Goal: Information Seeking & Learning: Learn about a topic

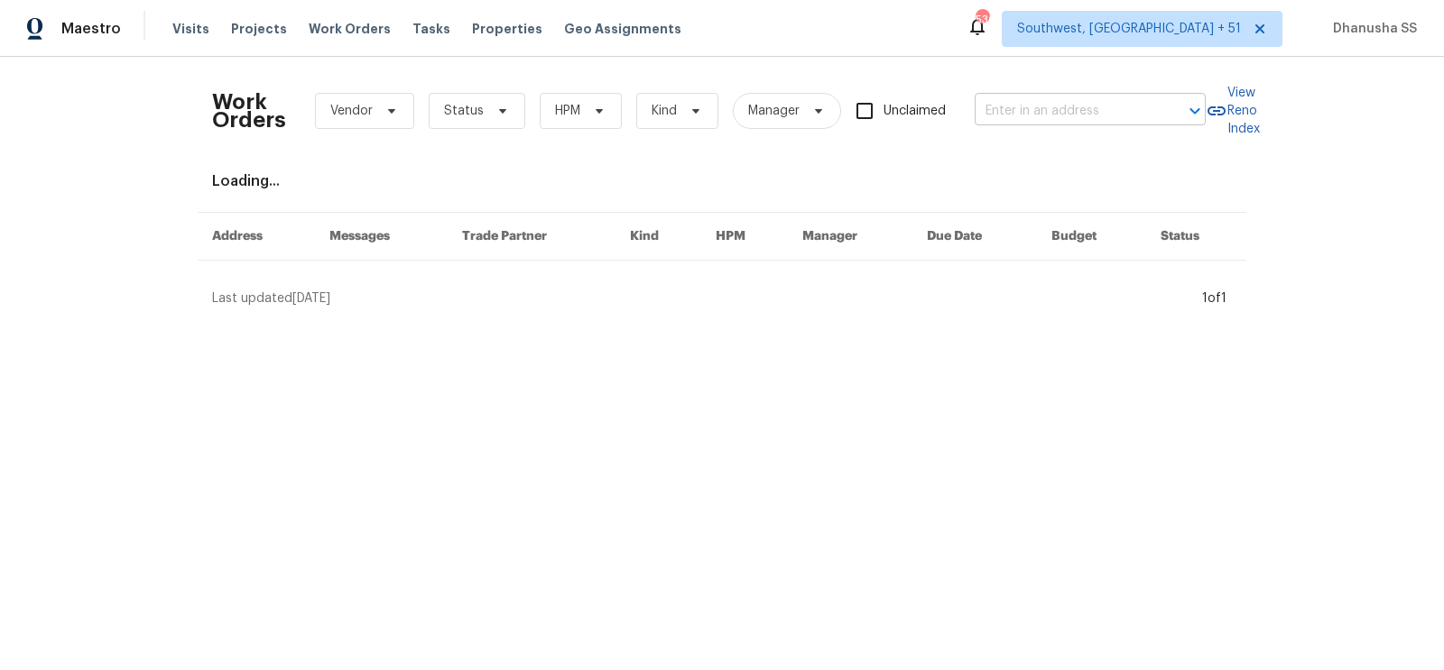
click at [1039, 116] on input "text" at bounding box center [1064, 111] width 180 height 28
paste input "1217 Golden Eagle Dr, Durham, NC 27704"
type input "1217 Golden Eagle Dr, Durham, NC 27704"
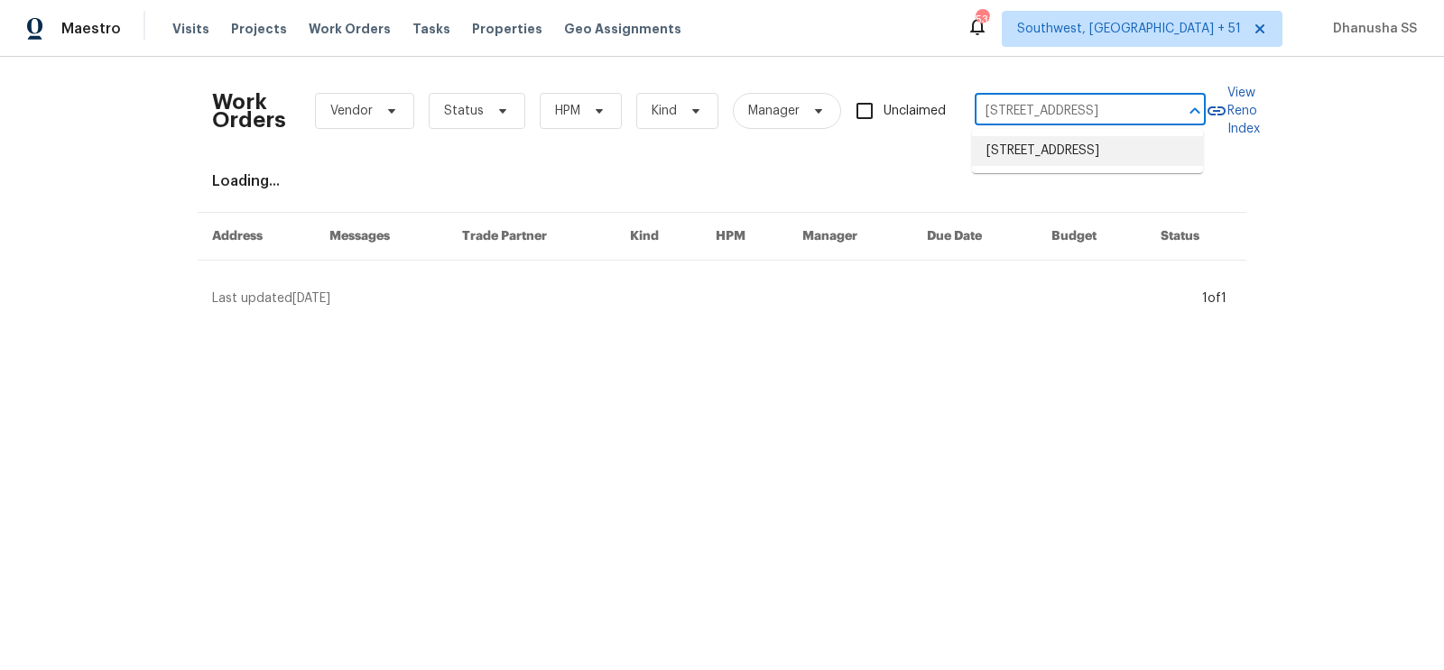
click at [1032, 147] on li "1217 Golden Eagle Dr, Durham, NC 27704" at bounding box center [1087, 151] width 231 height 30
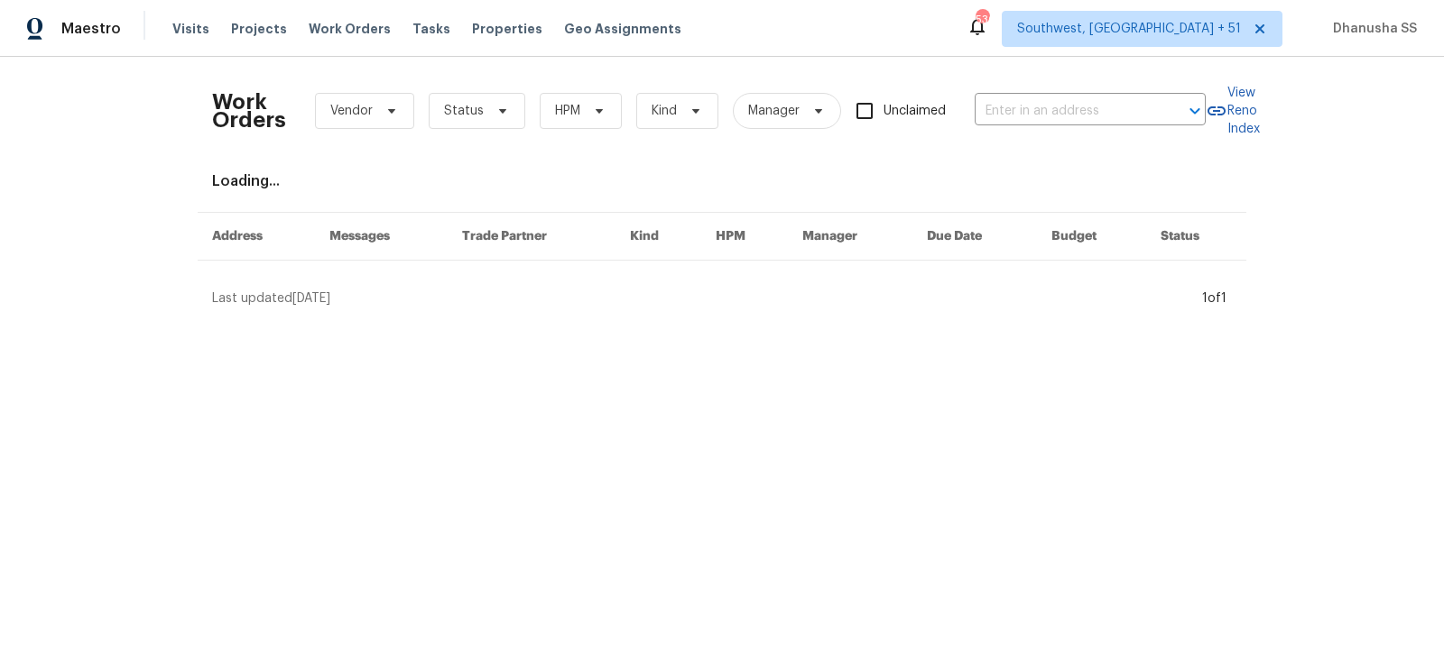
type input "1217 Golden Eagle Dr, Durham, NC 27704"
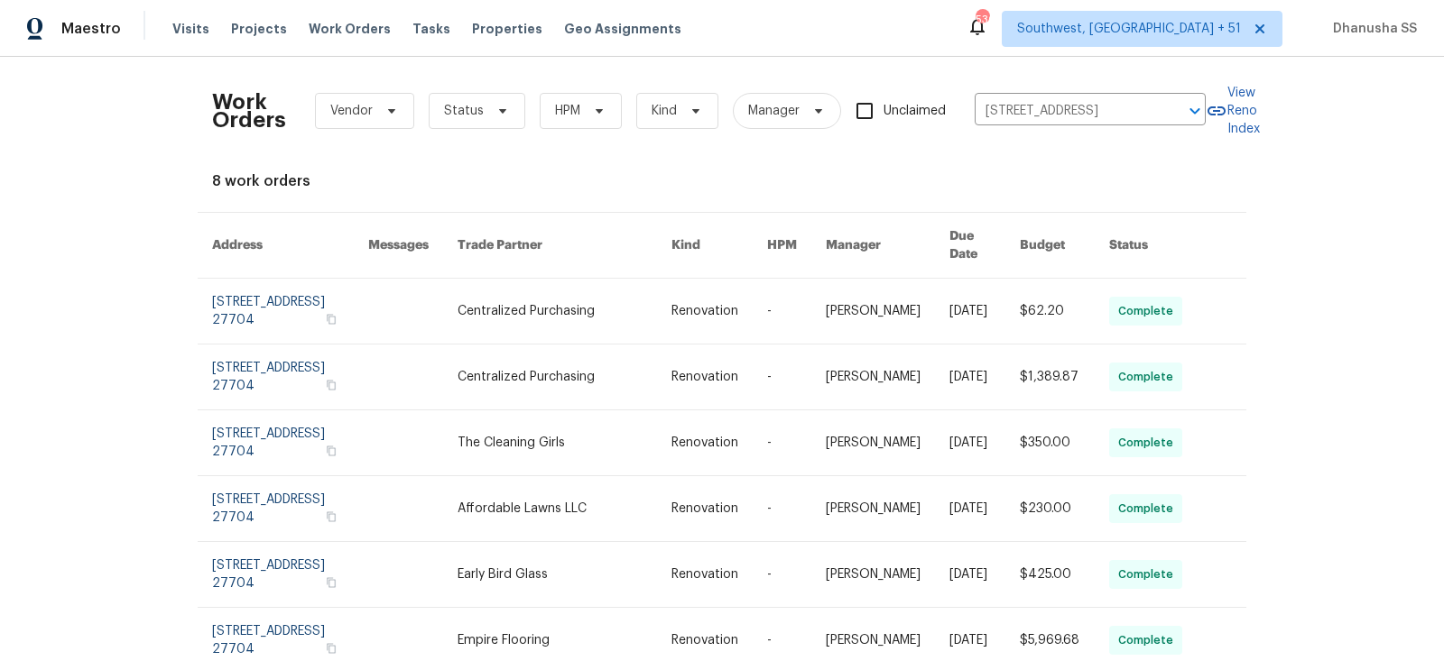
click at [687, 286] on link at bounding box center [719, 311] width 96 height 65
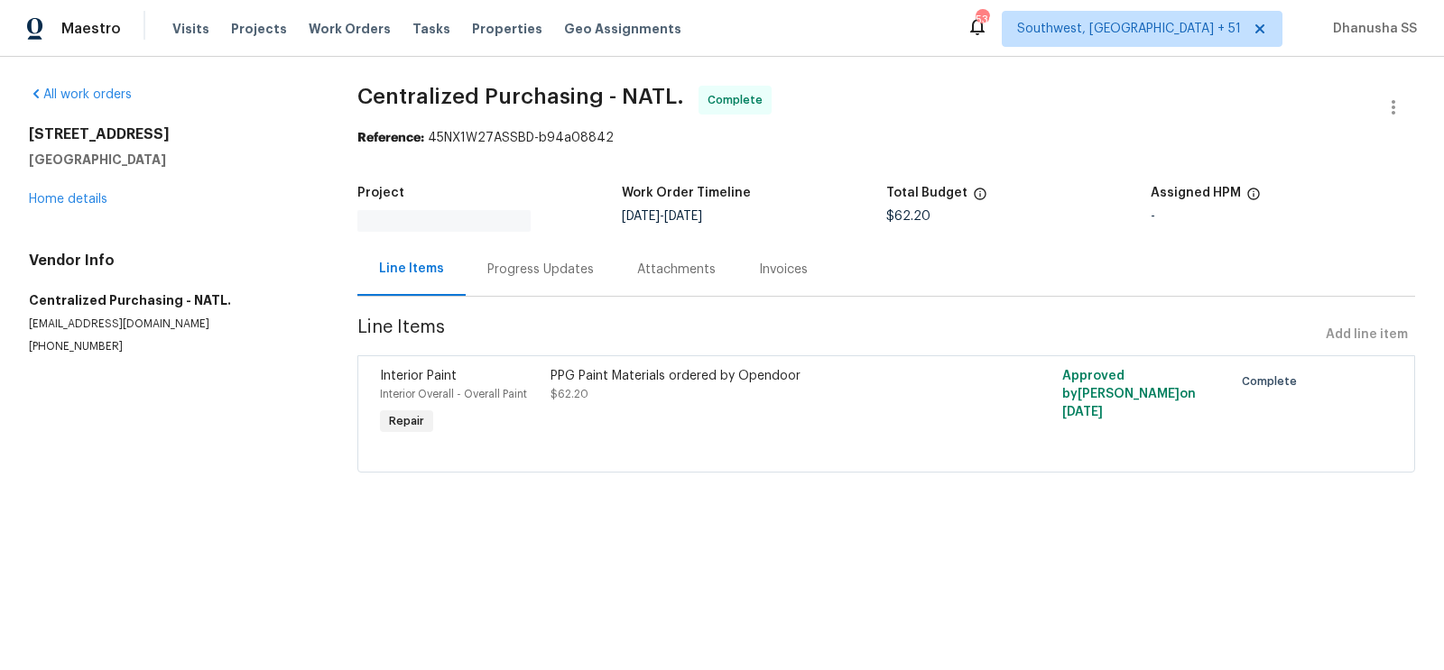
click at [79, 208] on div "1217 Golden Eagle Dr Durham, NC 27704 Home details" at bounding box center [171, 166] width 285 height 83
click at [82, 204] on link "Home details" at bounding box center [68, 199] width 78 height 13
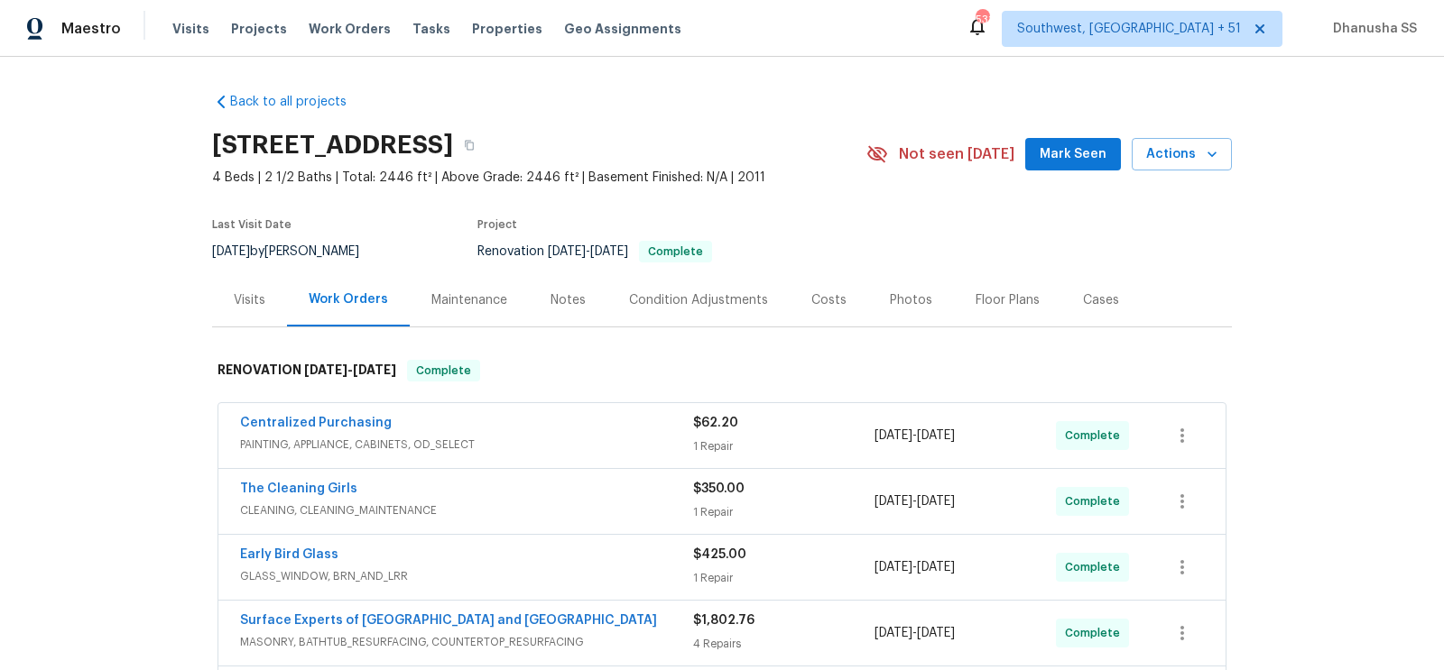
click at [237, 324] on div "Visits" at bounding box center [249, 299] width 75 height 53
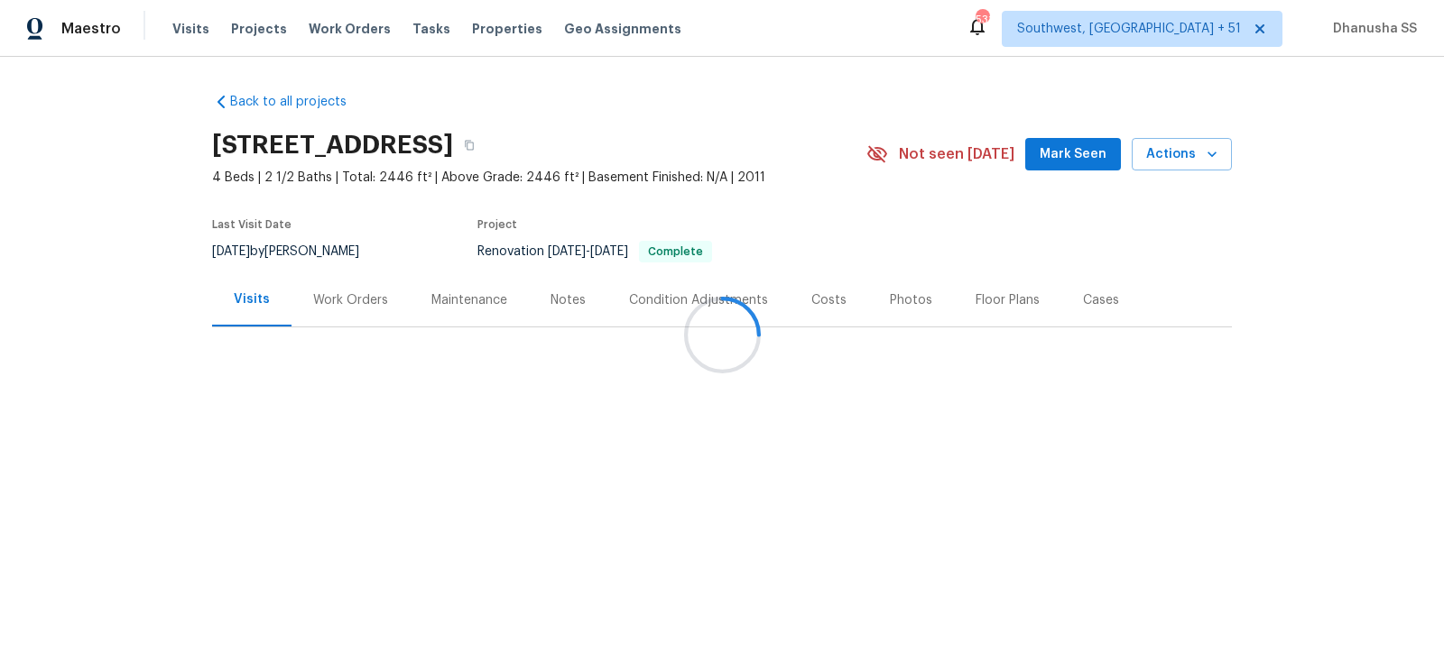
click at [243, 310] on div at bounding box center [722, 335] width 1444 height 670
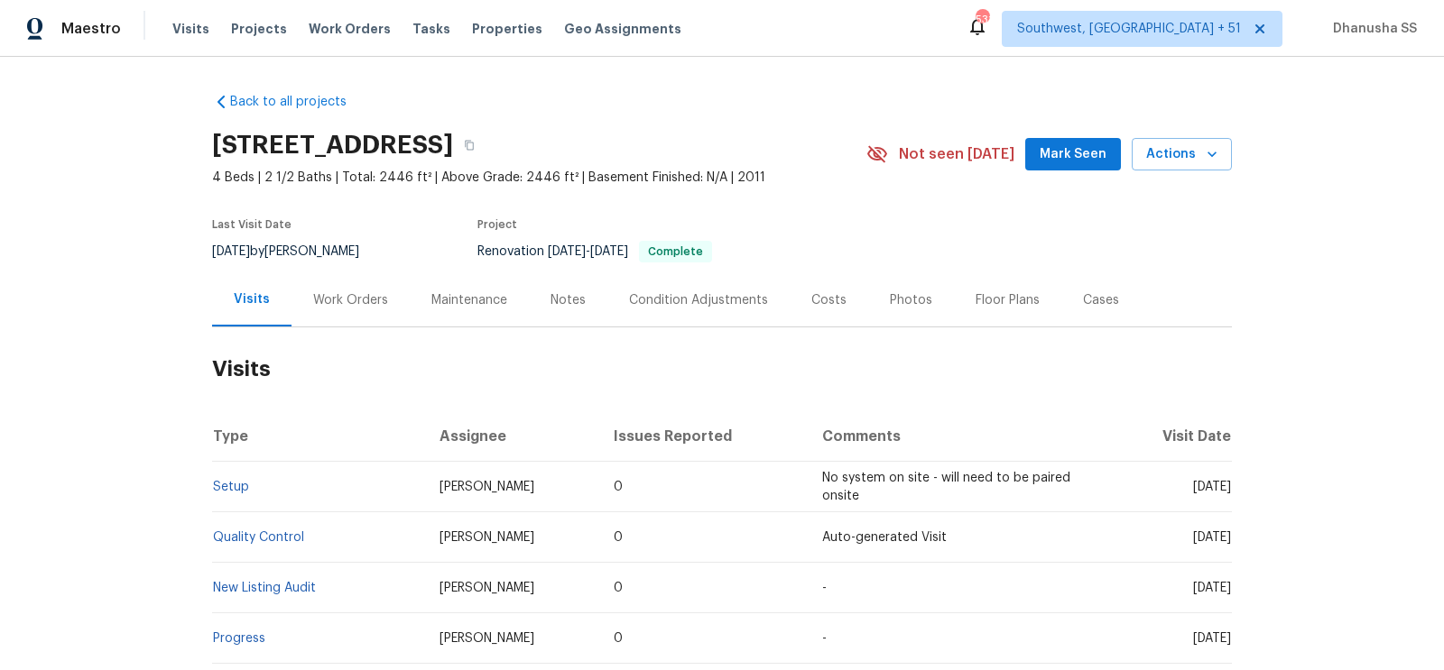
scroll to position [318, 0]
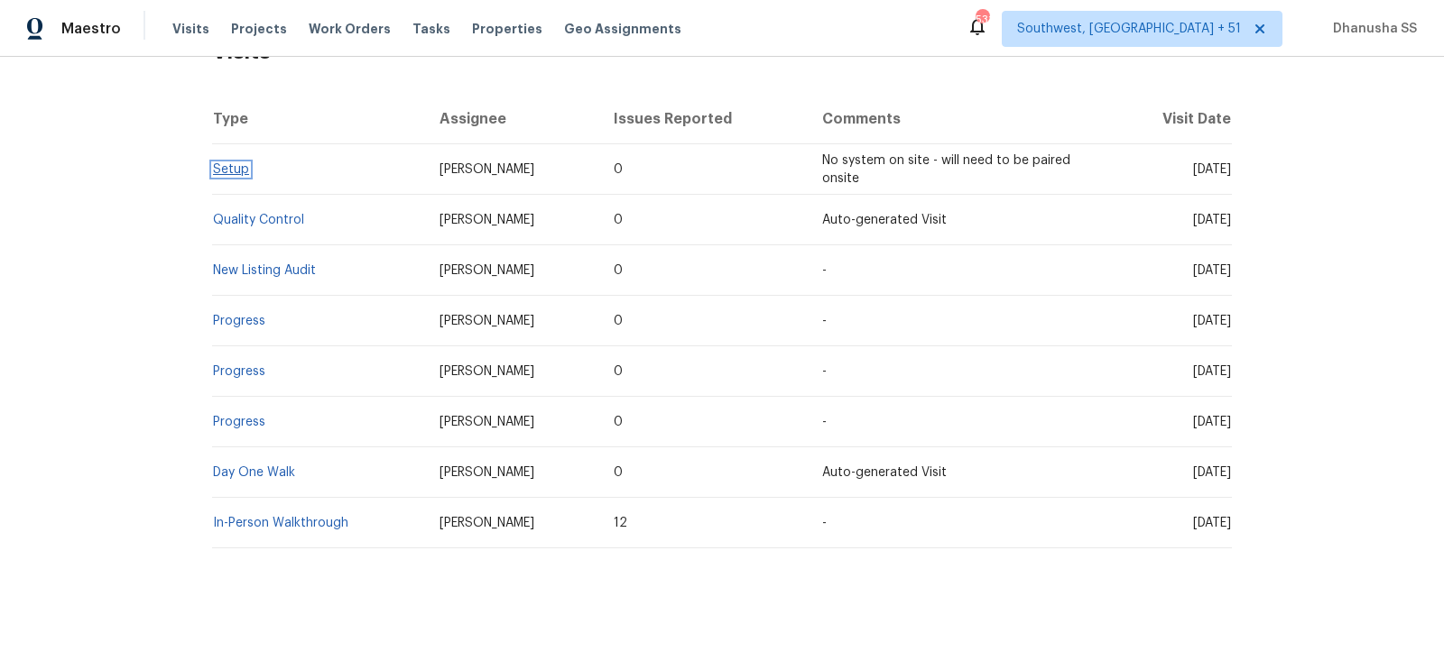
click at [234, 172] on link "Setup" at bounding box center [231, 169] width 36 height 13
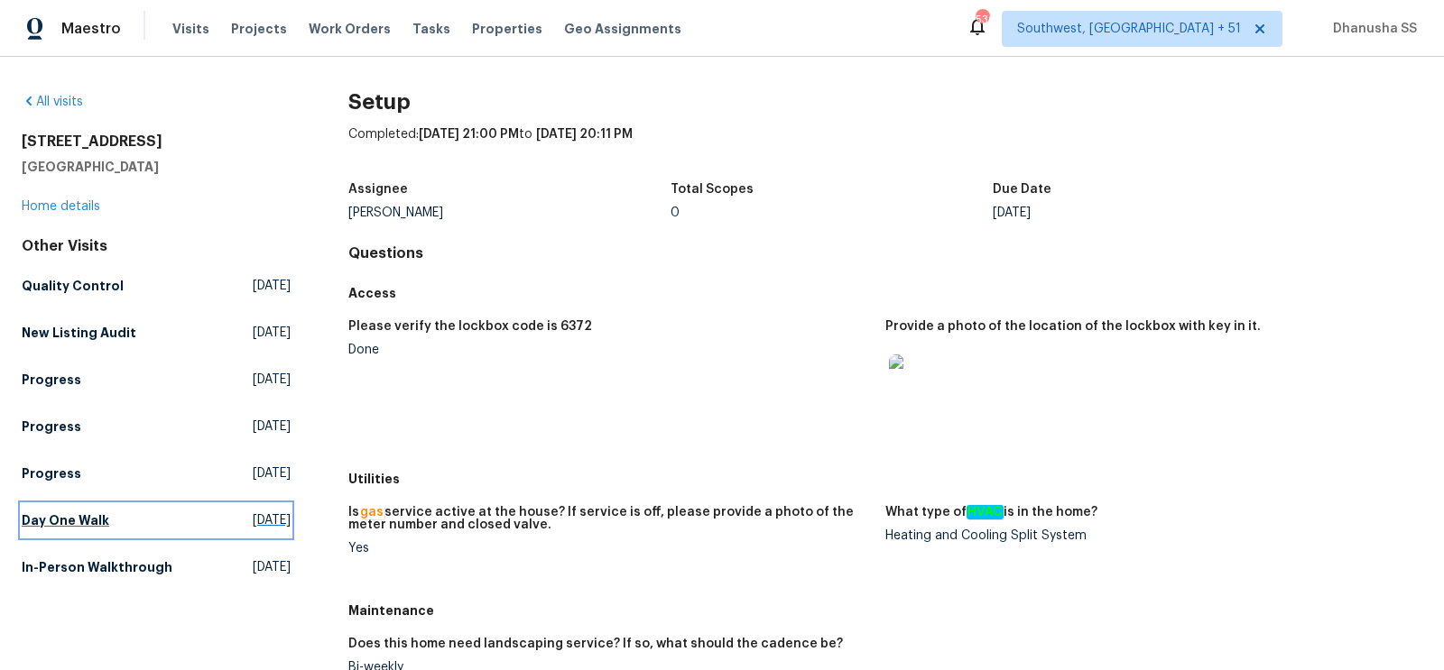
click at [101, 522] on h5 "Day One Walk" at bounding box center [66, 521] width 88 height 18
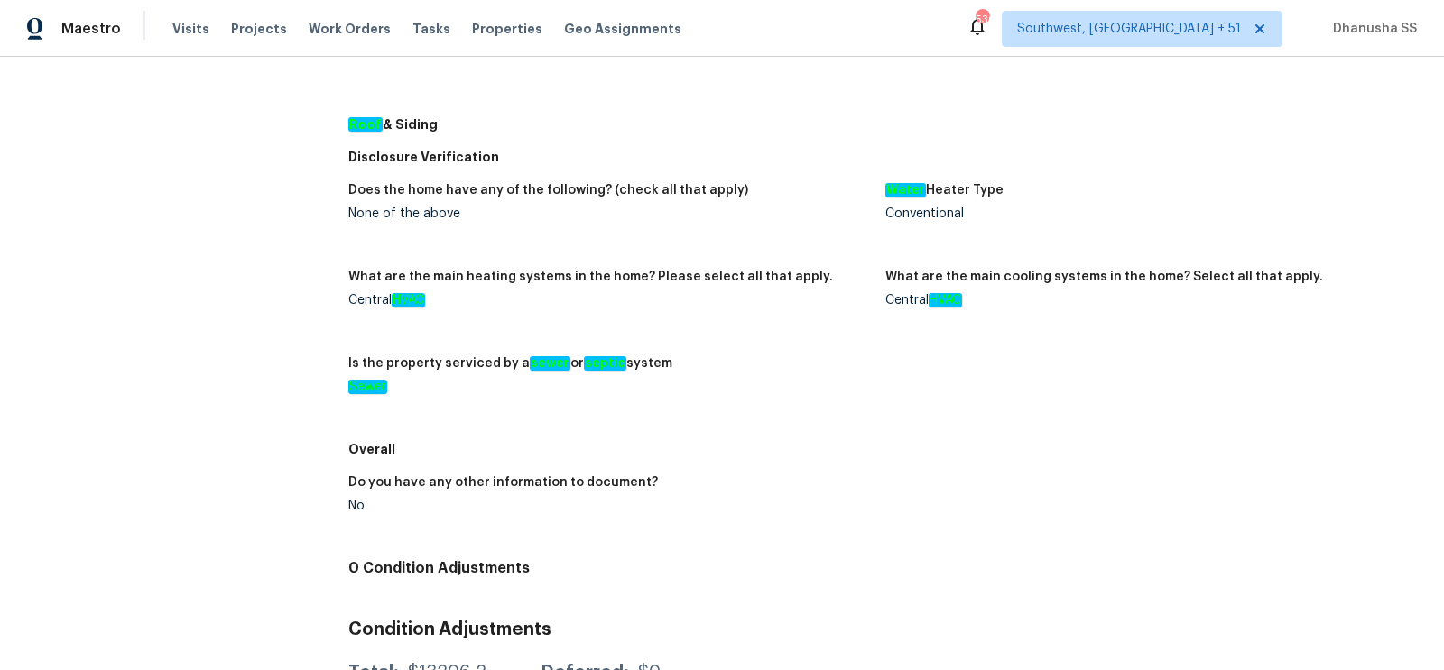
scroll to position [93, 0]
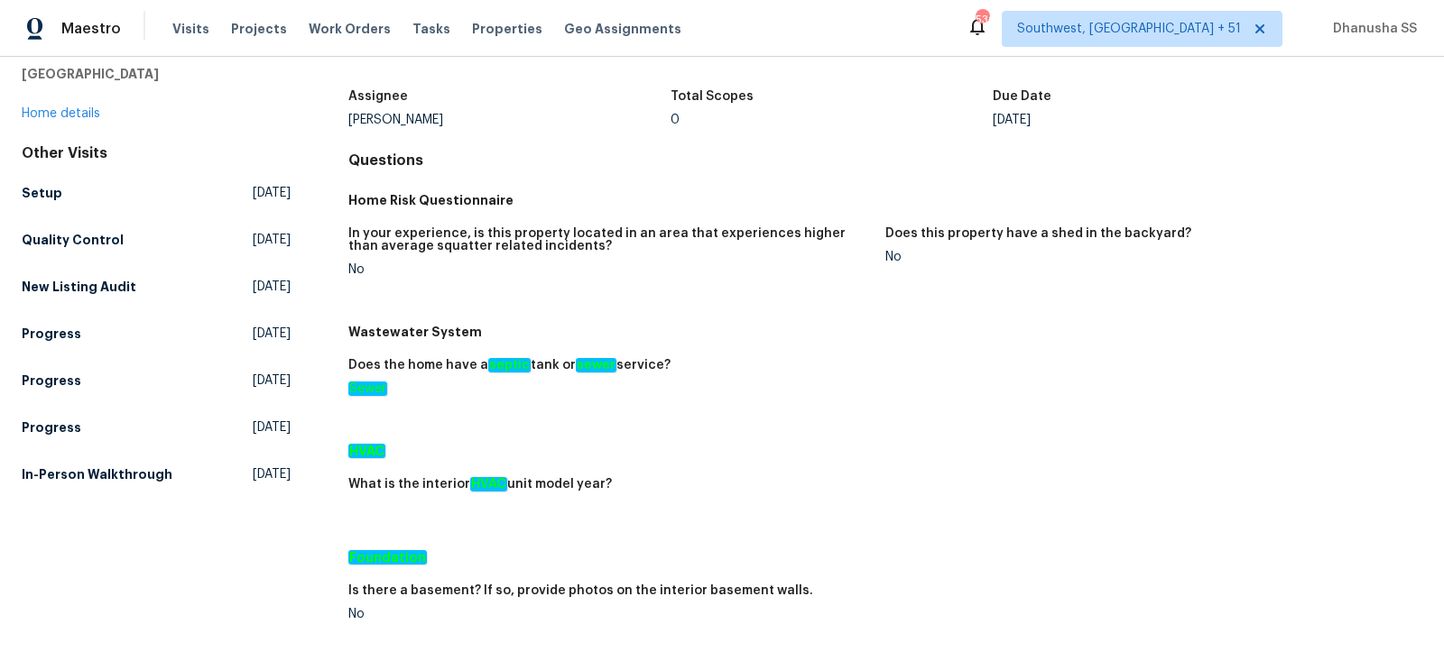
click at [110, 482] on h5 "In-Person Walkthrough" at bounding box center [97, 475] width 151 height 18
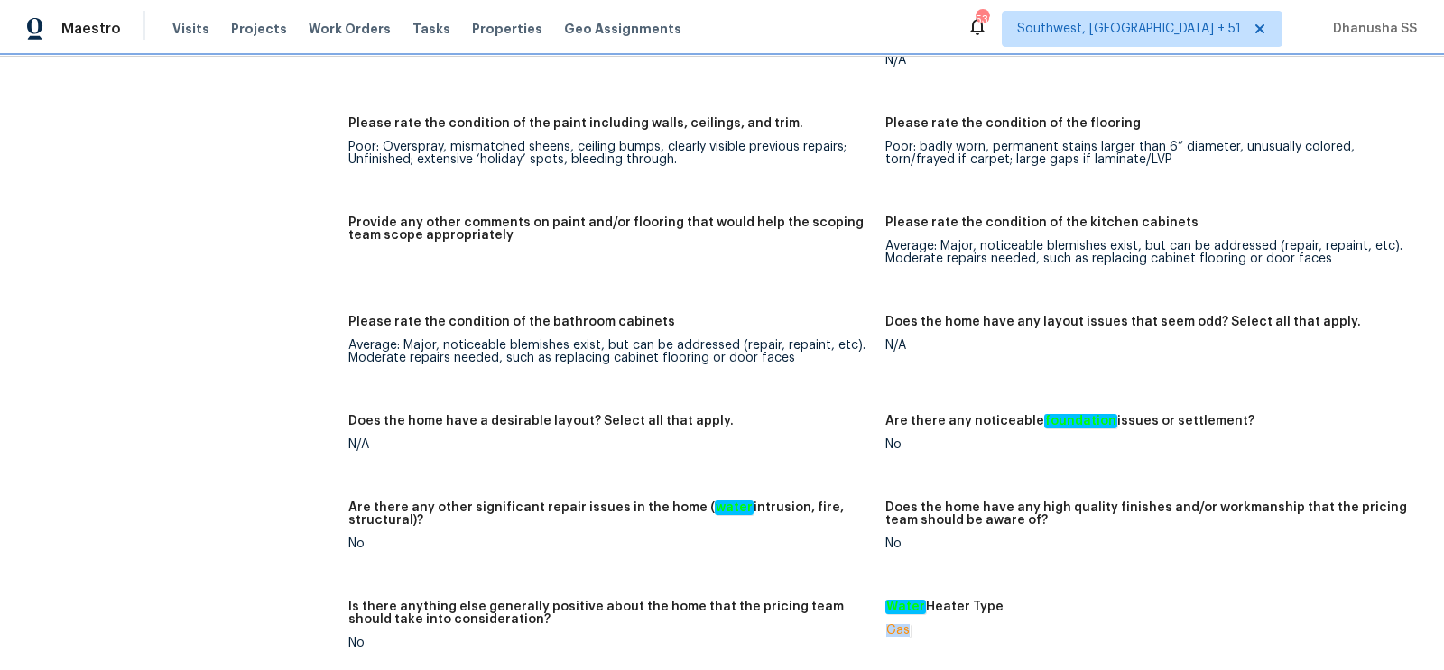
scroll to position [2828, 0]
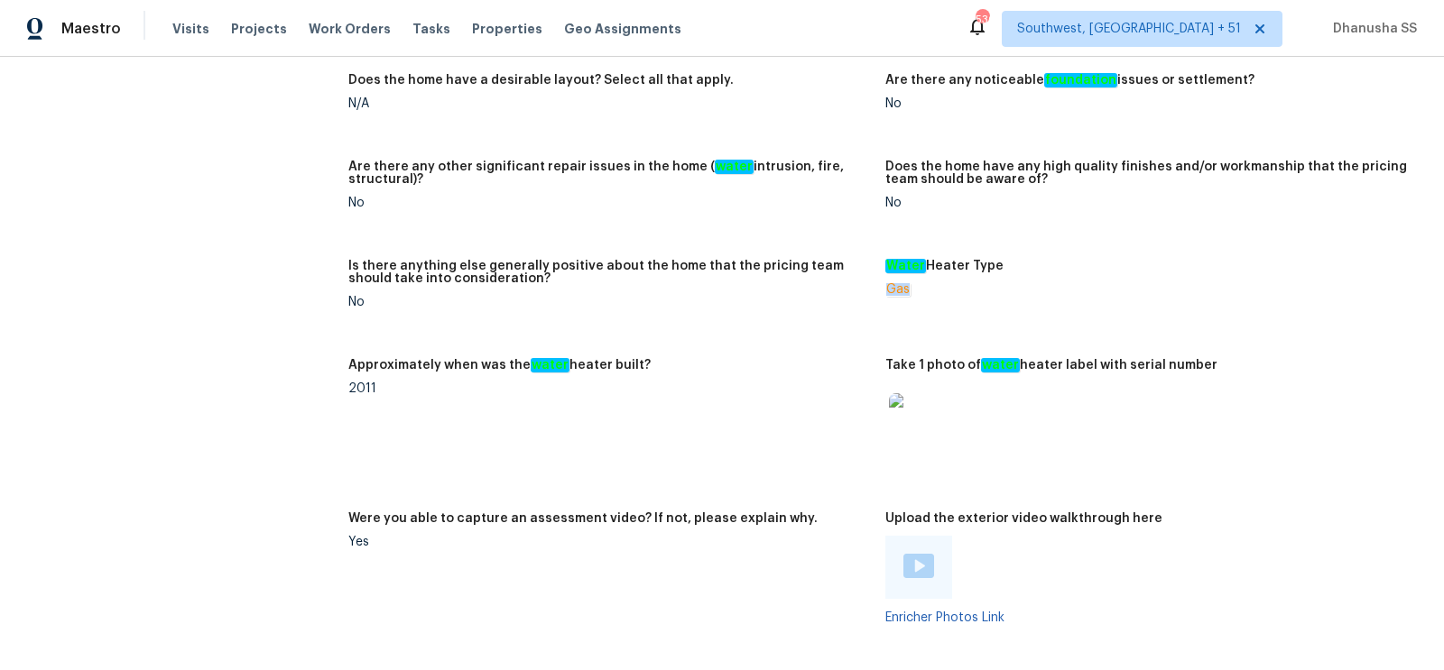
click at [919, 429] on img at bounding box center [918, 422] width 58 height 58
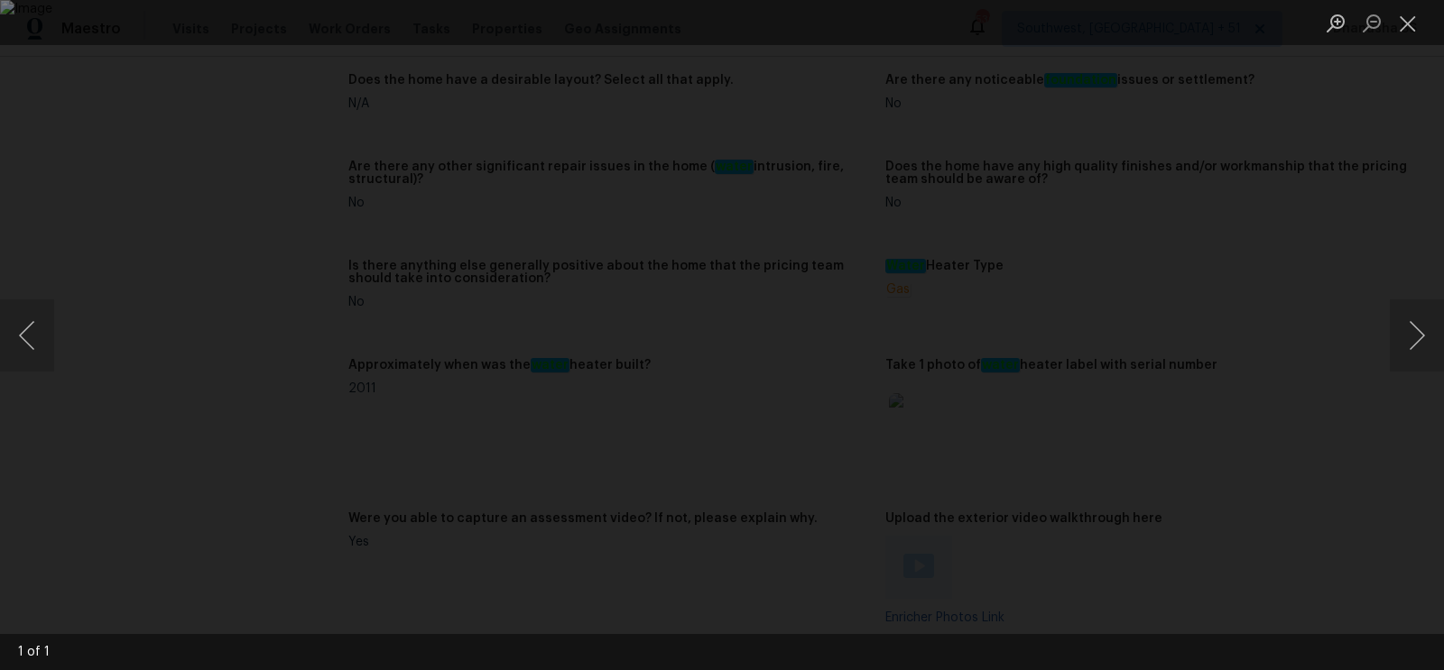
click at [1366, 257] on div "Lightbox" at bounding box center [722, 335] width 1444 height 670
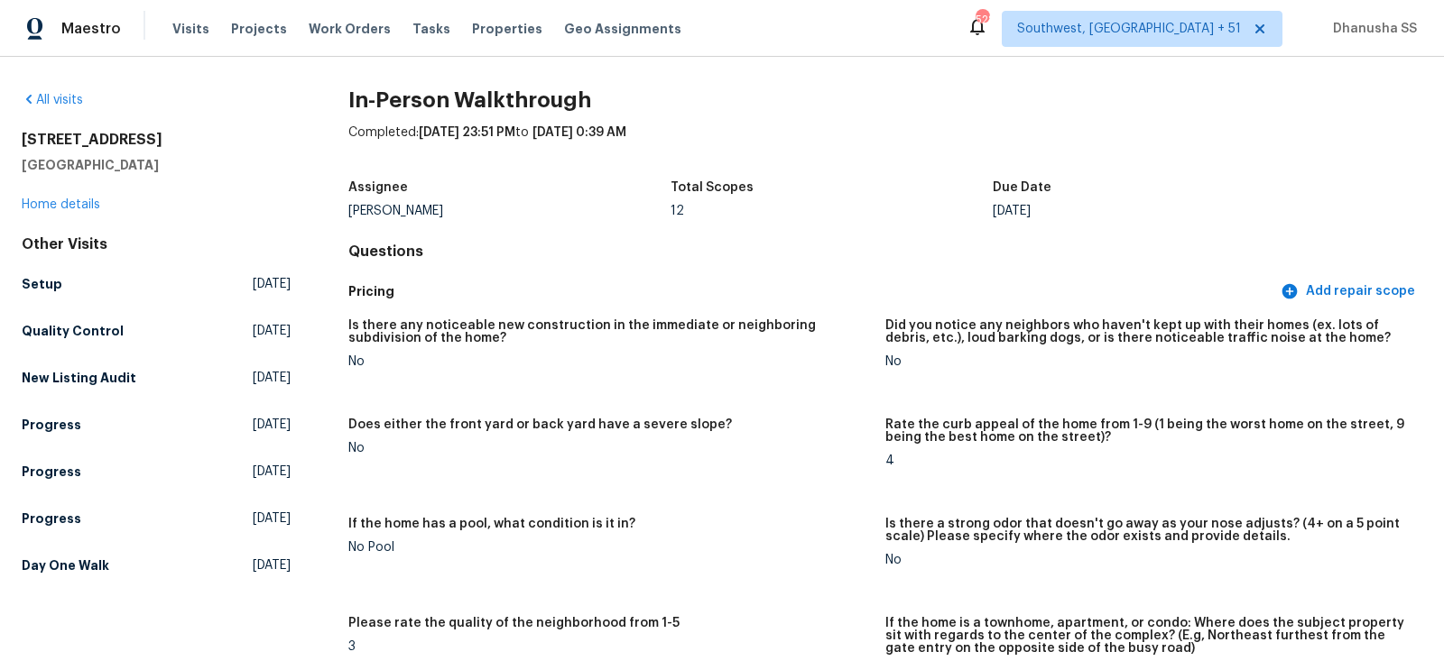
scroll to position [0, 0]
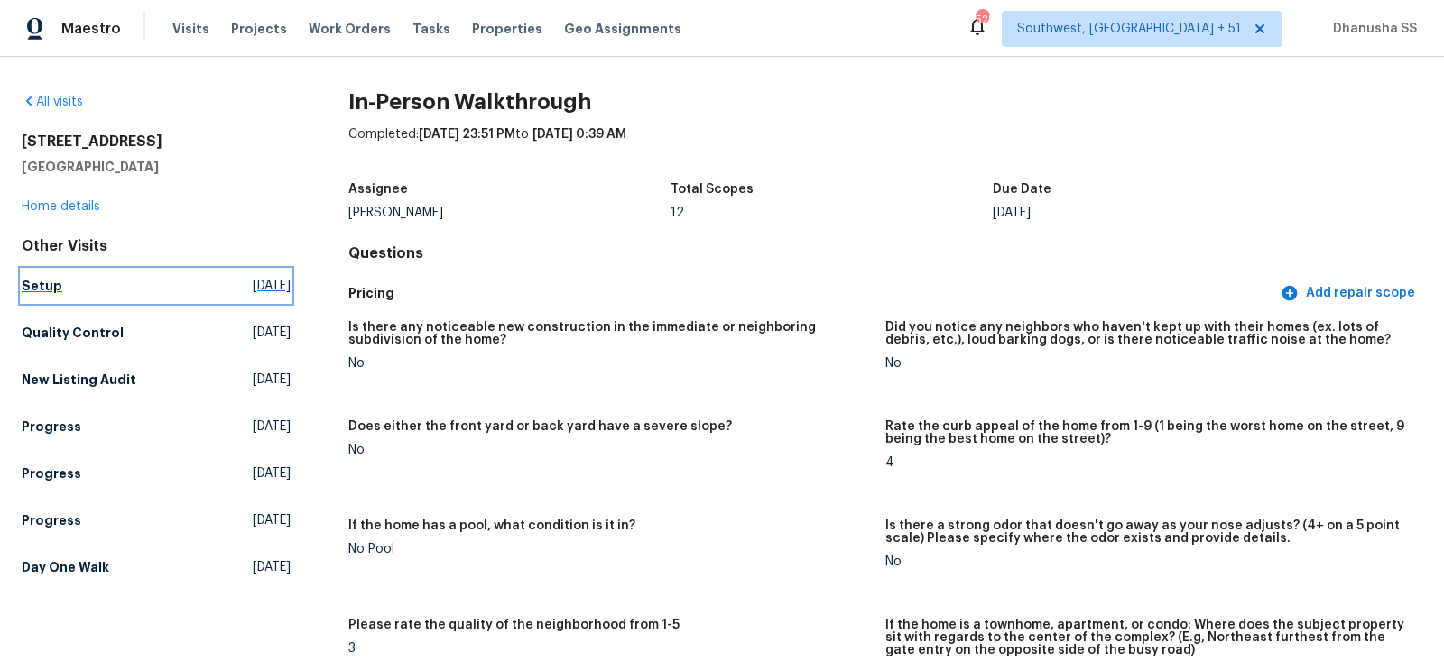
click at [44, 299] on link "Setup Mon, Sep 15 2025" at bounding box center [156, 286] width 269 height 32
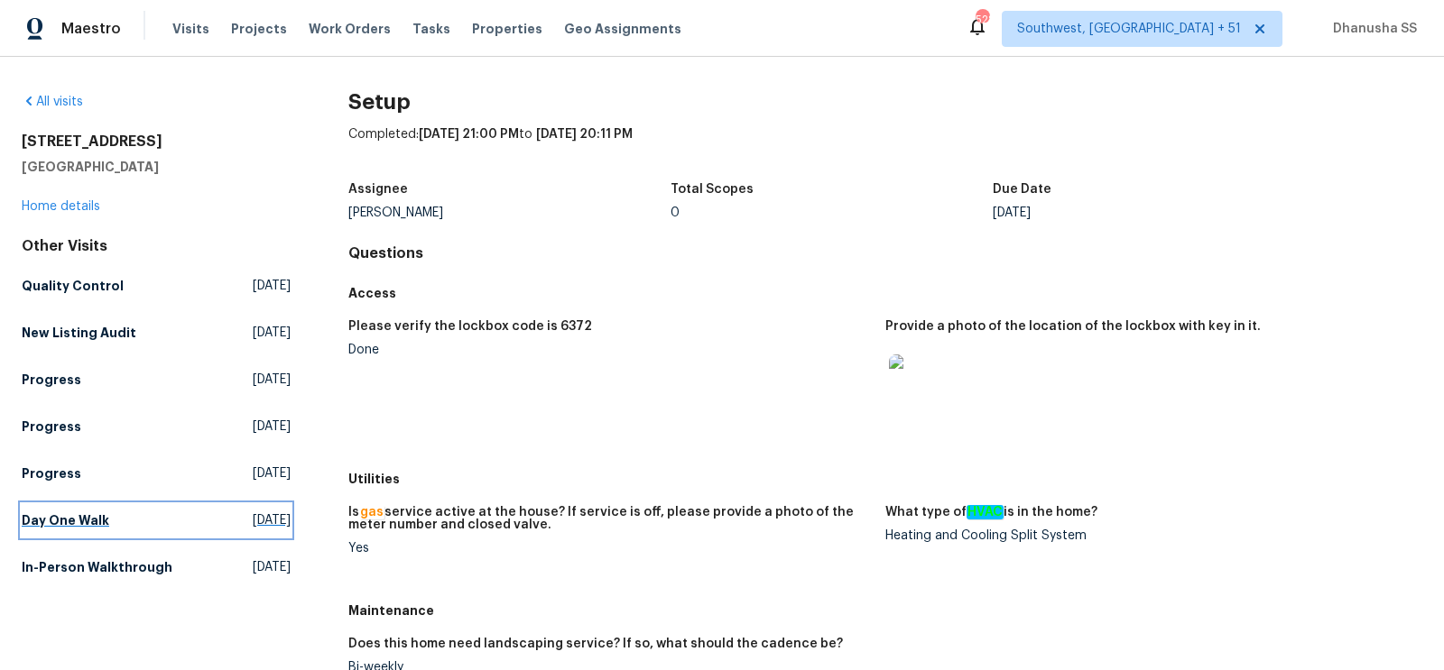
click at [184, 508] on link "Day One Walk Thu, Sep 04 2025" at bounding box center [156, 520] width 269 height 32
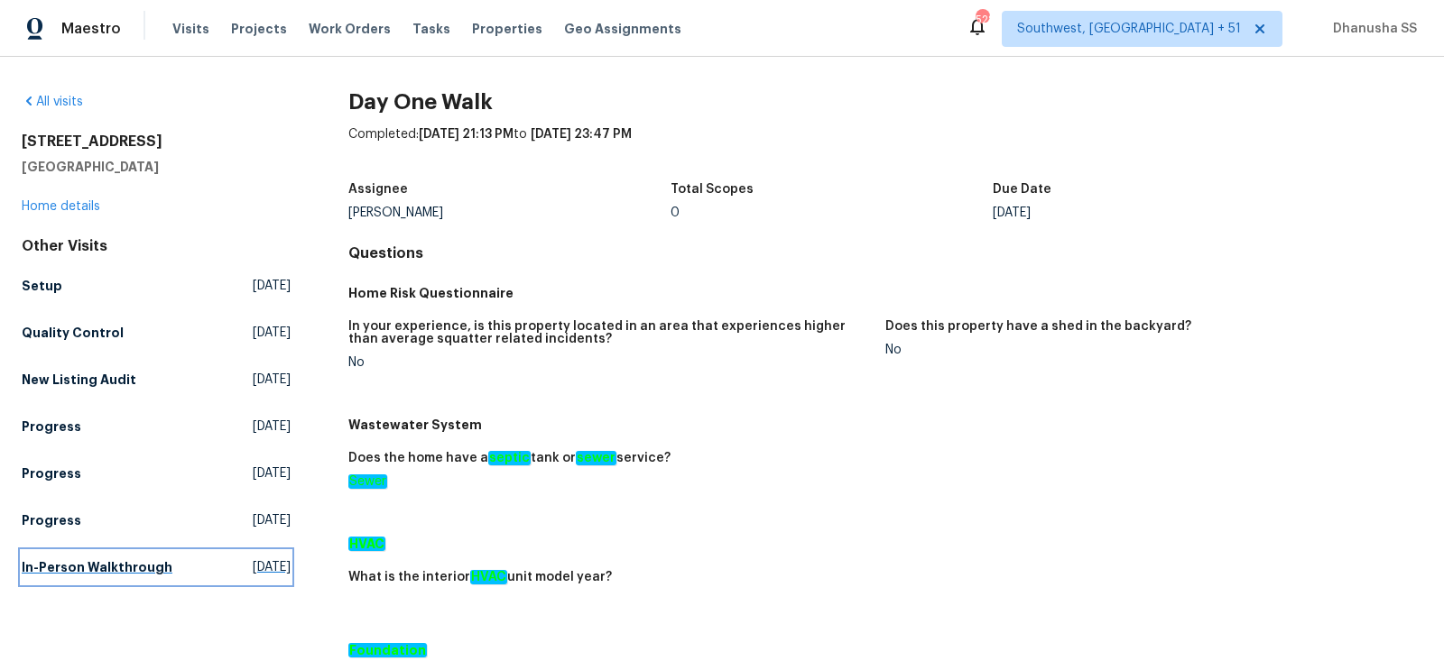
click at [130, 553] on link "In-Person Walkthrough Tue, Jul 29 2025" at bounding box center [156, 567] width 269 height 32
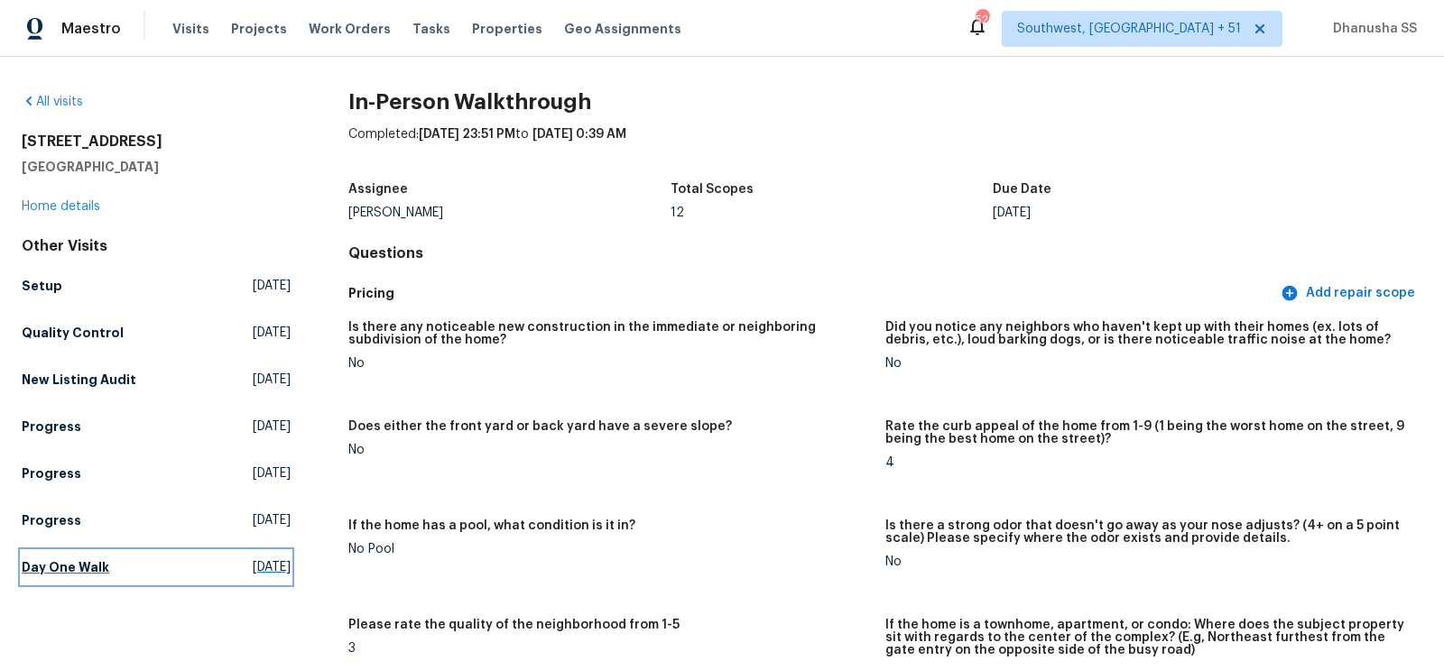
click at [253, 571] on span "[DATE]" at bounding box center [272, 567] width 38 height 18
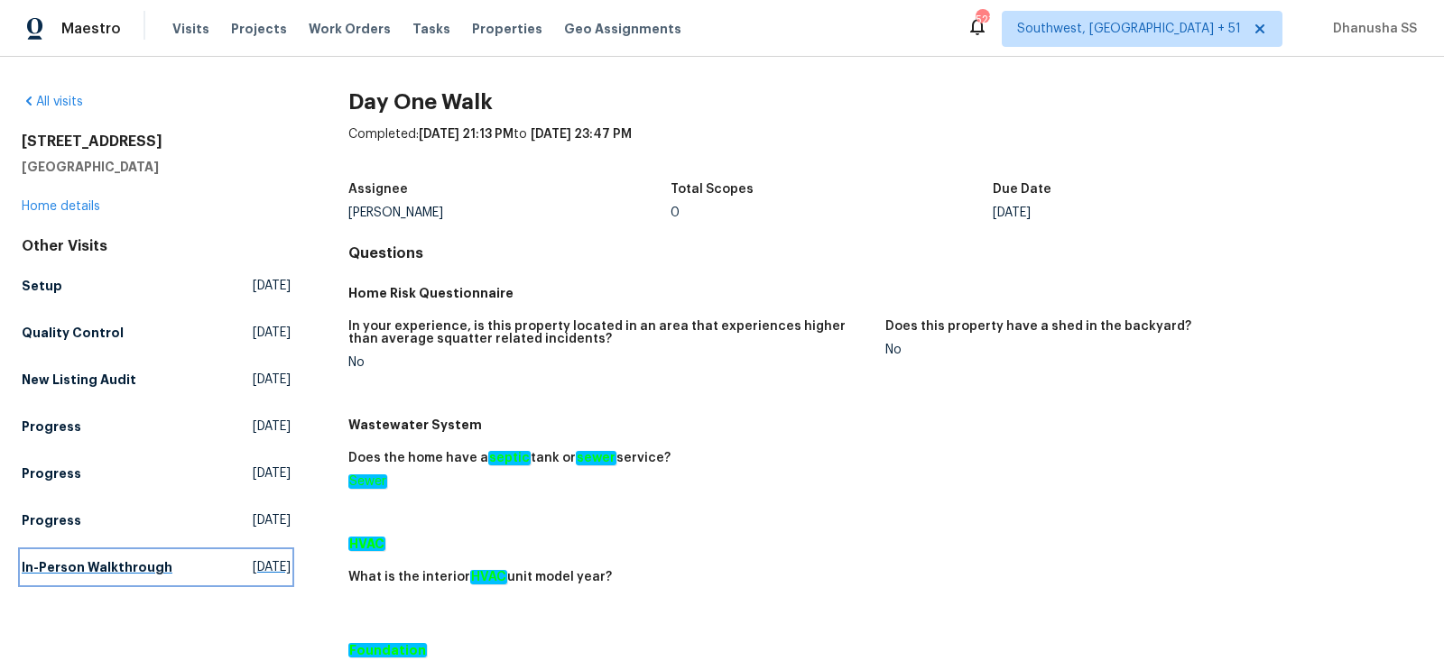
click at [158, 578] on link "In-Person Walkthrough Tue, Jul 29 2025" at bounding box center [156, 567] width 269 height 32
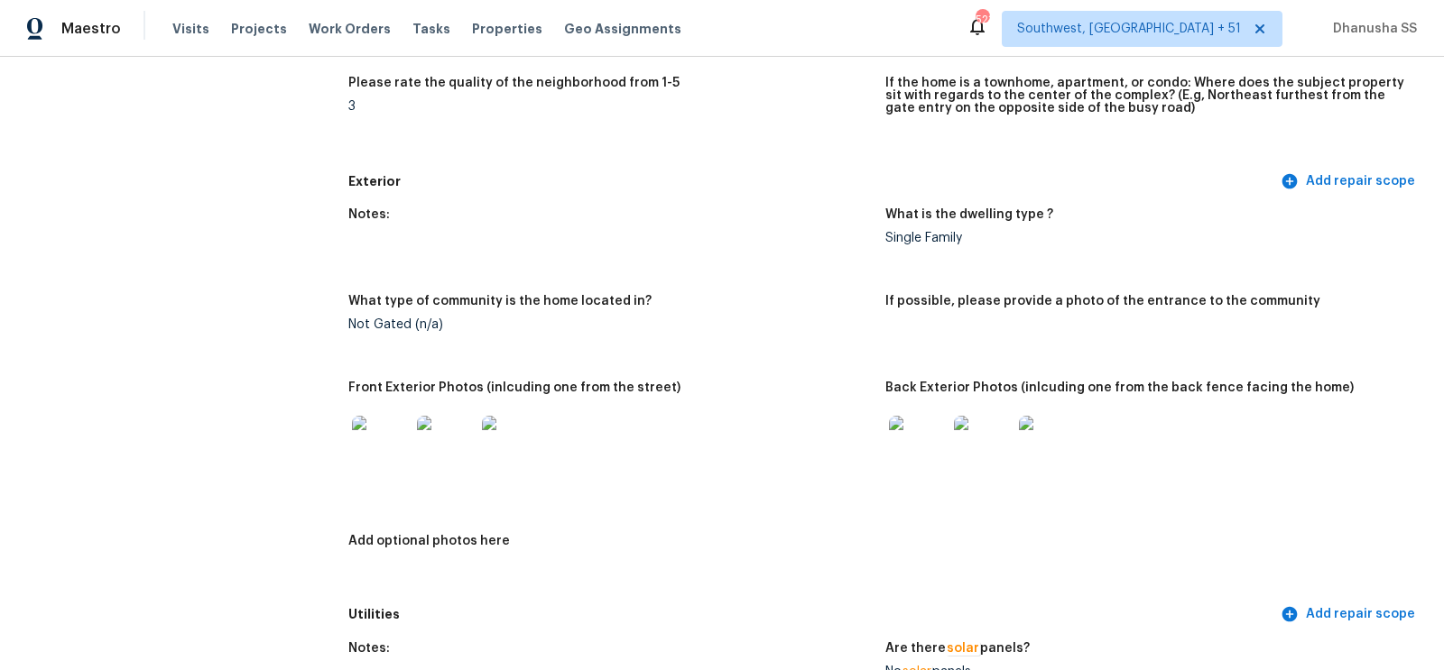
scroll to position [242, 0]
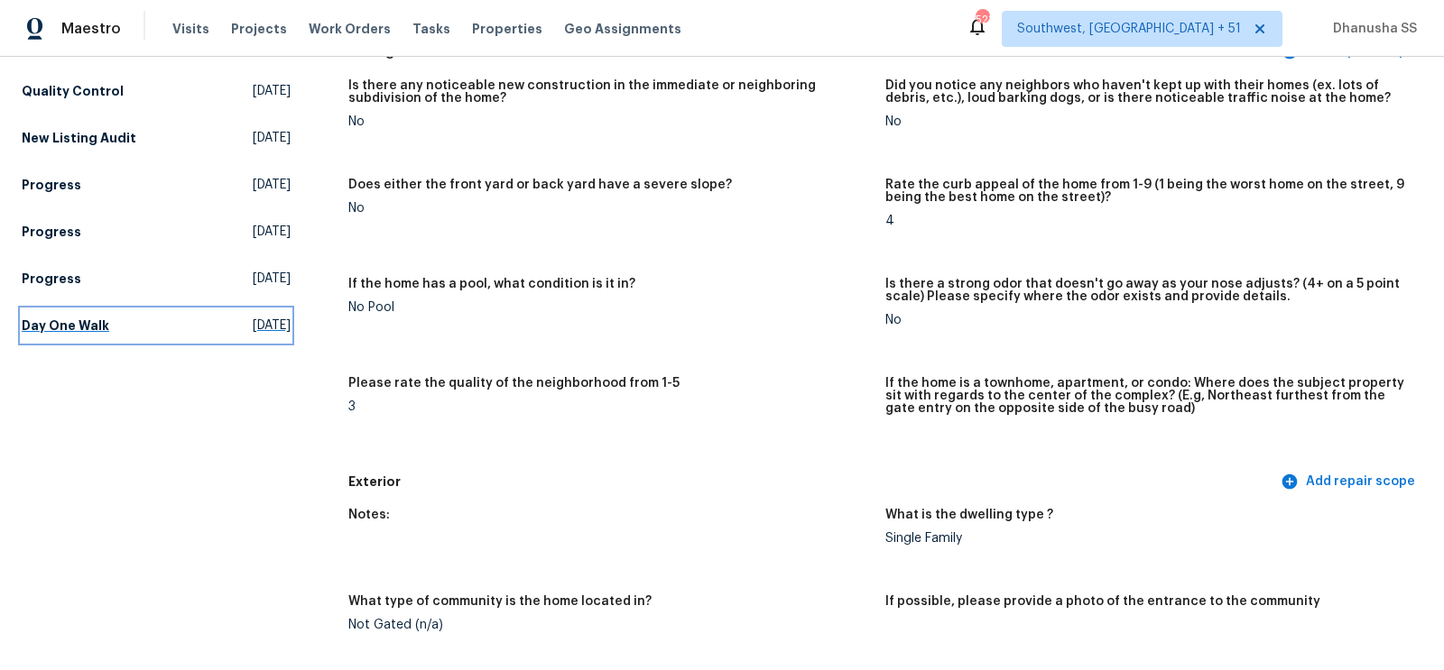
click at [98, 321] on h5 "Day One Walk" at bounding box center [66, 326] width 88 height 18
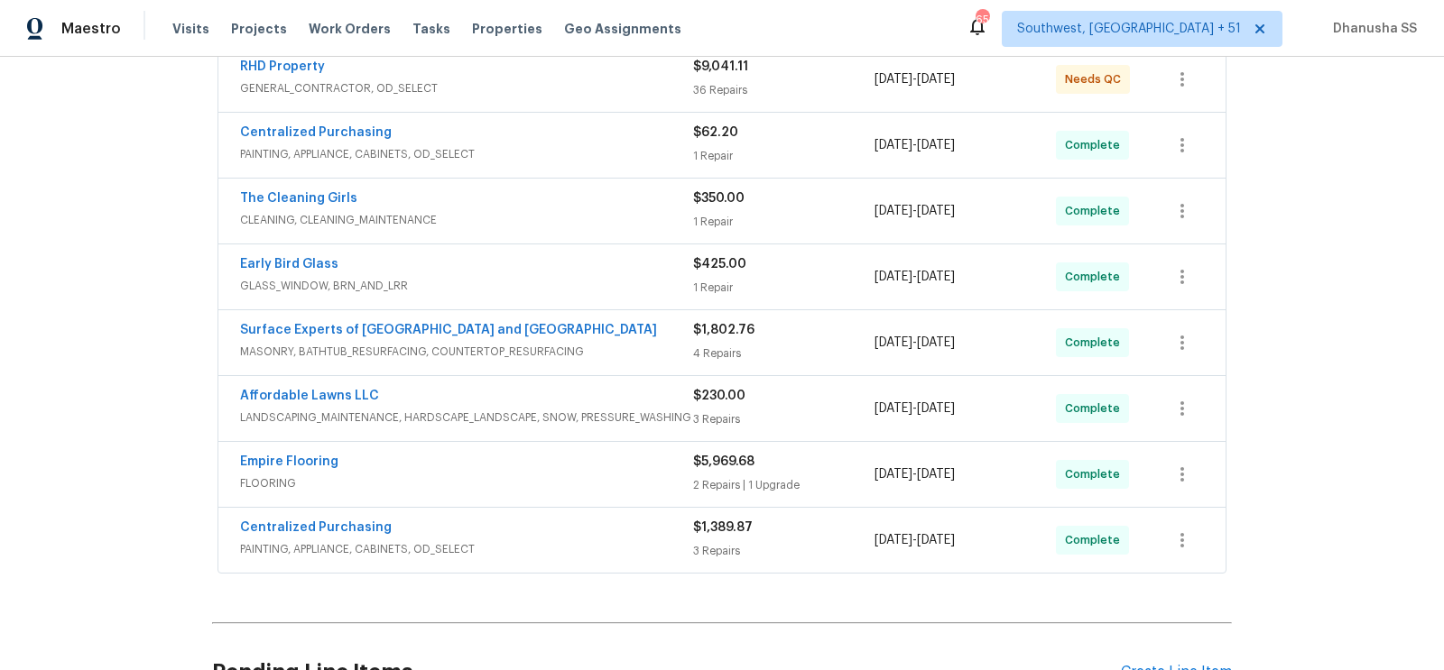
scroll to position [532, 0]
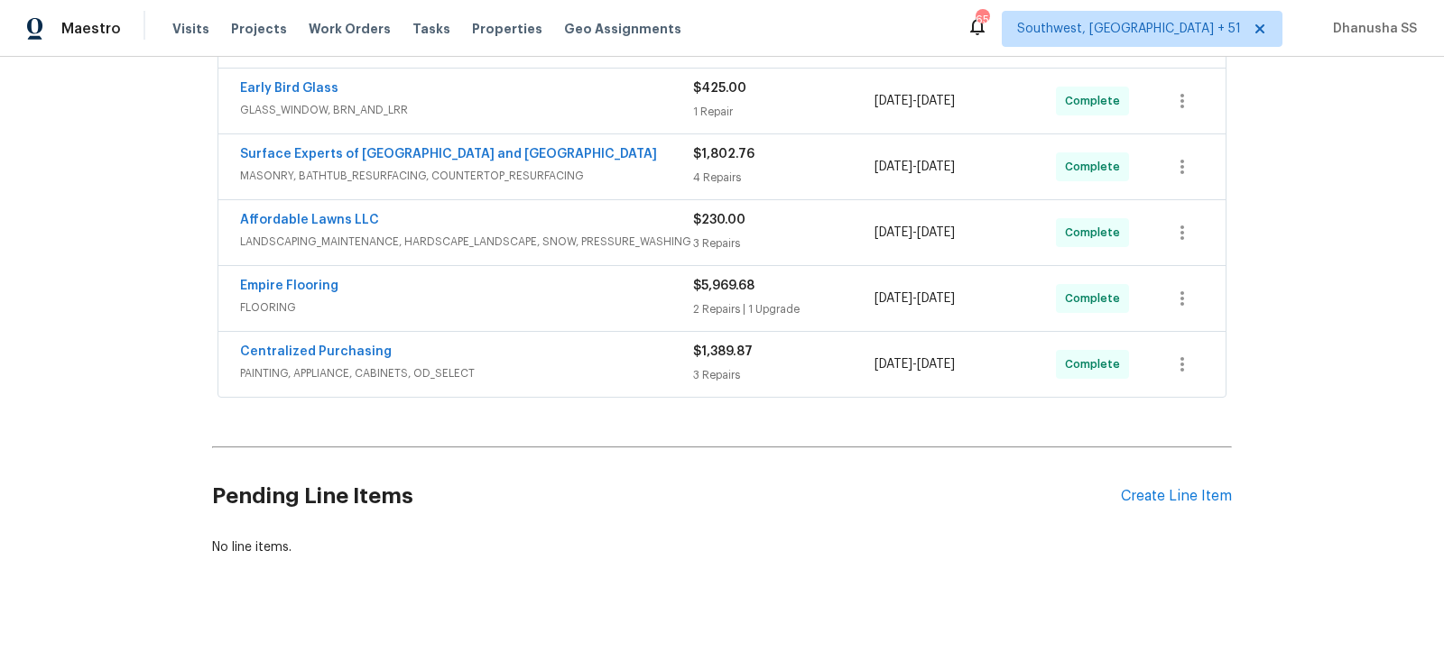
click at [610, 364] on span "PAINTING, APPLIANCE, CABINETS, OD_SELECT" at bounding box center [466, 373] width 453 height 18
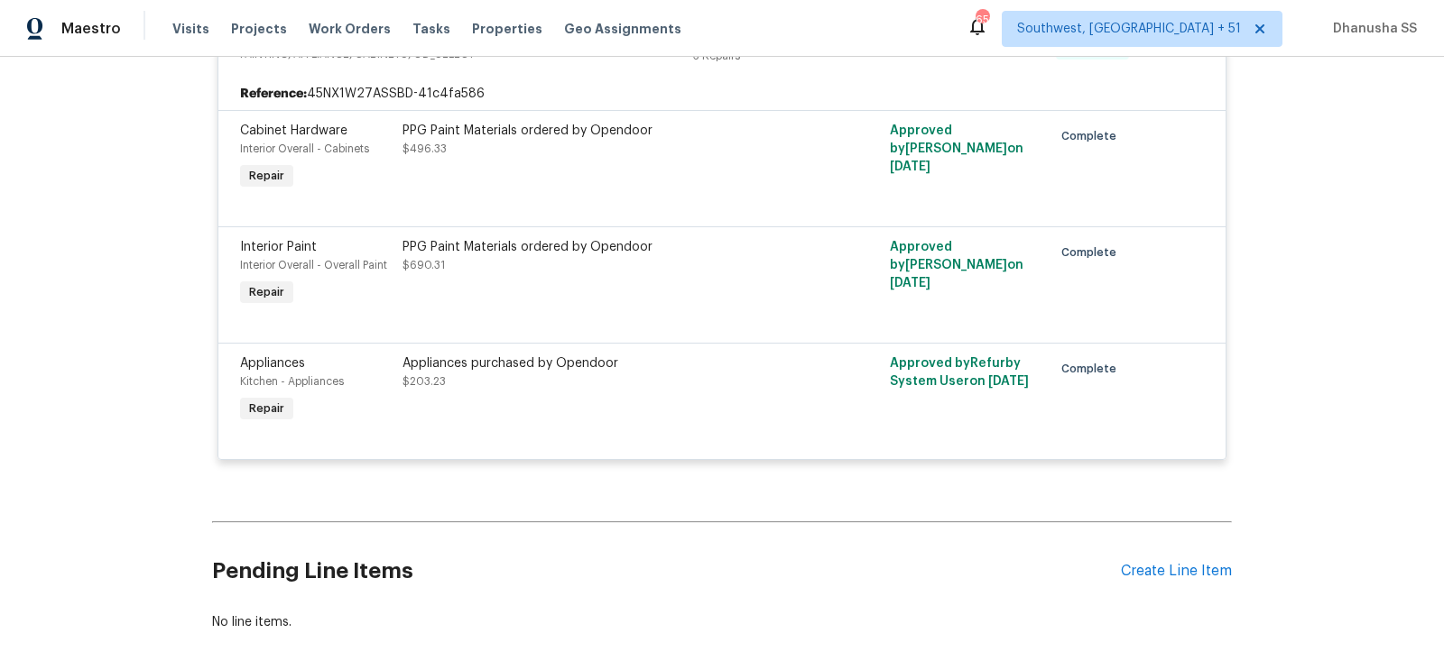
scroll to position [543, 0]
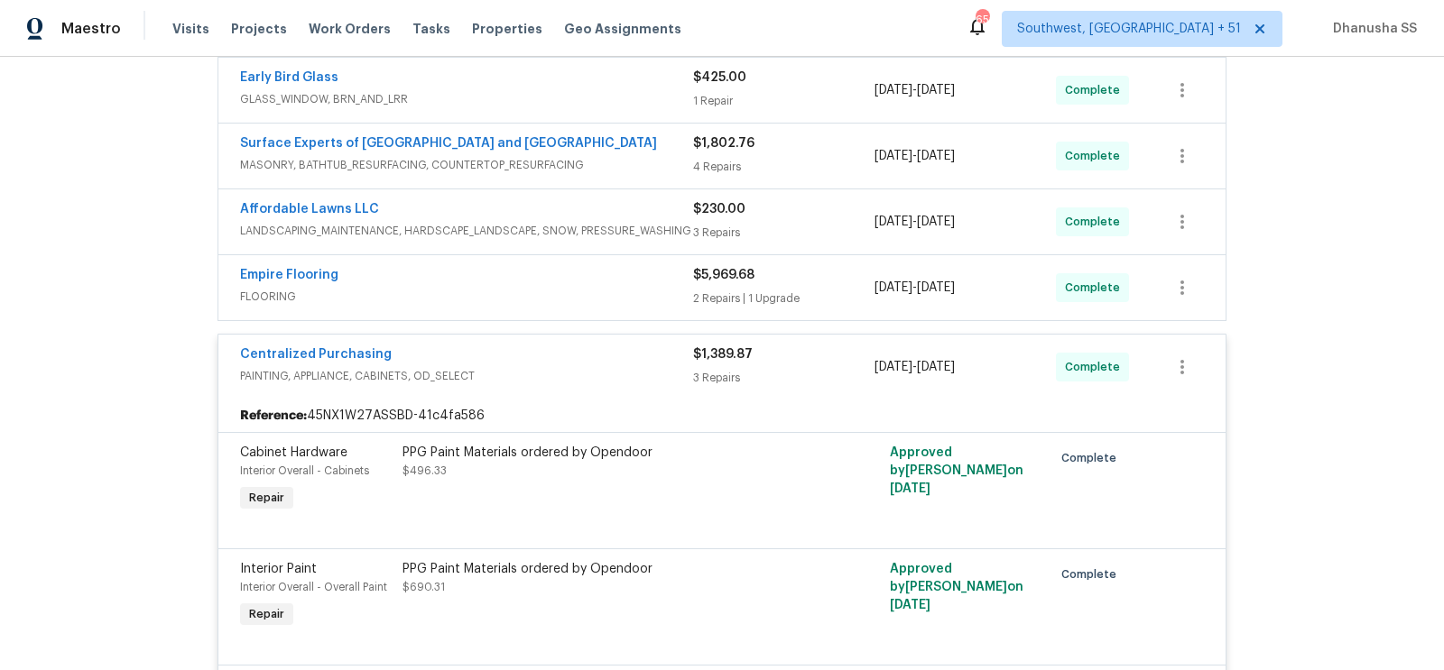
click at [632, 279] on div "Empire Flooring" at bounding box center [466, 277] width 453 height 22
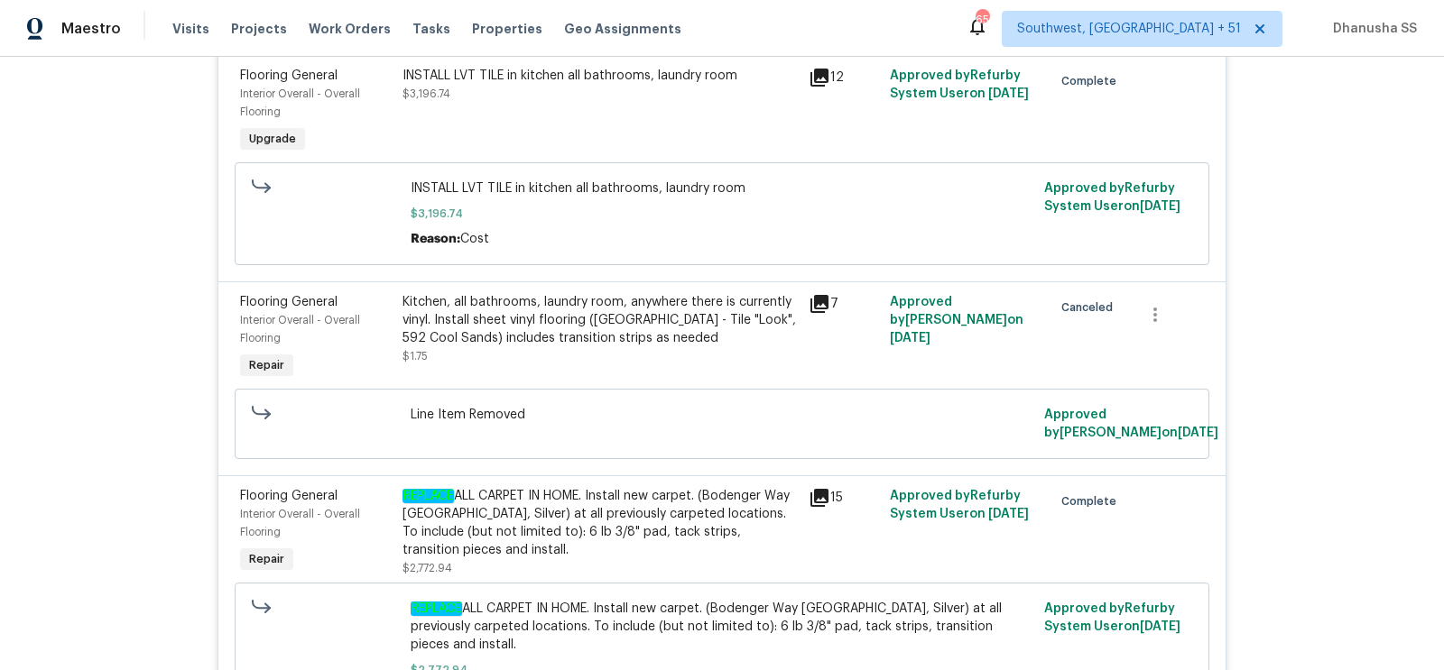
scroll to position [848, 0]
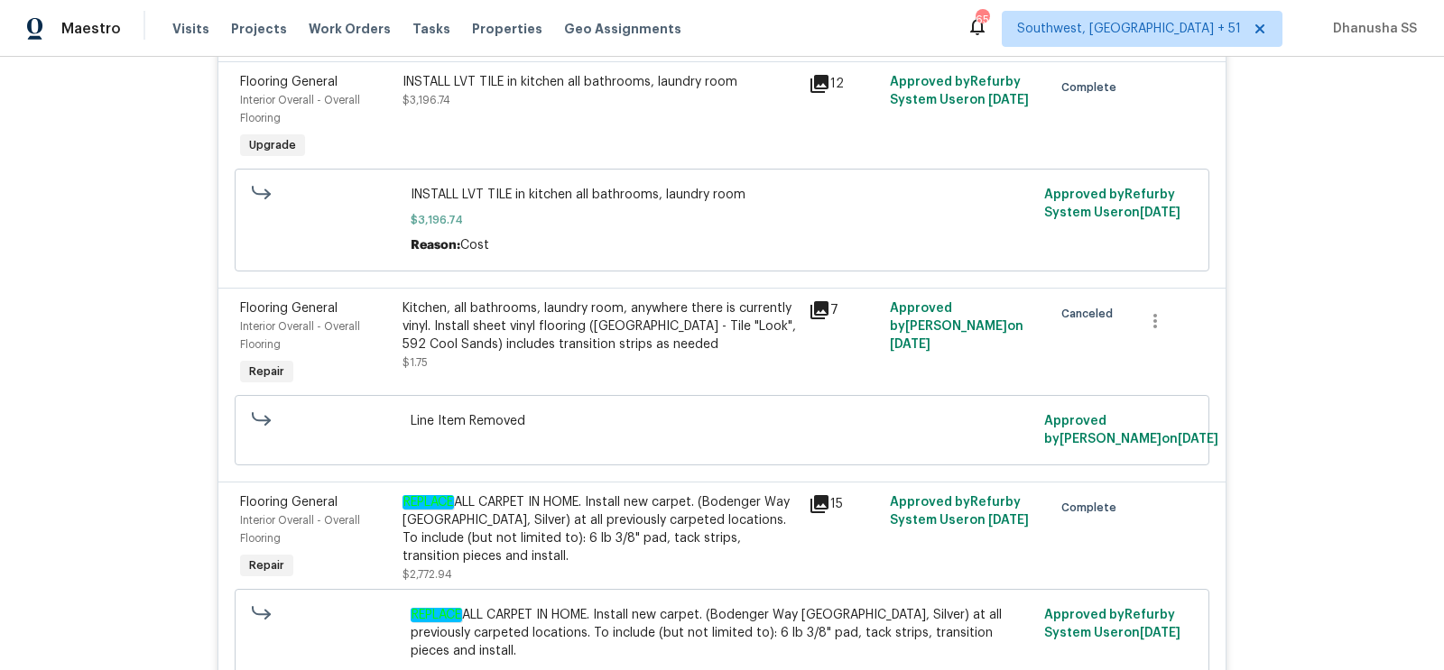
click at [512, 328] on div "Kitchen, all bathrooms, laundry room, anywhere there is currently vinyl. Instal…" at bounding box center [599, 327] width 395 height 54
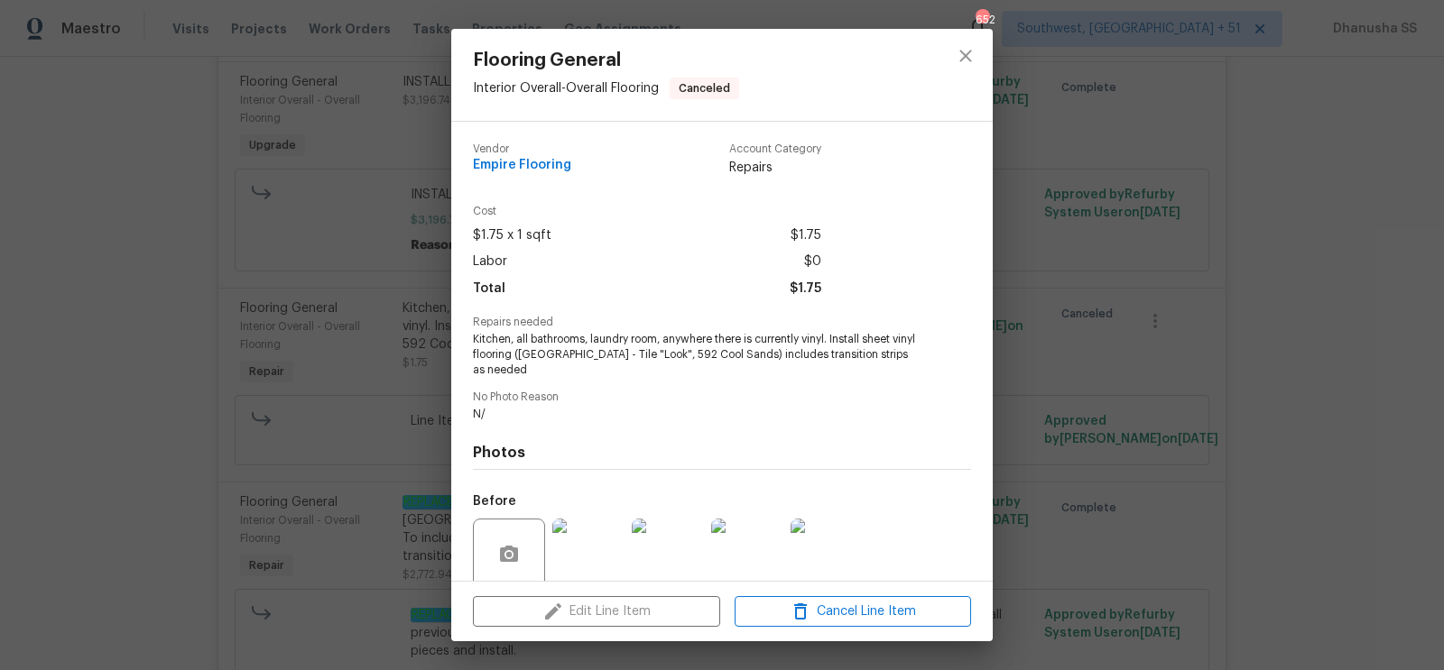
click at [932, 66] on div "Flooring General Interior Overall - Overall Flooring Canceled" at bounding box center [721, 75] width 541 height 92
click at [955, 66] on icon "close" at bounding box center [966, 56] width 22 height 22
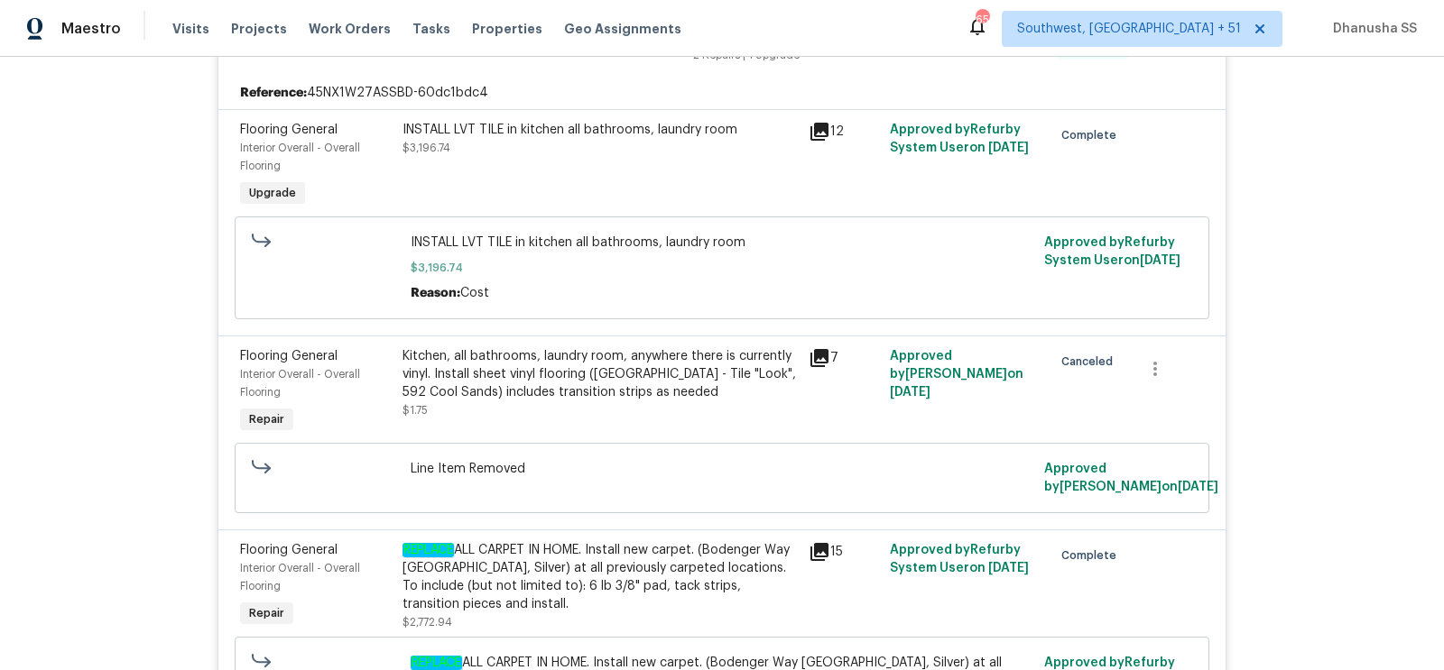
scroll to position [793, 0]
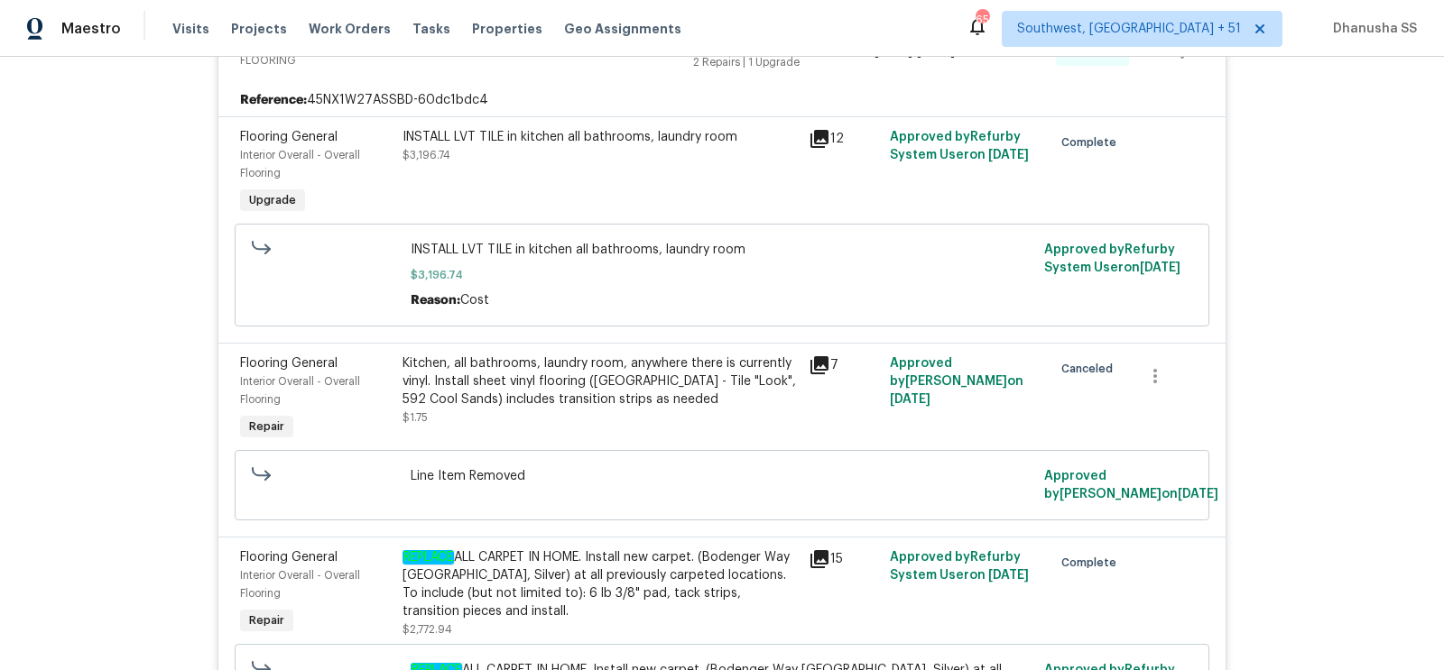
click at [511, 171] on div "INSTALL LVT TILE in kitchen all bathrooms, laundry room $3,196.74" at bounding box center [600, 173] width 406 height 101
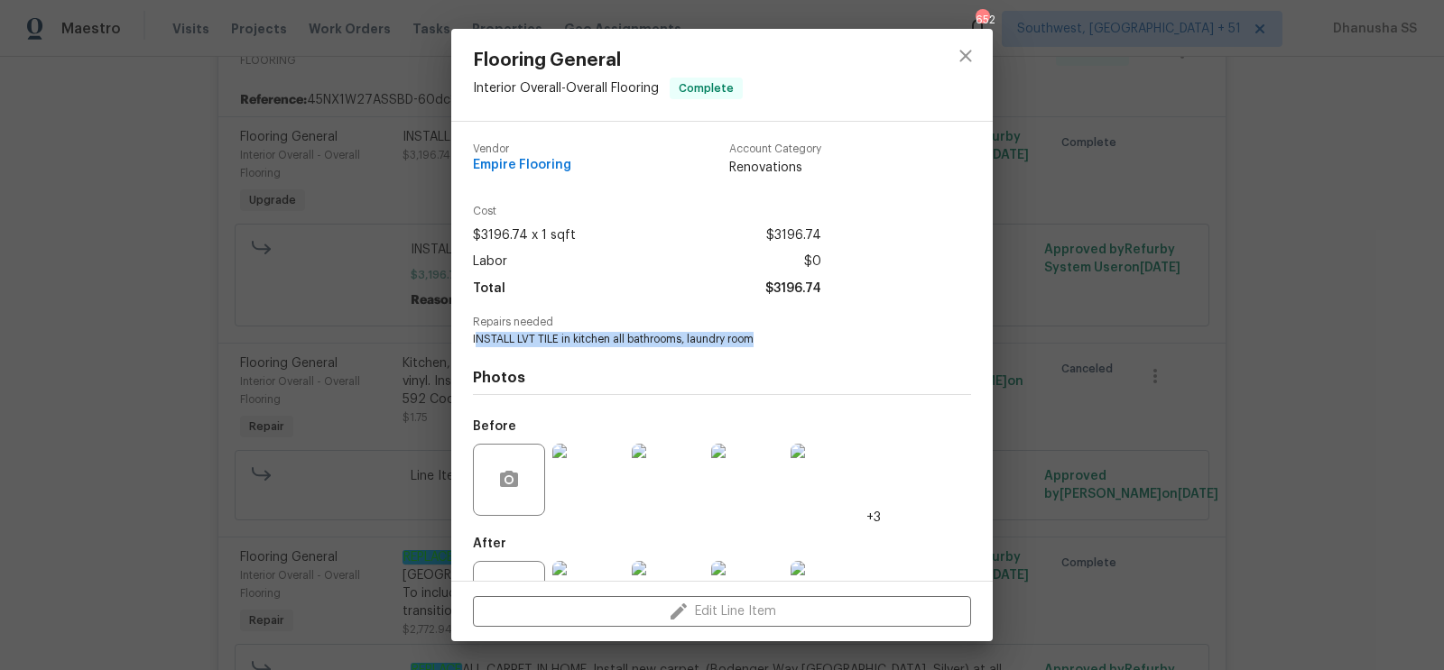
drag, startPoint x: 477, startPoint y: 338, endPoint x: 761, endPoint y: 338, distance: 284.2
click at [761, 338] on span "INSTALL LVT TILE in kitchen all bathrooms, laundry room" at bounding box center [697, 339] width 448 height 15
drag, startPoint x: 761, startPoint y: 338, endPoint x: 464, endPoint y: 339, distance: 297.7
click at [464, 339] on div "Vendor Empire Flooring Account Category Renovations Cost $3196.74 x 1 sqft $319…" at bounding box center [721, 351] width 541 height 459
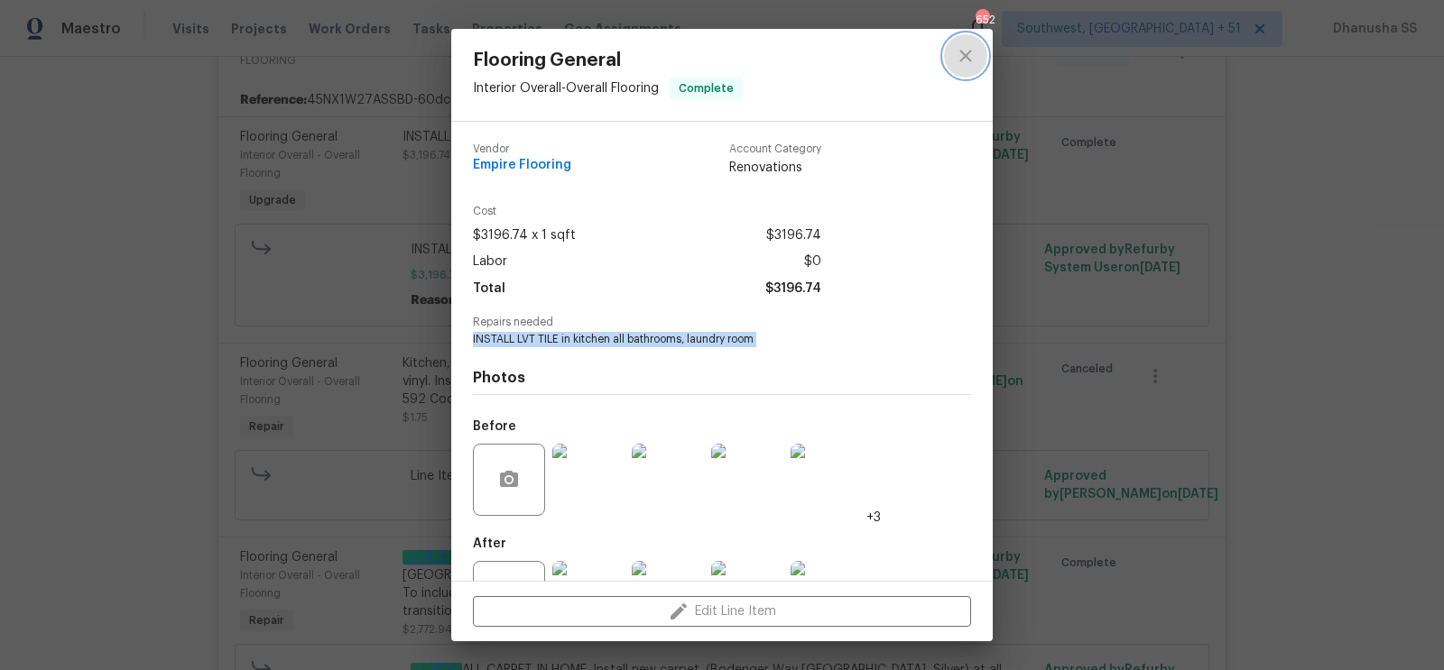
click at [959, 67] on button "close" at bounding box center [965, 55] width 43 height 43
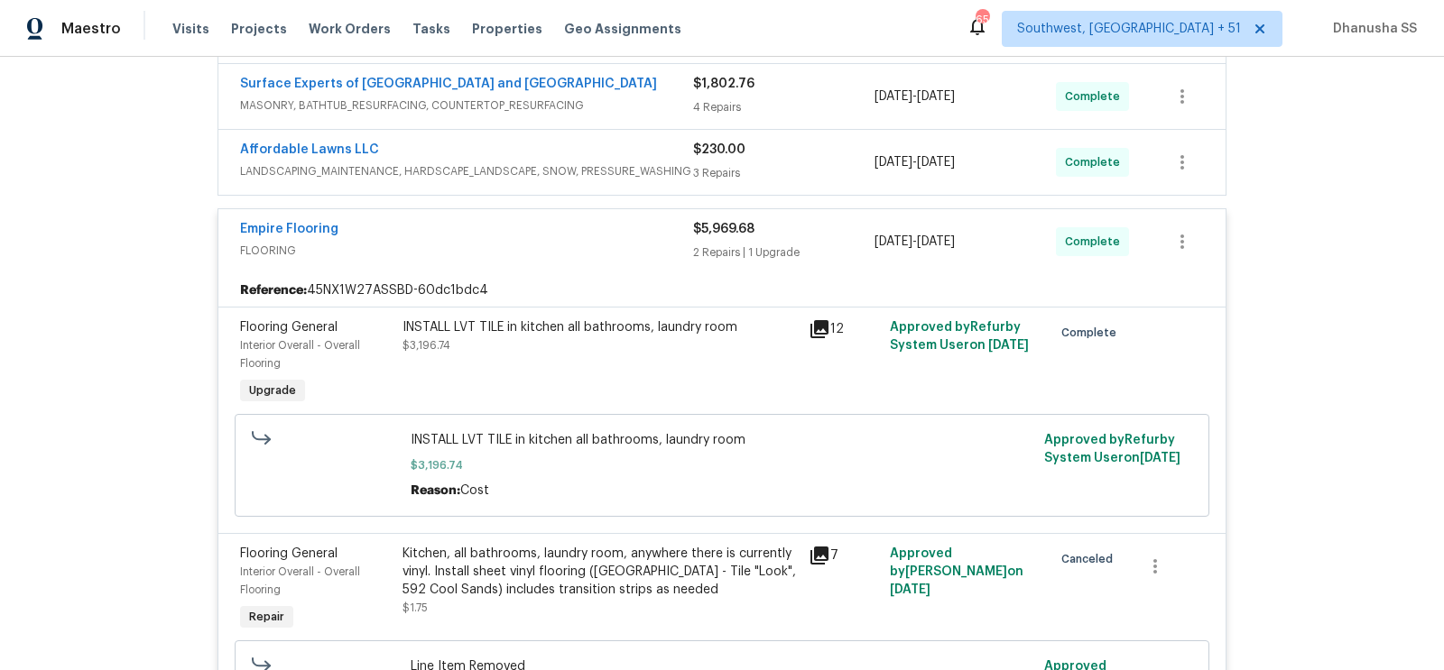
scroll to position [501, 0]
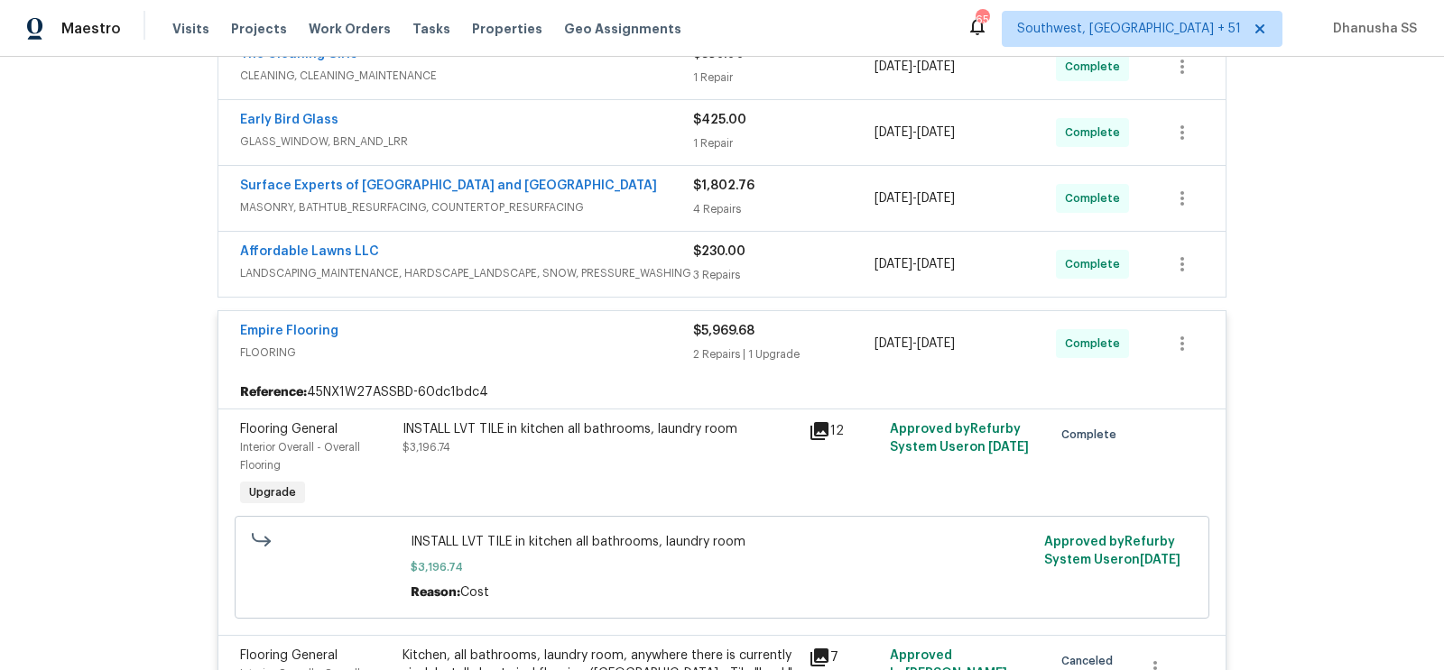
click at [612, 264] on span "LANDSCAPING_MAINTENANCE, HARDSCAPE_LANDSCAPE, SNOW, PRESSURE_WASHING" at bounding box center [466, 273] width 453 height 18
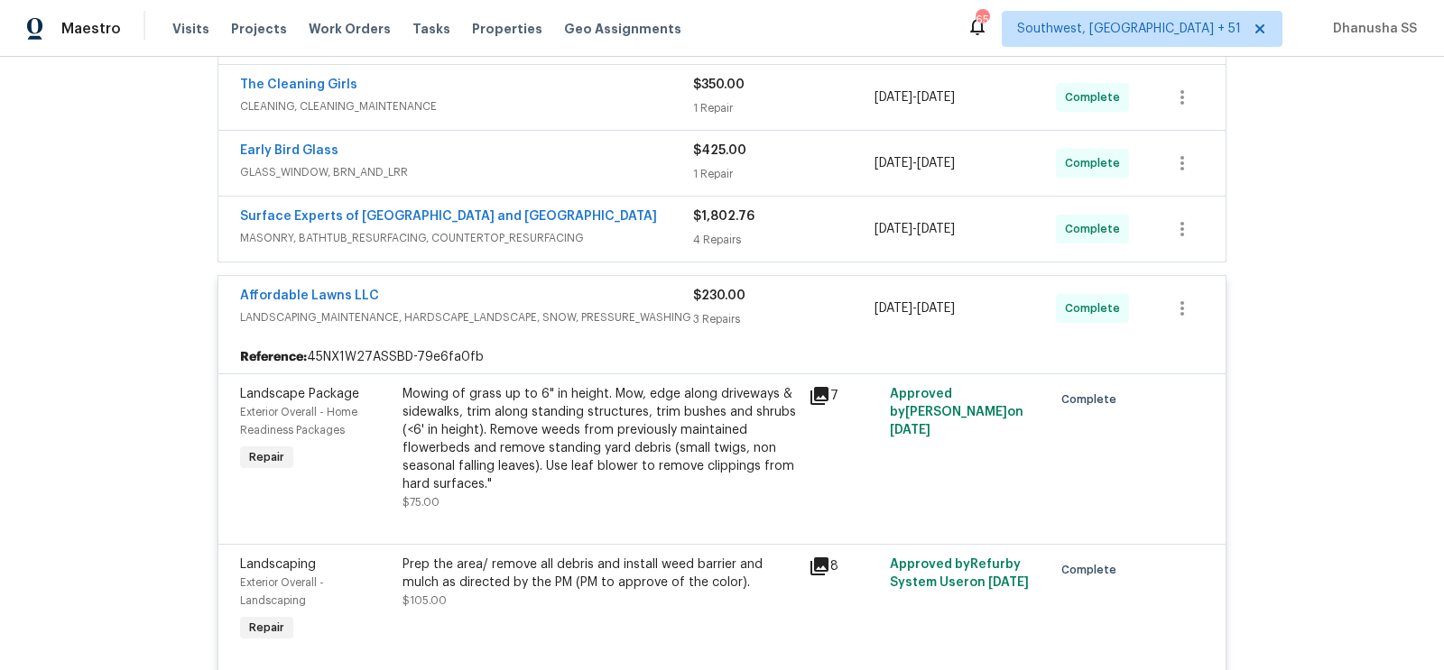
scroll to position [412, 0]
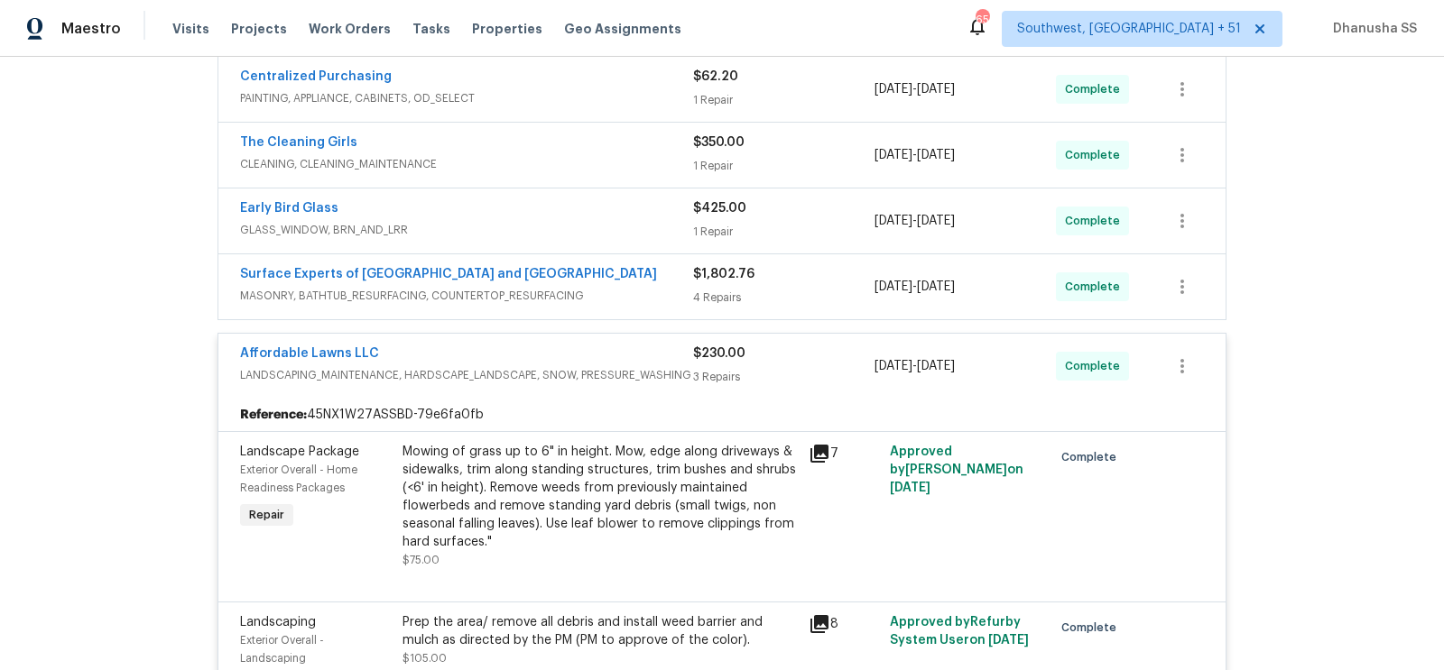
click at [628, 294] on span "MASONRY, BATHTUB_RESURFACING, COUNTERTOP_RESURFACING" at bounding box center [466, 296] width 453 height 18
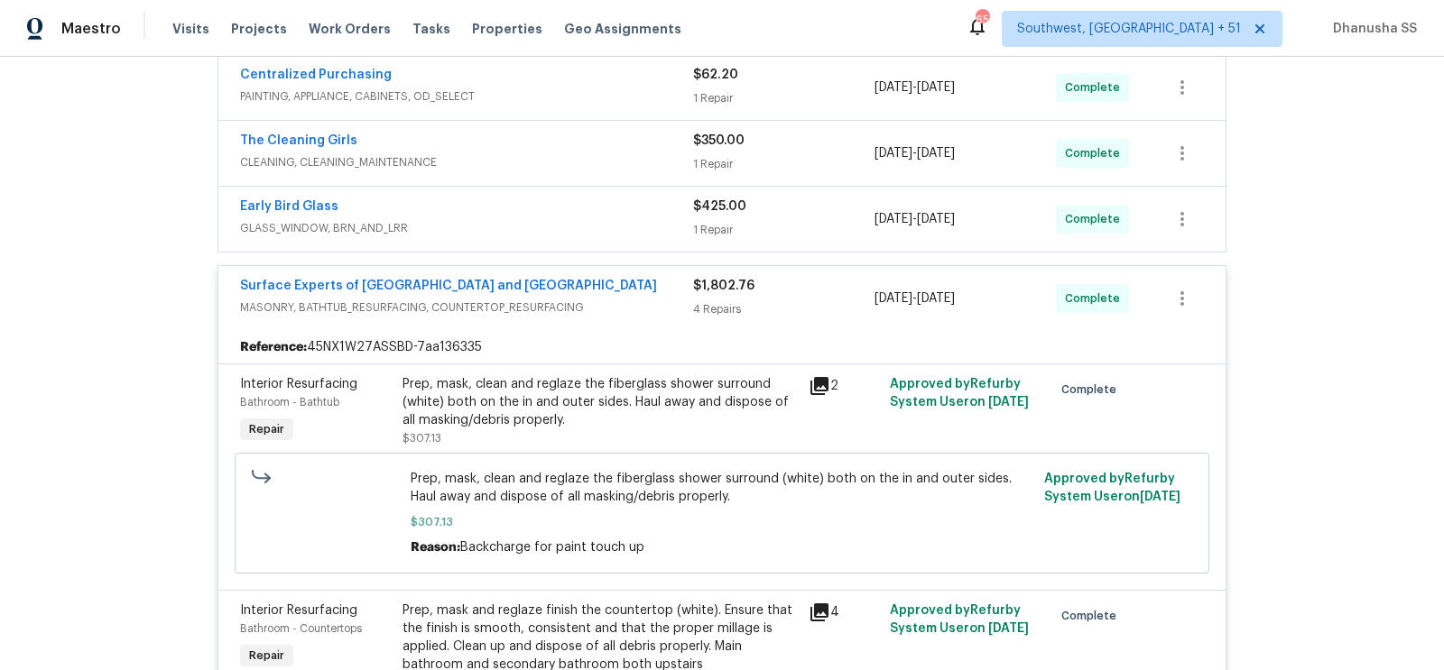
scroll to position [288, 0]
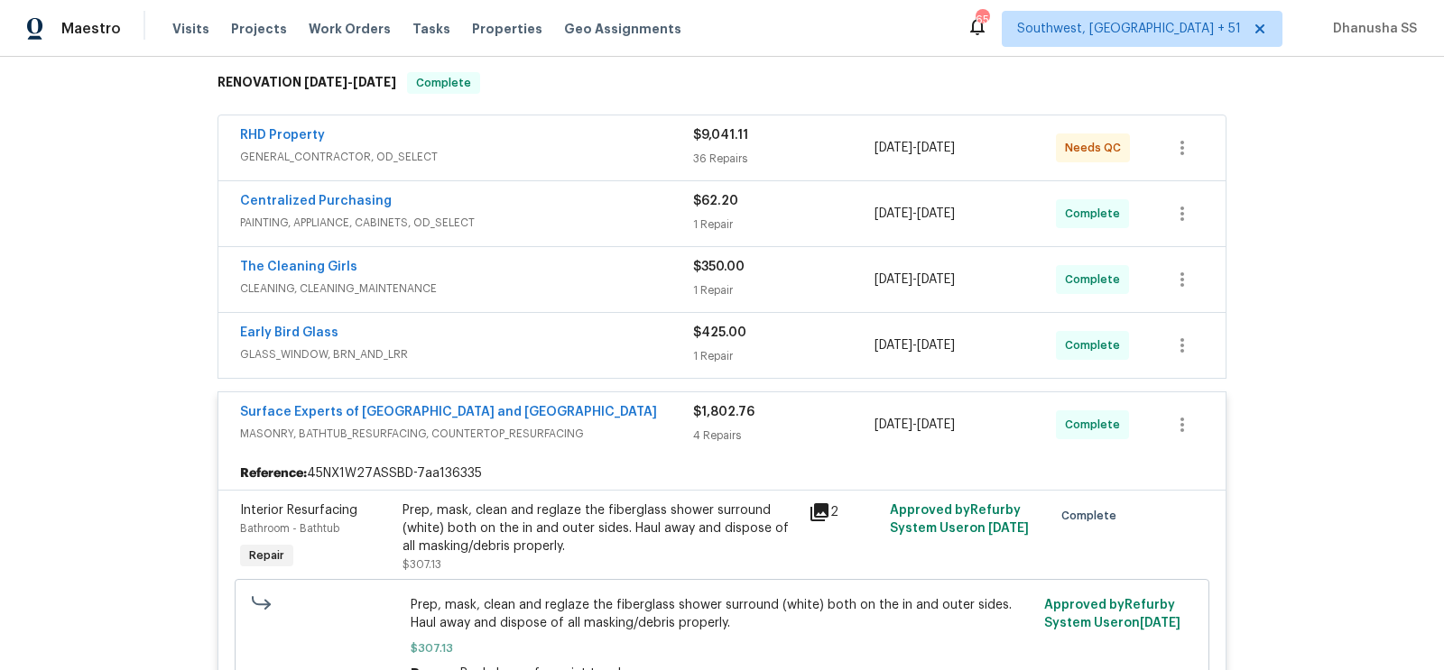
click at [620, 336] on div "Early Bird Glass" at bounding box center [466, 335] width 453 height 22
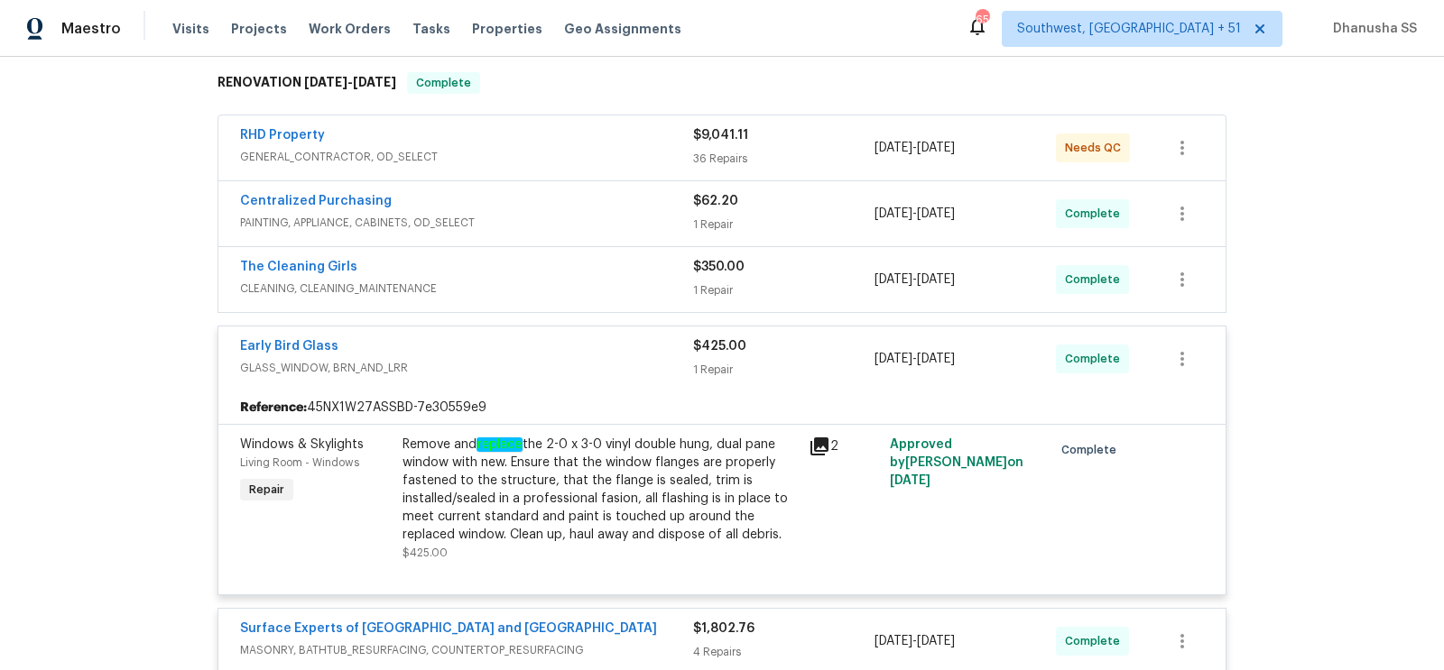
click at [601, 268] on div "The Cleaning Girls" at bounding box center [466, 269] width 453 height 22
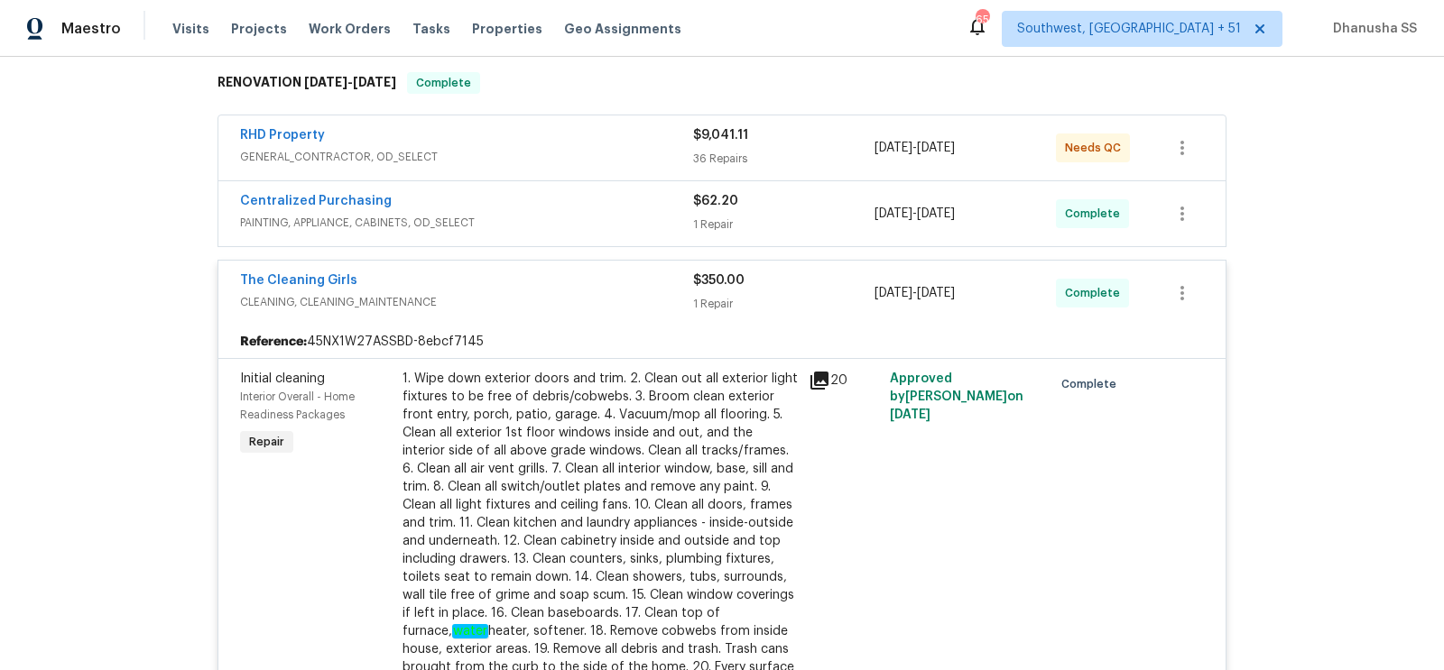
click at [609, 203] on div "Centralized Purchasing" at bounding box center [466, 203] width 453 height 22
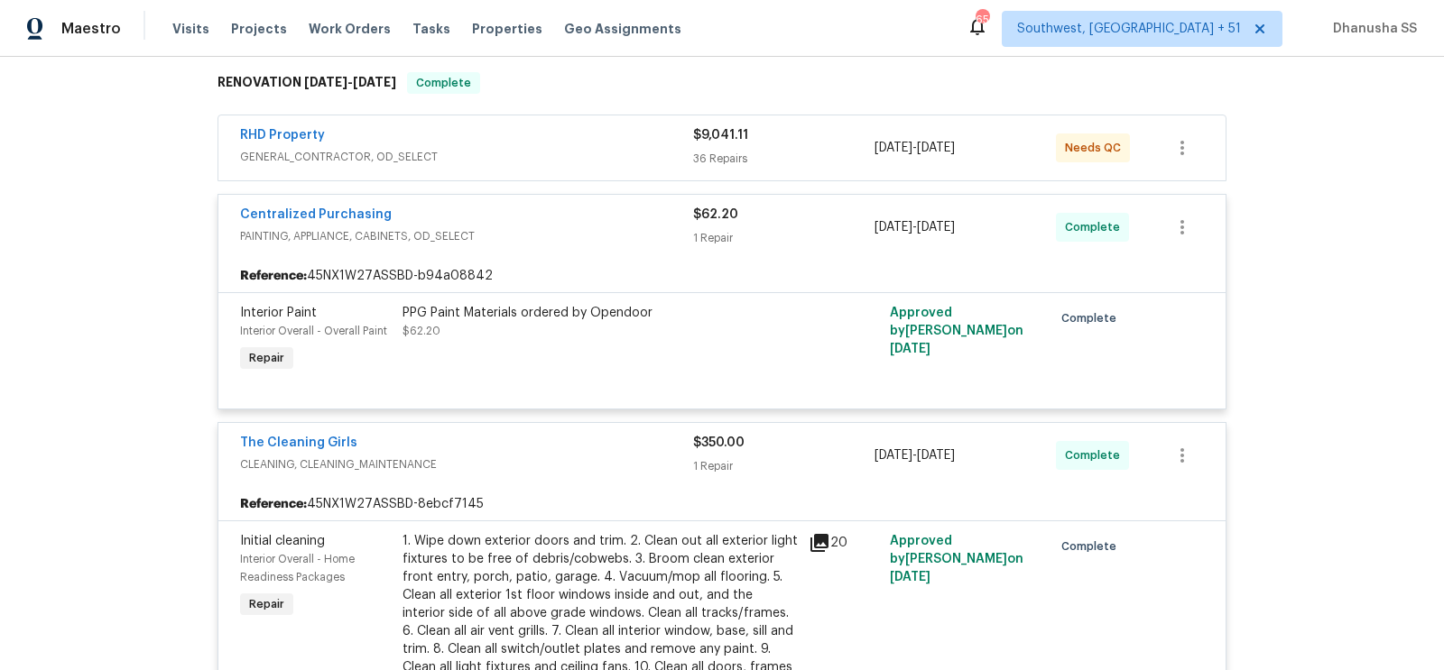
click at [627, 150] on span "GENERAL_CONTRACTOR, OD_SELECT" at bounding box center [466, 157] width 453 height 18
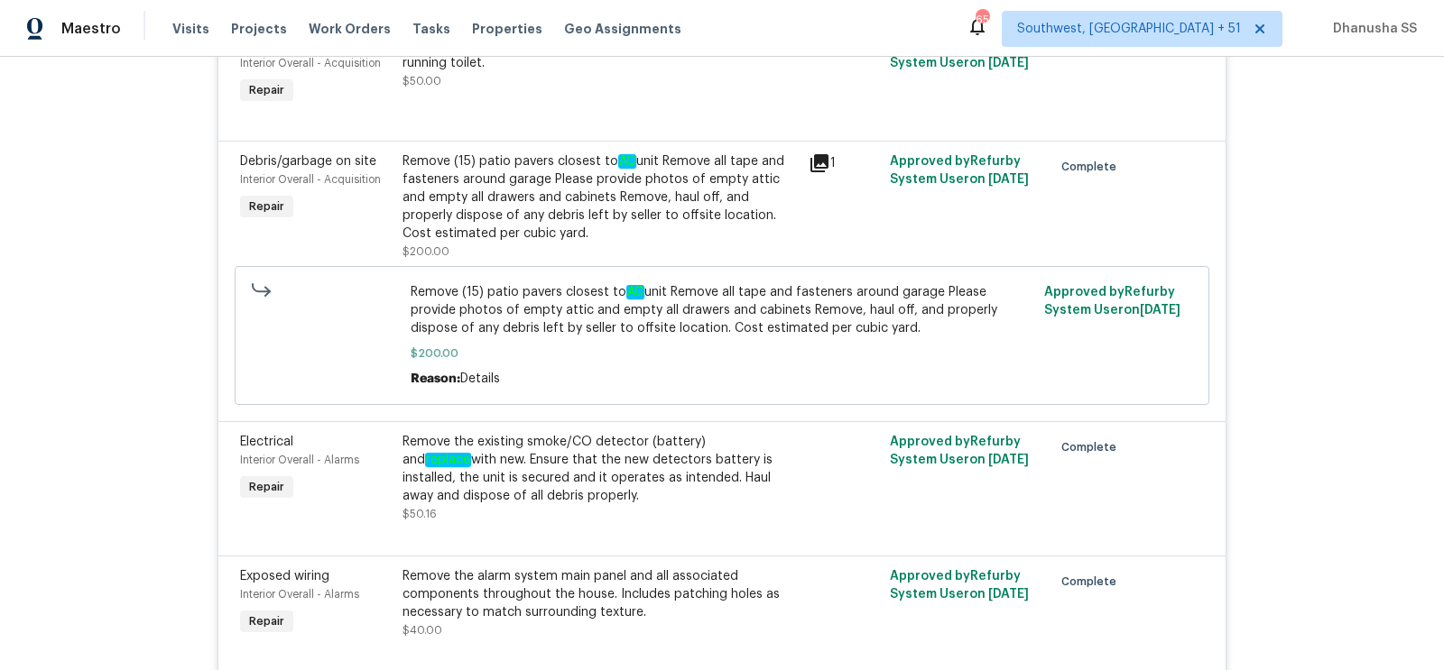
scroll to position [3050, 0]
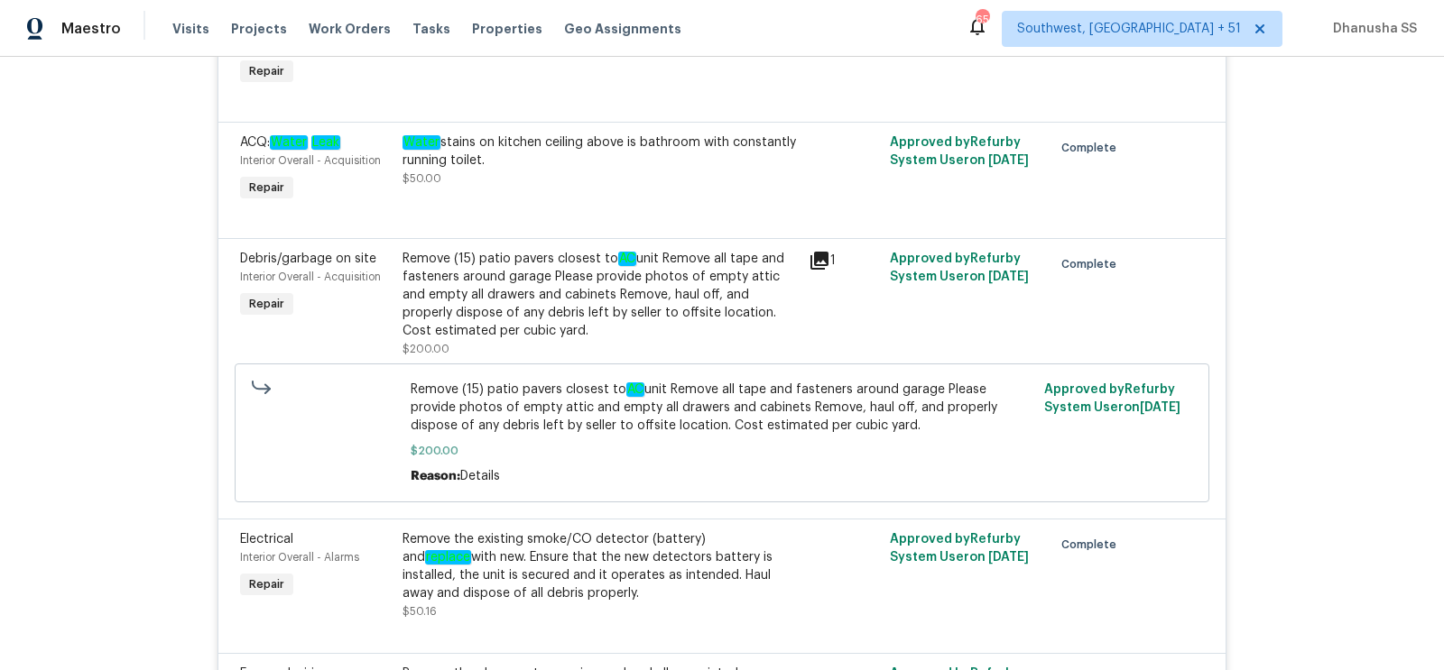
click at [597, 191] on div "Water stains on kitchen ceiling above is bathroom with constantly running toile…" at bounding box center [600, 169] width 406 height 83
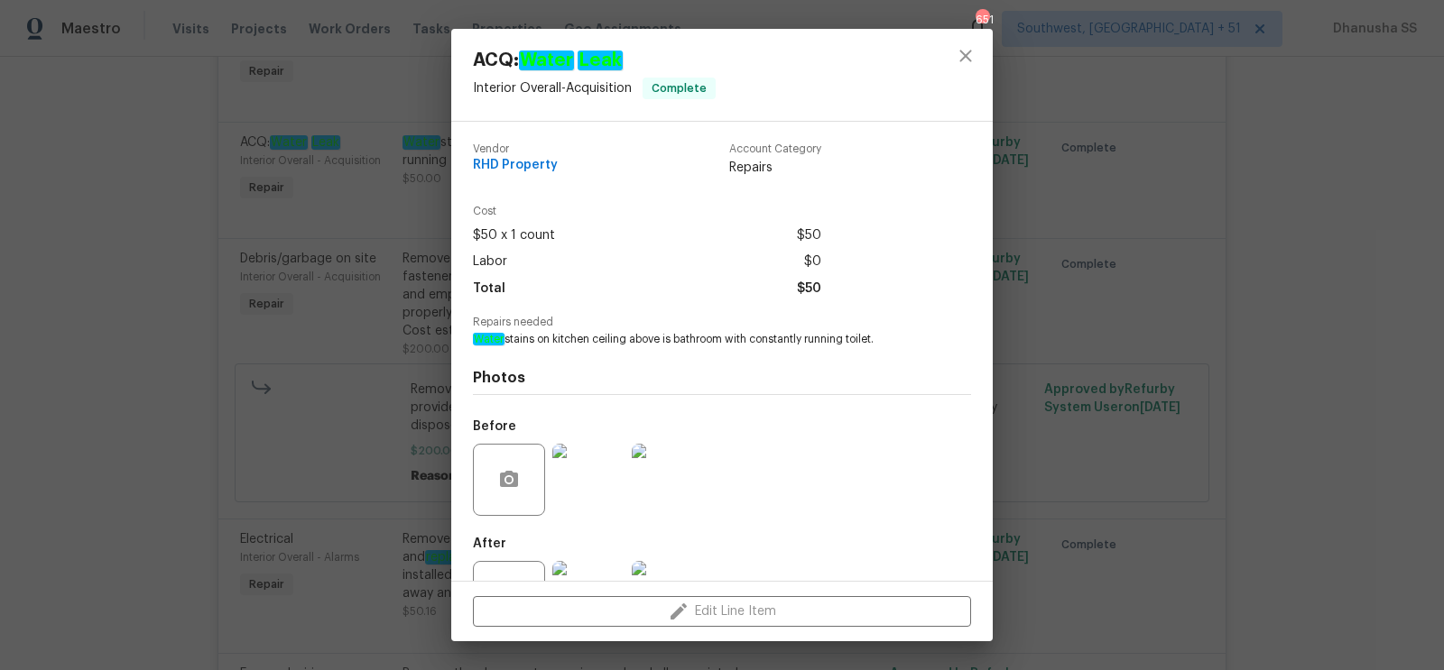
scroll to position [69, 0]
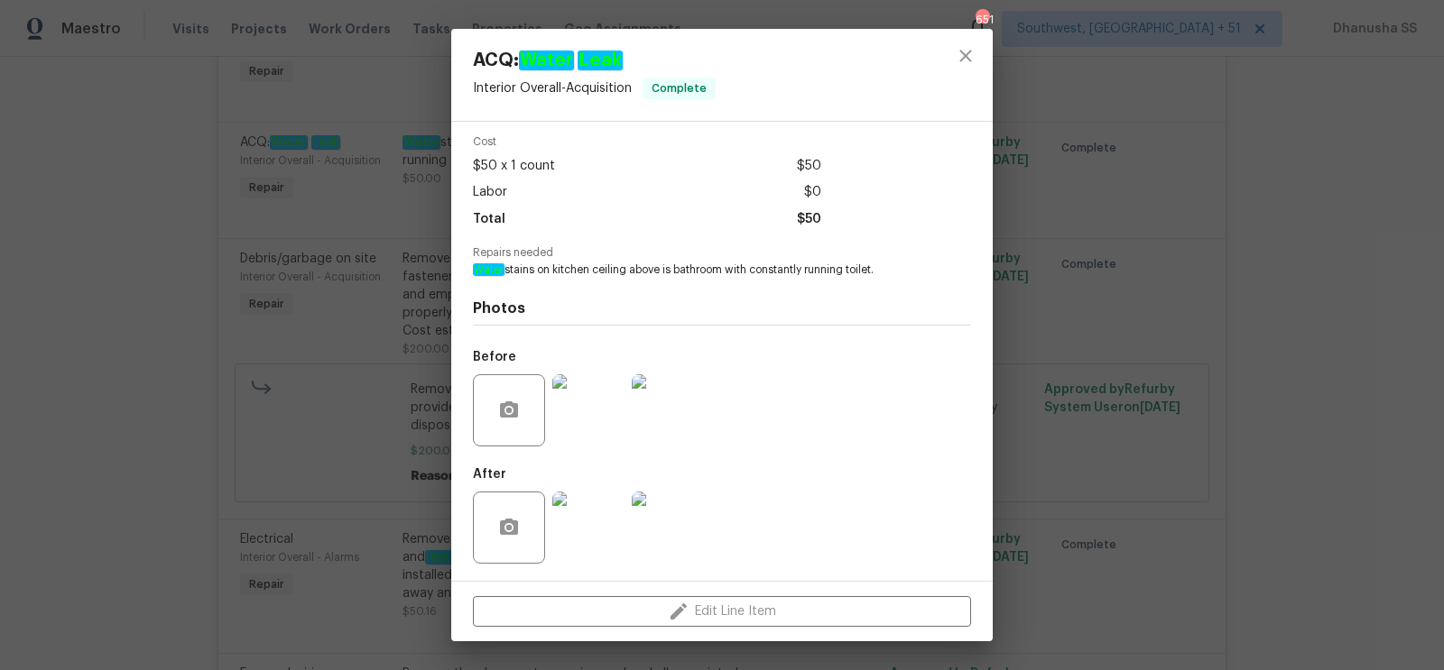
click at [585, 409] on img at bounding box center [588, 410] width 72 height 72
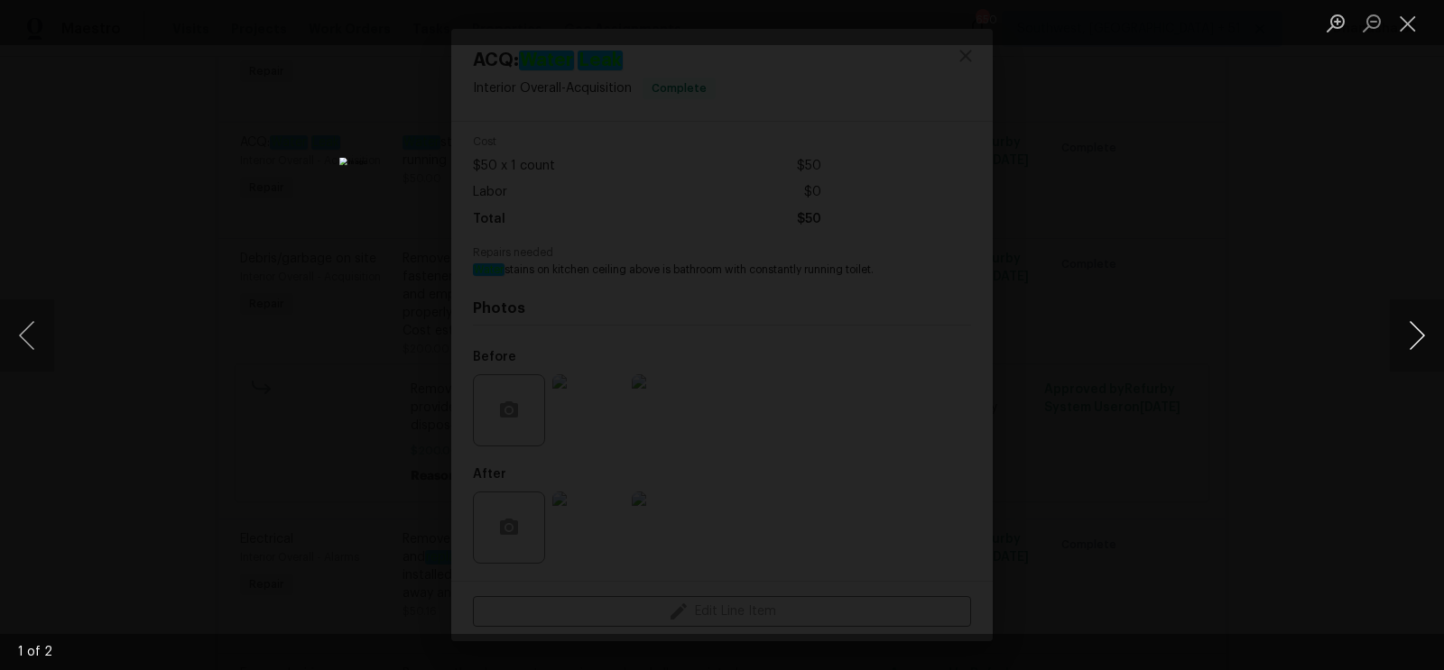
click at [1406, 337] on button "Next image" at bounding box center [1416, 336] width 54 height 72
click at [1293, 244] on div "Lightbox" at bounding box center [722, 335] width 1444 height 670
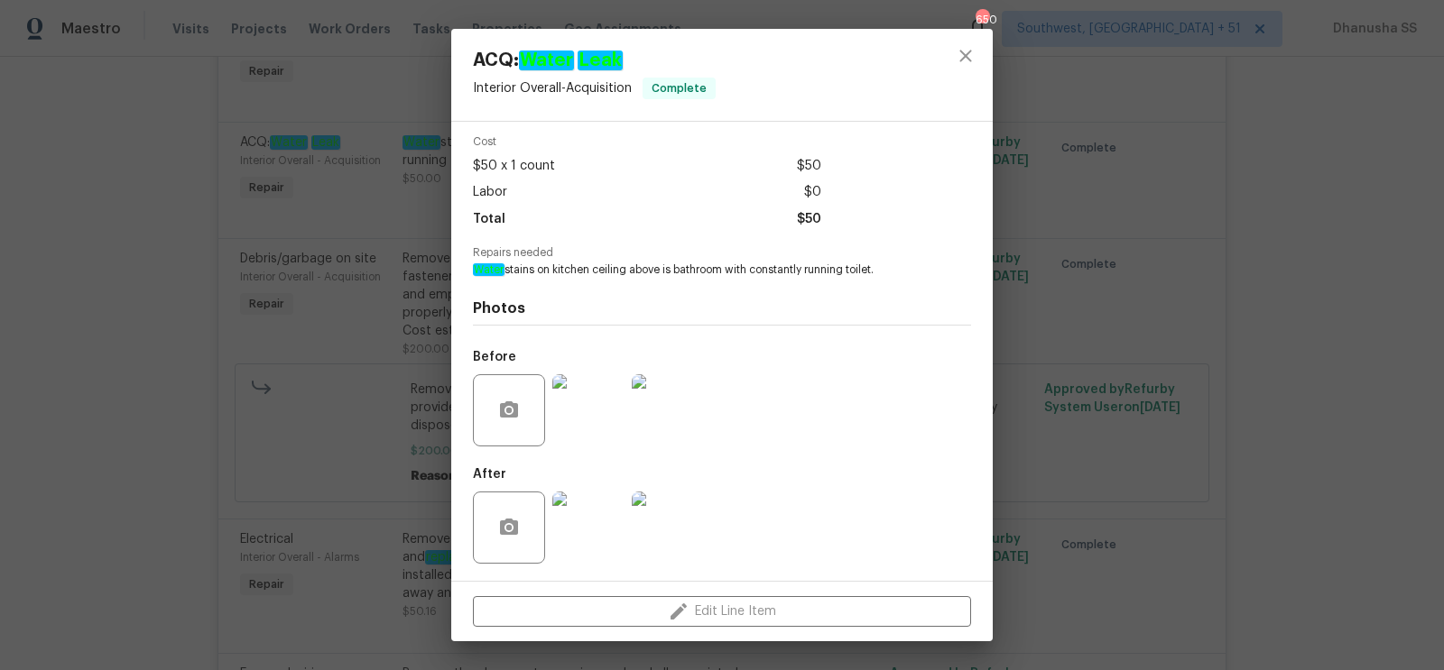
click at [586, 521] on img at bounding box center [588, 528] width 72 height 72
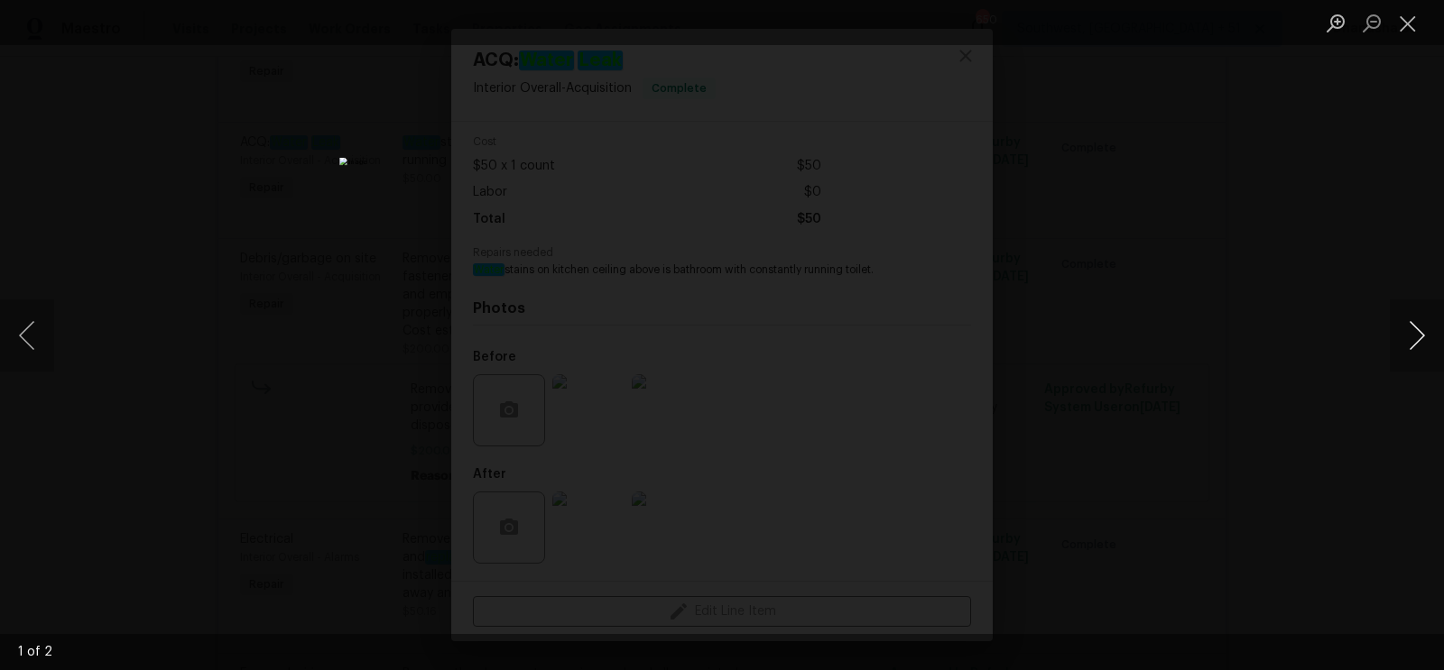
click at [1411, 343] on button "Next image" at bounding box center [1416, 336] width 54 height 72
click at [1186, 272] on div "Lightbox" at bounding box center [722, 335] width 1444 height 670
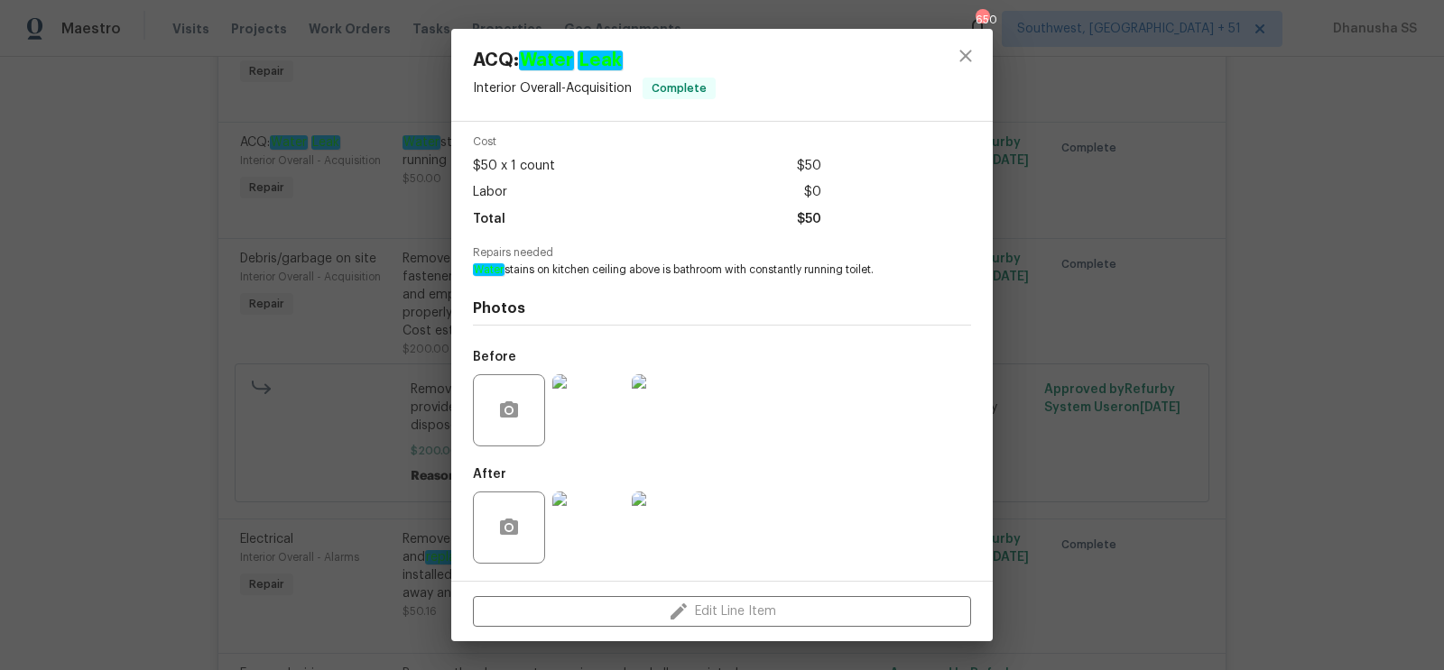
click at [605, 405] on img at bounding box center [588, 410] width 72 height 72
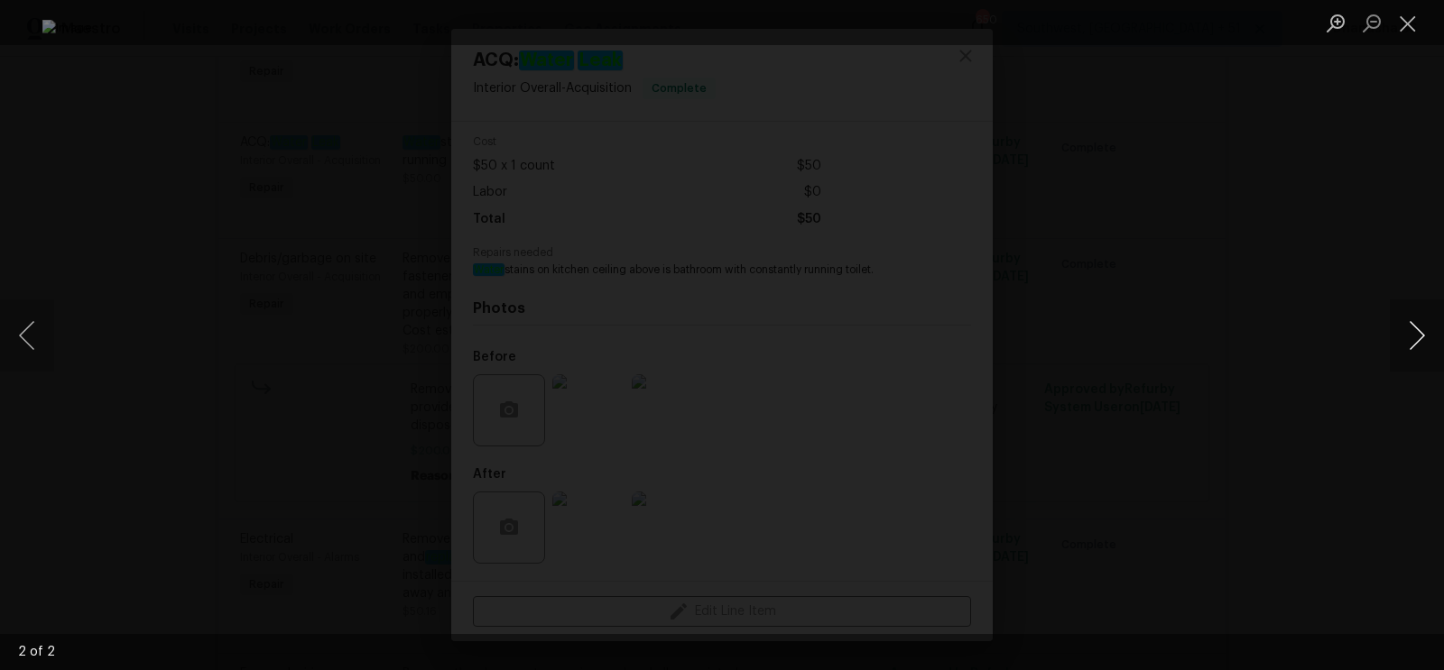
click at [1400, 342] on button "Next image" at bounding box center [1416, 336] width 54 height 72
click at [1320, 279] on div "Lightbox" at bounding box center [722, 335] width 1444 height 670
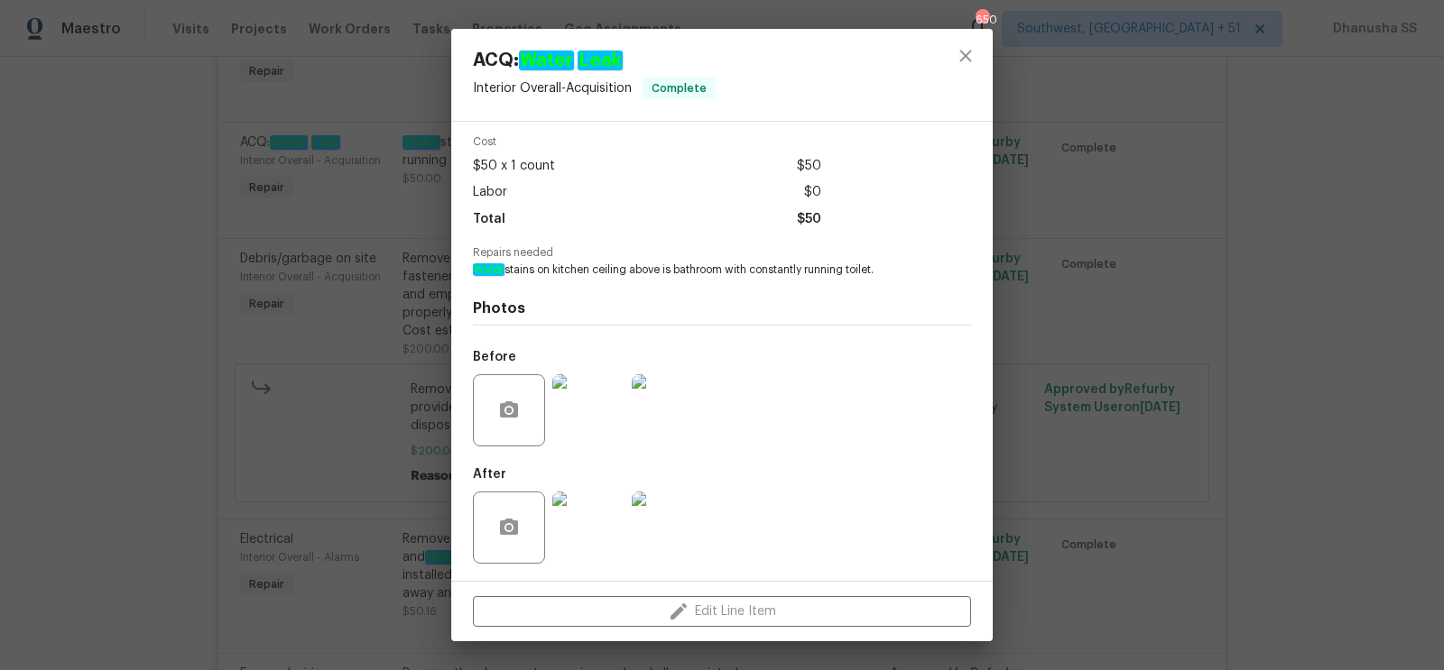
click at [608, 511] on img at bounding box center [588, 528] width 72 height 72
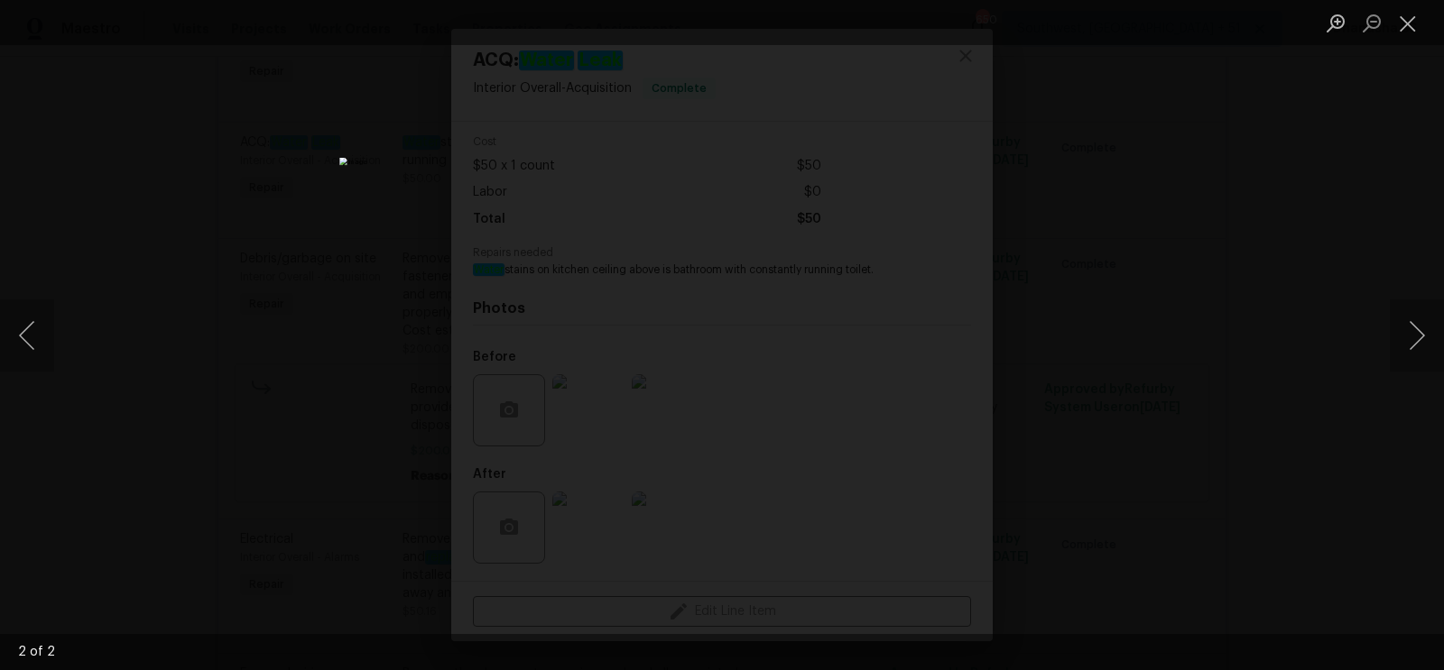
click at [57, 351] on div "Lightbox" at bounding box center [722, 335] width 1444 height 670
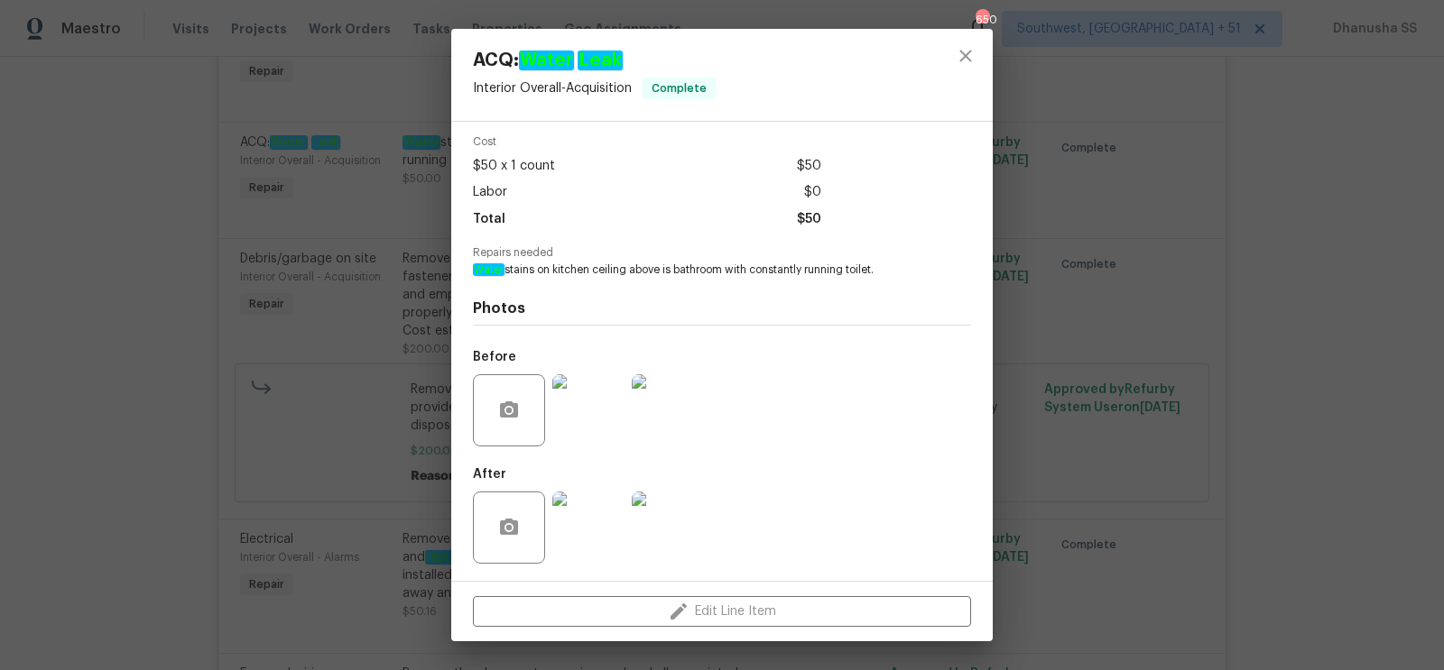
click at [556, 269] on span "Water stains on kitchen ceiling above is bathroom with constantly running toile…" at bounding box center [697, 270] width 448 height 15
click at [959, 68] on button "close" at bounding box center [965, 55] width 43 height 43
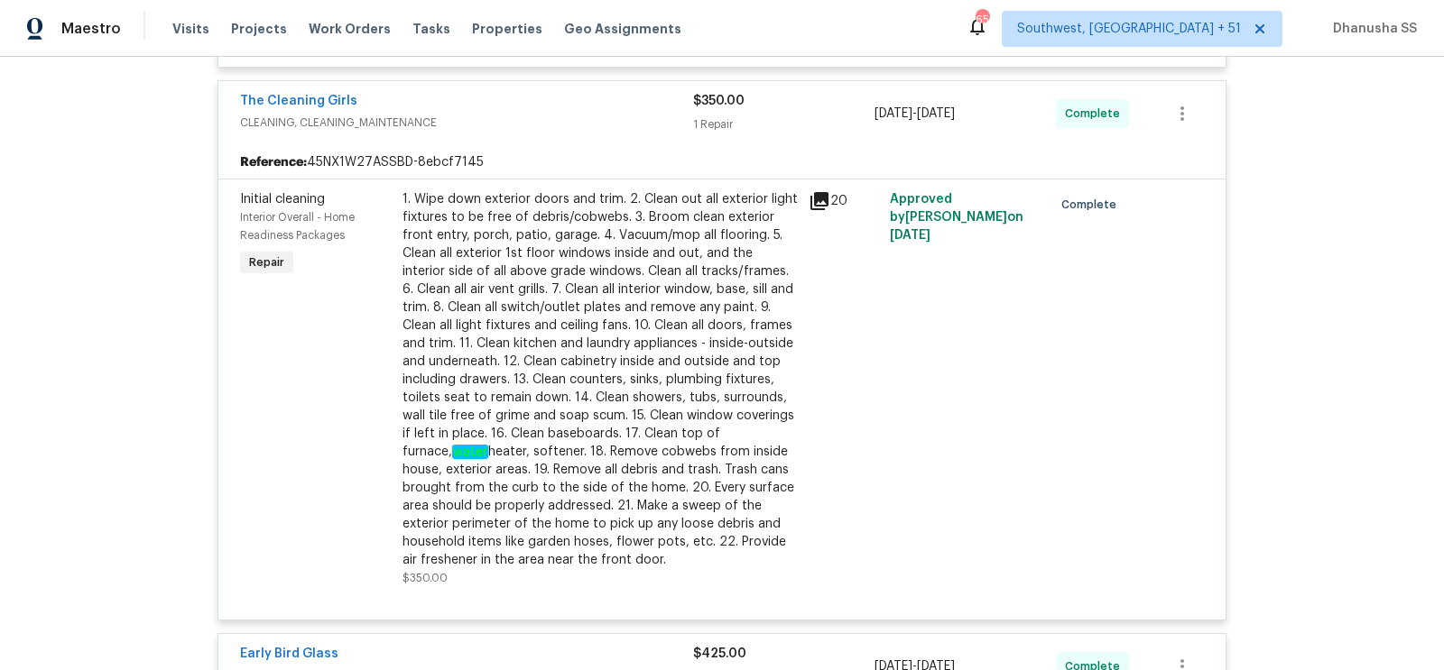
scroll to position [2847, 0]
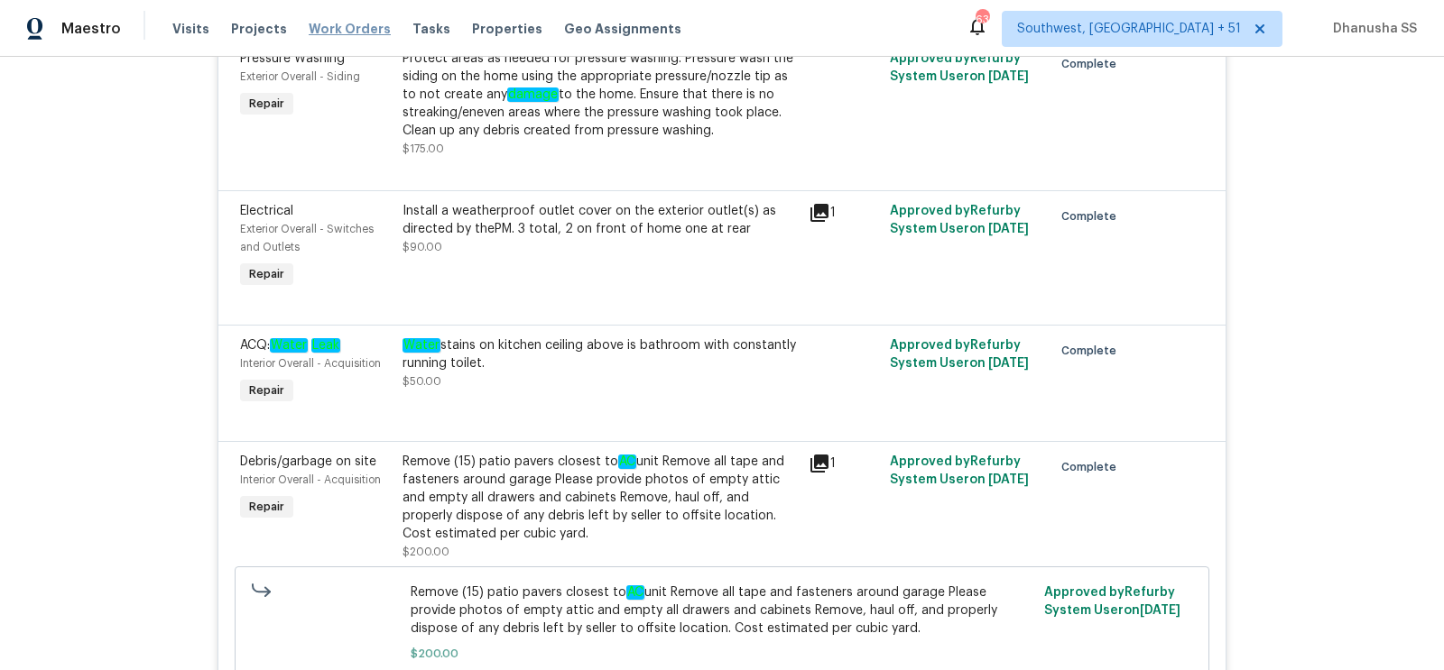
click at [343, 23] on span "Work Orders" at bounding box center [350, 29] width 82 height 18
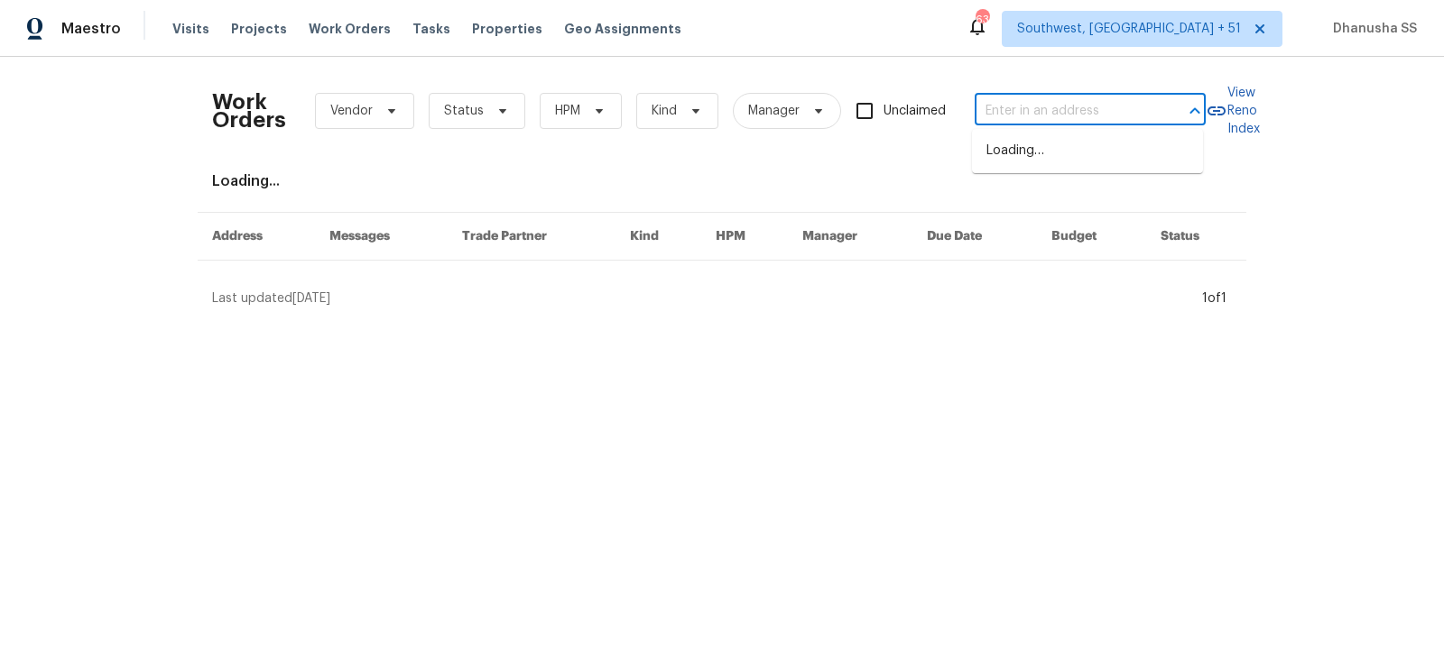
click at [1077, 116] on input "text" at bounding box center [1064, 111] width 180 height 28
paste input "[STREET_ADDRESS][PERSON_NAME]"
type input "[STREET_ADDRESS][PERSON_NAME]"
click at [1020, 163] on li "[STREET_ADDRESS][PERSON_NAME]" at bounding box center [1087, 160] width 231 height 49
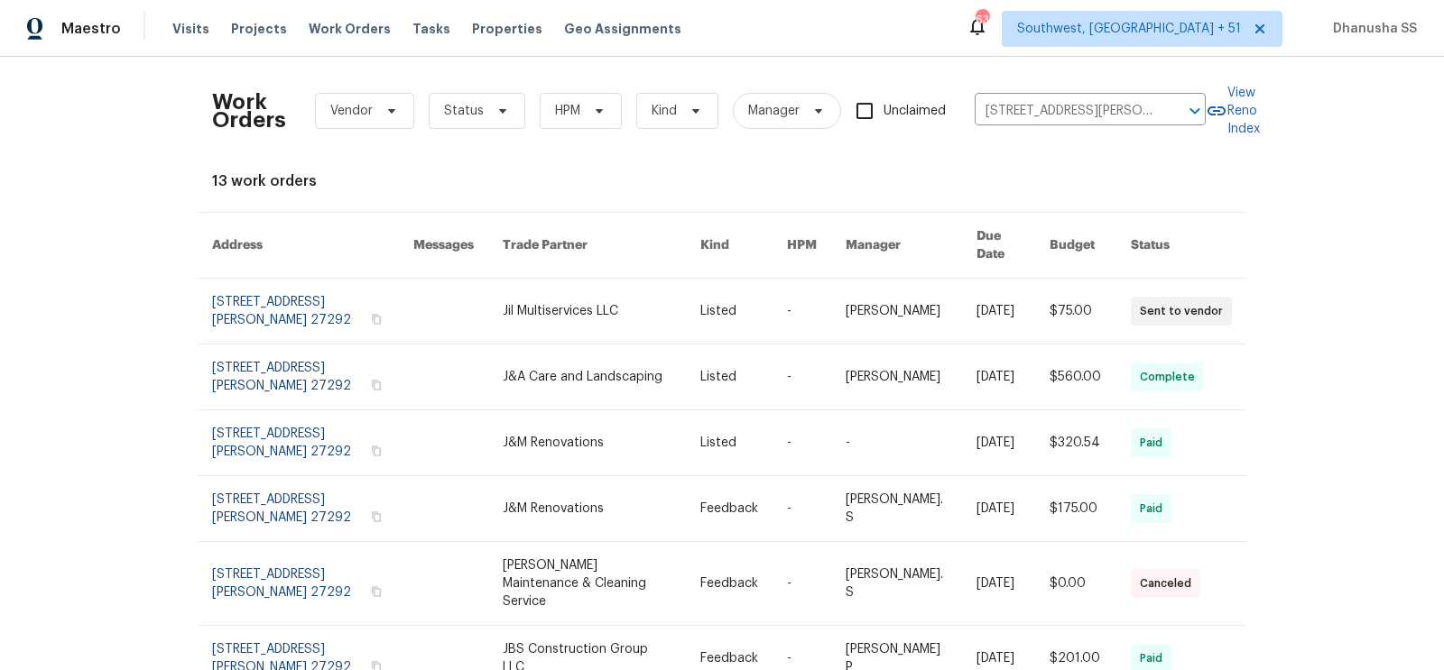
click at [822, 279] on link at bounding box center [816, 311] width 59 height 65
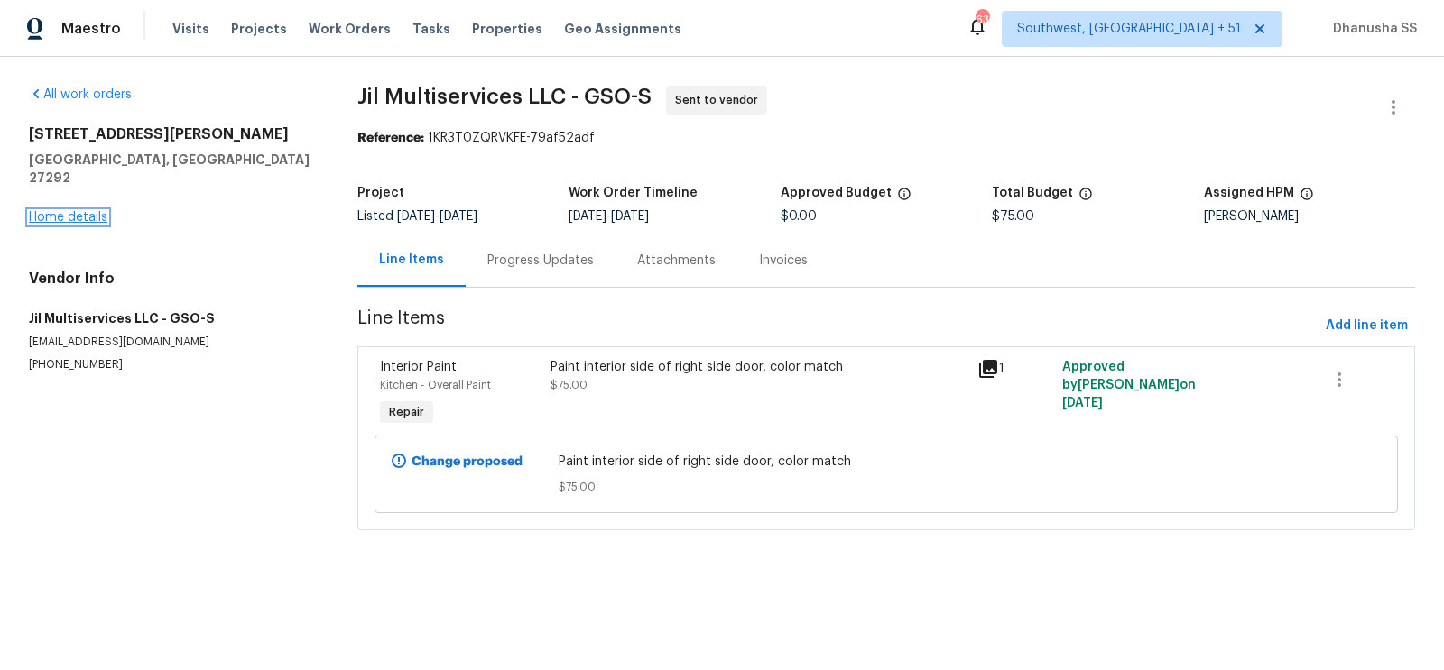
click at [104, 211] on link "Home details" at bounding box center [68, 217] width 78 height 13
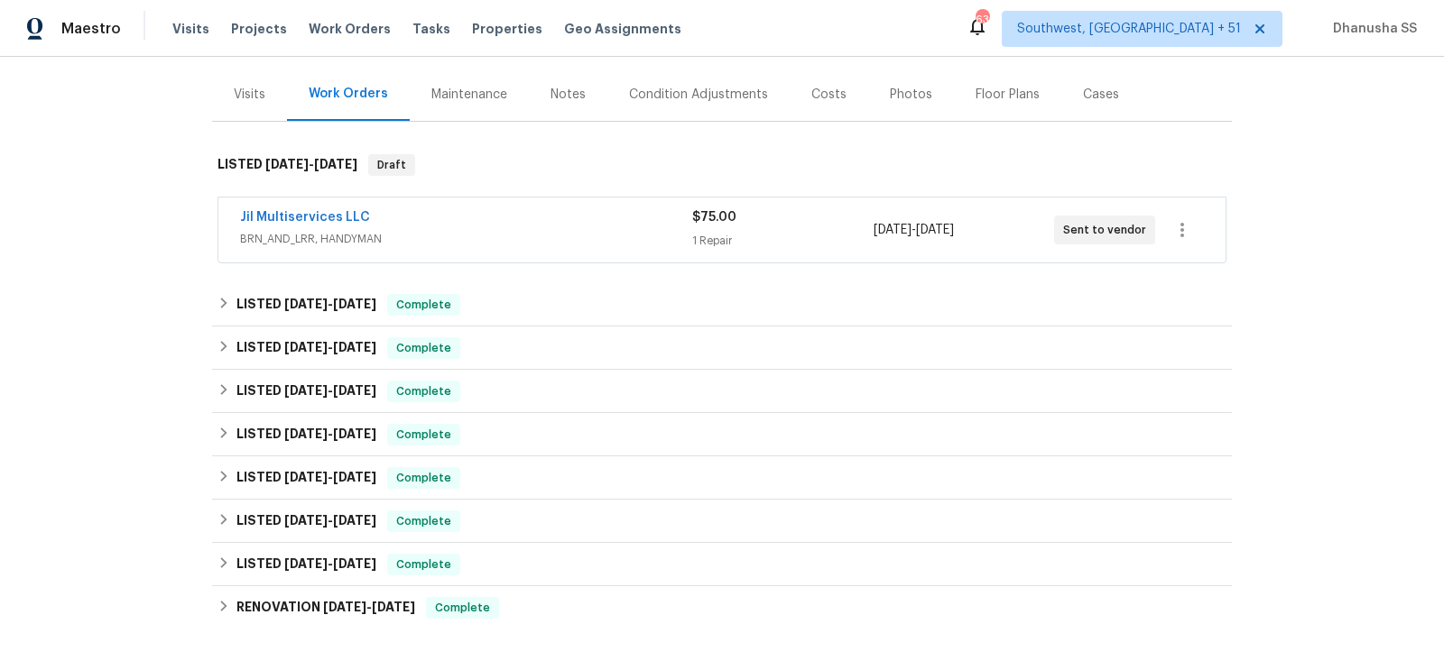
scroll to position [214, 0]
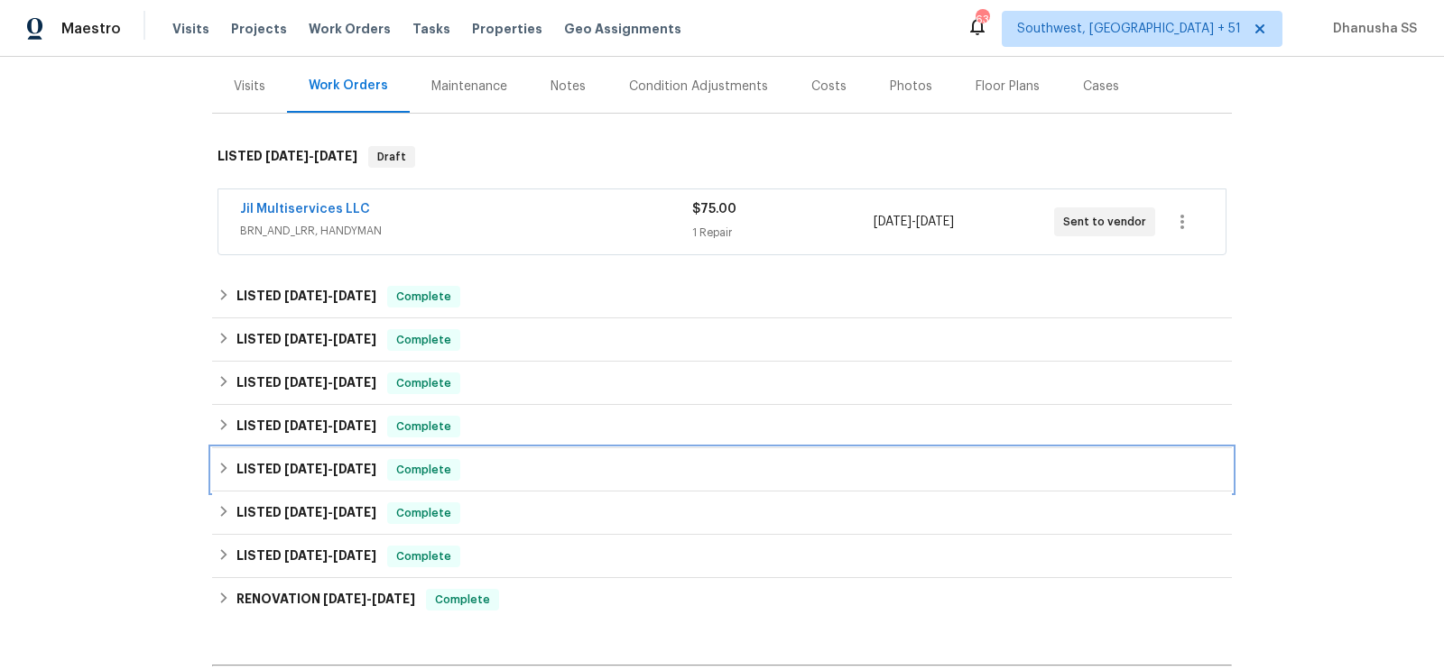
click at [543, 466] on div "LISTED [DATE] - [DATE] Complete" at bounding box center [721, 470] width 1009 height 22
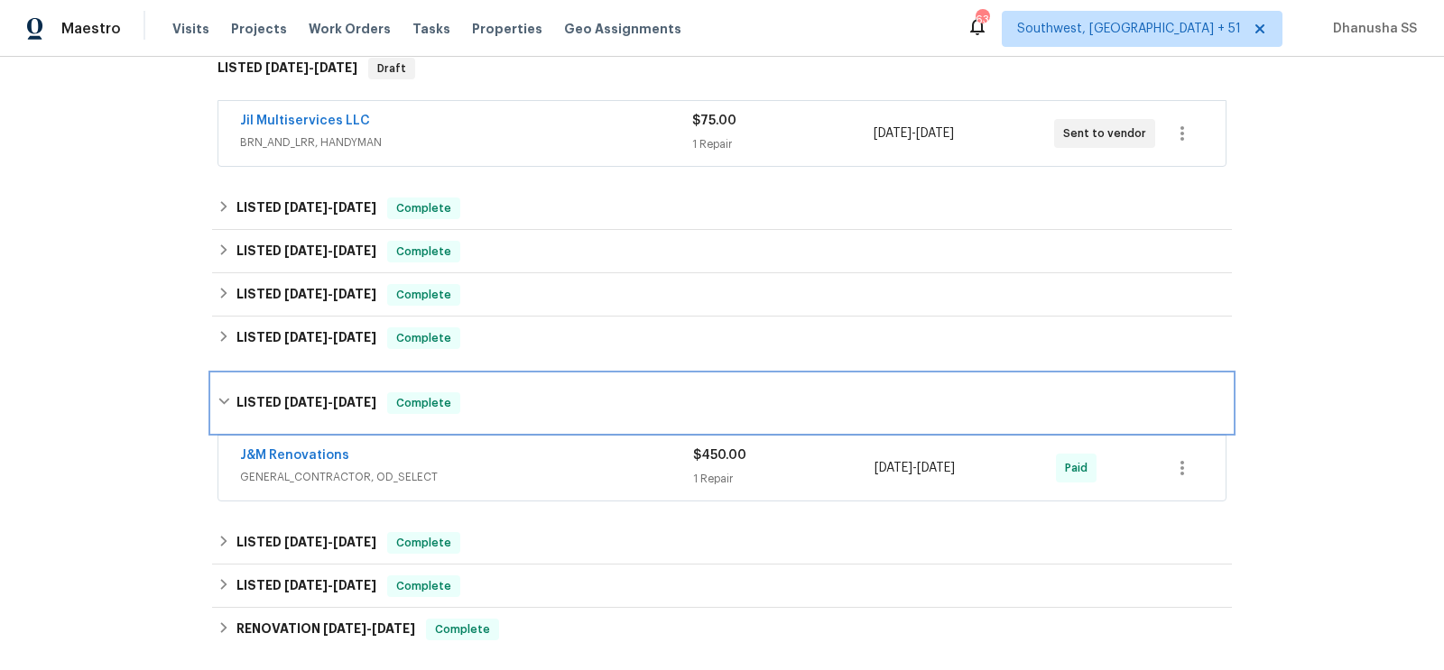
scroll to position [467, 0]
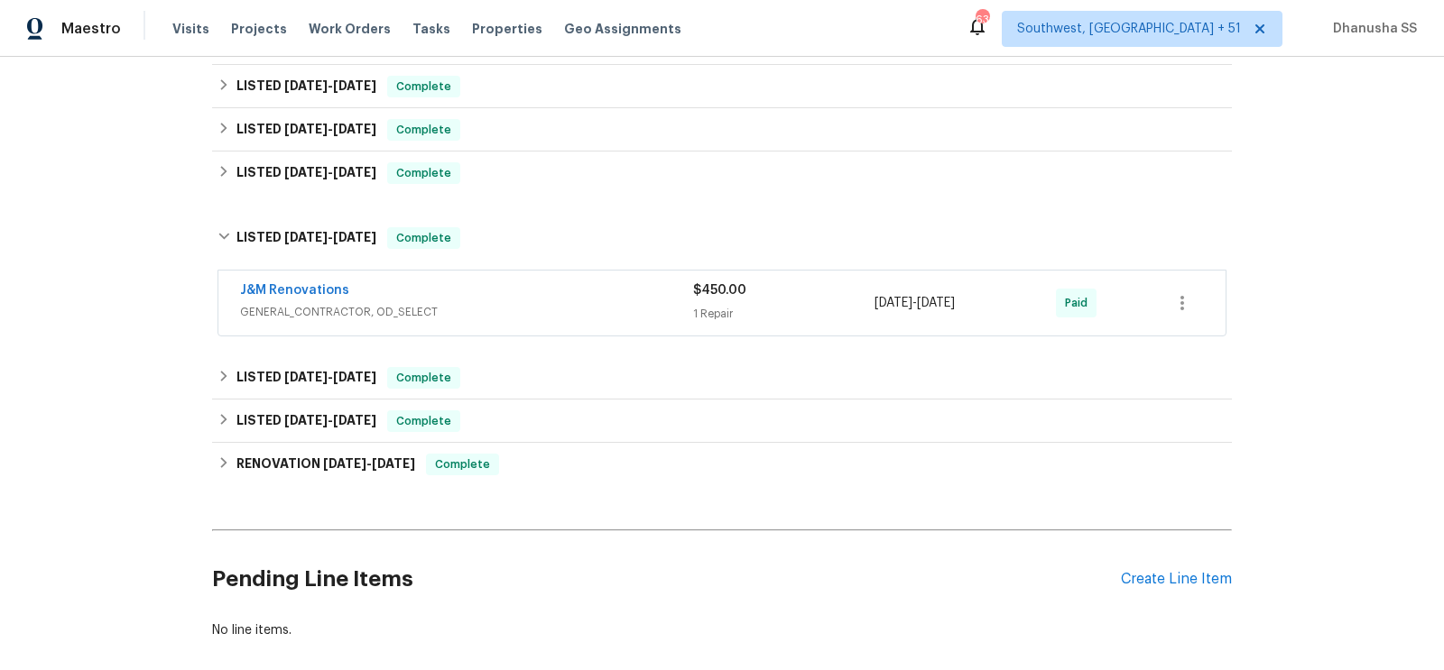
click at [585, 285] on div "J&M Renovations" at bounding box center [466, 292] width 453 height 22
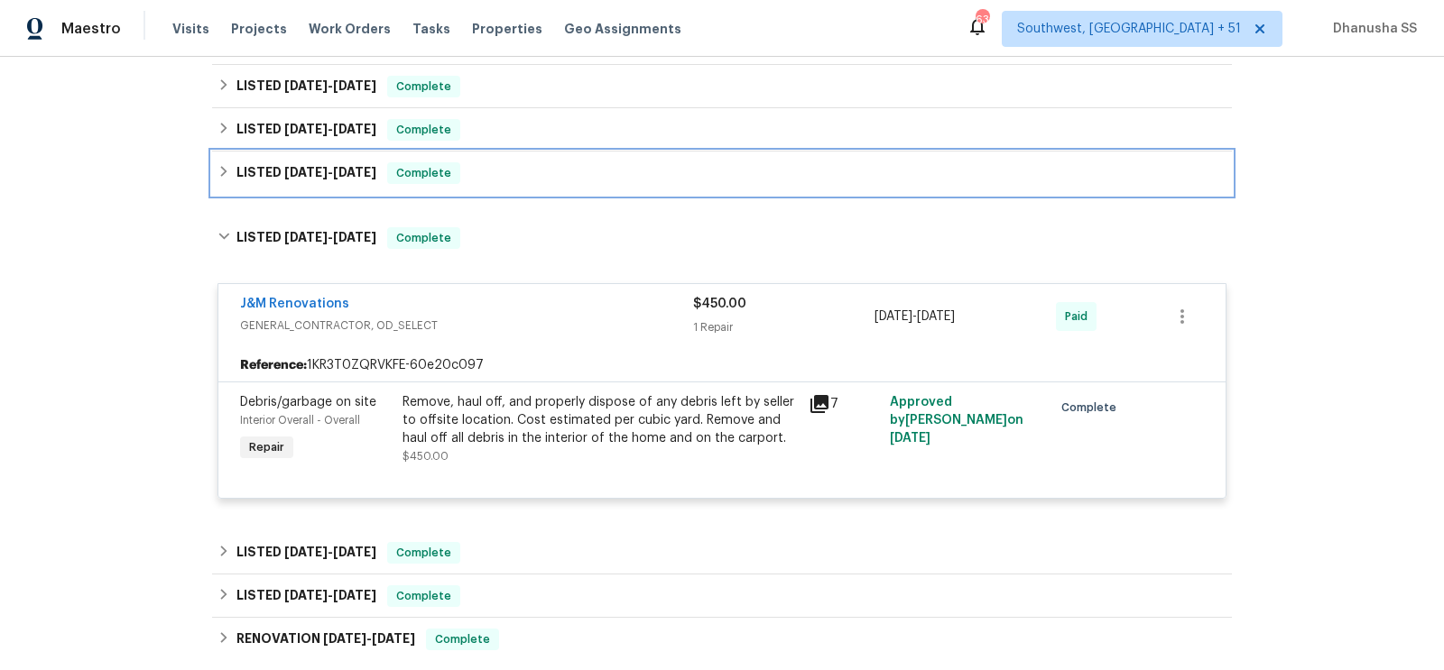
click at [523, 175] on div "LISTED [DATE] - [DATE] Complete" at bounding box center [721, 173] width 1009 height 22
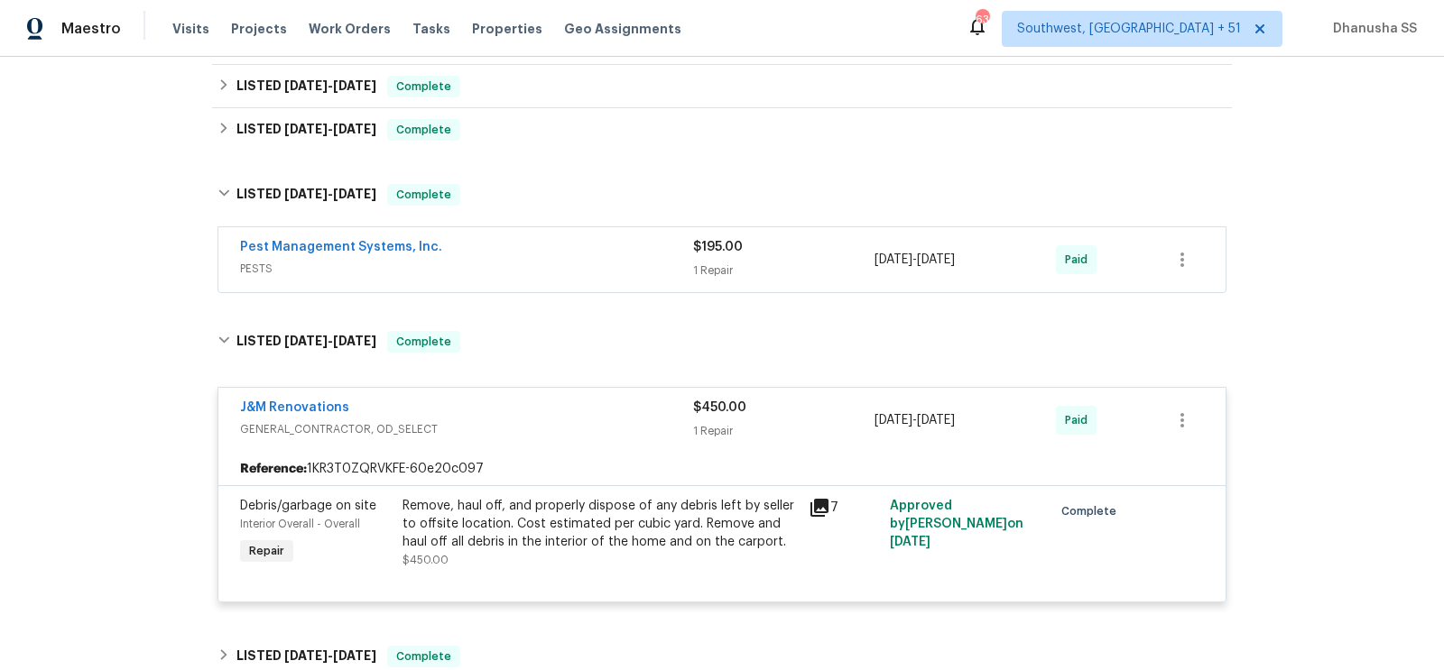
click at [546, 262] on span "PESTS" at bounding box center [466, 269] width 453 height 18
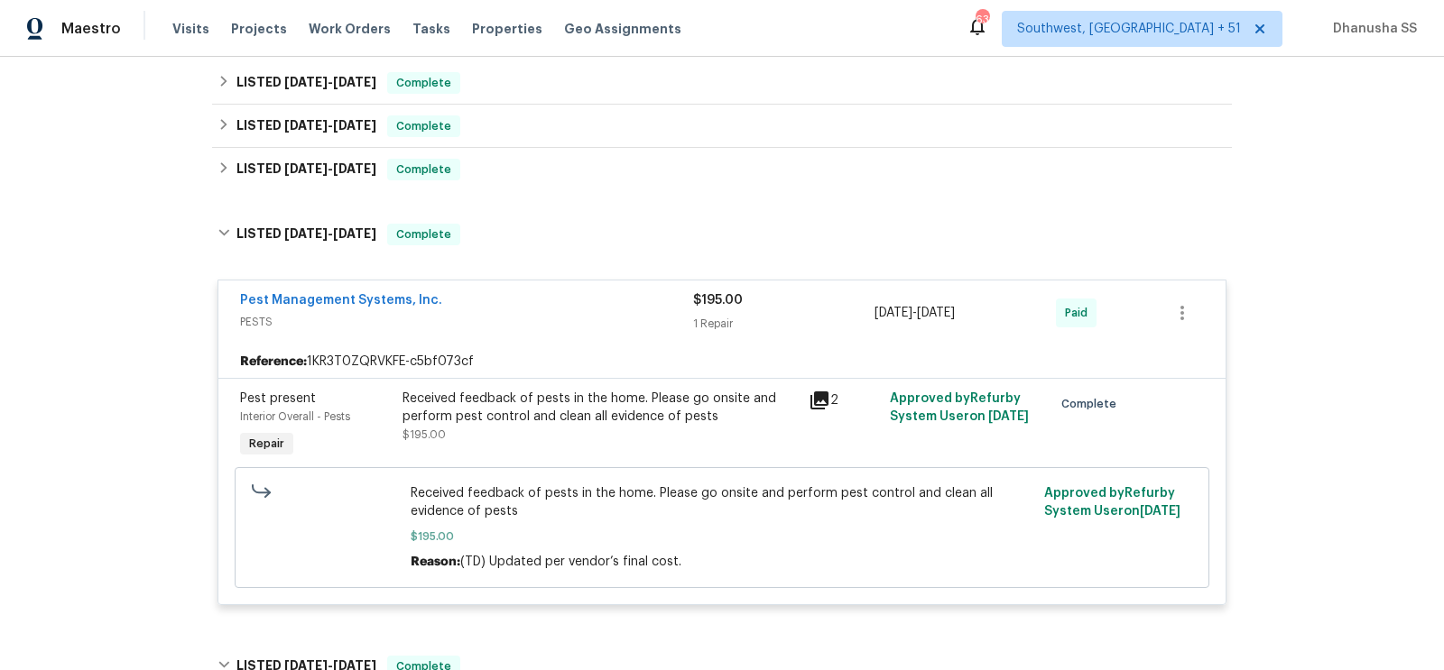
scroll to position [401, 0]
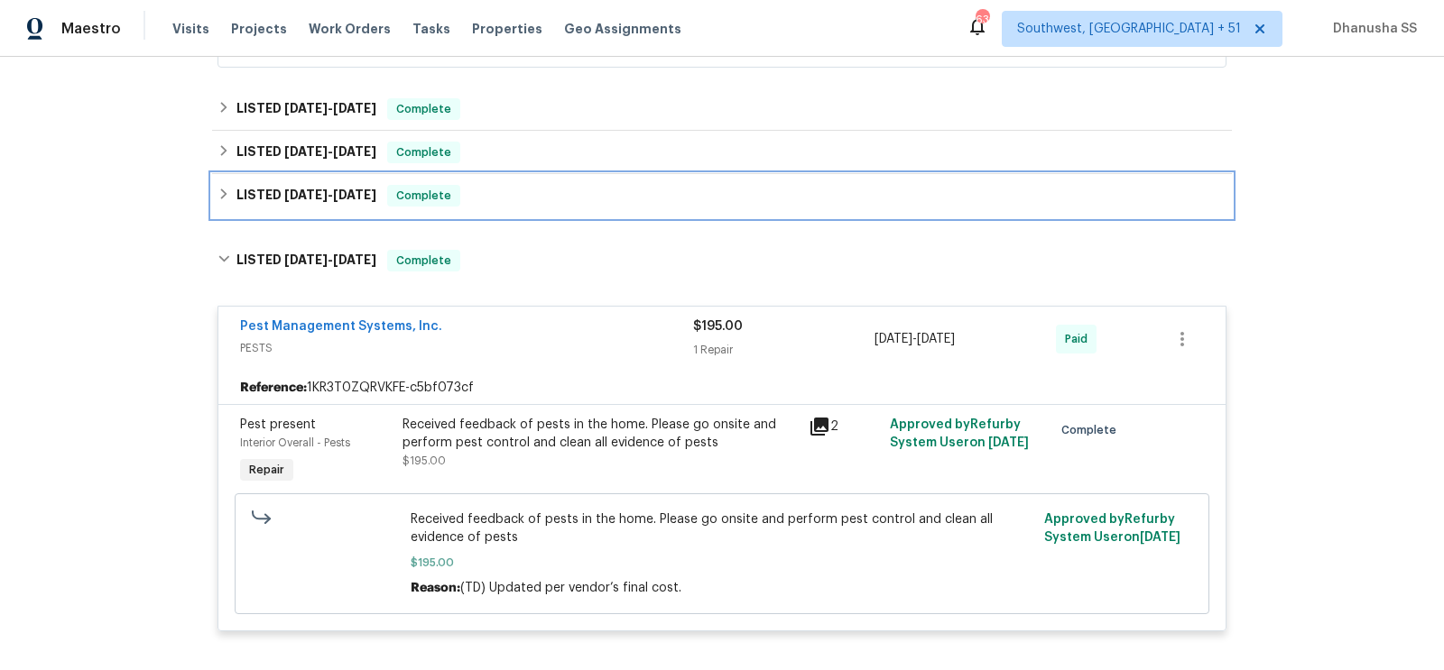
click at [558, 197] on div "LISTED [DATE] - [DATE] Complete" at bounding box center [721, 196] width 1009 height 22
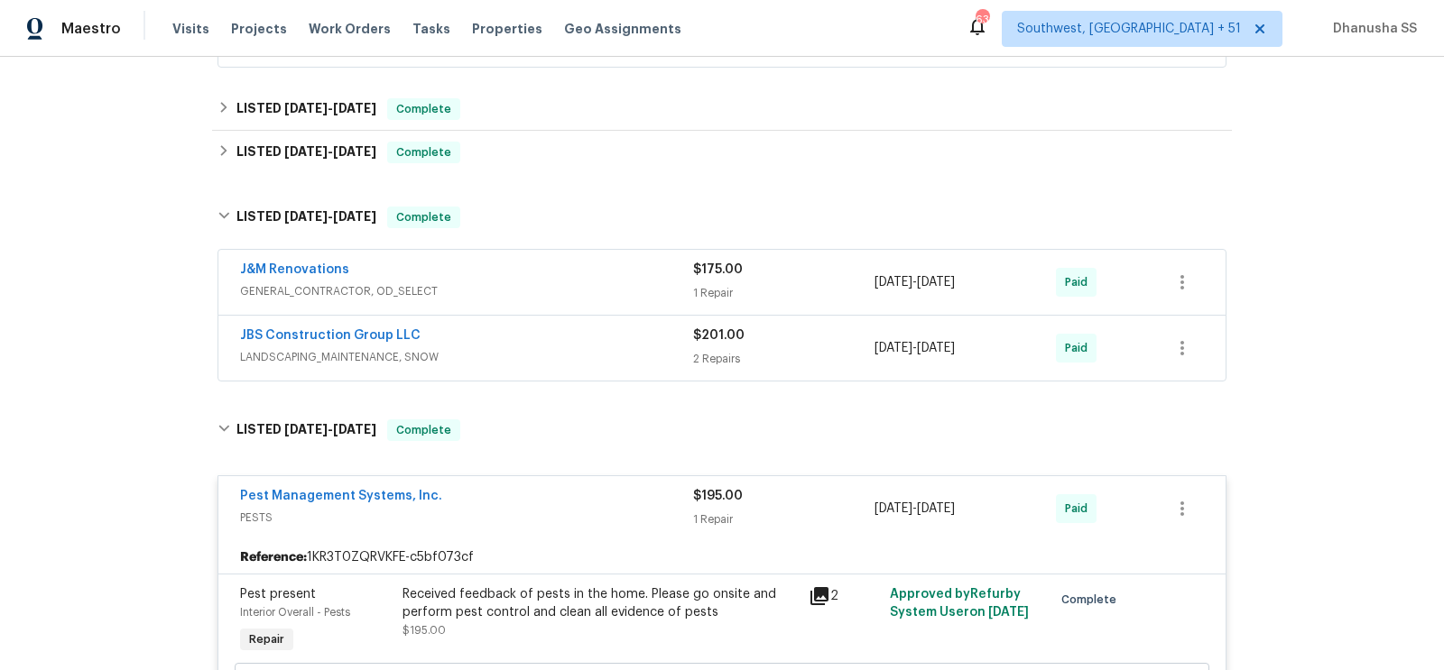
click at [620, 348] on span "LANDSCAPING_MAINTENANCE, SNOW" at bounding box center [466, 357] width 453 height 18
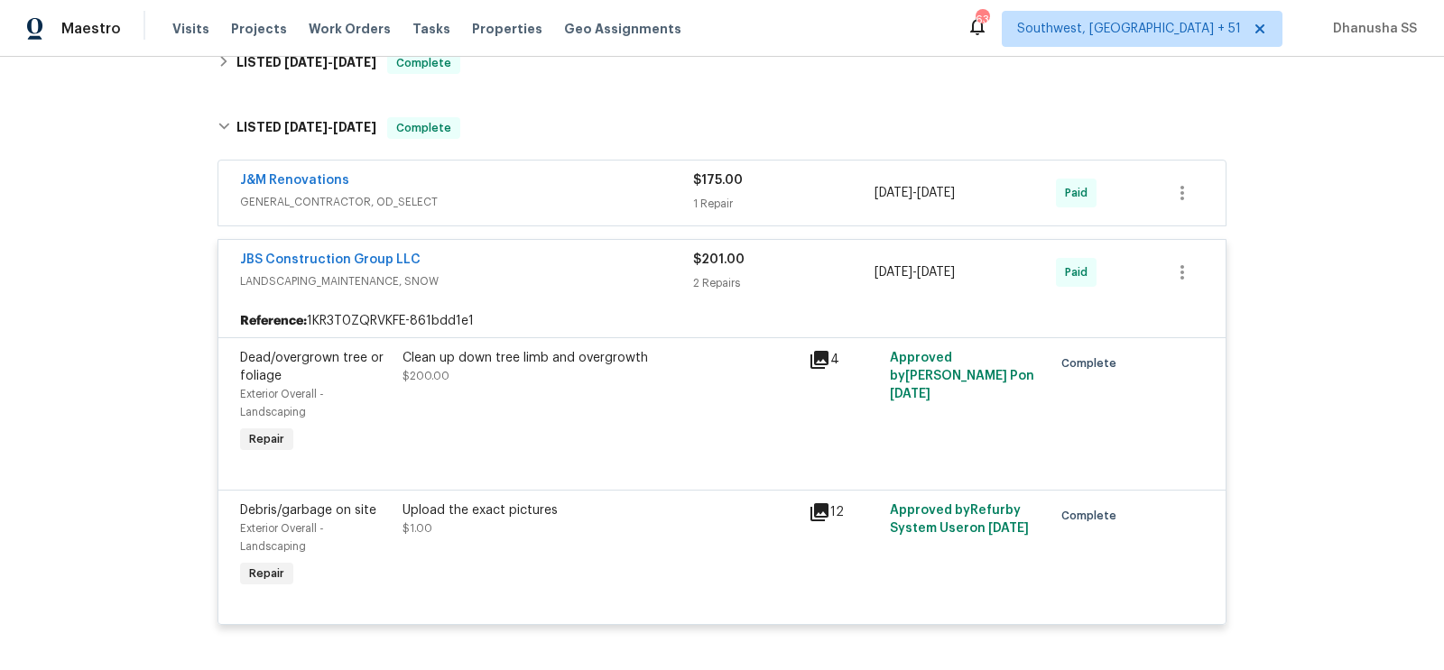
scroll to position [471, 0]
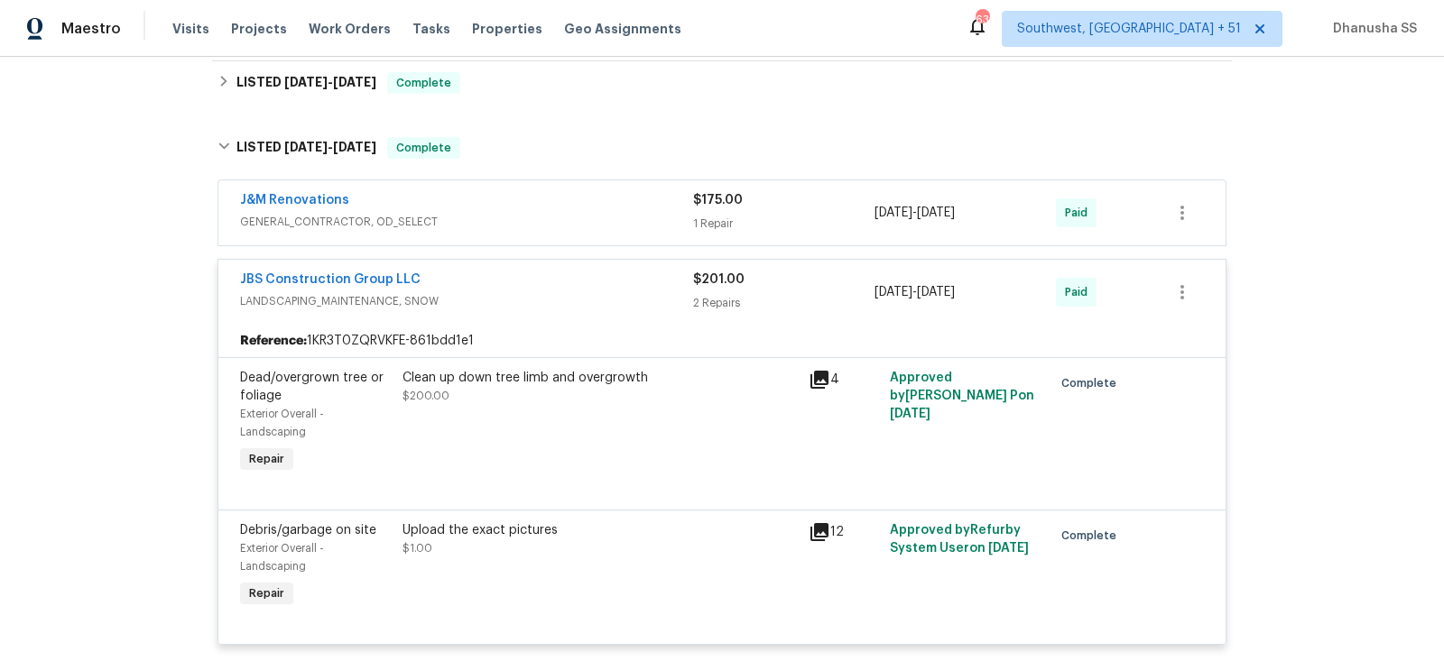
click at [570, 194] on div "J&M Renovations" at bounding box center [466, 202] width 453 height 22
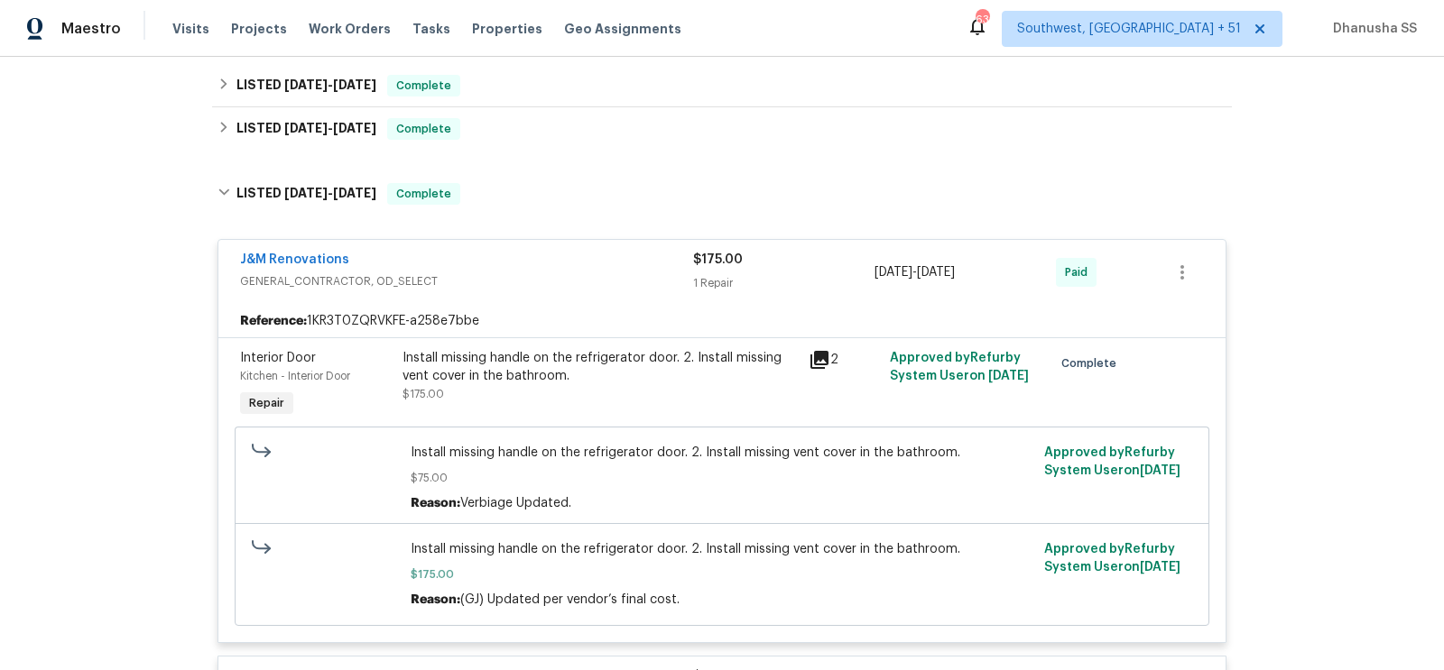
scroll to position [416, 0]
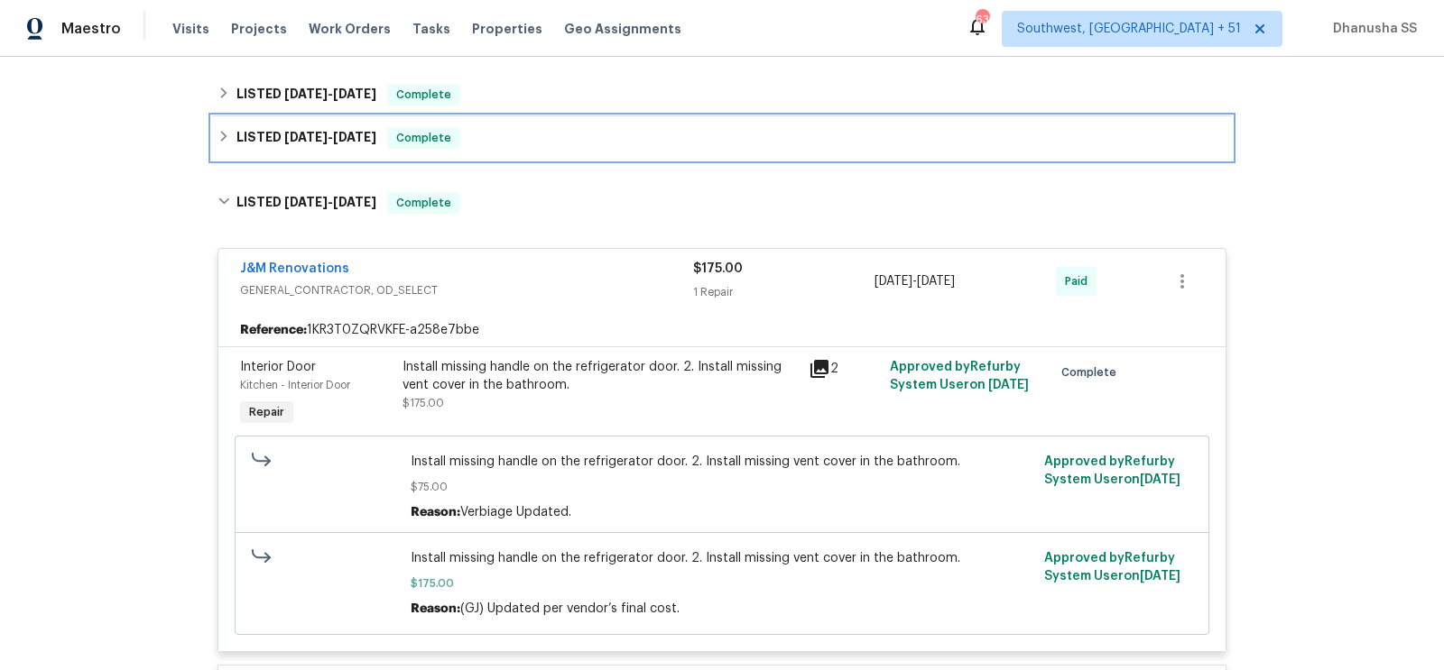
click at [544, 136] on div "LISTED [DATE] - [DATE] Complete" at bounding box center [721, 138] width 1009 height 22
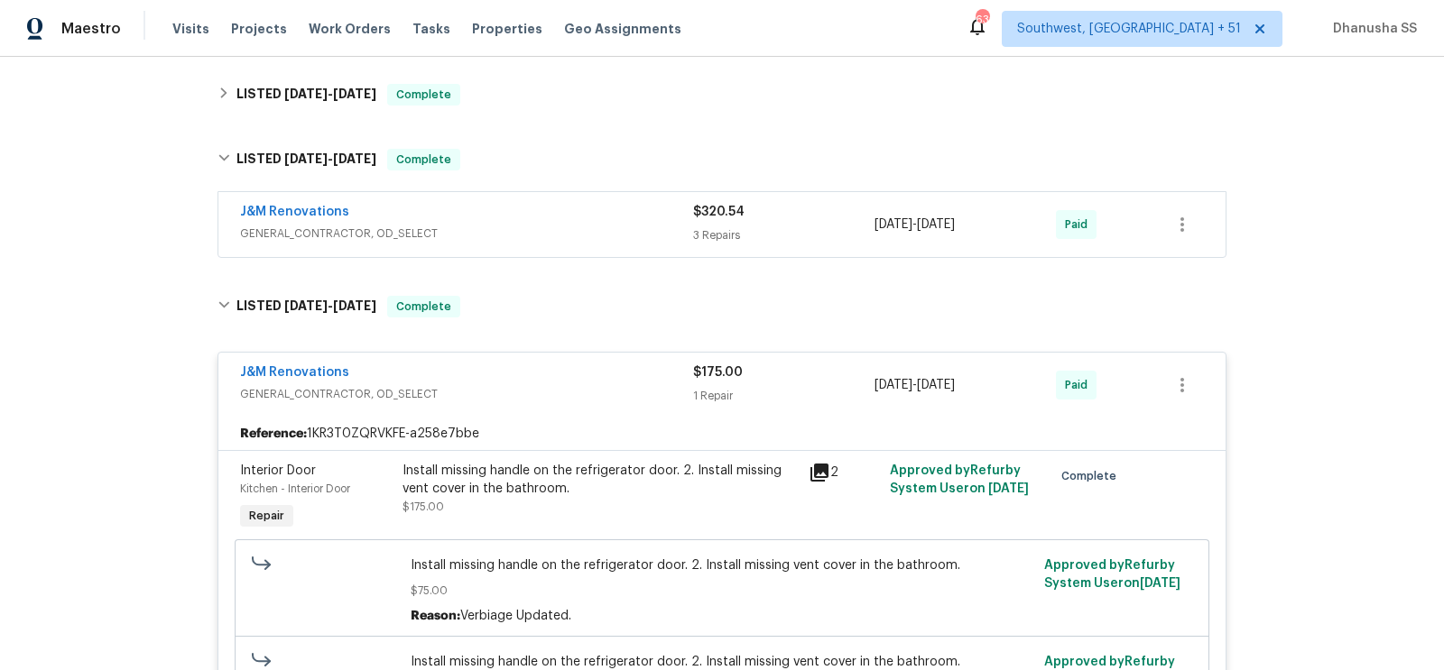
click at [603, 218] on div "J&M Renovations" at bounding box center [466, 214] width 453 height 22
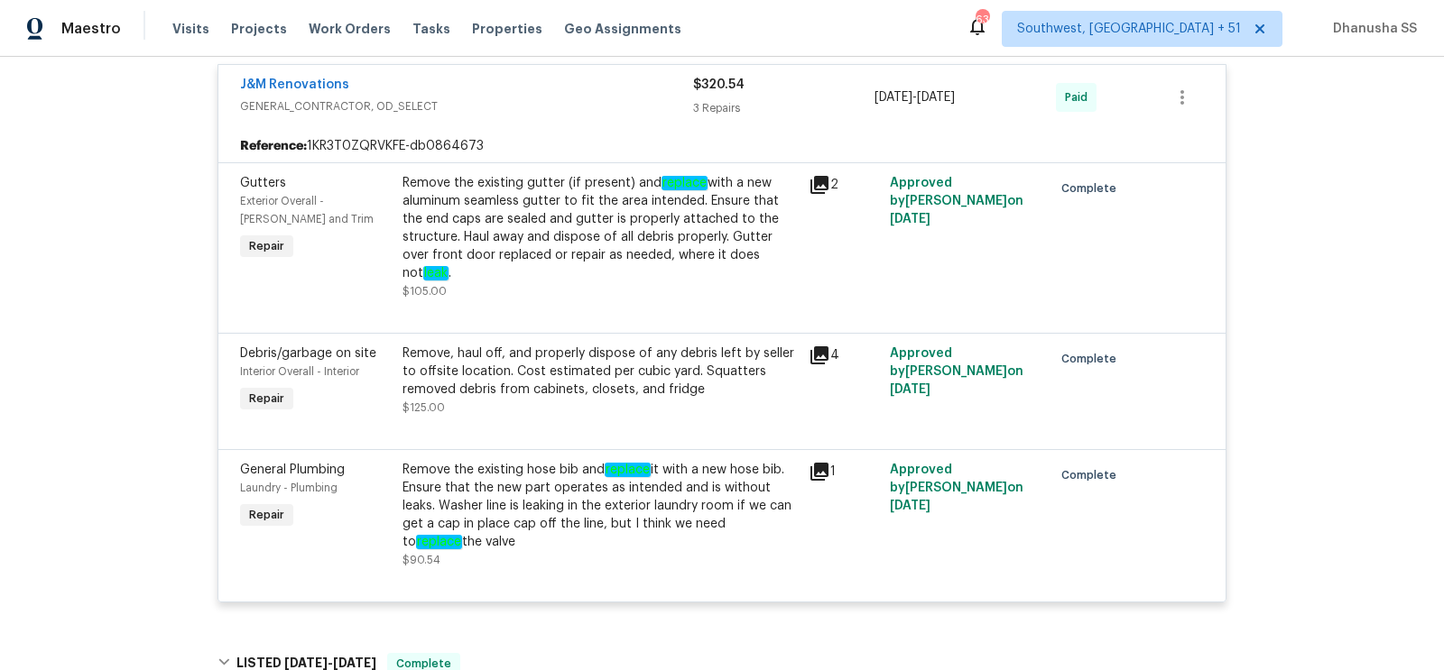
scroll to position [298, 0]
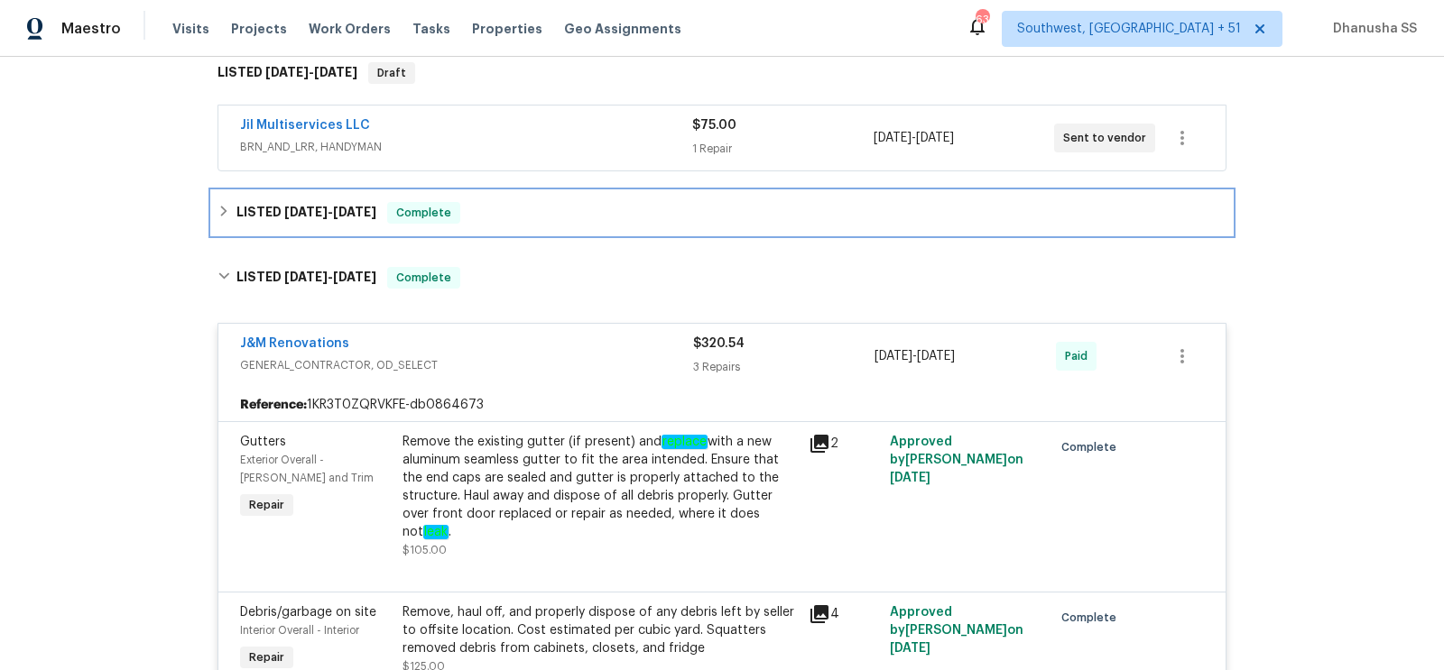
click at [558, 217] on div "LISTED [DATE] - [DATE] Complete" at bounding box center [721, 213] width 1009 height 22
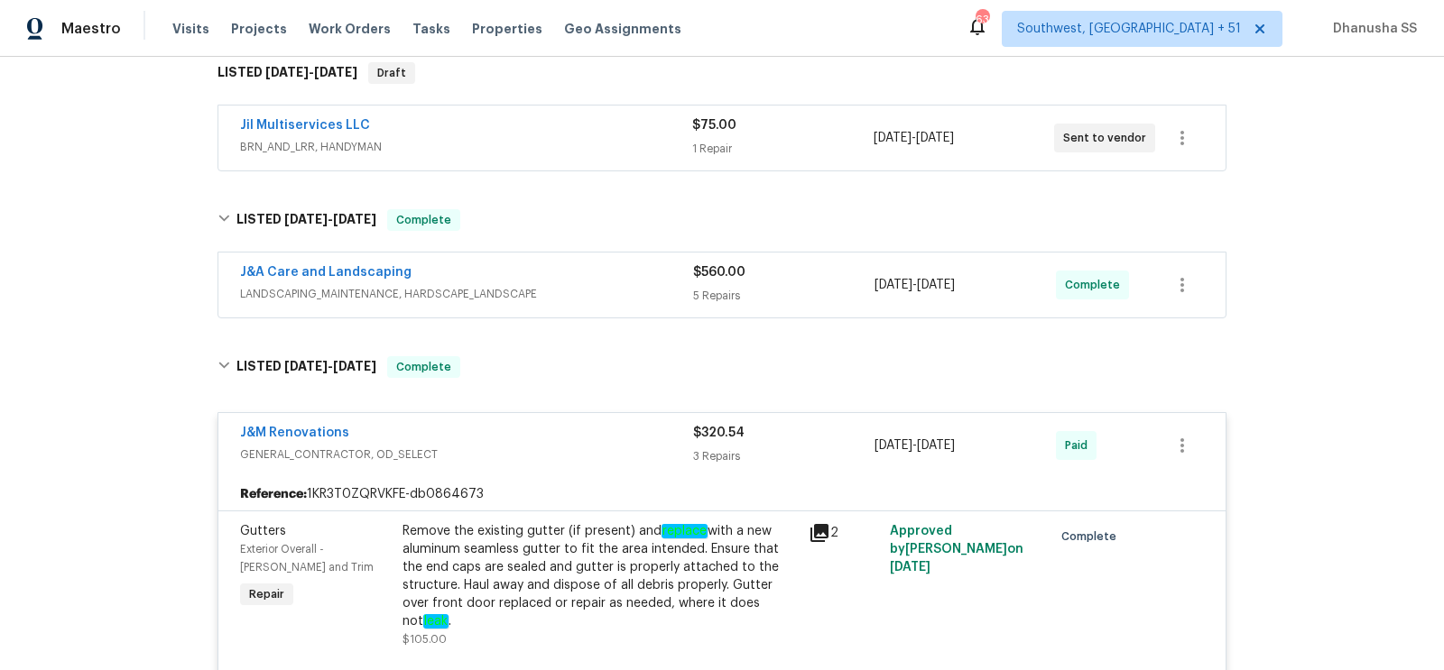
click at [618, 291] on span "LANDSCAPING_MAINTENANCE, HARDSCAPE_LANDSCAPE" at bounding box center [466, 294] width 453 height 18
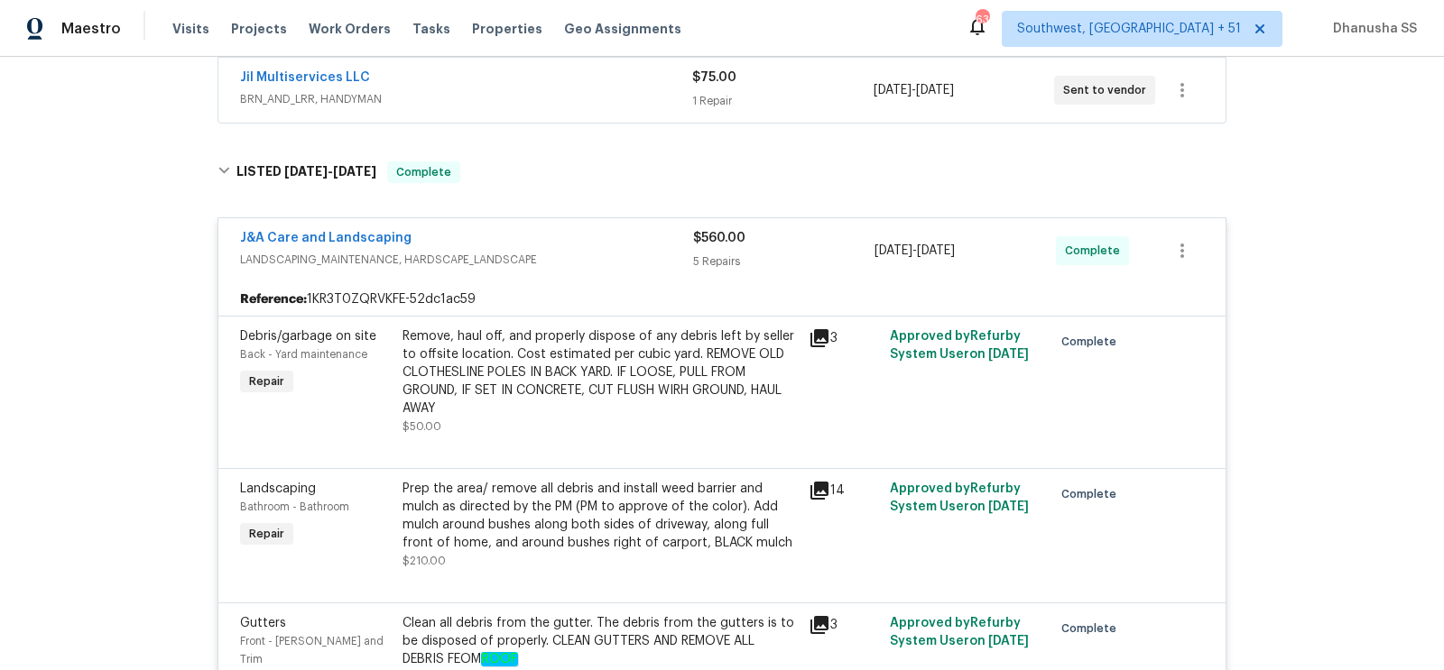
scroll to position [323, 0]
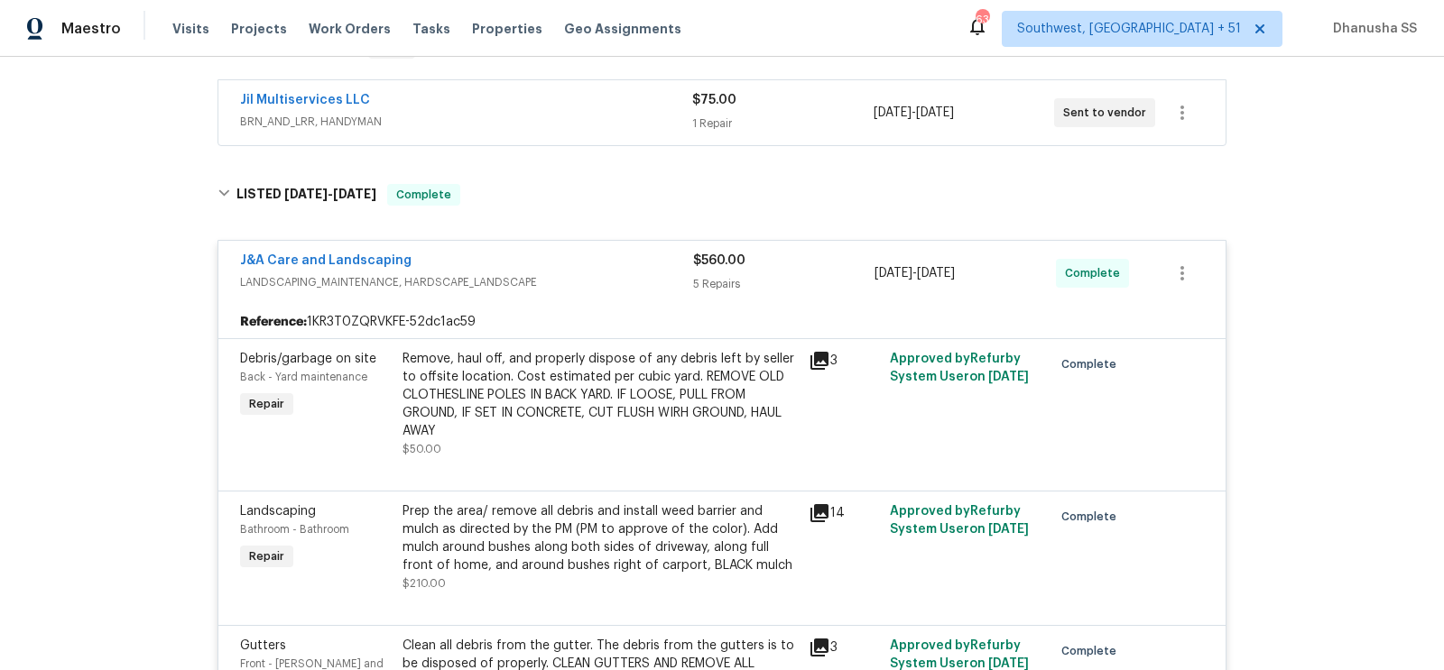
click at [602, 113] on span "BRN_AND_LRR, HANDYMAN" at bounding box center [466, 122] width 452 height 18
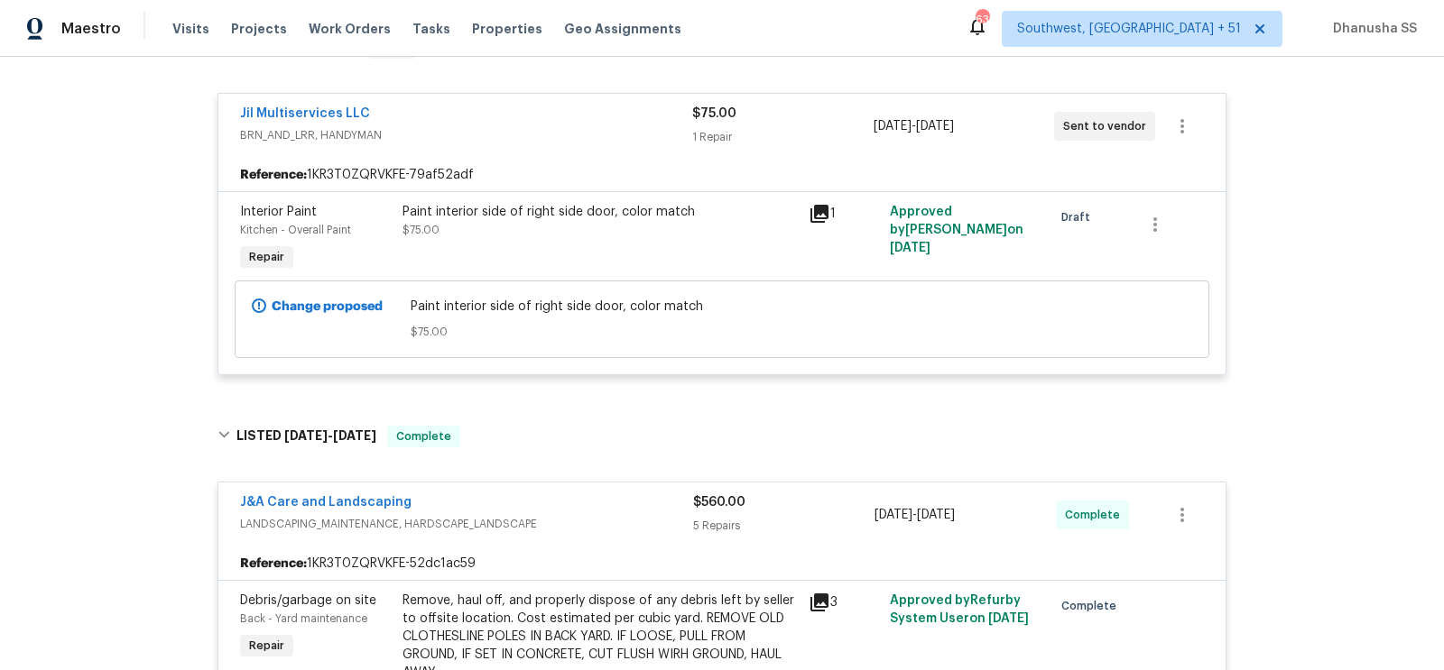
scroll to position [217, 0]
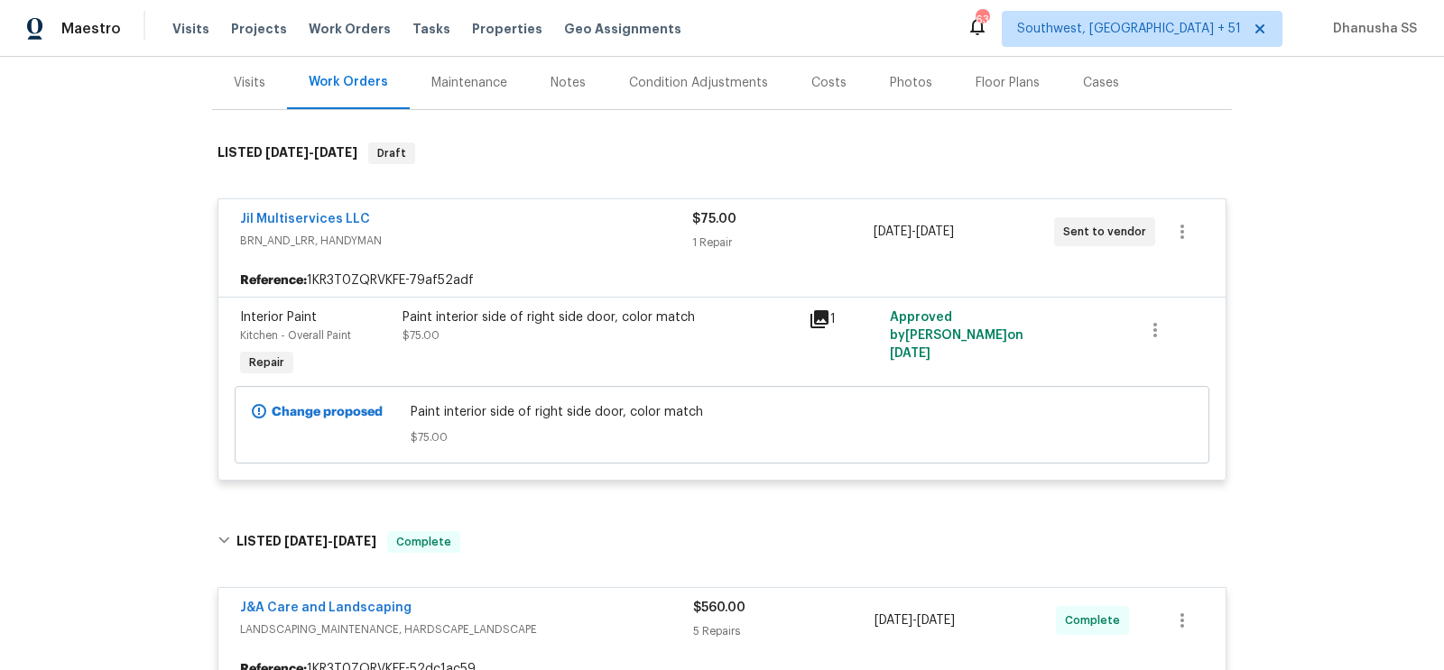
click at [584, 228] on div "Jil Multiservices LLC" at bounding box center [466, 221] width 452 height 22
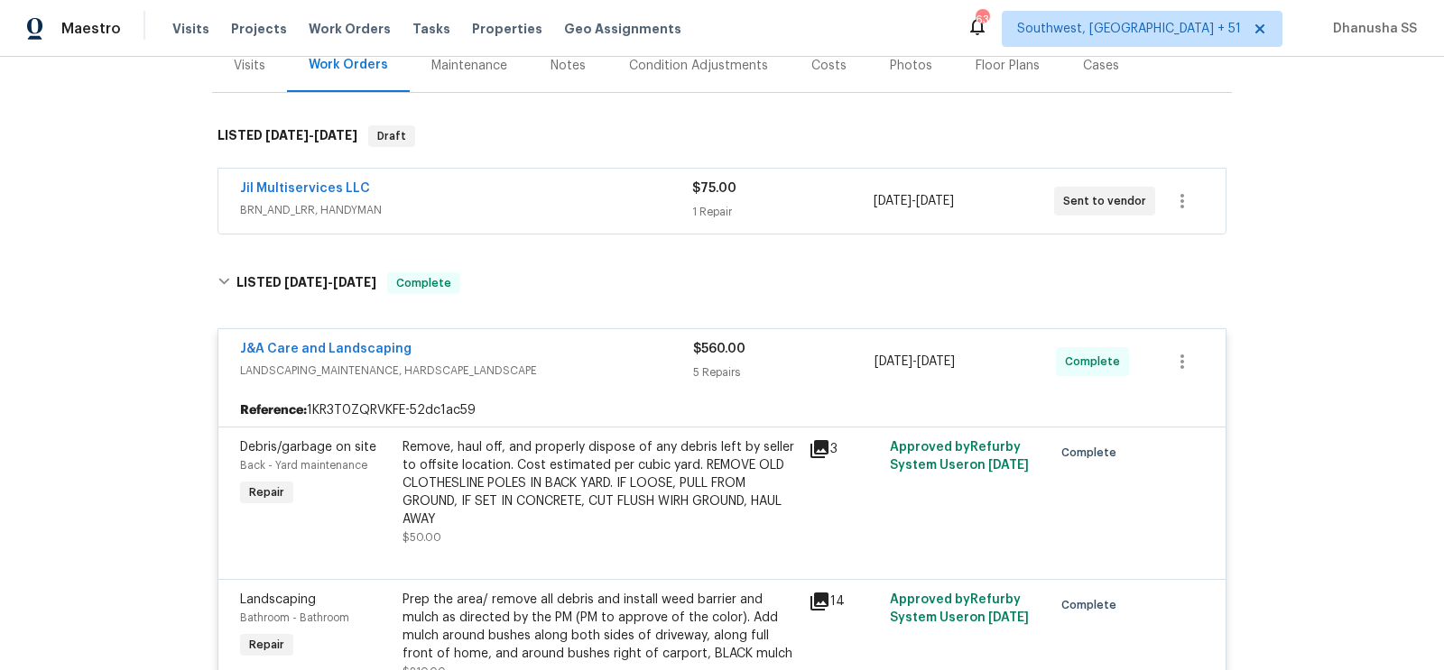
scroll to position [0, 0]
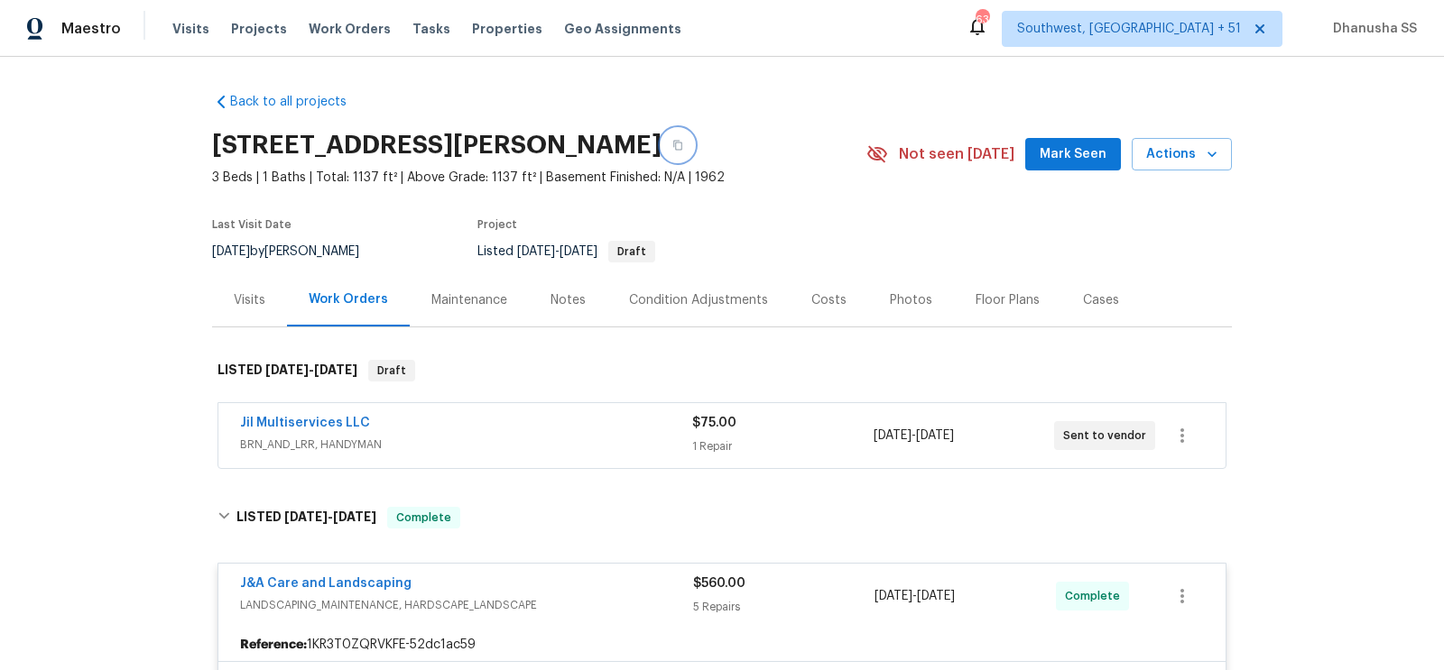
click at [694, 153] on button "button" at bounding box center [677, 145] width 32 height 32
click at [337, 33] on span "Work Orders" at bounding box center [350, 29] width 82 height 18
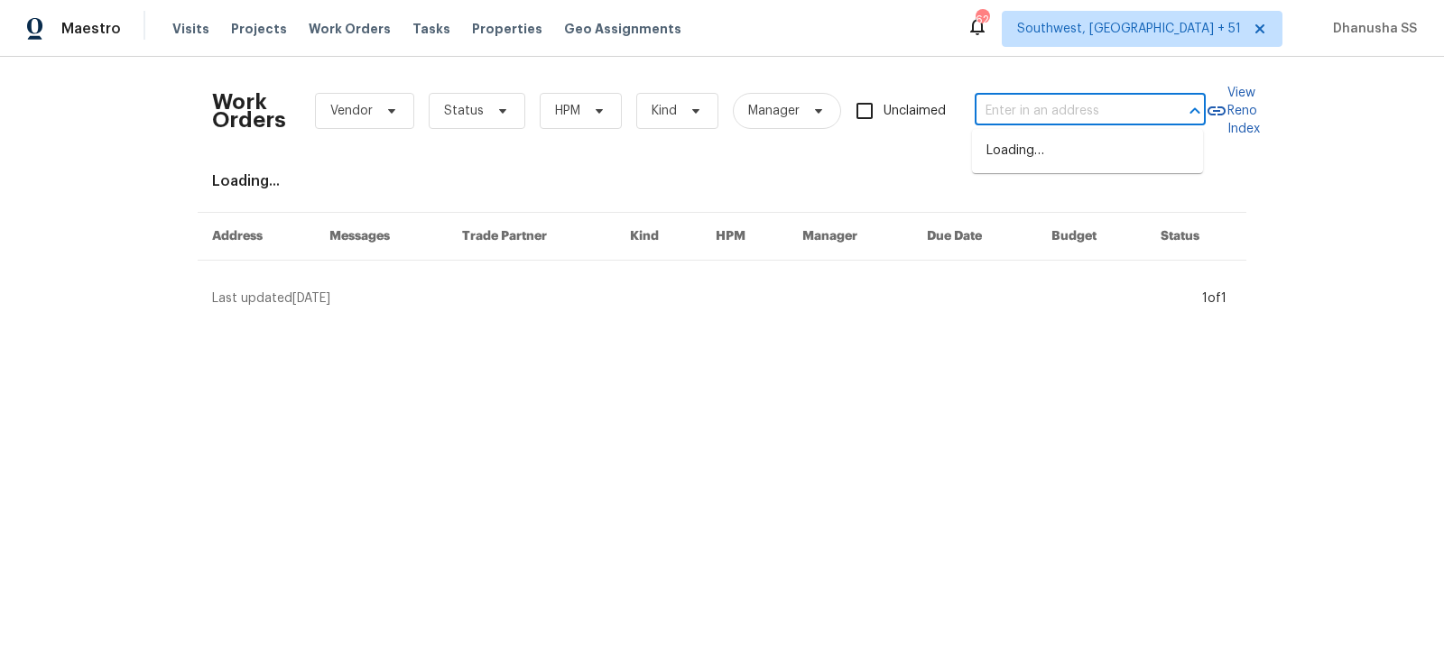
click at [1070, 109] on input "text" at bounding box center [1064, 111] width 180 height 28
paste input "[STREET_ADDRESS]"
type input "[STREET_ADDRESS]"
click at [1062, 150] on li "[STREET_ADDRESS]" at bounding box center [1087, 151] width 231 height 30
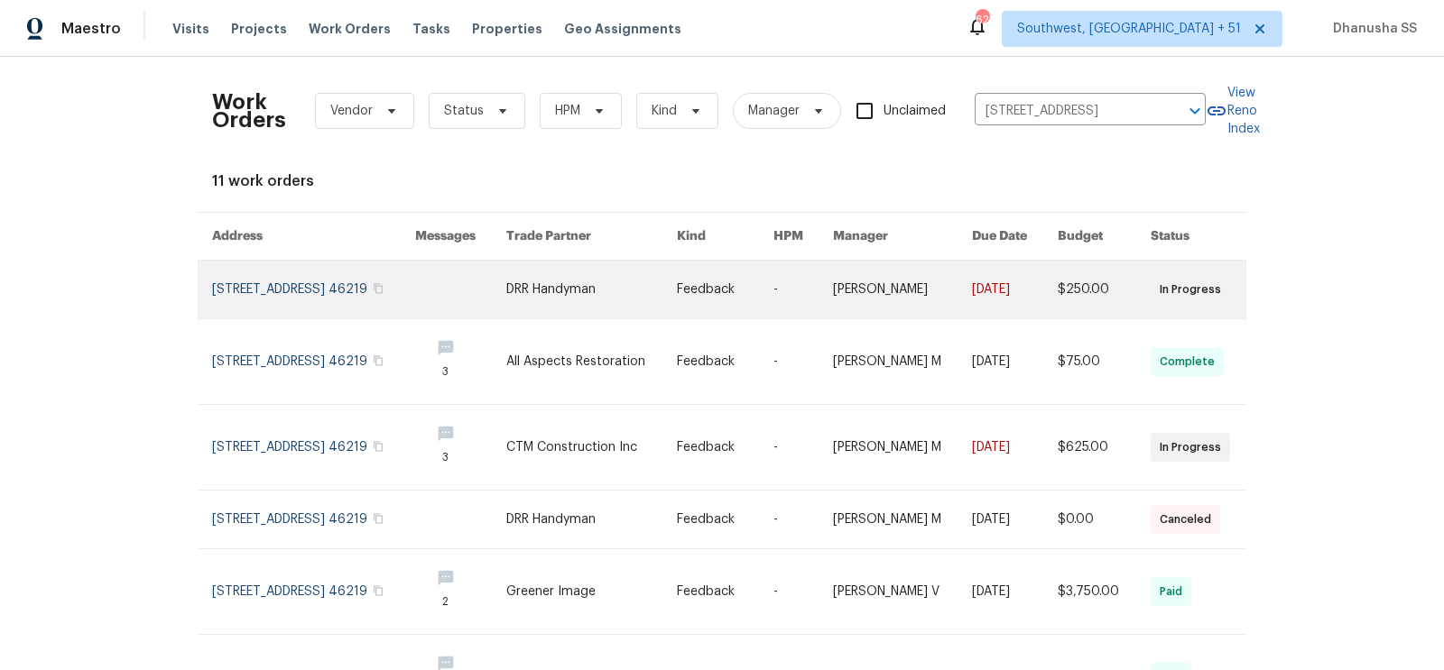
click at [567, 298] on link at bounding box center [591, 290] width 171 height 58
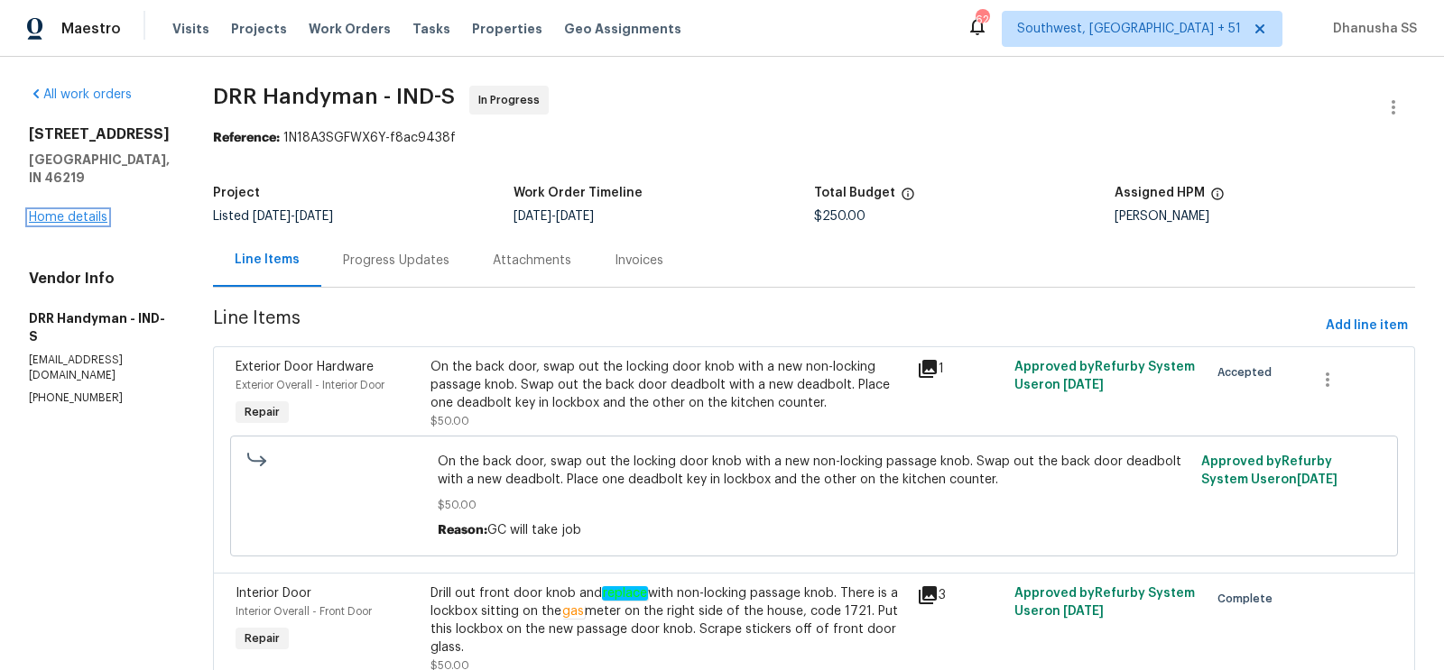
click at [77, 224] on link "Home details" at bounding box center [68, 217] width 78 height 13
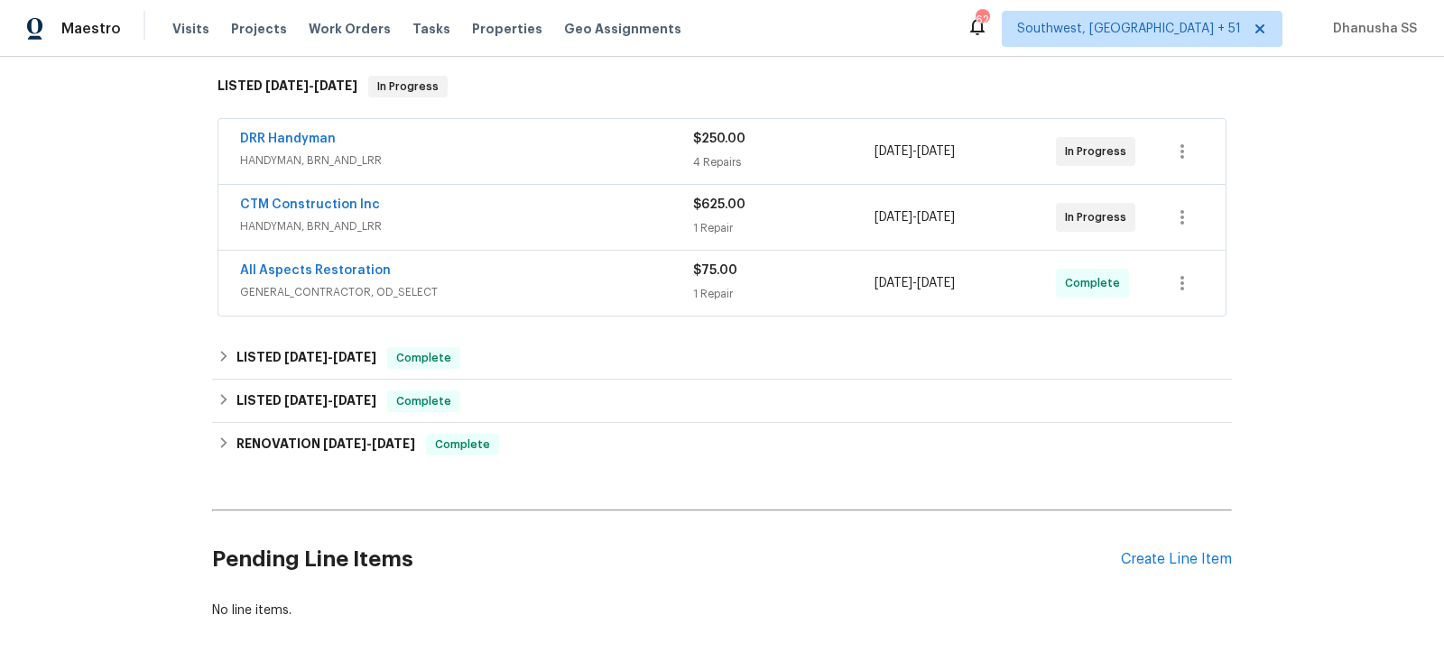
scroll to position [300, 0]
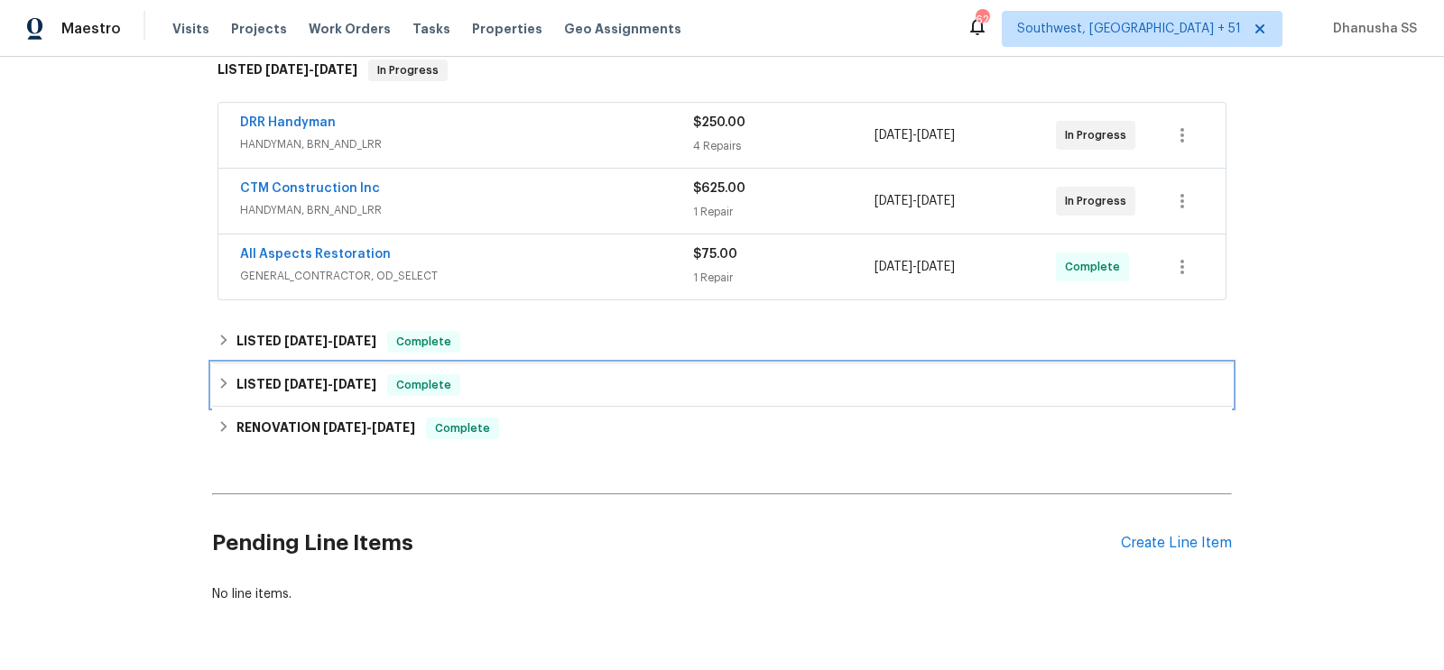
click at [502, 377] on div "LISTED [DATE] - [DATE] Complete" at bounding box center [721, 385] width 1009 height 22
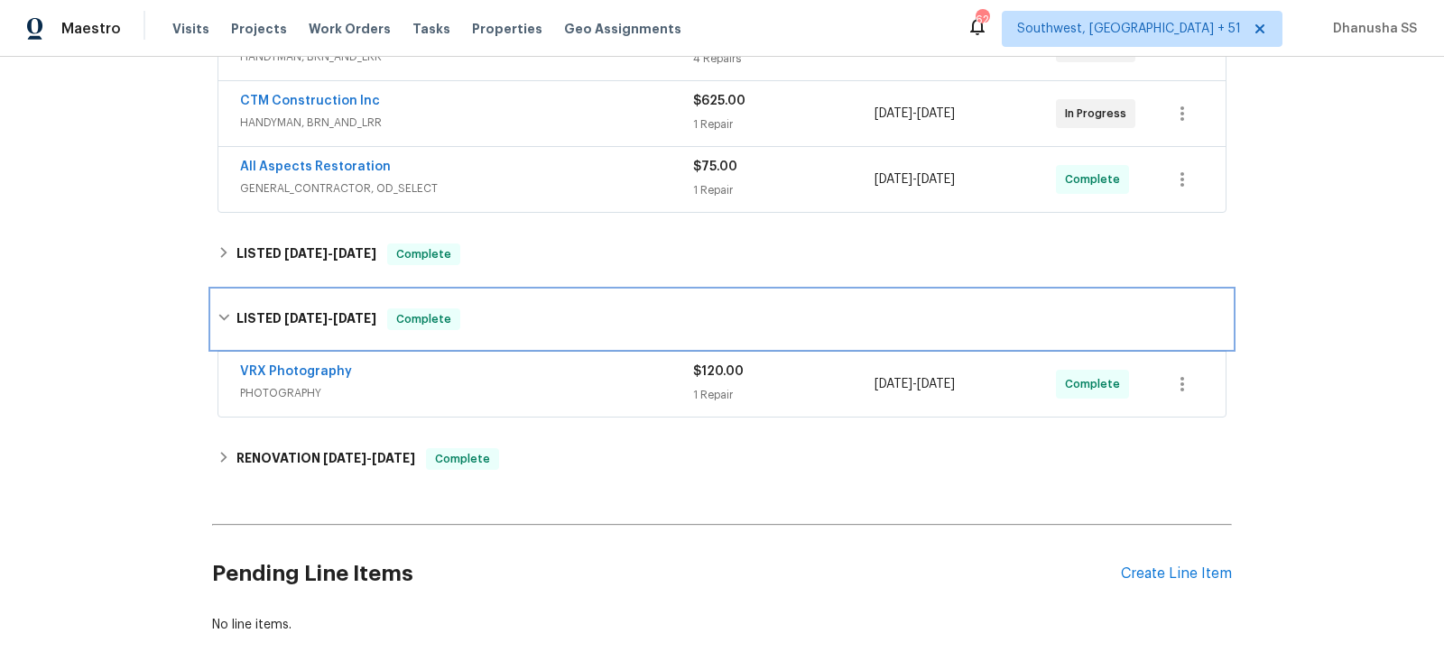
scroll to position [444, 0]
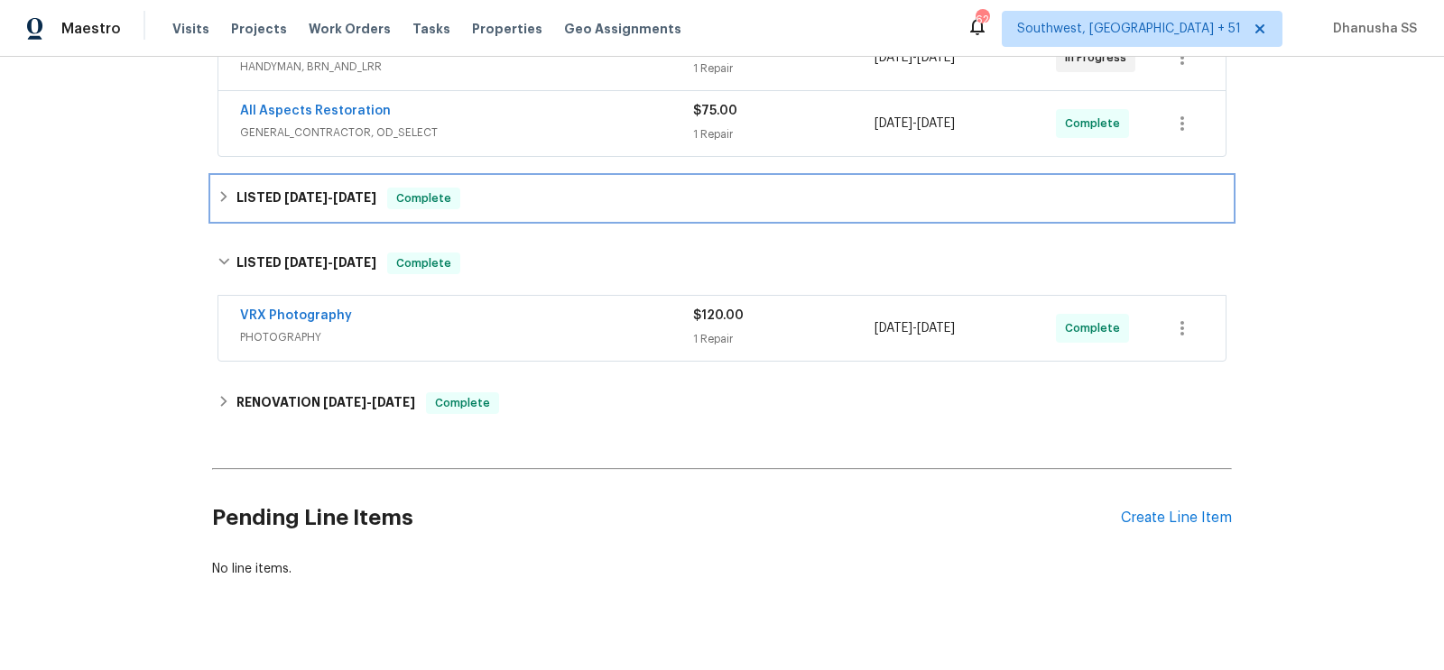
click at [536, 206] on div "LISTED [DATE] - [DATE] Complete" at bounding box center [721, 199] width 1009 height 22
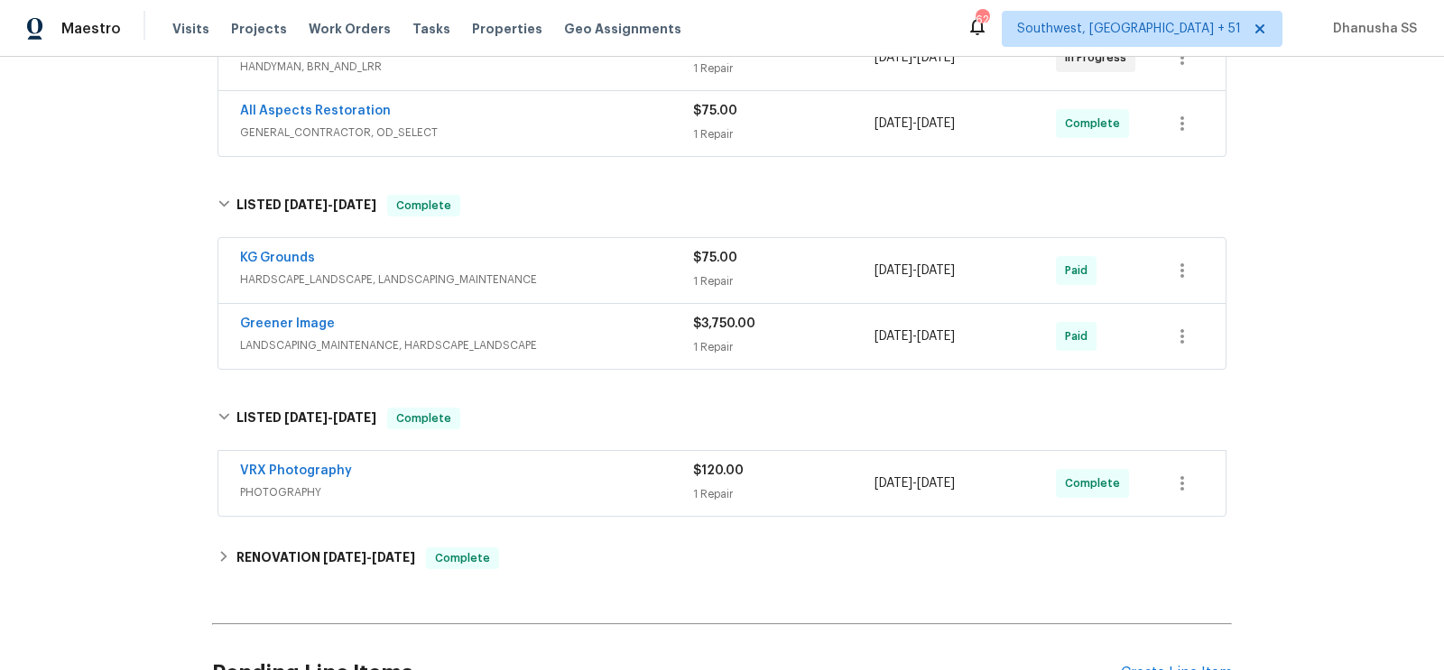
click at [567, 337] on span "LANDSCAPING_MAINTENANCE, HARDSCAPE_LANDSCAPE" at bounding box center [466, 346] width 453 height 18
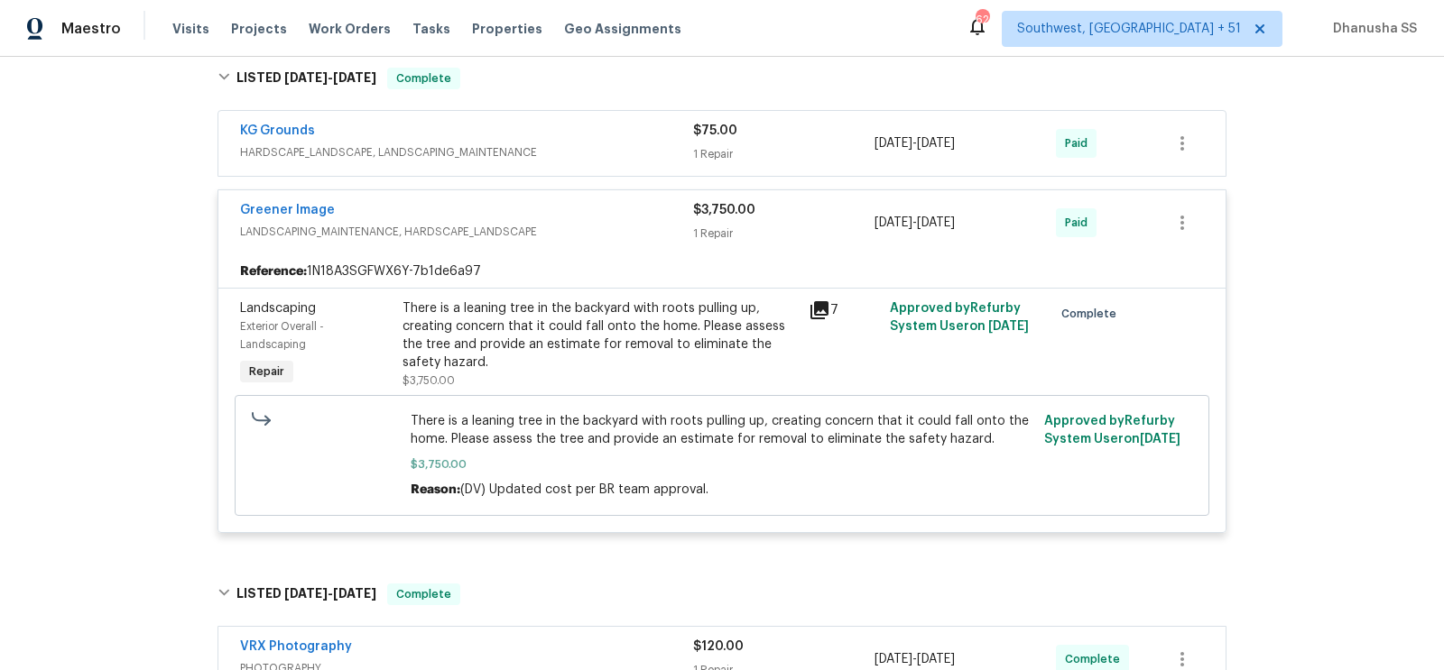
scroll to position [574, 0]
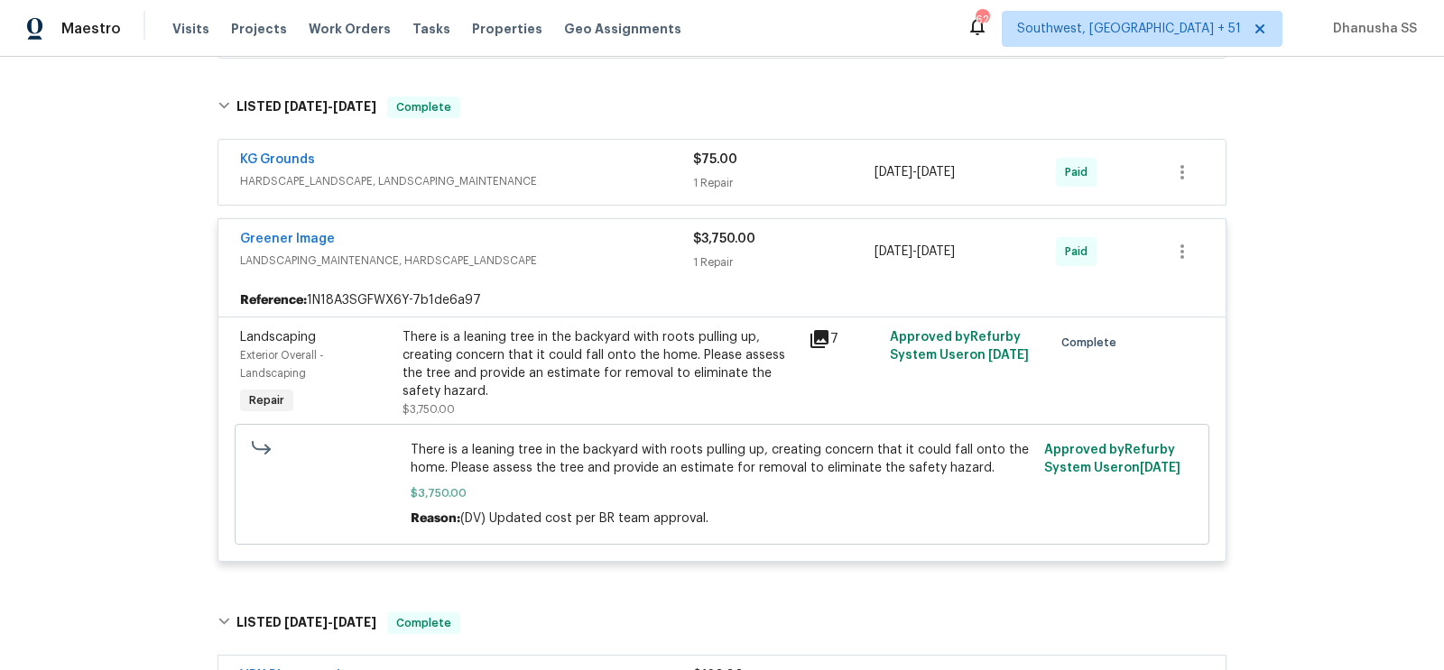
click at [591, 178] on span "HARDSCAPE_LANDSCAPE, LANDSCAPING_MAINTENANCE" at bounding box center [466, 181] width 453 height 18
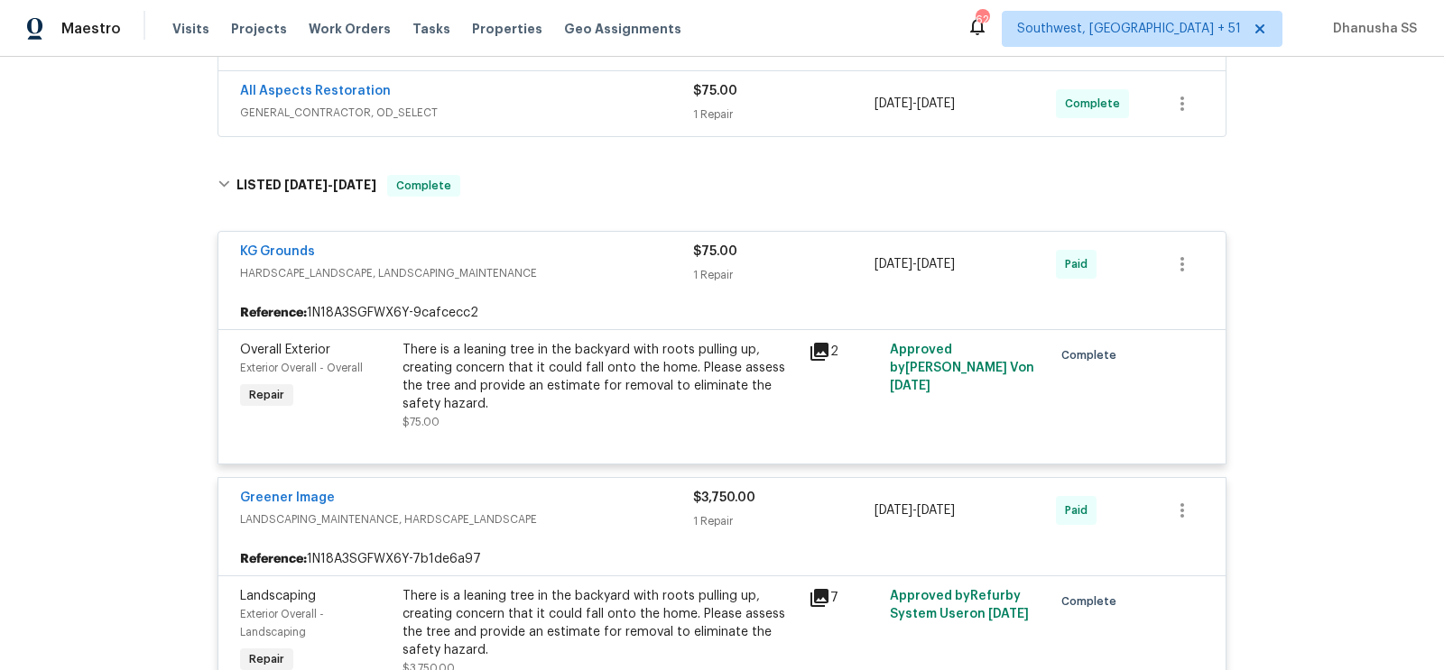
scroll to position [245, 0]
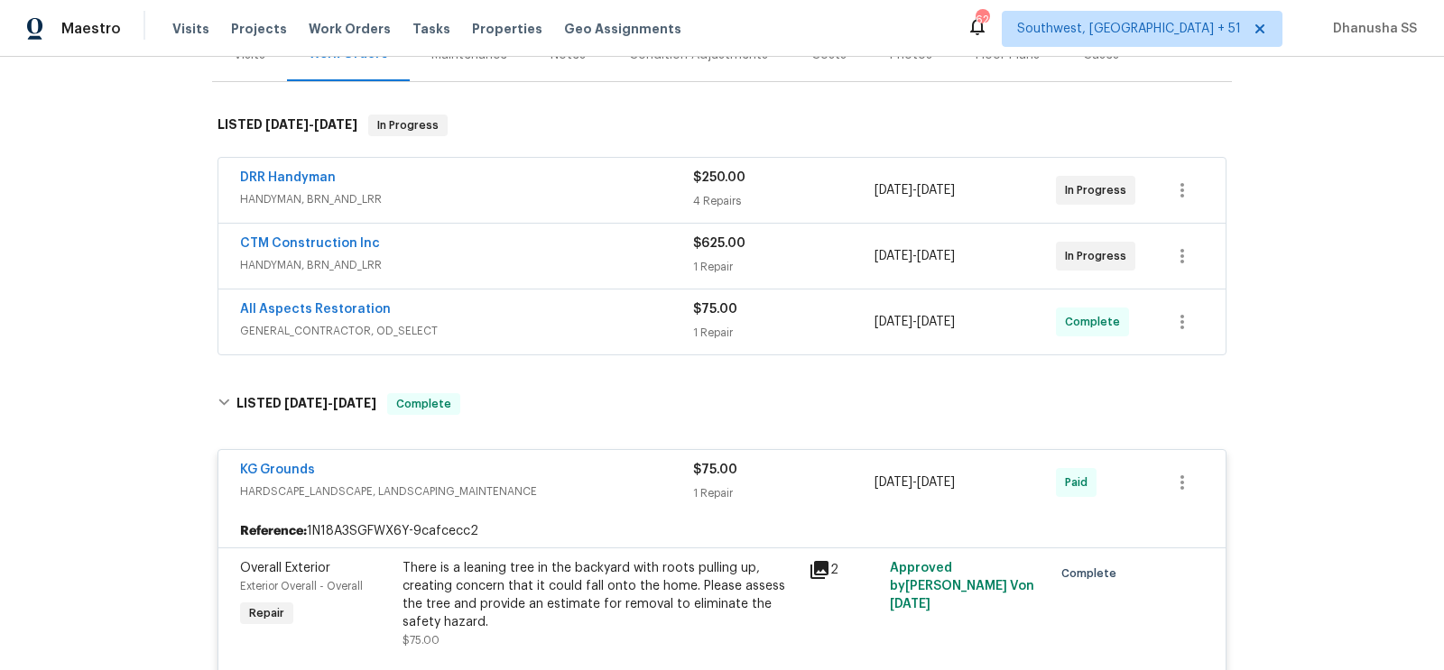
click at [604, 317] on div "All Aspects Restoration" at bounding box center [466, 311] width 453 height 22
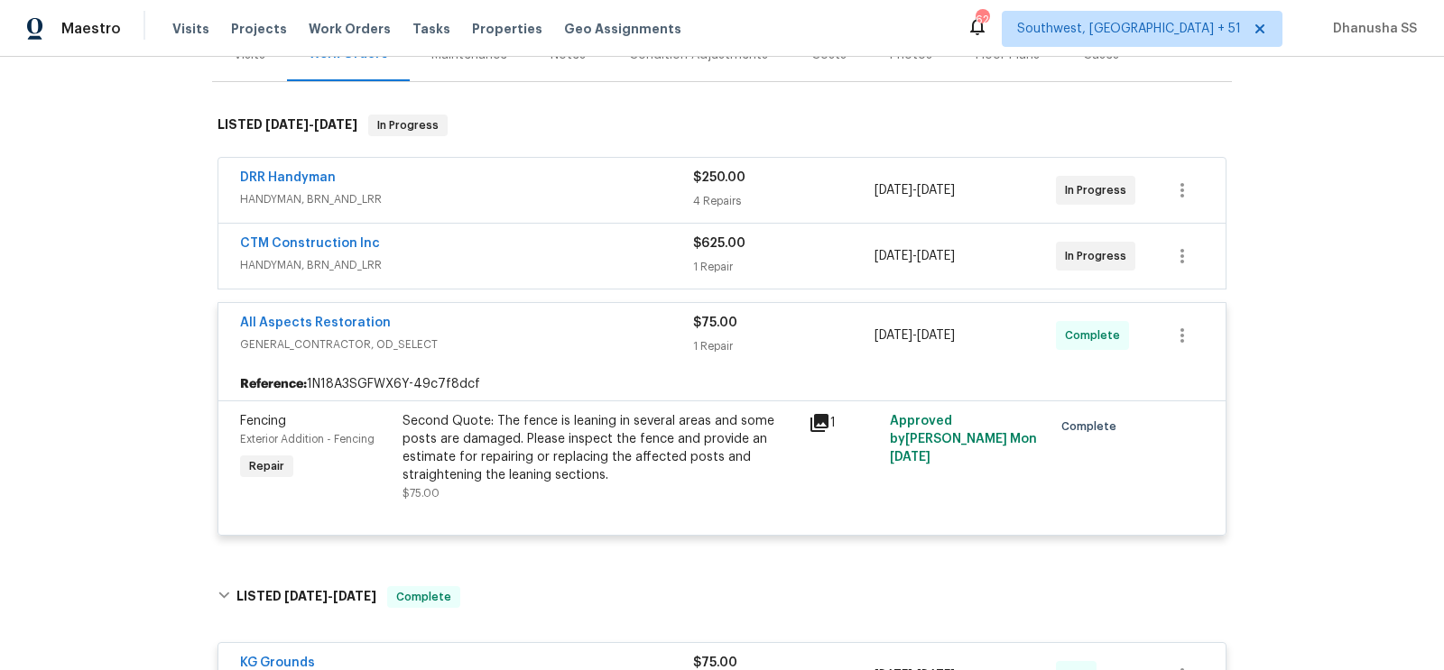
scroll to position [230, 0]
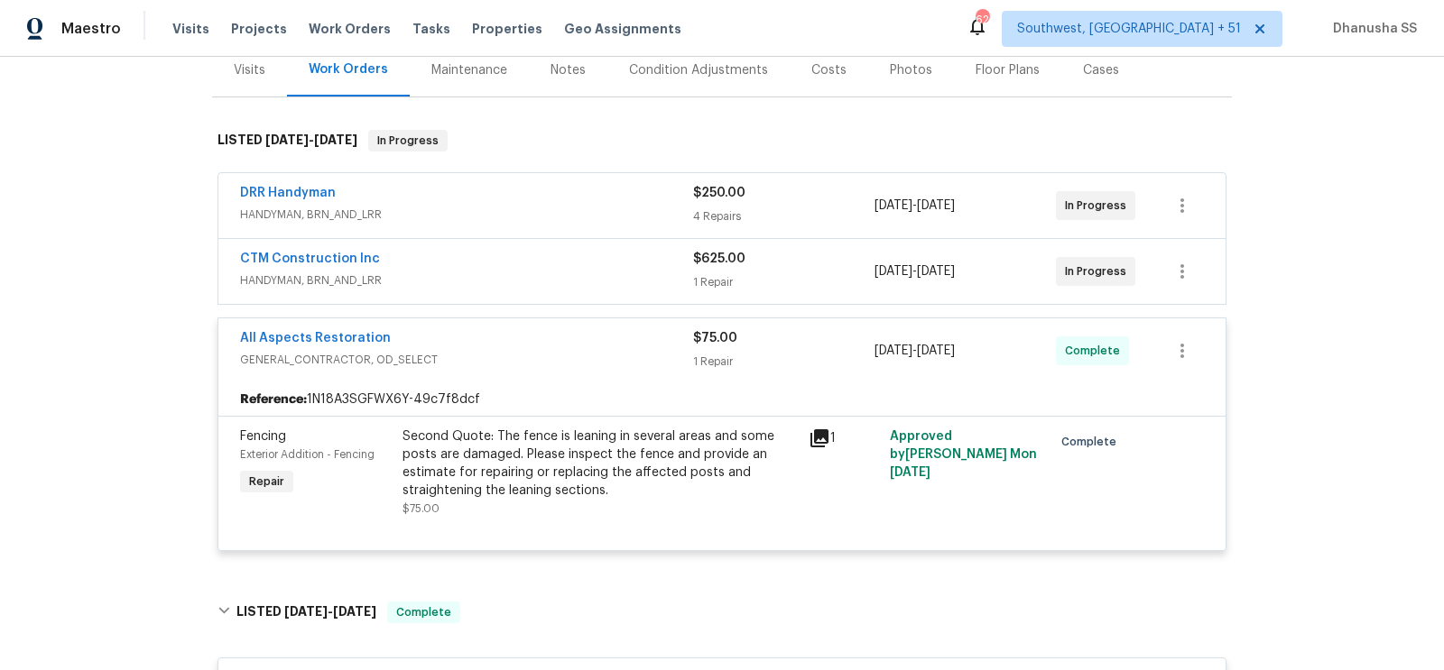
click at [617, 266] on div "CTM Construction Inc" at bounding box center [466, 261] width 453 height 22
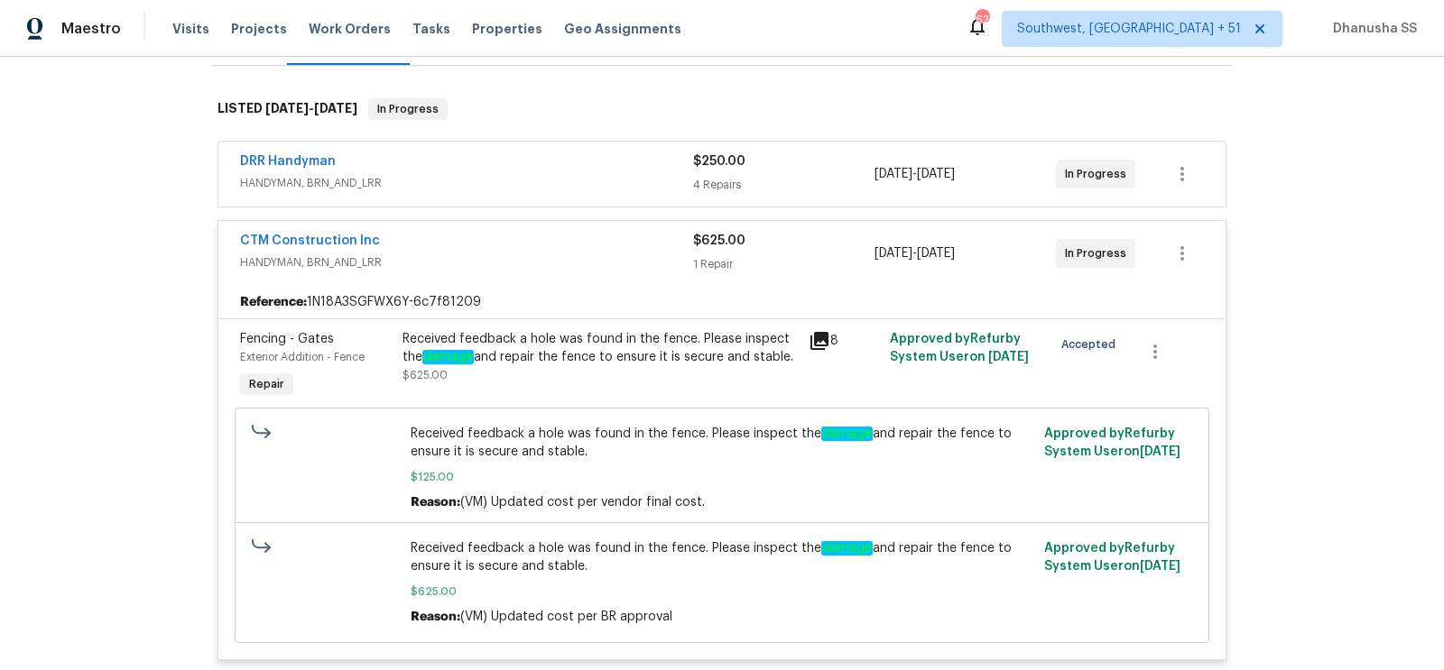
scroll to position [135, 0]
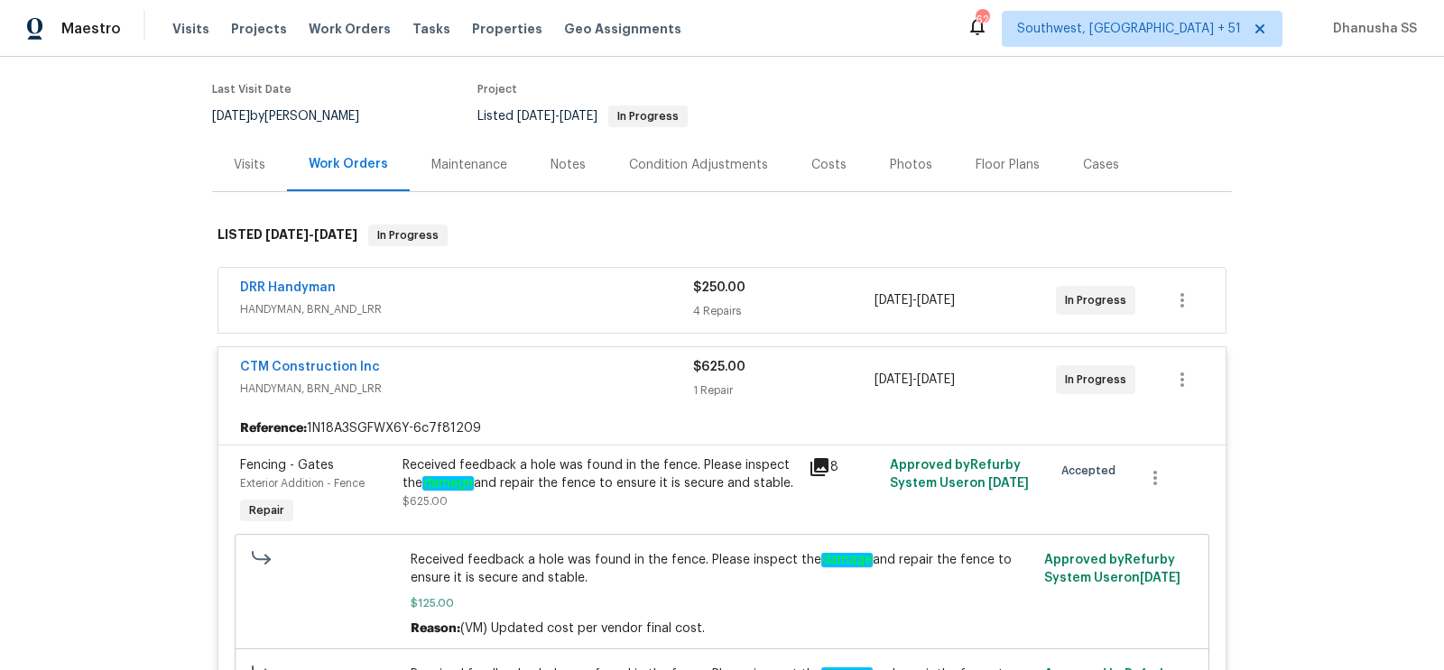
click at [608, 304] on span "HANDYMAN, BRN_AND_LRR" at bounding box center [466, 309] width 453 height 18
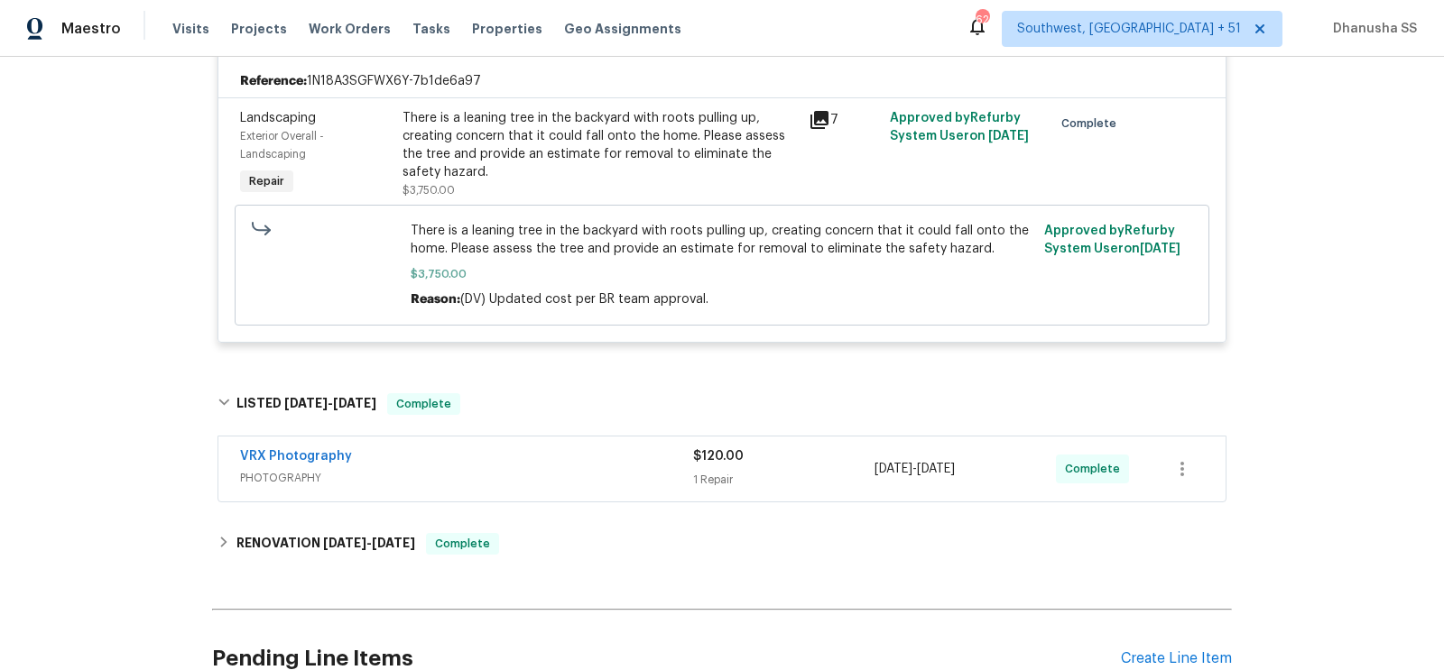
scroll to position [2562, 0]
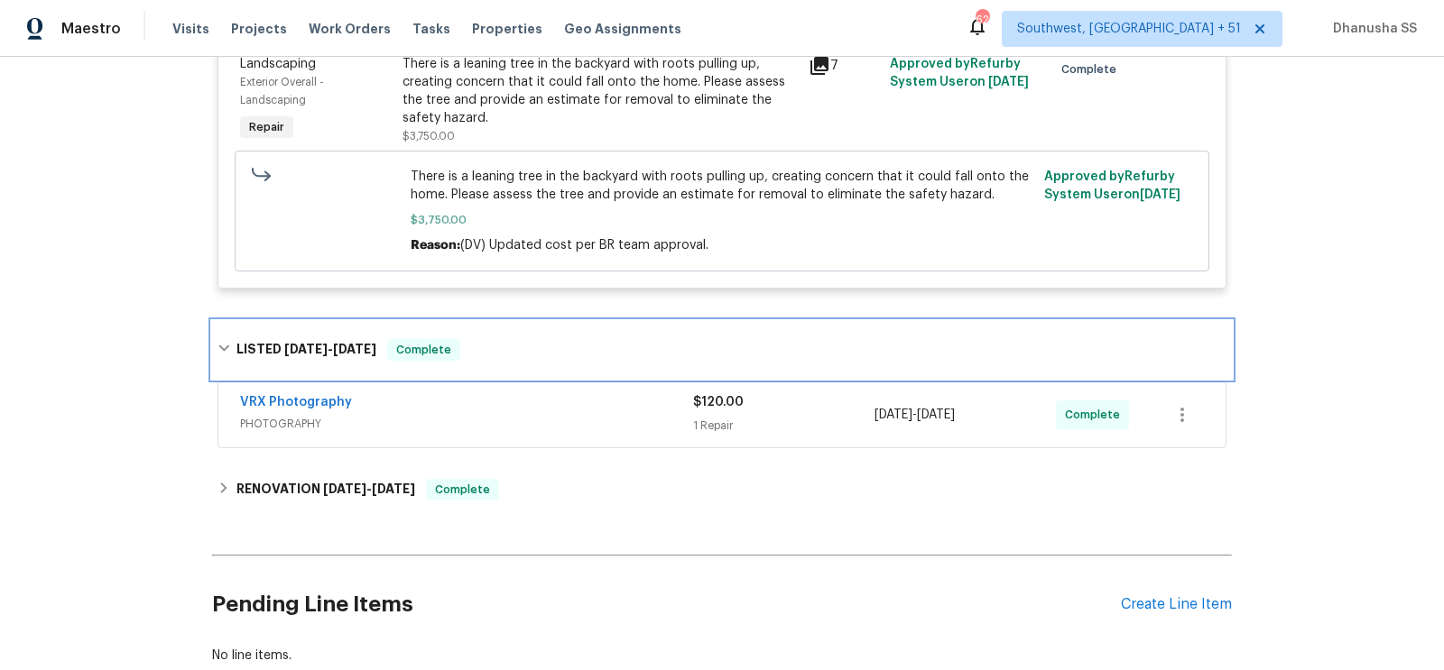
click at [536, 356] on div "LISTED [DATE] - [DATE] Complete" at bounding box center [721, 350] width 1009 height 22
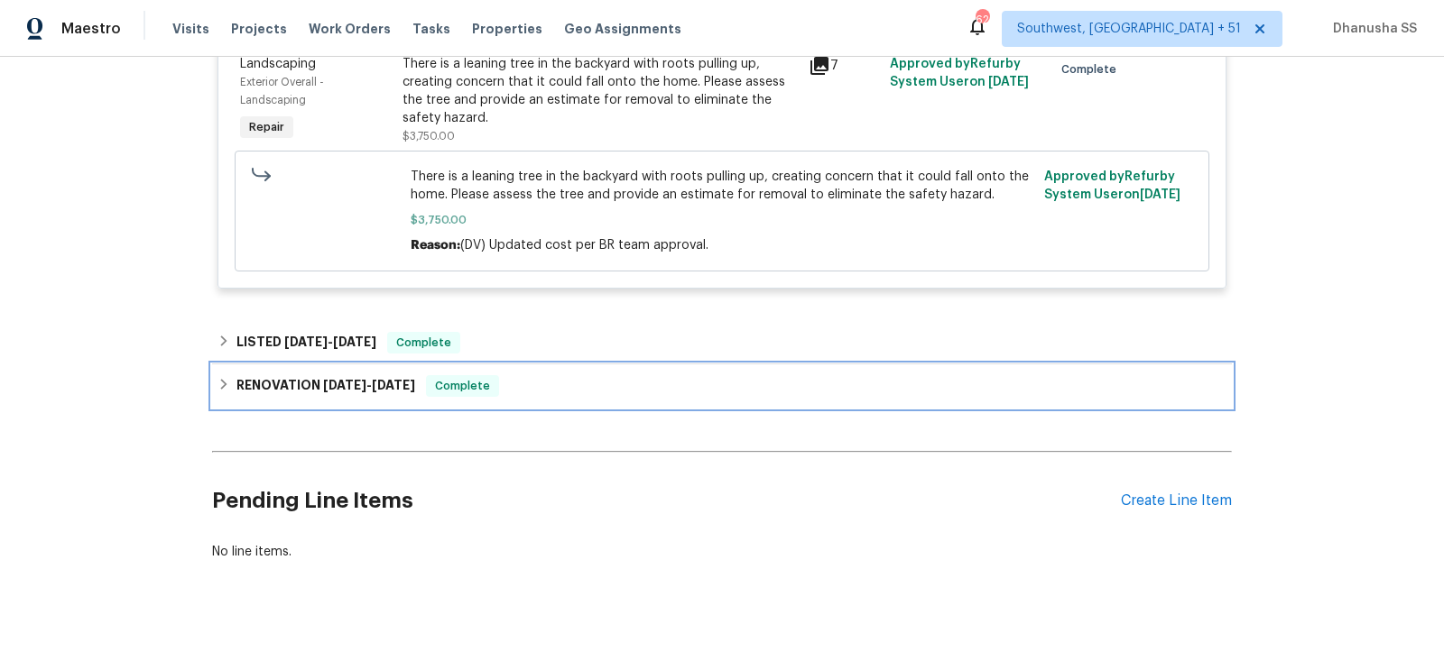
click at [541, 404] on div "RENOVATION [DATE] - [DATE] Complete" at bounding box center [722, 385] width 1020 height 43
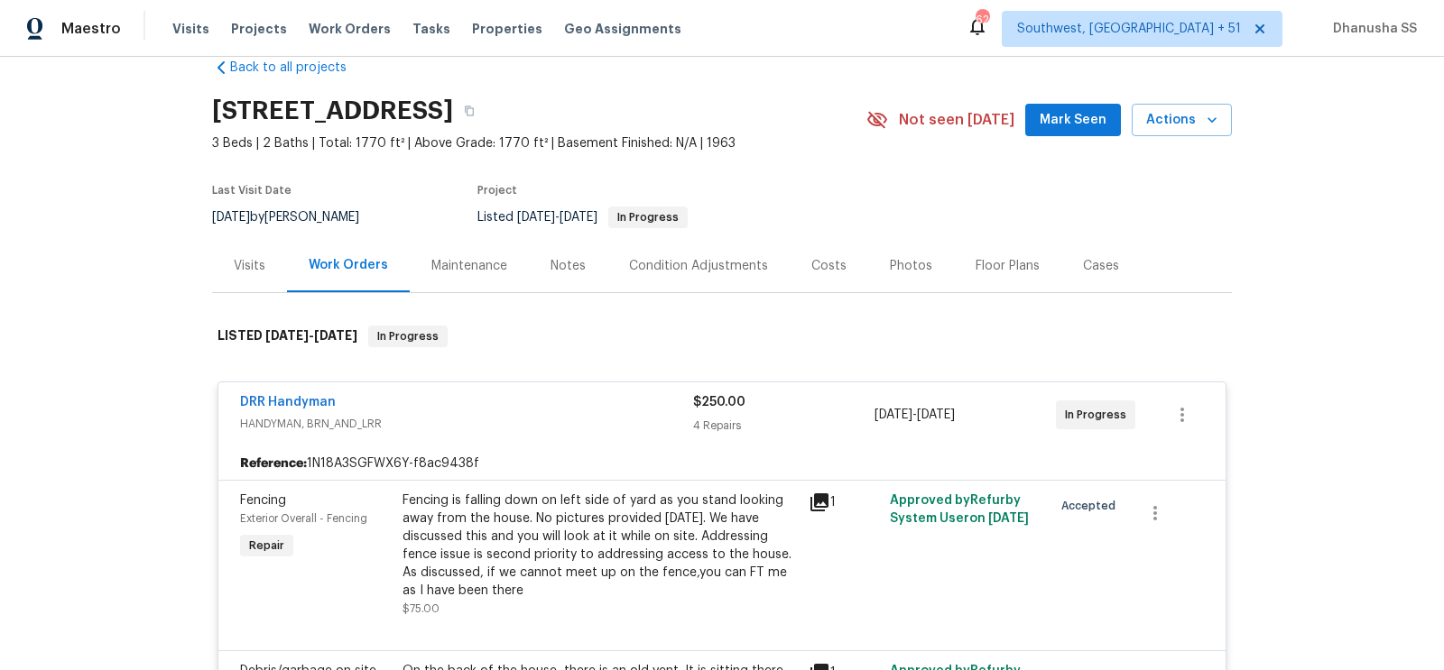
scroll to position [0, 0]
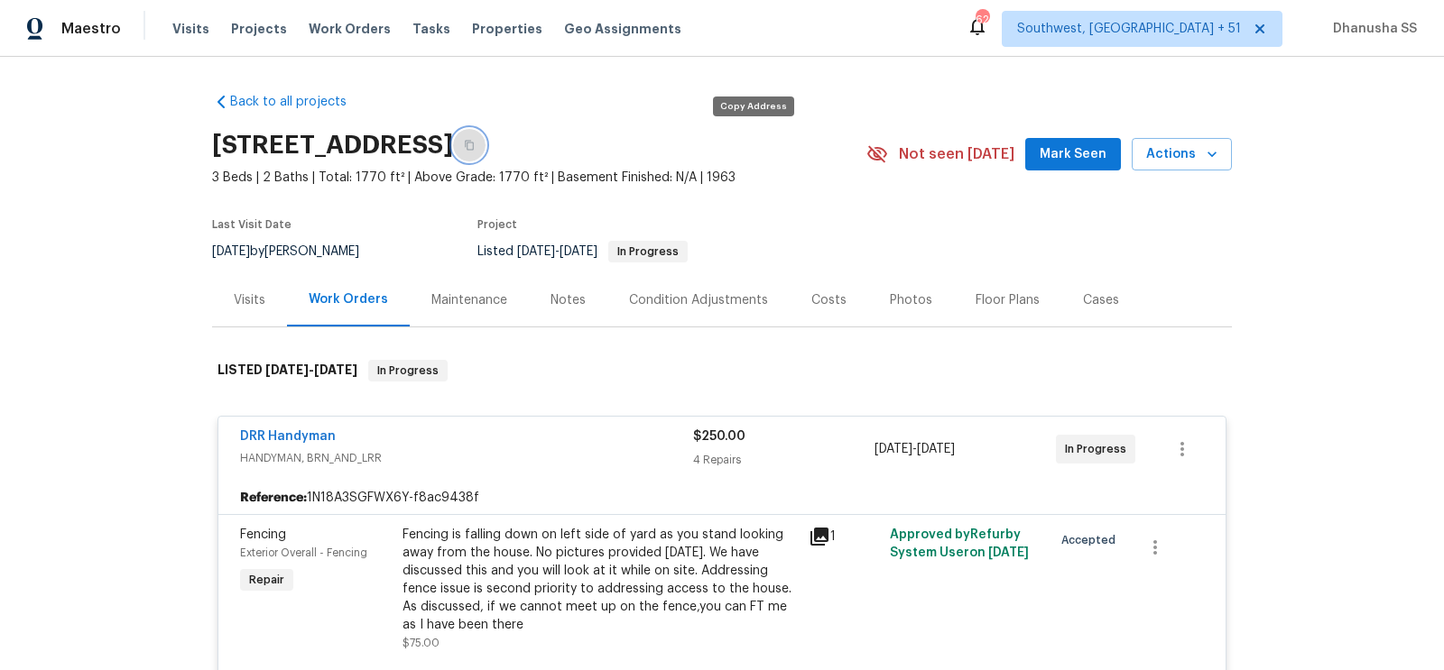
click at [485, 156] on button "button" at bounding box center [469, 145] width 32 height 32
click at [352, 38] on div "Visits Projects Work Orders Tasks Properties Geo Assignments" at bounding box center [437, 29] width 531 height 36
click at [347, 35] on span "Work Orders" at bounding box center [350, 29] width 82 height 18
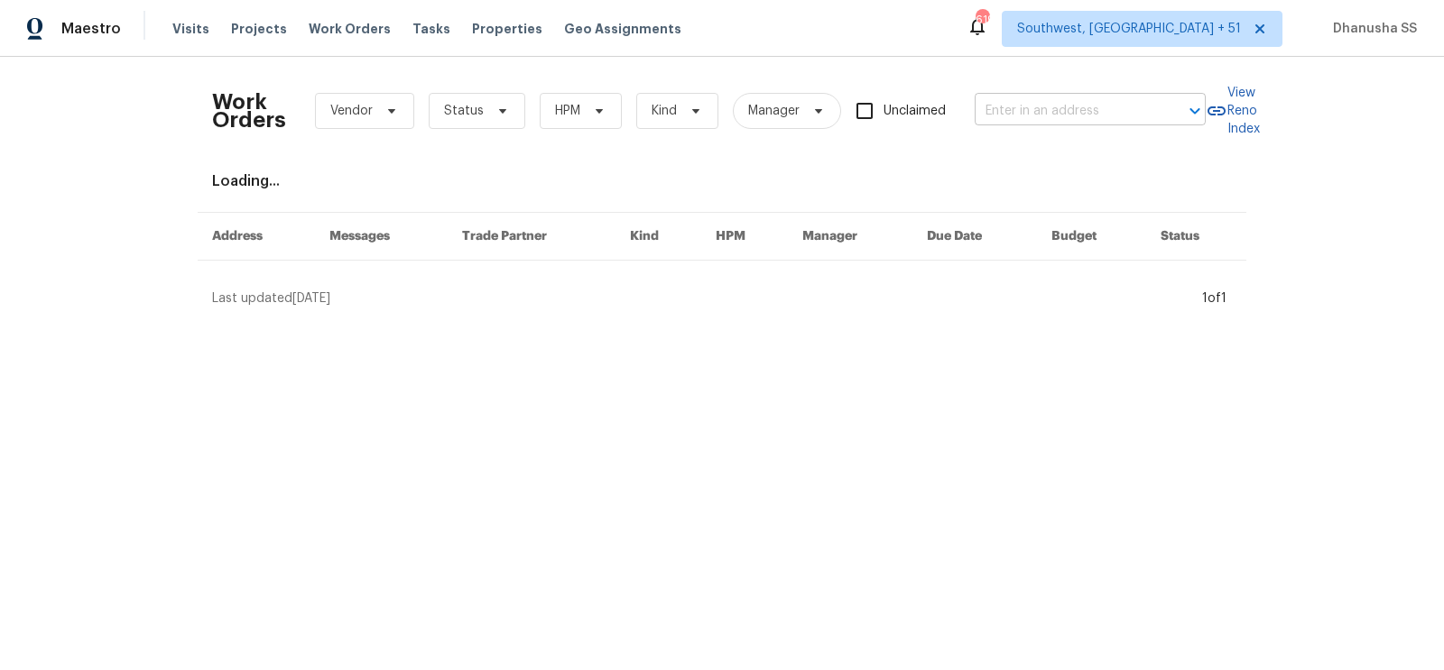
click at [1014, 111] on input "text" at bounding box center [1064, 111] width 180 height 28
paste input "[STREET_ADDRESS]"
type input "[STREET_ADDRESS]"
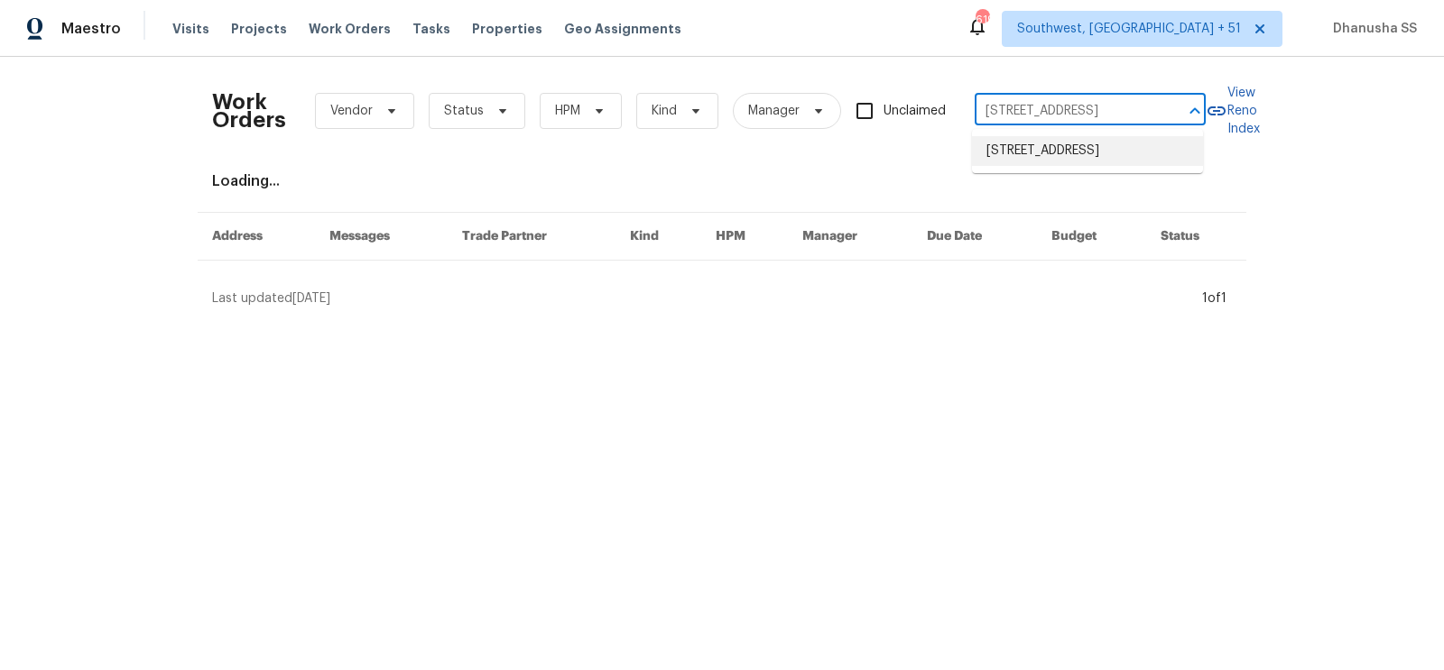
click at [1016, 163] on li "[STREET_ADDRESS]" at bounding box center [1087, 151] width 231 height 30
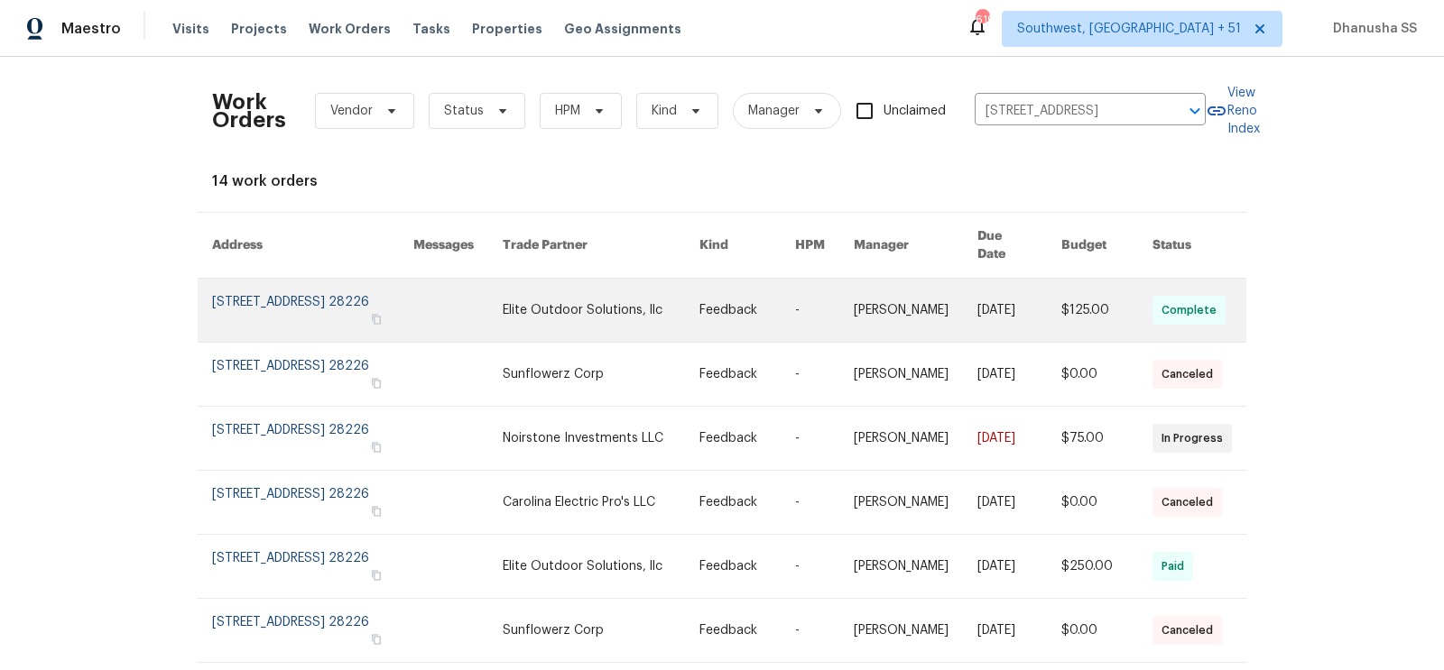
click at [643, 320] on link at bounding box center [602, 310] width 198 height 63
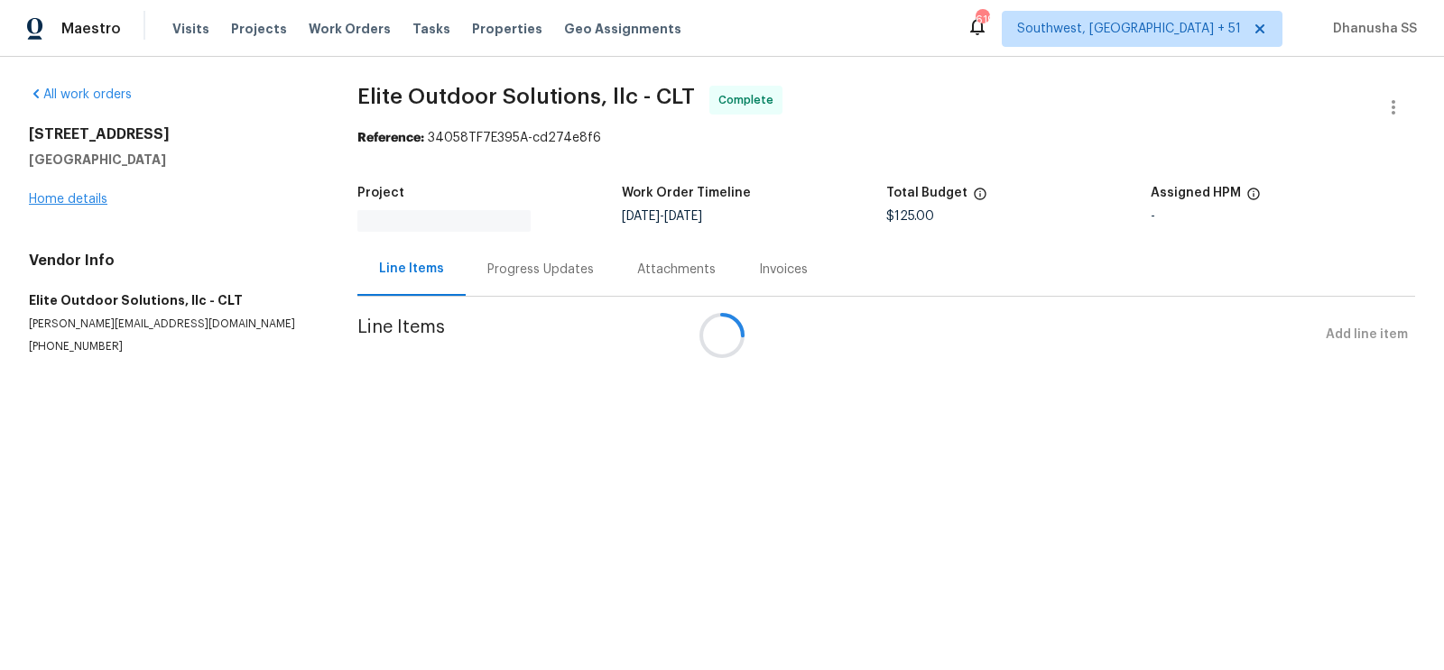
click at [94, 199] on div at bounding box center [722, 335] width 1444 height 670
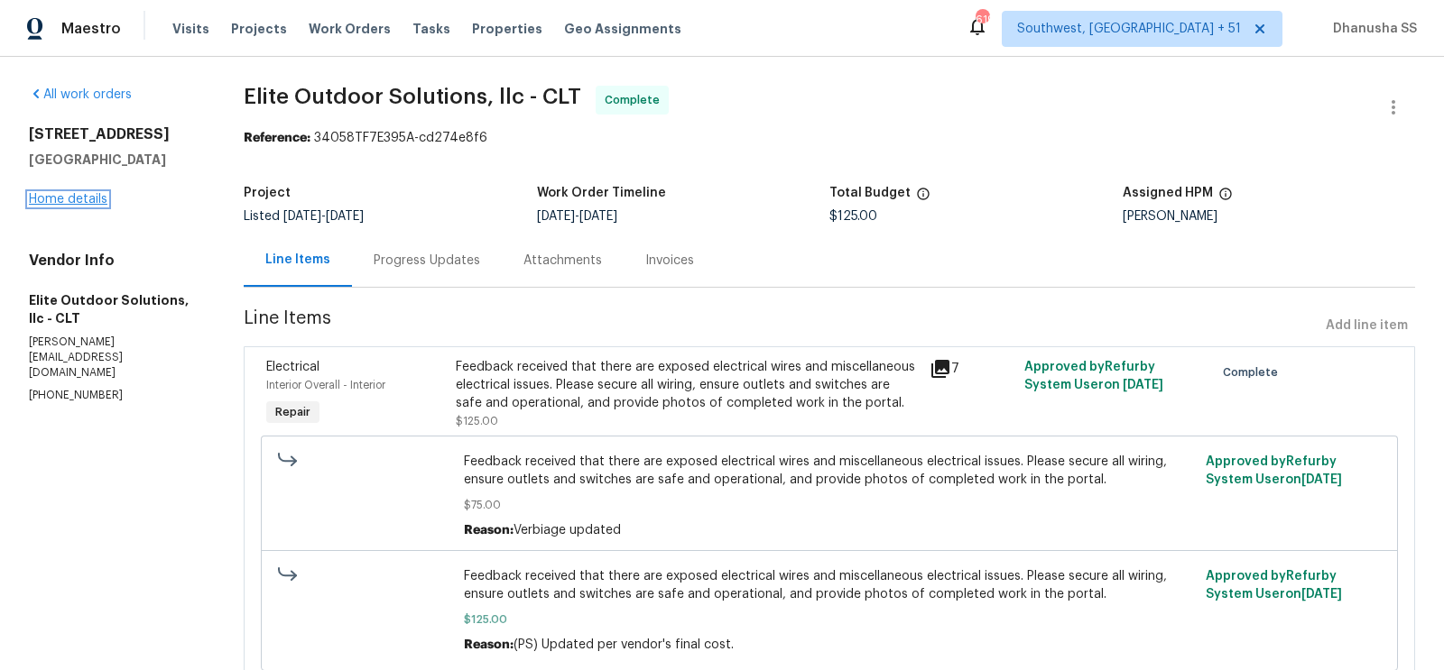
click at [94, 199] on link "Home details" at bounding box center [68, 199] width 78 height 13
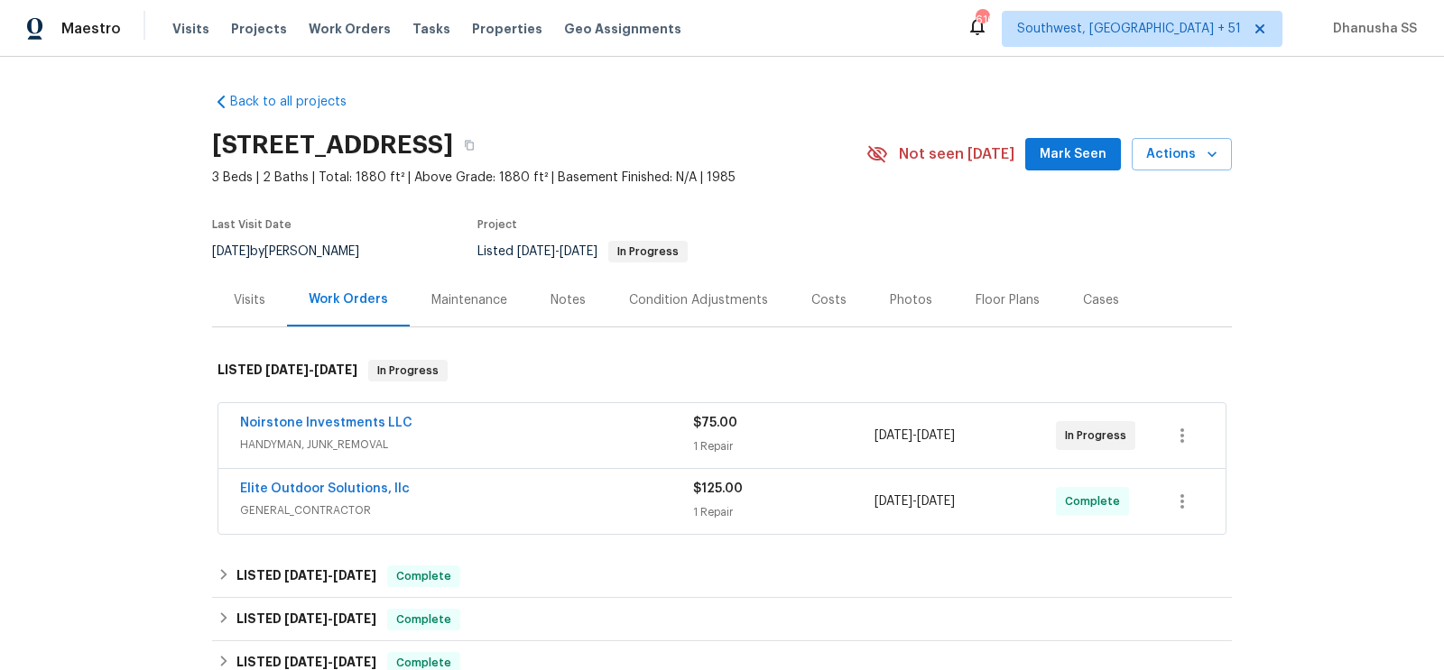
scroll to position [330, 0]
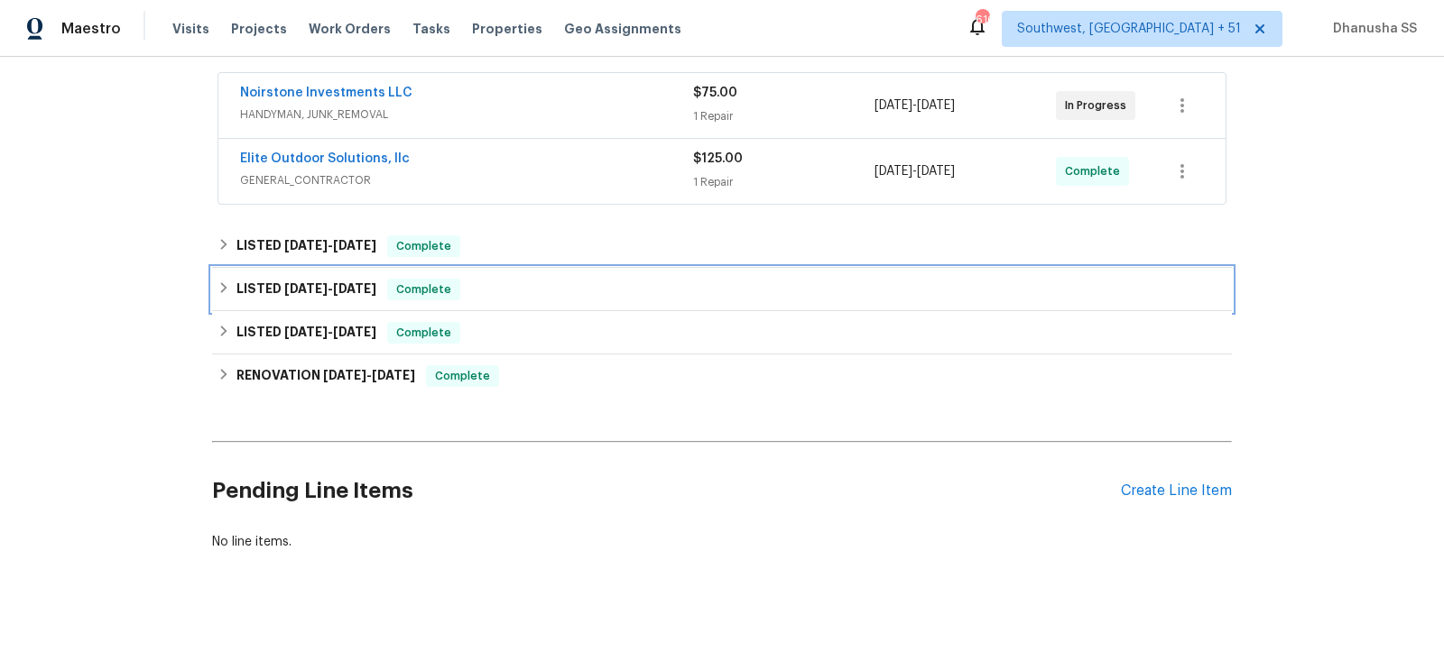
click at [548, 294] on div "LISTED [DATE] - [DATE] Complete" at bounding box center [721, 290] width 1009 height 22
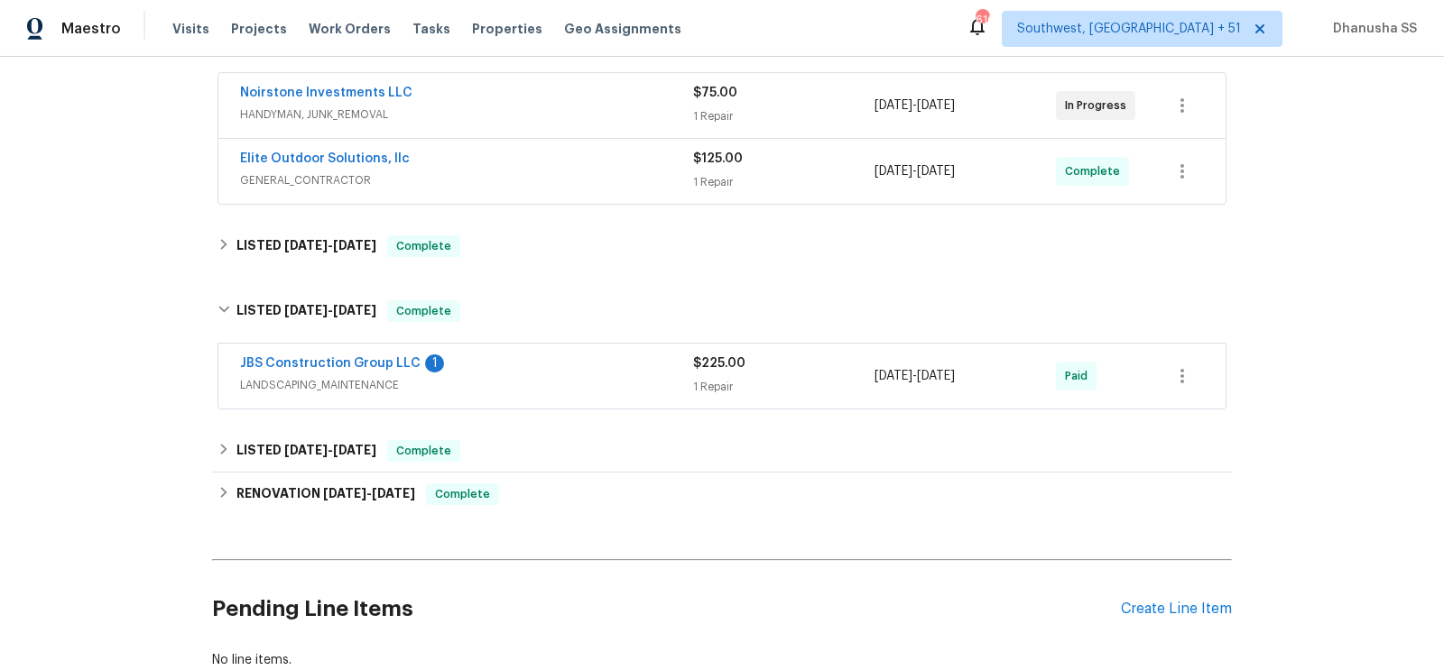
click at [608, 371] on div "JBS Construction Group LLC 1" at bounding box center [466, 366] width 453 height 22
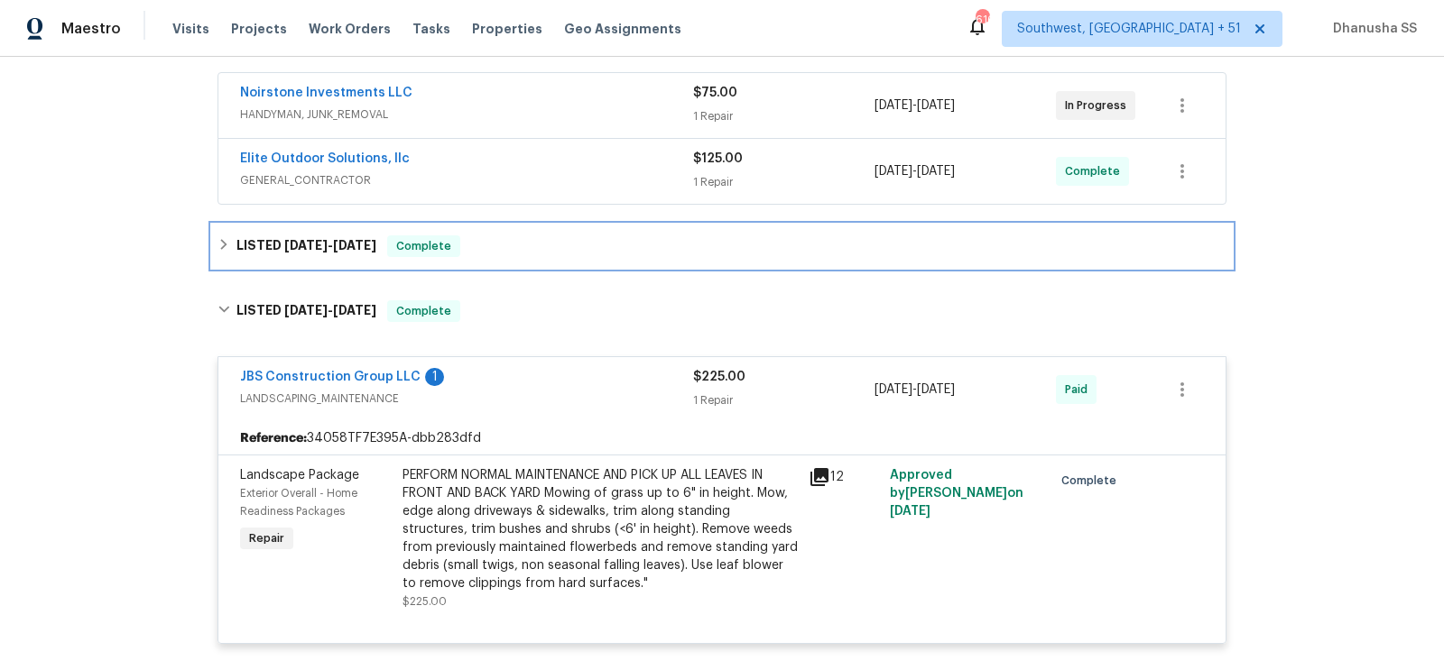
click at [536, 235] on div "LISTED [DATE] - [DATE] Complete" at bounding box center [721, 246] width 1009 height 22
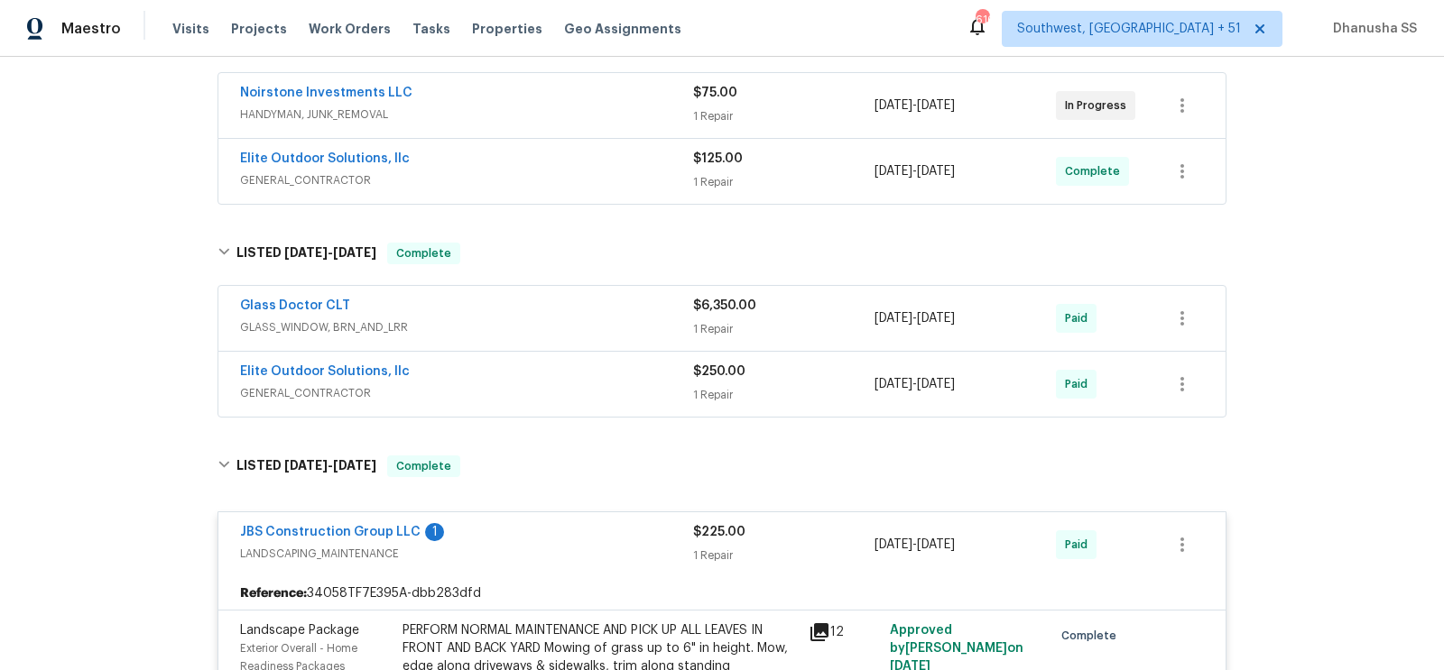
click at [589, 384] on span "GENERAL_CONTRACTOR" at bounding box center [466, 393] width 453 height 18
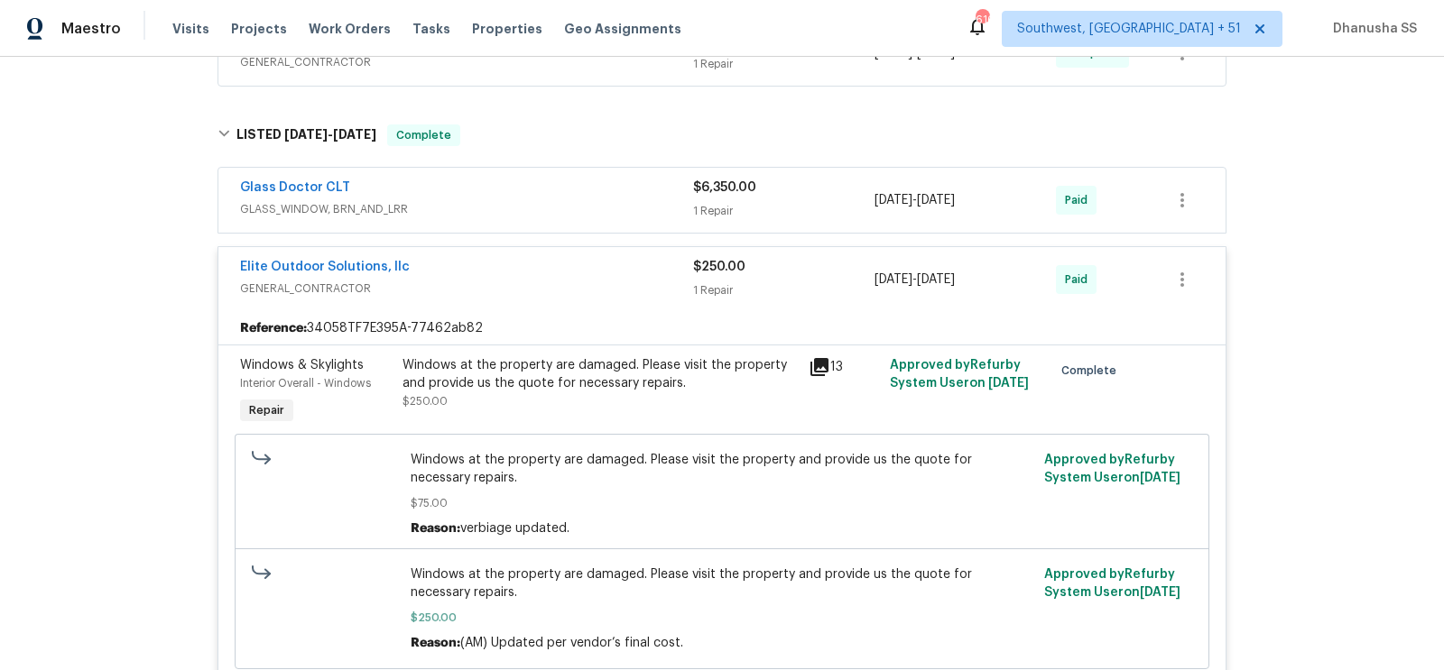
scroll to position [417, 0]
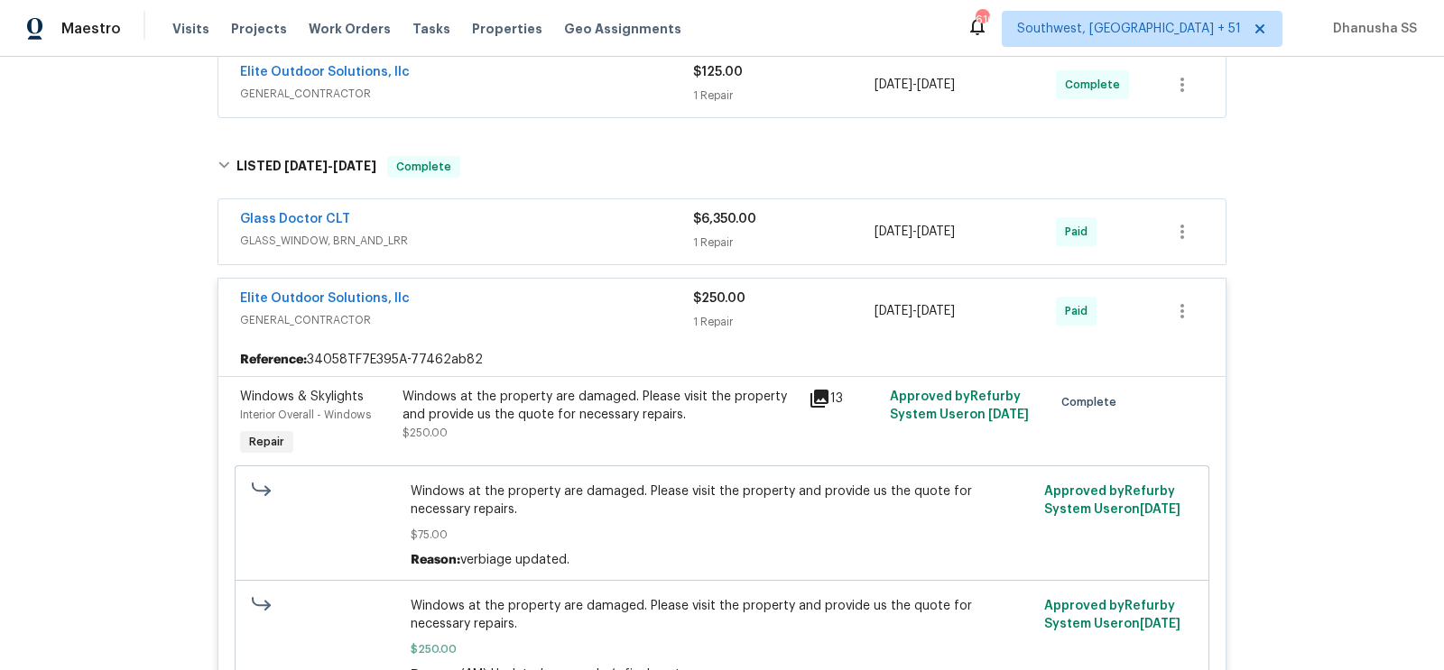
click at [591, 250] on div "Glass Doctor CLT GLASS_WINDOW, BRN_AND_LRR $6,350.00 1 Repair [DATE] - [DATE] P…" at bounding box center [721, 231] width 1007 height 65
click at [591, 232] on span "GLASS_WINDOW, BRN_AND_LRR" at bounding box center [466, 241] width 453 height 18
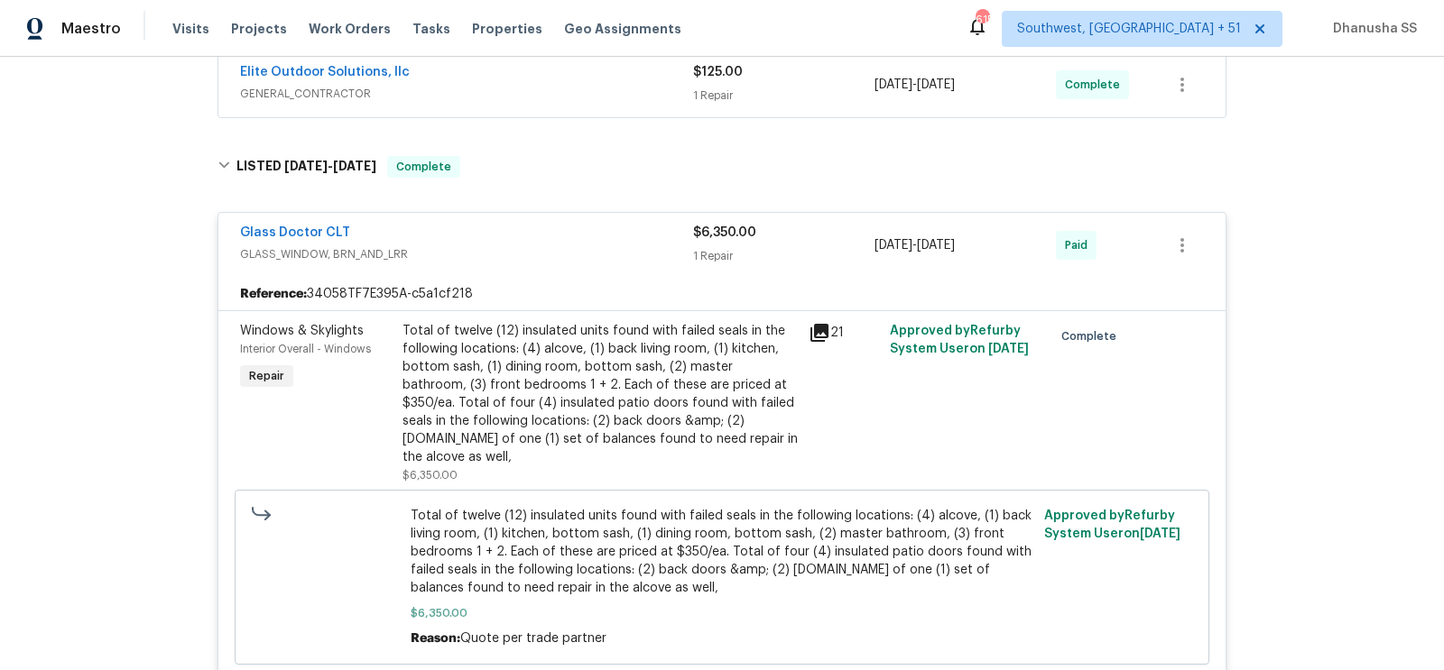
click at [567, 411] on div "Total of twelve (12) insulated units found with failed seals in the following l…" at bounding box center [599, 394] width 395 height 144
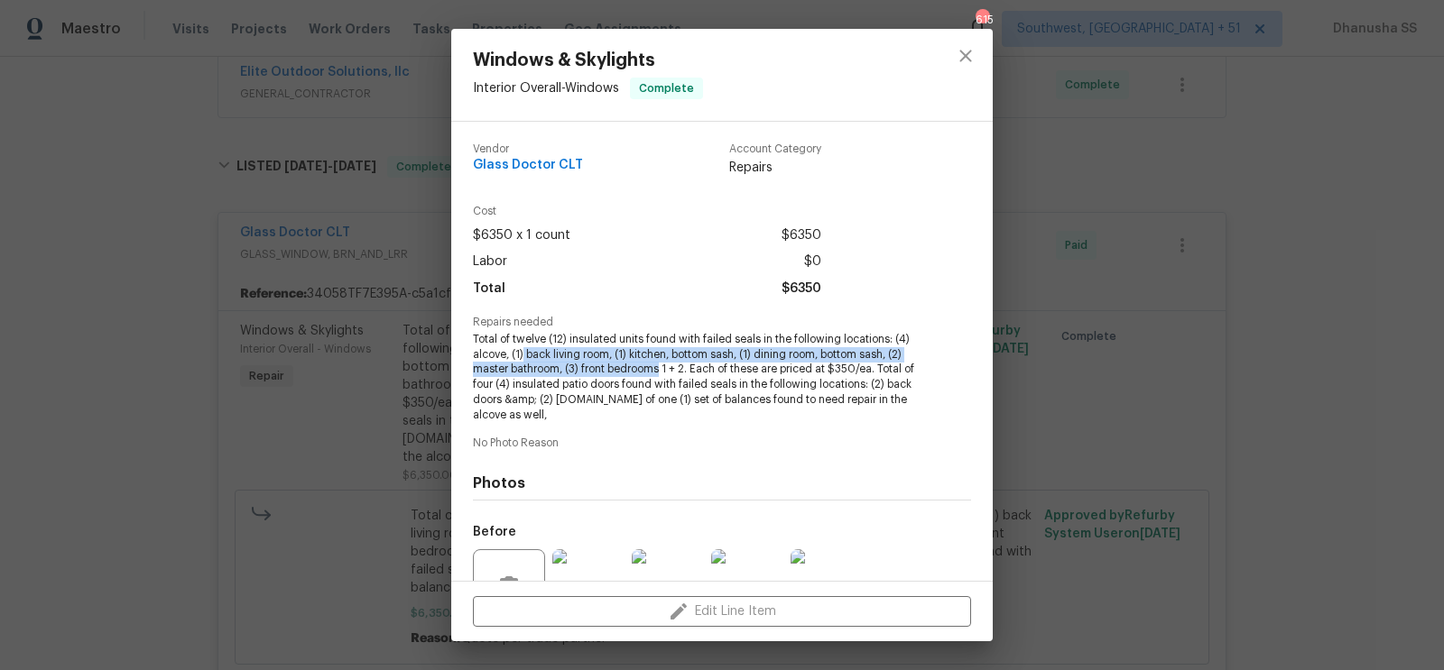
drag, startPoint x: 522, startPoint y: 358, endPoint x: 660, endPoint y: 372, distance: 138.7
click at [660, 372] on span "Total of twelve (12) insulated units found with failed seals in the following l…" at bounding box center [697, 377] width 448 height 91
copy span "back living room, (1) kitchen, bottom sash, (1) dining room, bottom sash, (2) m…"
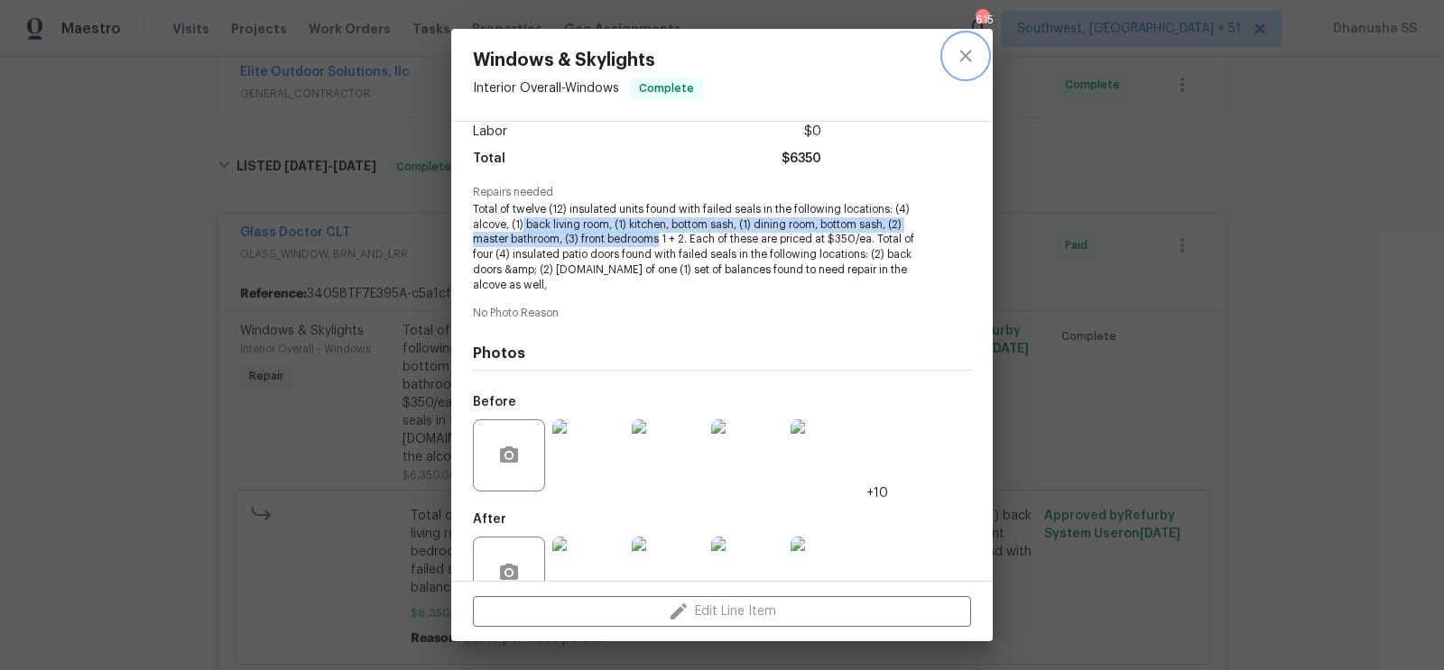
click at [974, 51] on icon "close" at bounding box center [966, 56] width 22 height 22
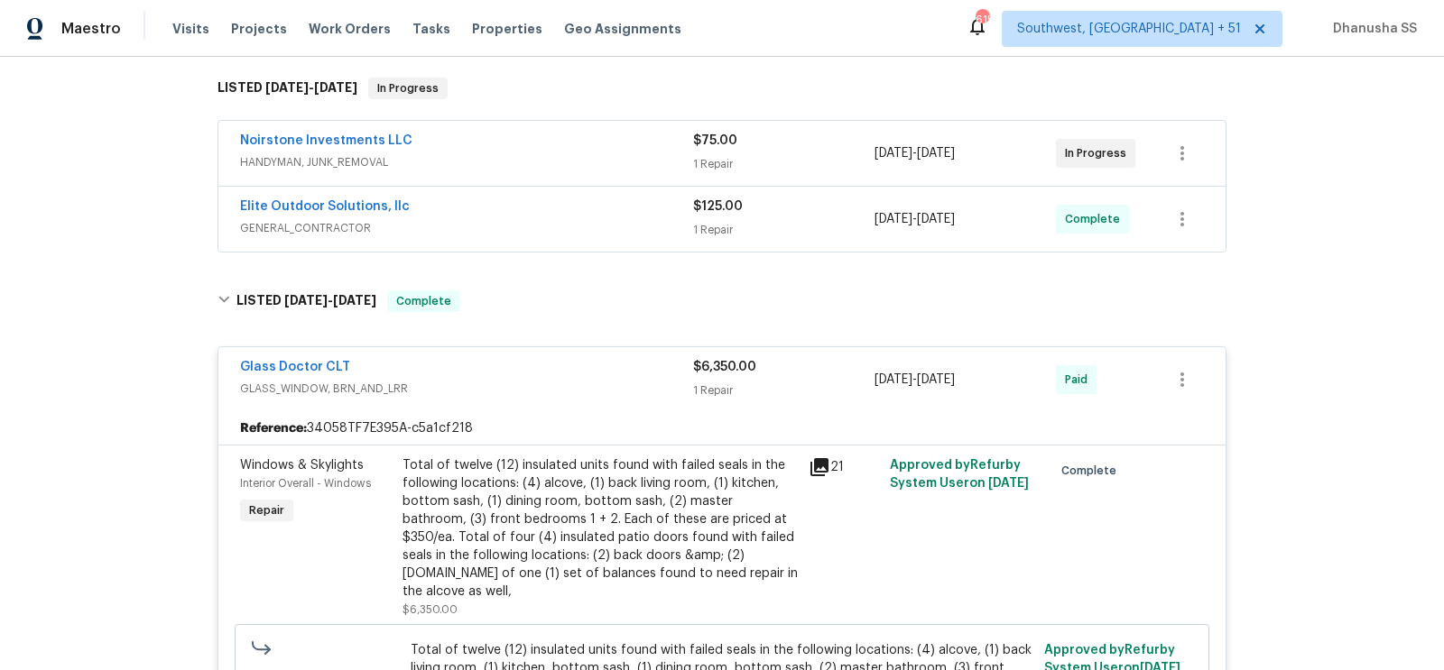
scroll to position [212, 0]
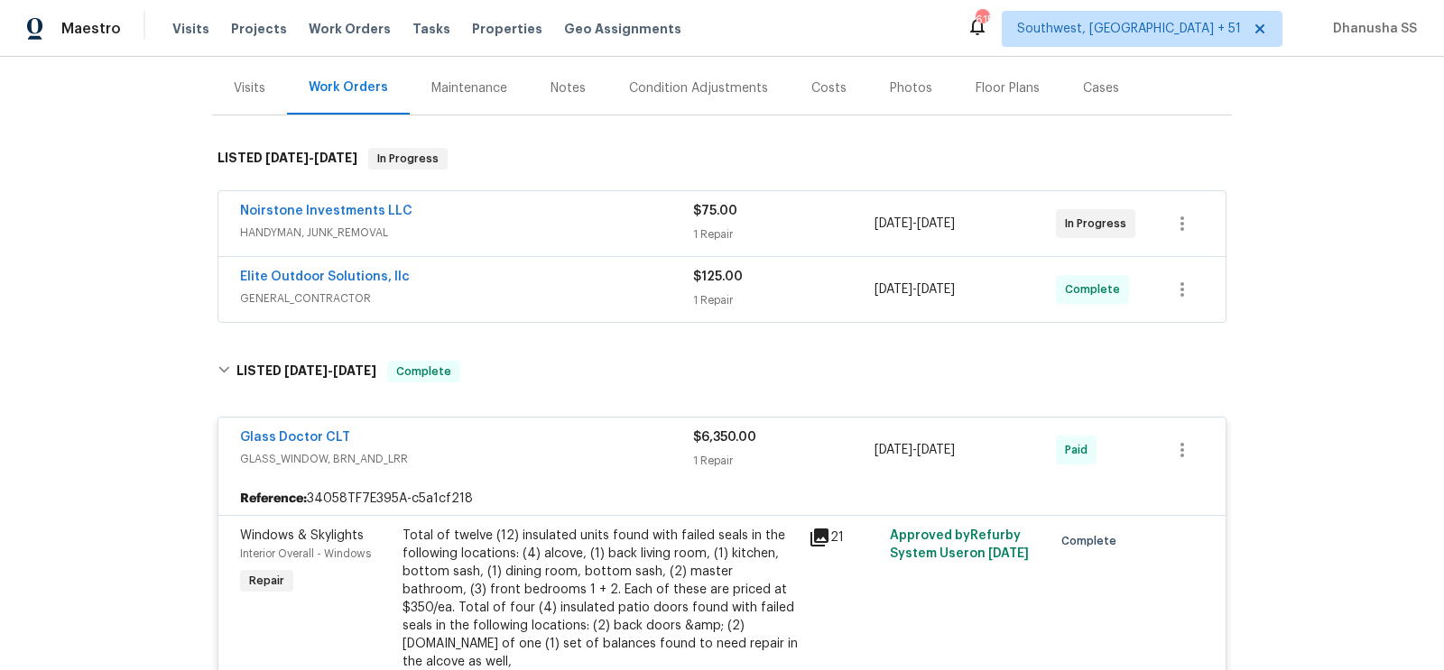
click at [634, 275] on div "Elite Outdoor Solutions, llc" at bounding box center [466, 279] width 453 height 22
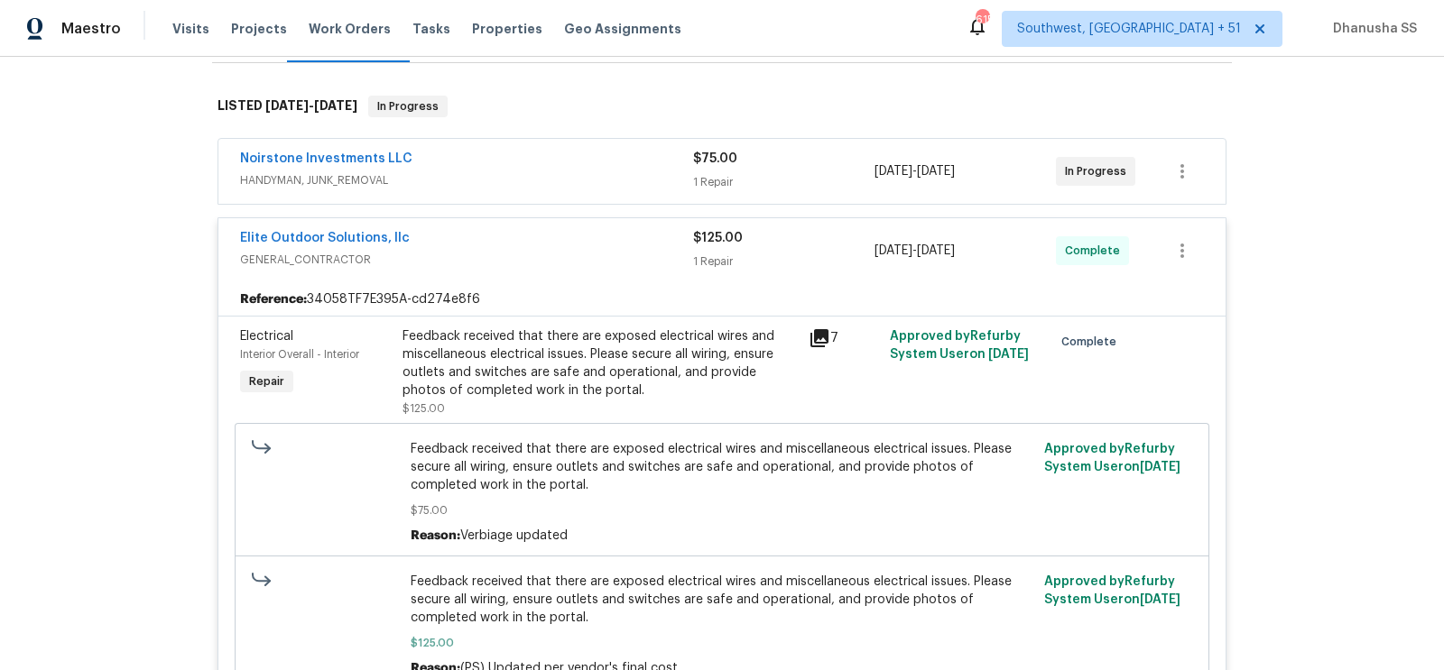
scroll to position [207, 0]
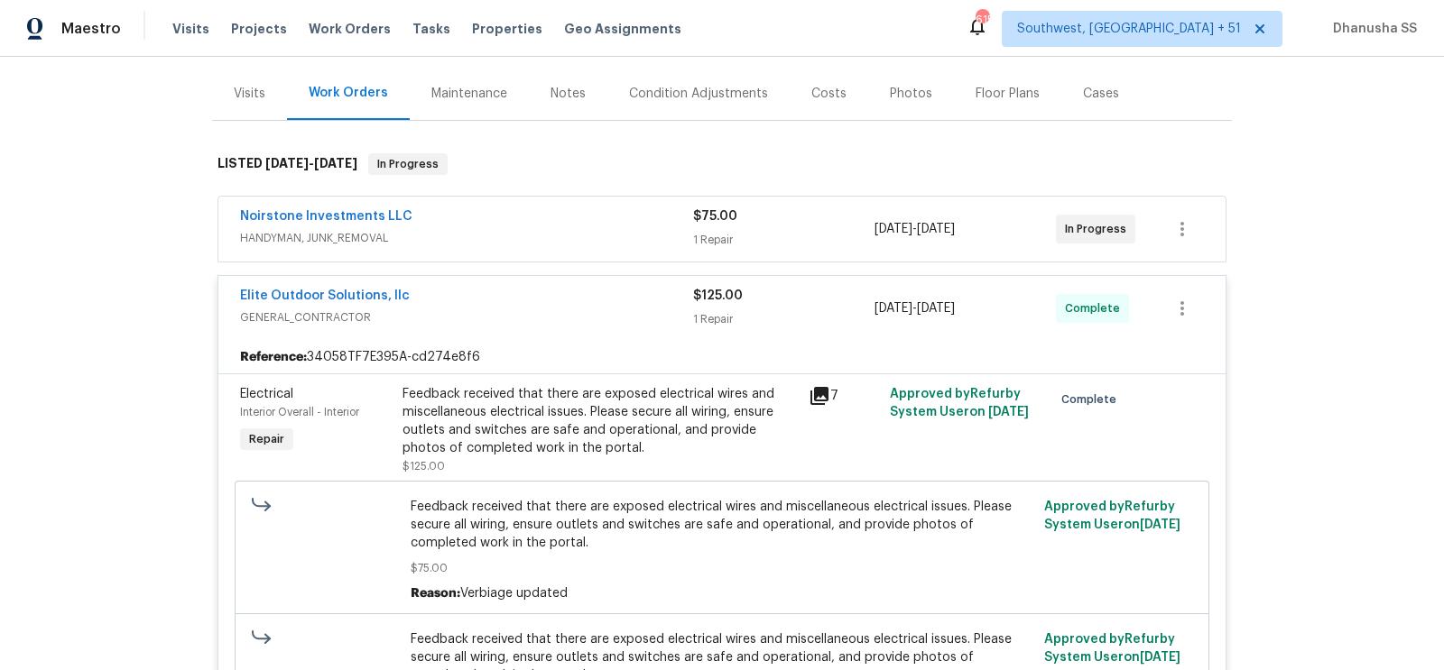
click at [627, 238] on span "HANDYMAN, JUNK_REMOVAL" at bounding box center [466, 238] width 453 height 18
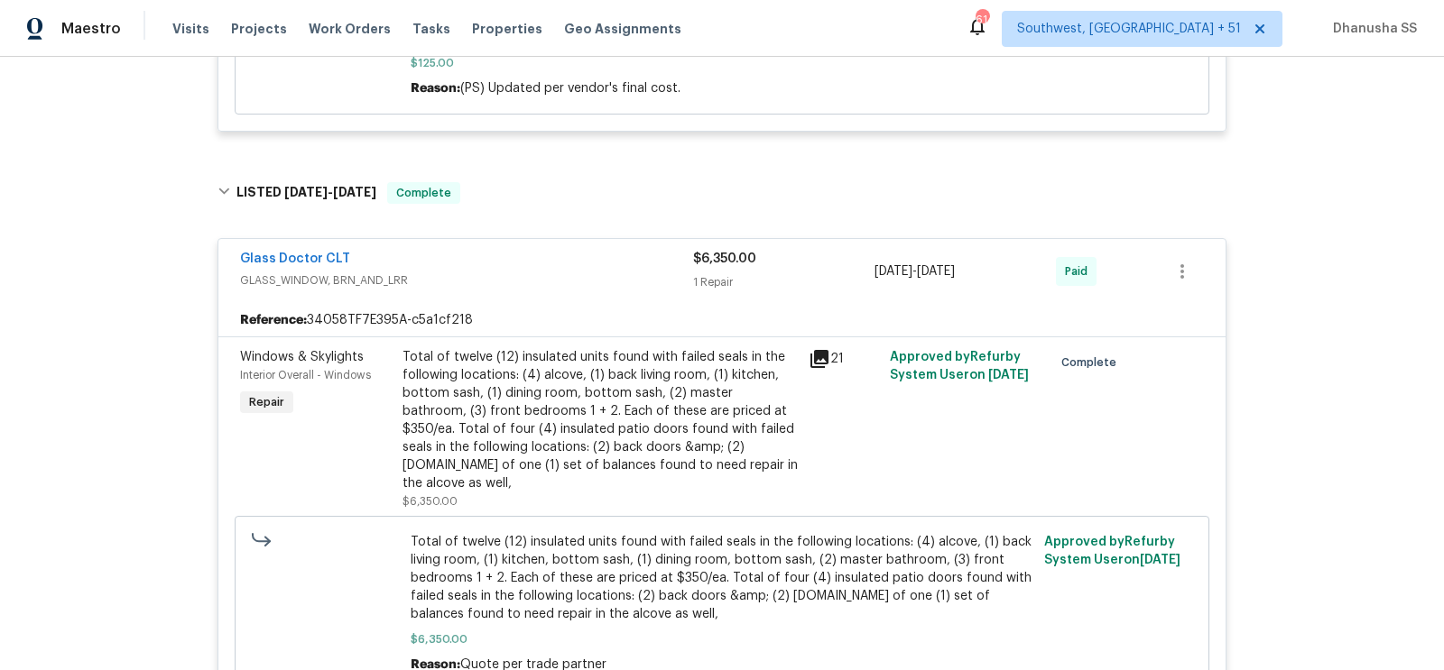
scroll to position [1176, 0]
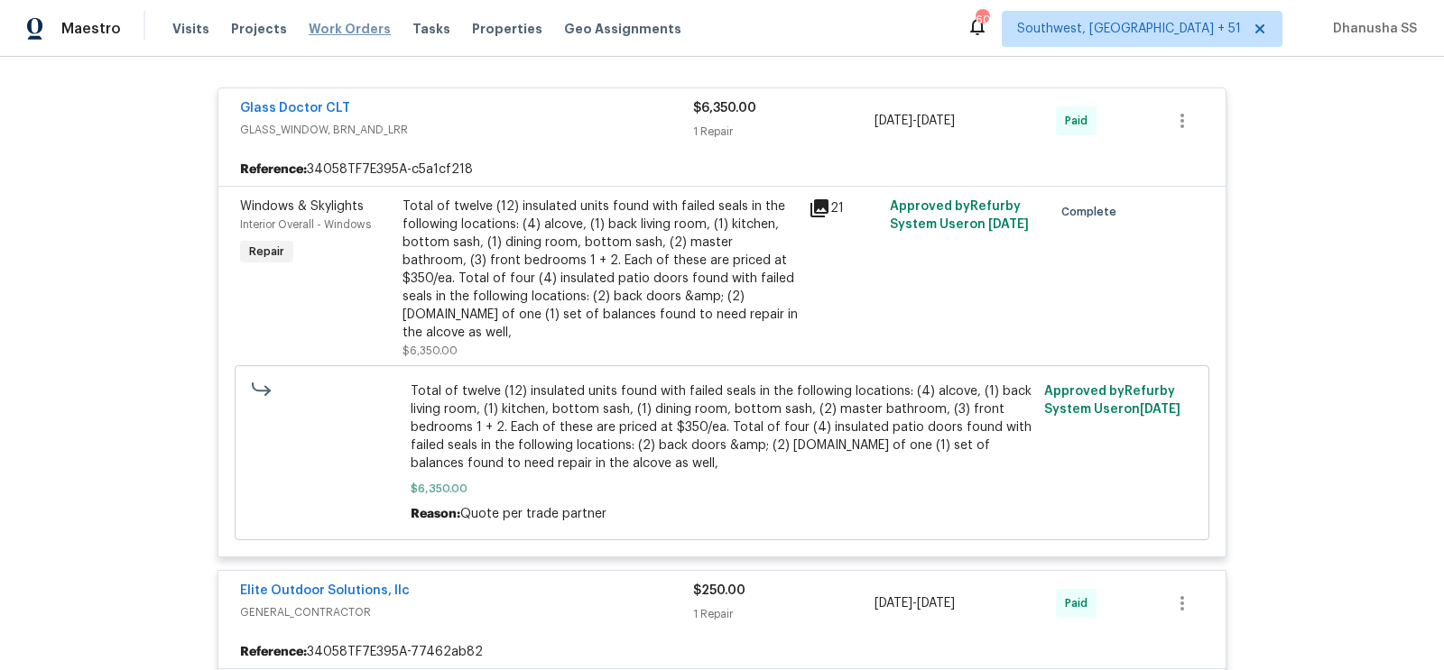
click at [351, 34] on span "Work Orders" at bounding box center [350, 29] width 82 height 18
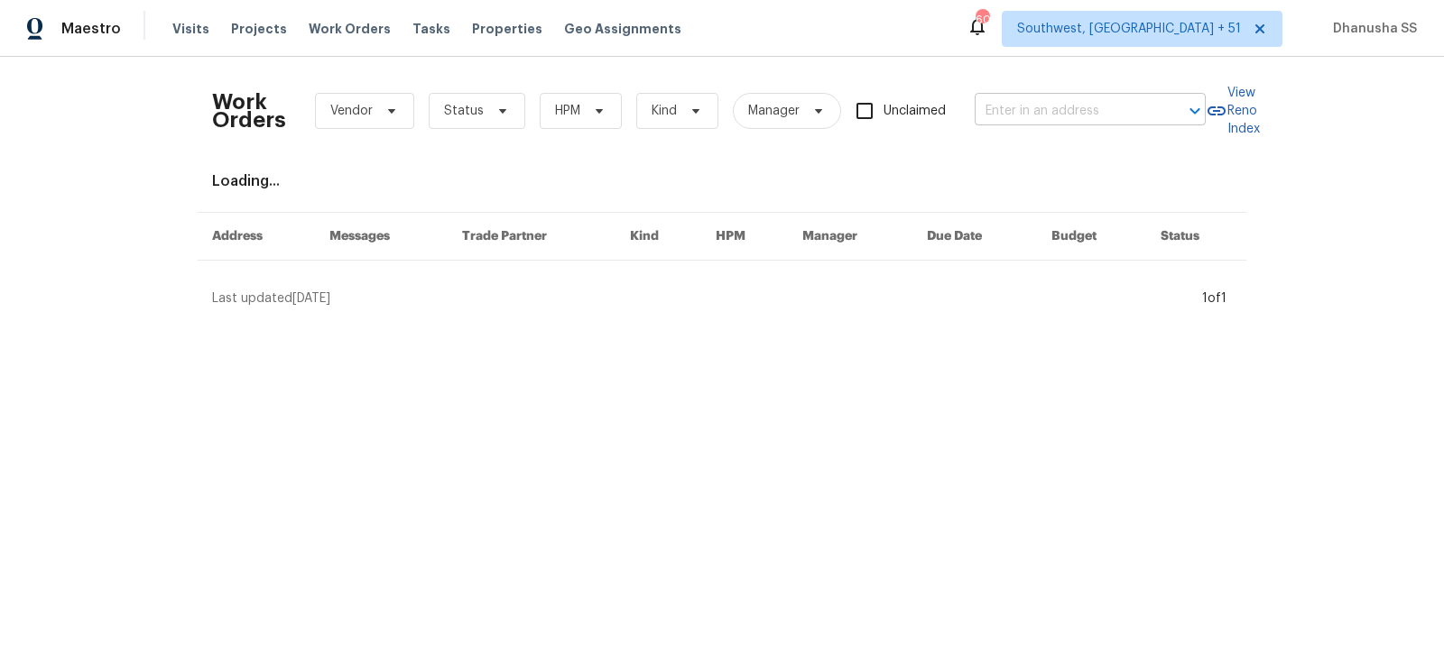
click at [1060, 100] on input "text" at bounding box center [1064, 111] width 180 height 28
paste input "[STREET_ADDRESS][PERSON_NAME]"
type input "[STREET_ADDRESS][PERSON_NAME]"
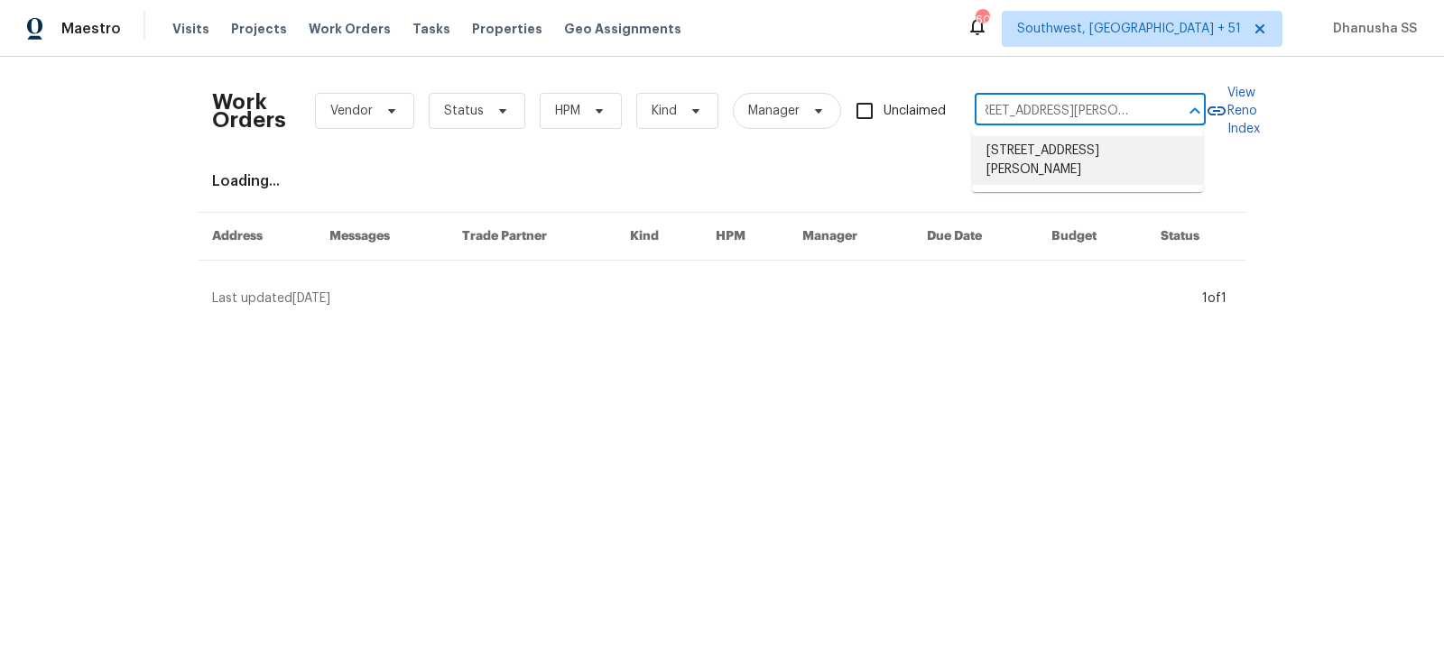
click at [1020, 151] on li "[STREET_ADDRESS][PERSON_NAME]" at bounding box center [1087, 160] width 231 height 49
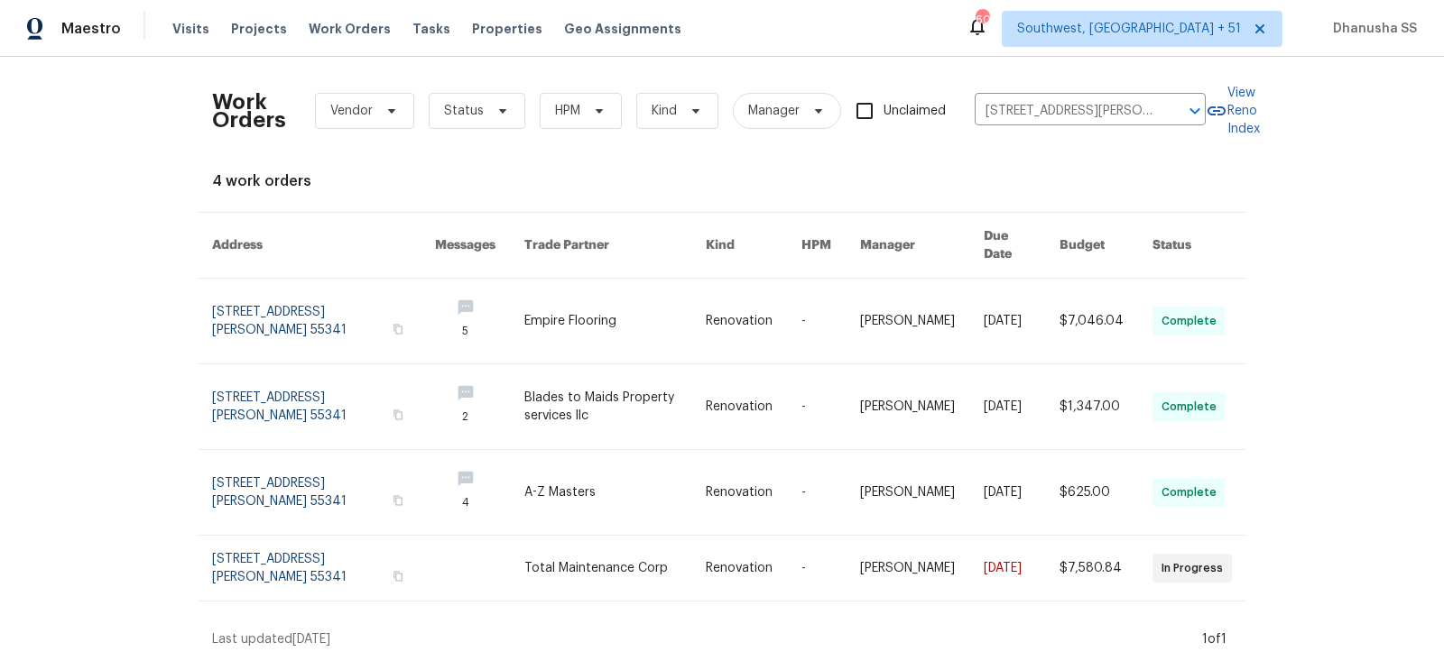
click at [742, 318] on link at bounding box center [754, 321] width 96 height 85
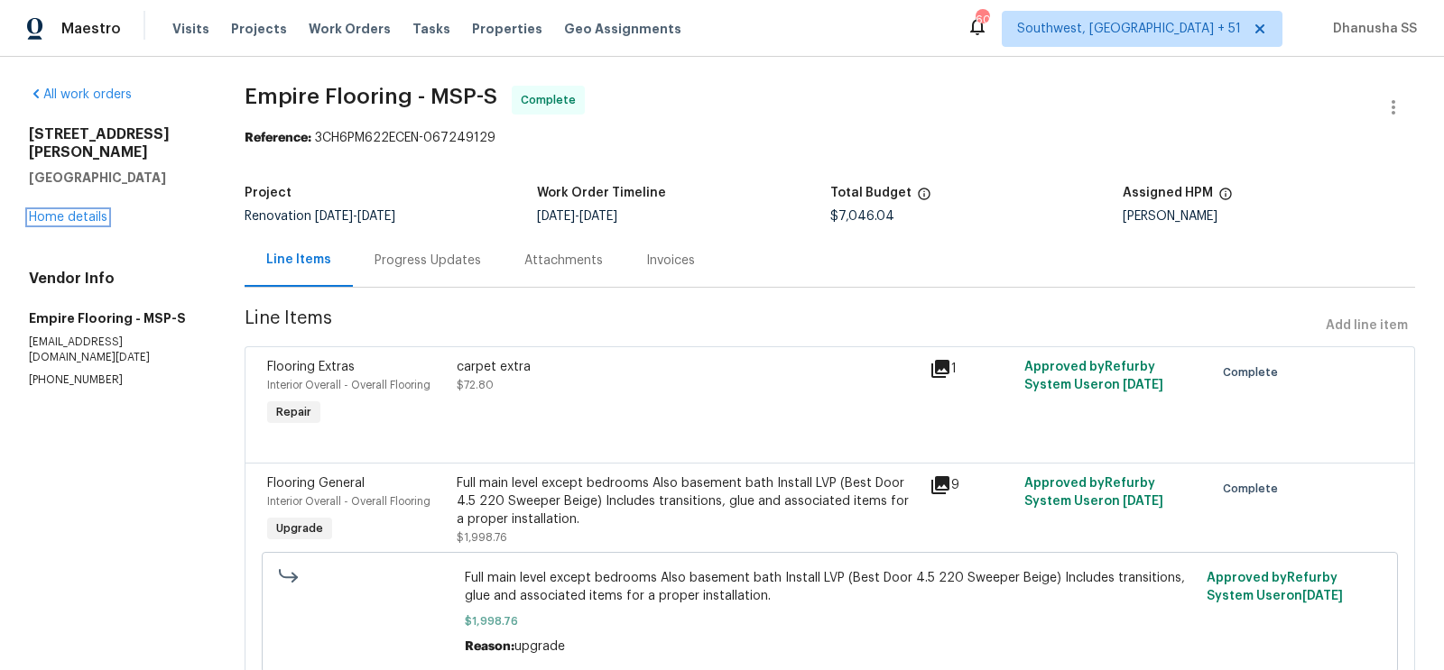
click at [65, 211] on link "Home details" at bounding box center [68, 217] width 78 height 13
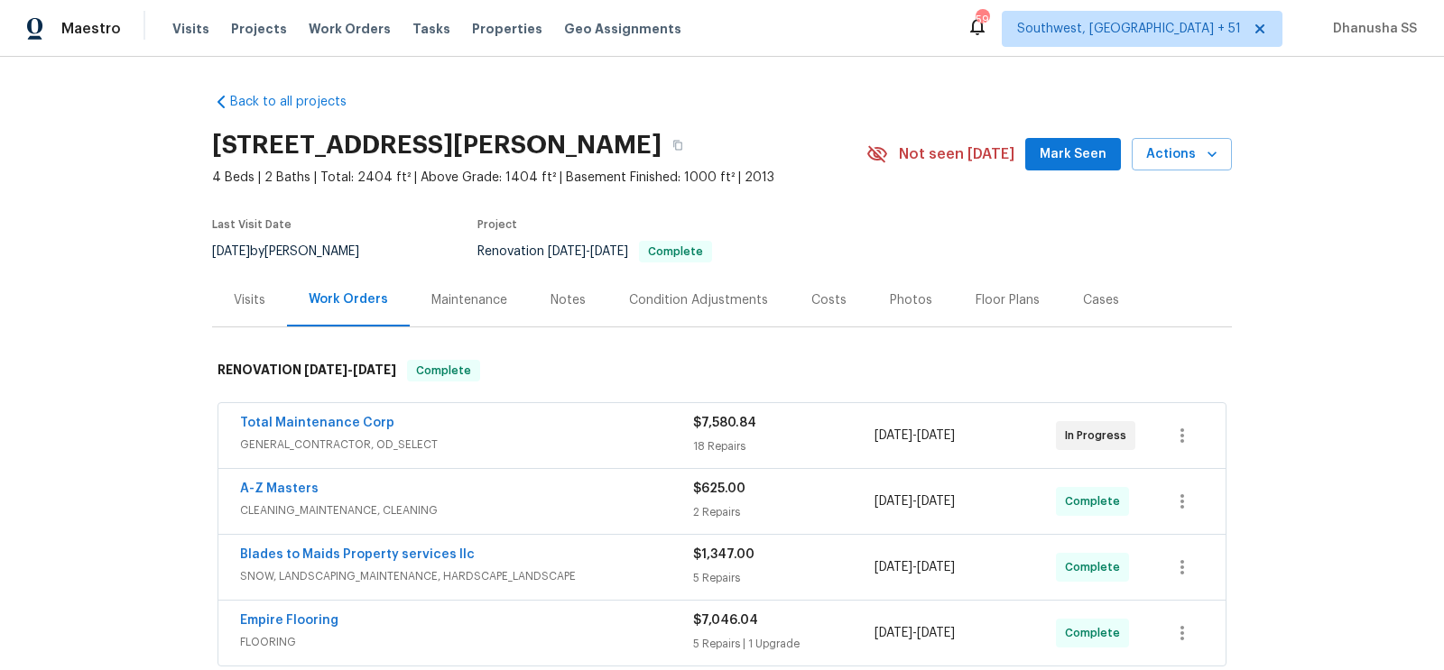
click at [271, 291] on div "Visits" at bounding box center [249, 299] width 75 height 53
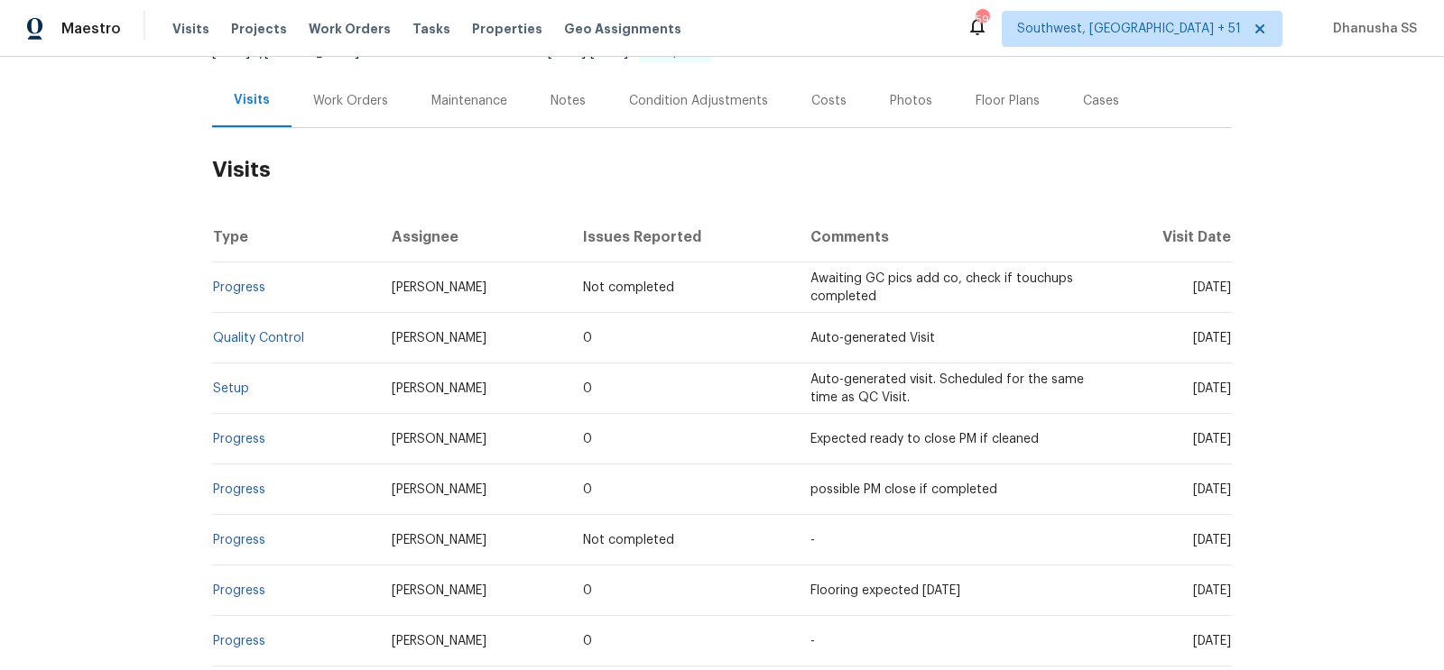
scroll to position [248, 0]
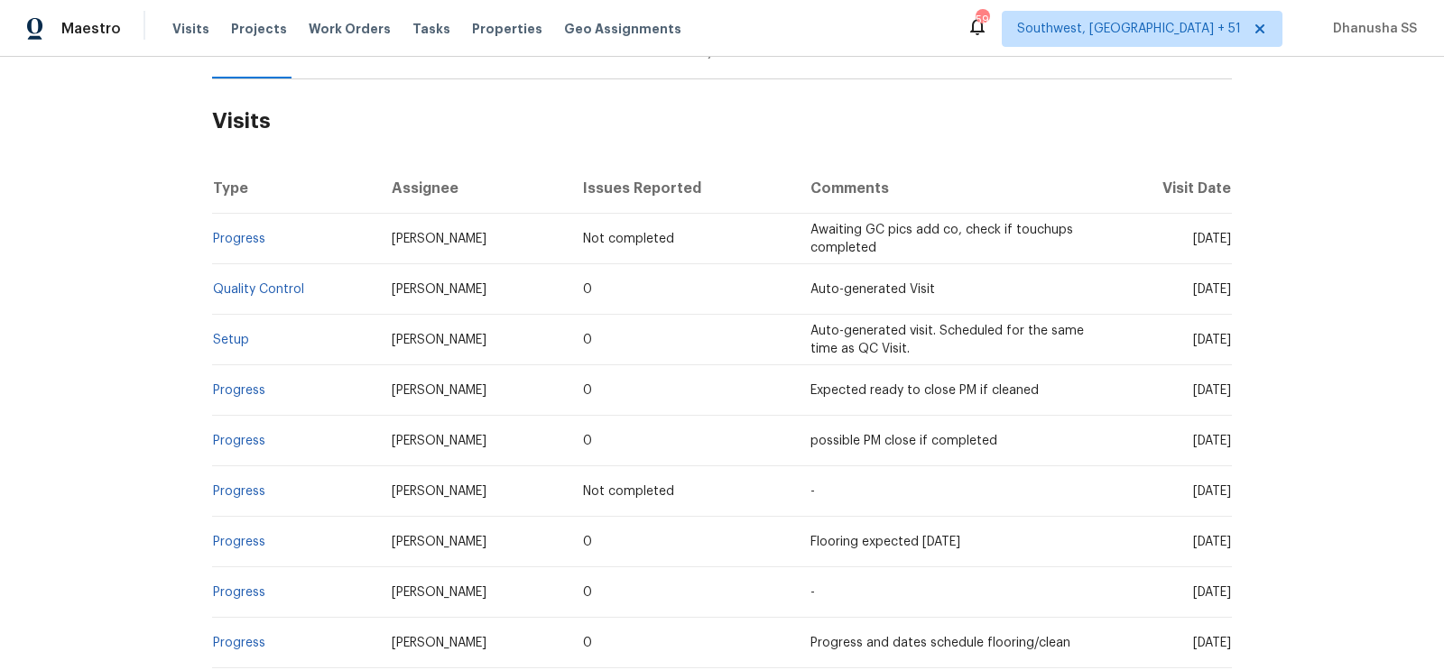
click at [249, 339] on td "Setup" at bounding box center [294, 340] width 165 height 51
click at [235, 341] on link "Setup" at bounding box center [231, 340] width 36 height 13
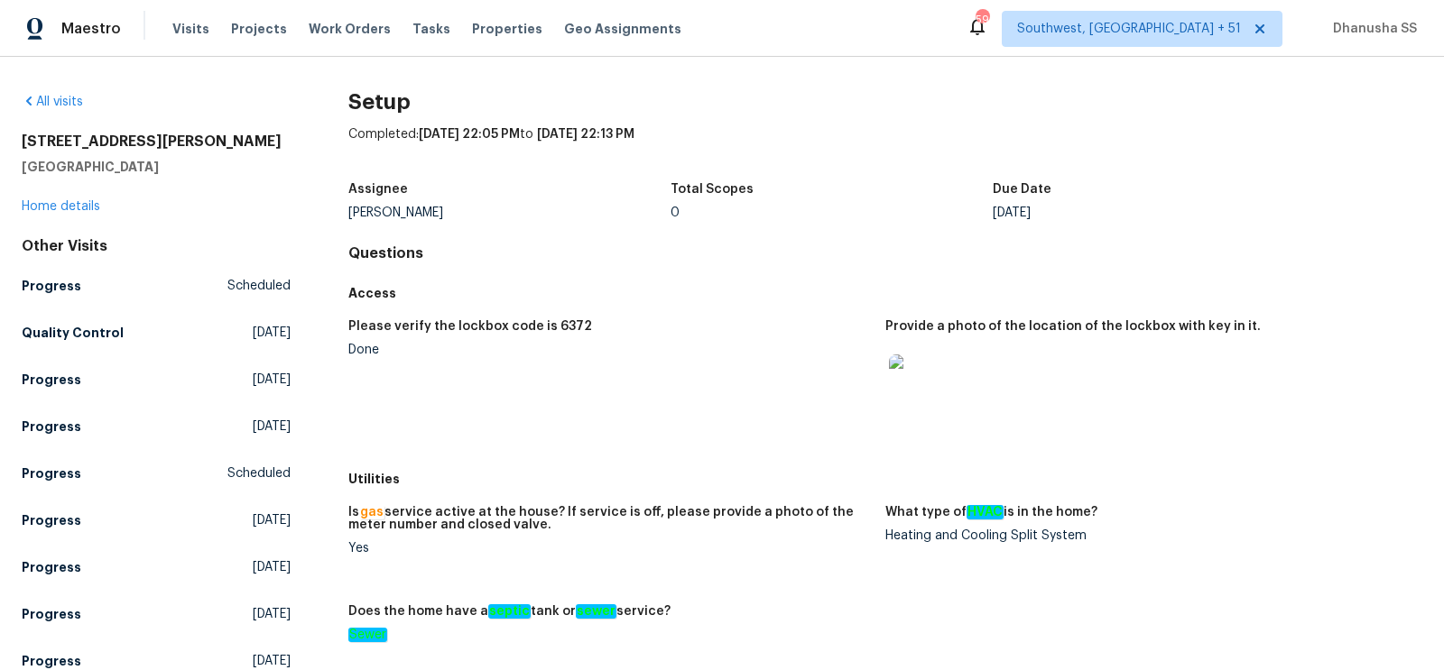
scroll to position [1053, 0]
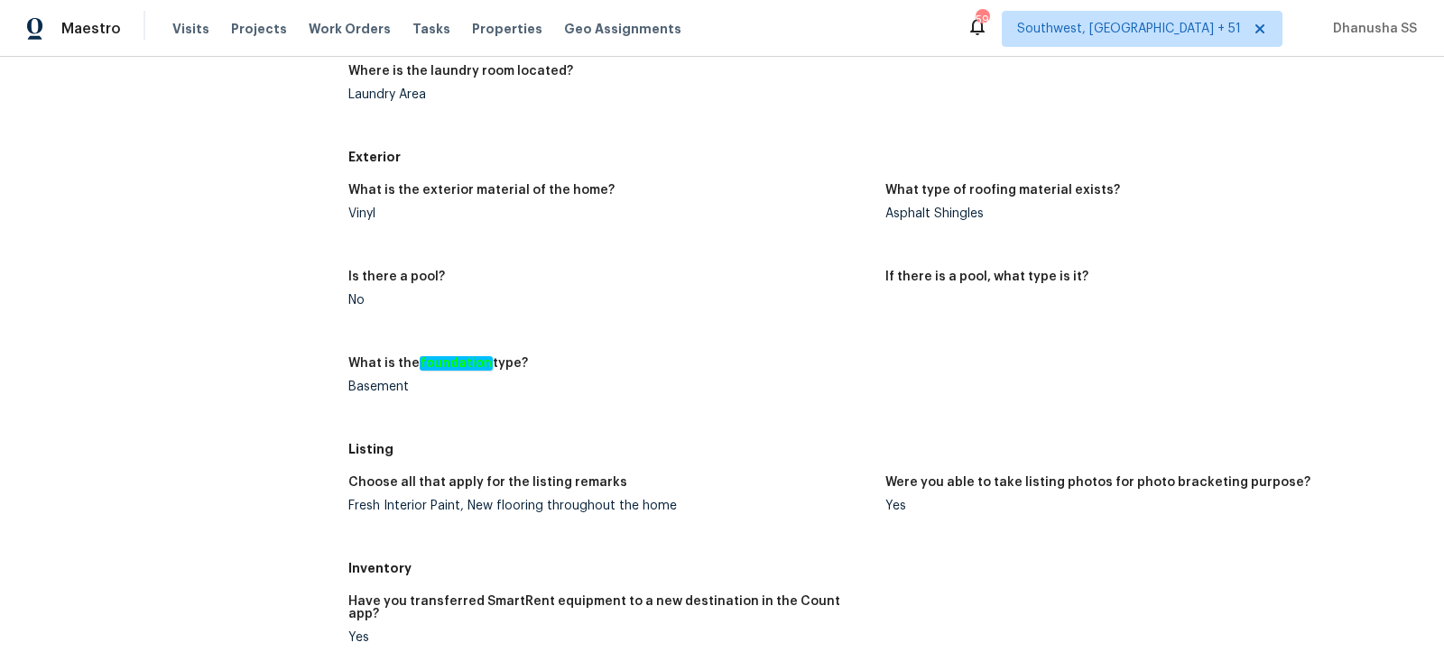
click at [356, 395] on figure "What is the foundation type? Basement" at bounding box center [616, 389] width 537 height 65
copy div "Basement"
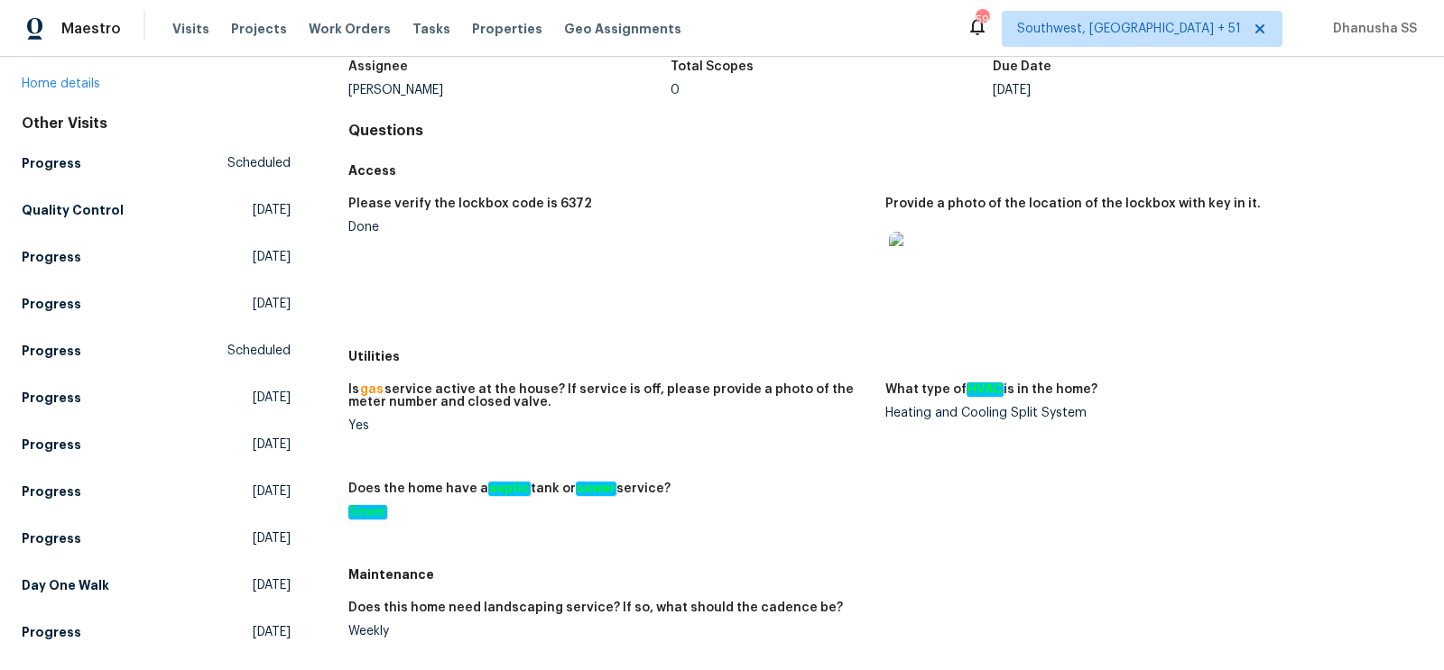
scroll to position [138, 0]
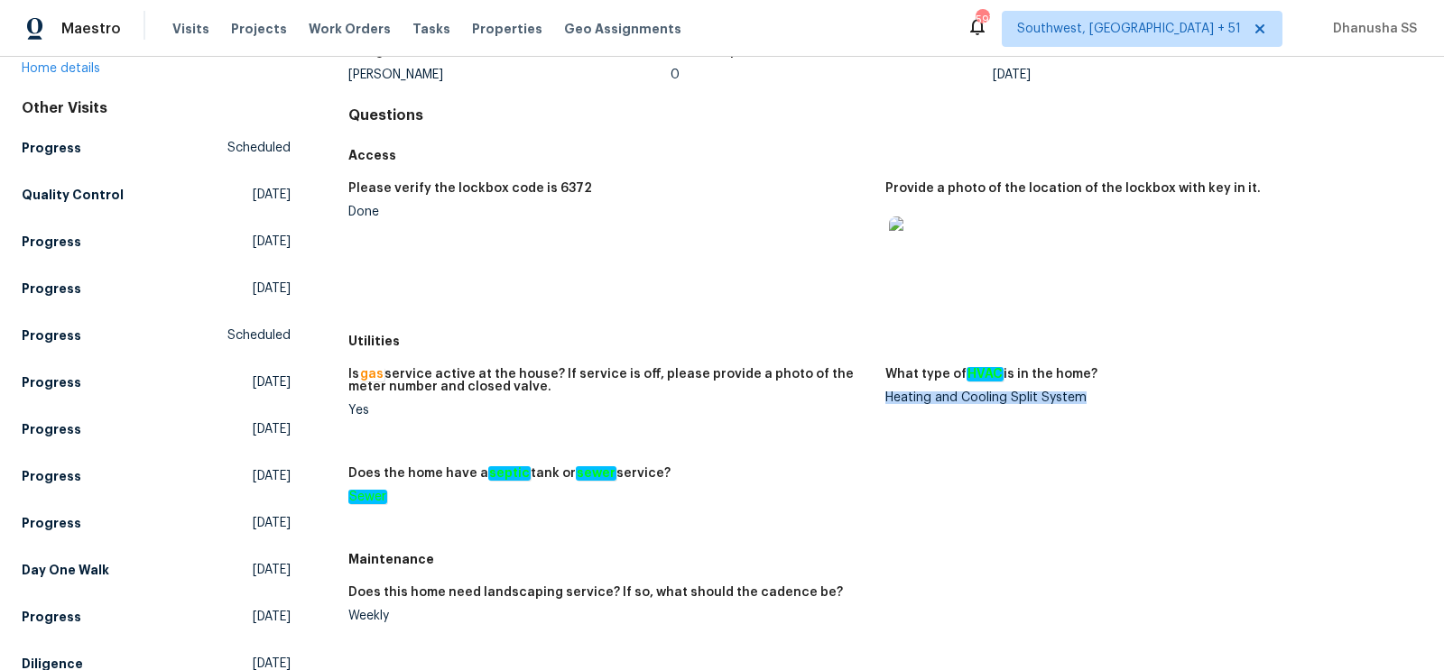
drag, startPoint x: 884, startPoint y: 392, endPoint x: 1093, endPoint y: 392, distance: 209.3
click at [1093, 392] on div "Heating and Cooling Split System" at bounding box center [1146, 398] width 522 height 13
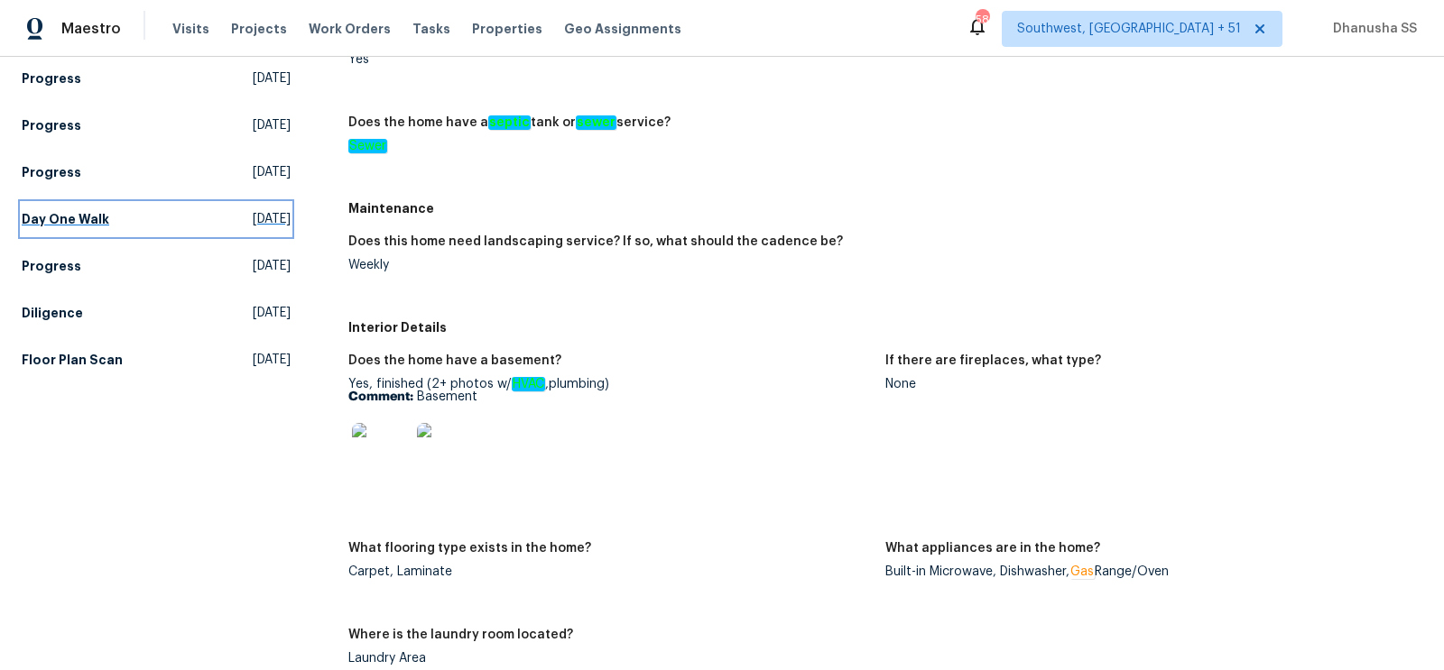
click at [253, 223] on span "[DATE]" at bounding box center [272, 219] width 38 height 18
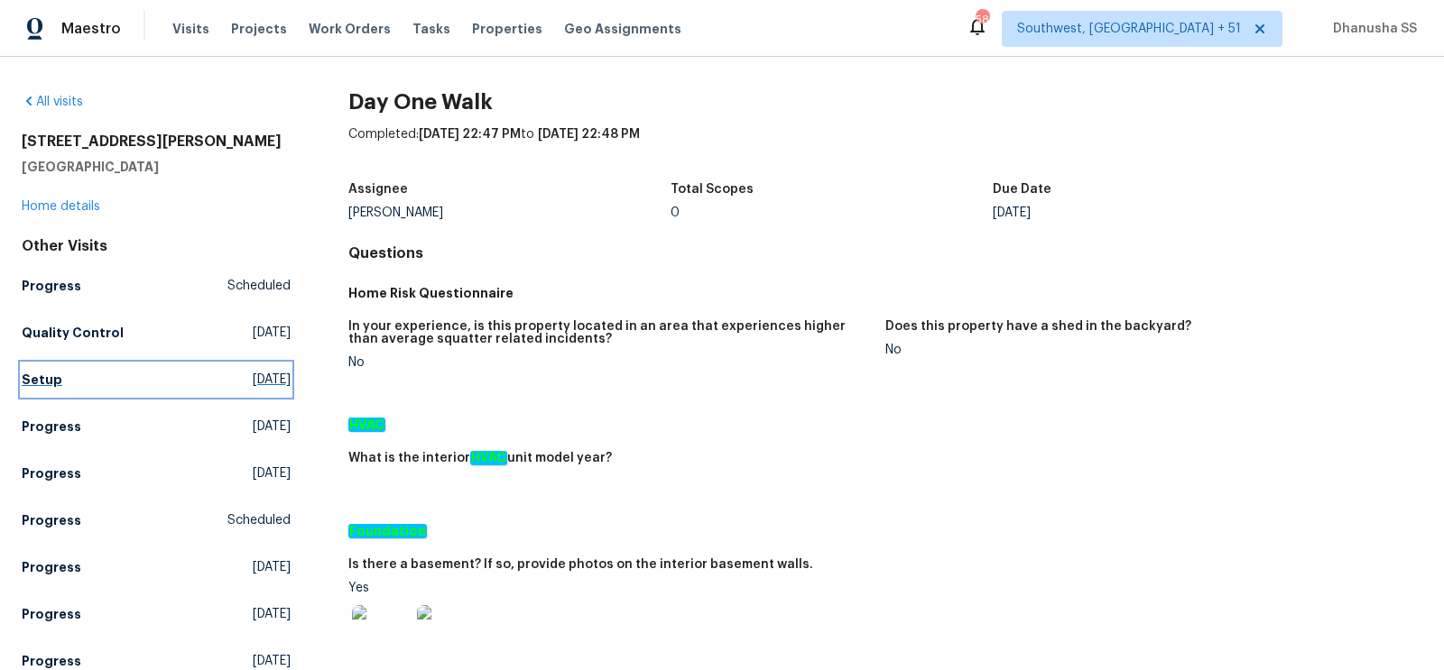
click at [250, 364] on link "Setup [DATE]" at bounding box center [156, 380] width 269 height 32
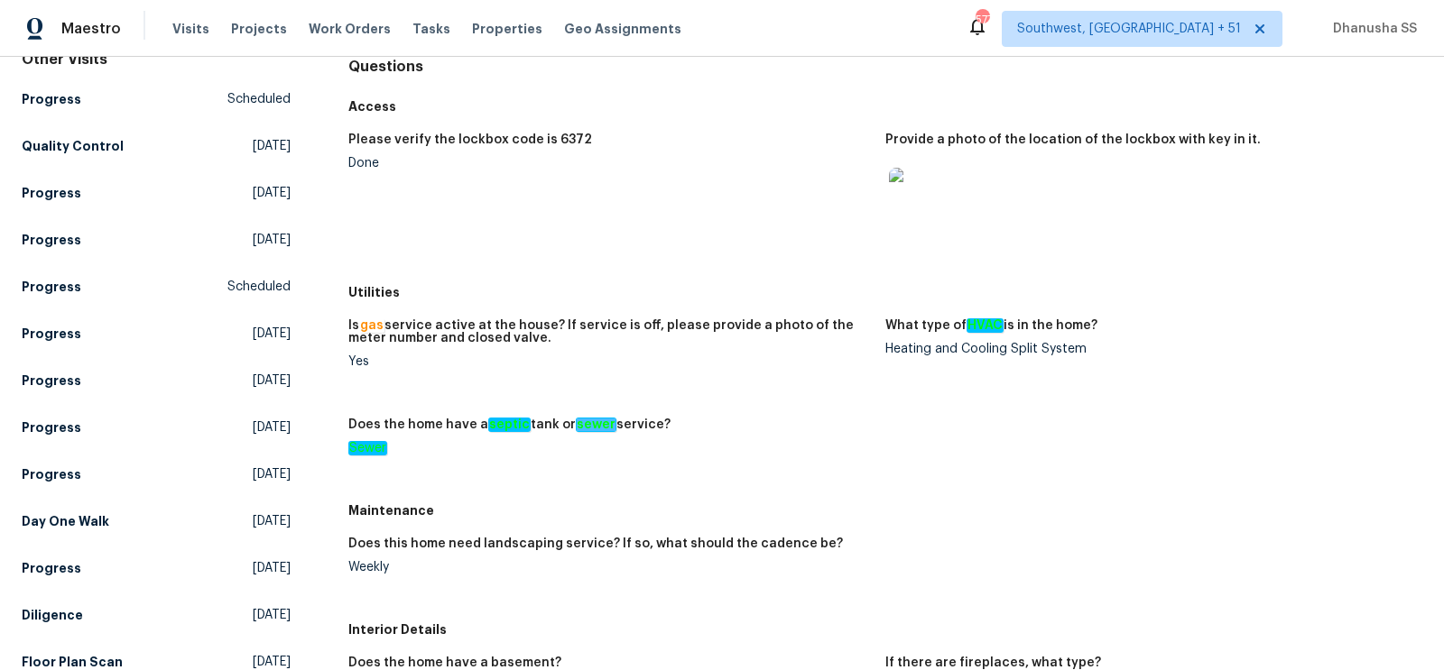
scroll to position [418, 0]
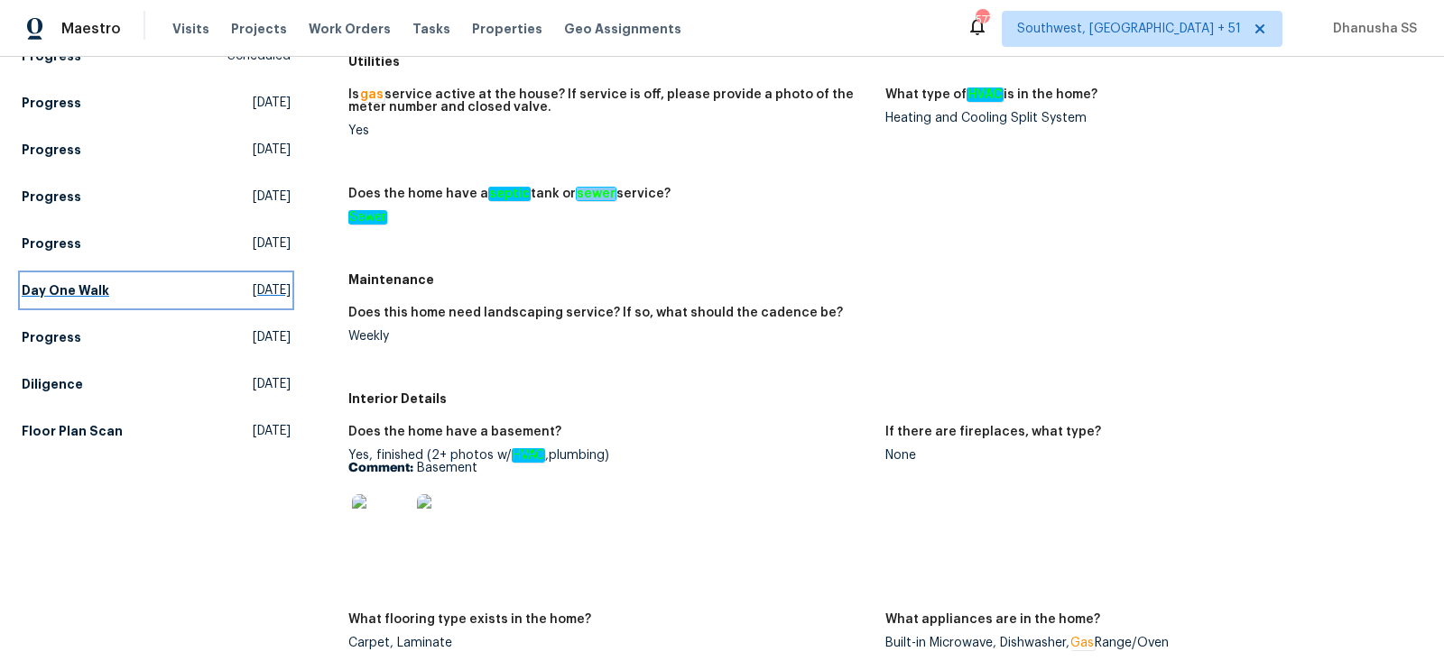
click at [286, 275] on link "Day One Walk [DATE]" at bounding box center [156, 290] width 269 height 32
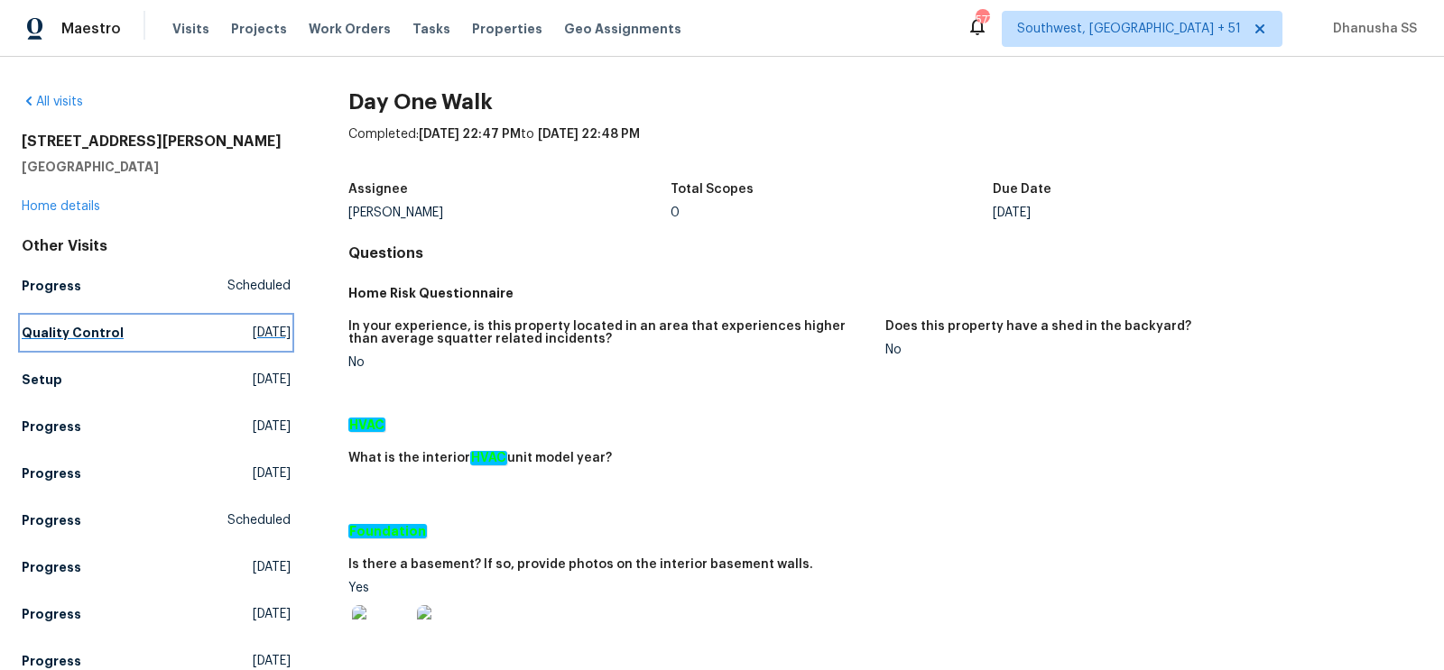
click at [253, 324] on span "[DATE]" at bounding box center [272, 333] width 38 height 18
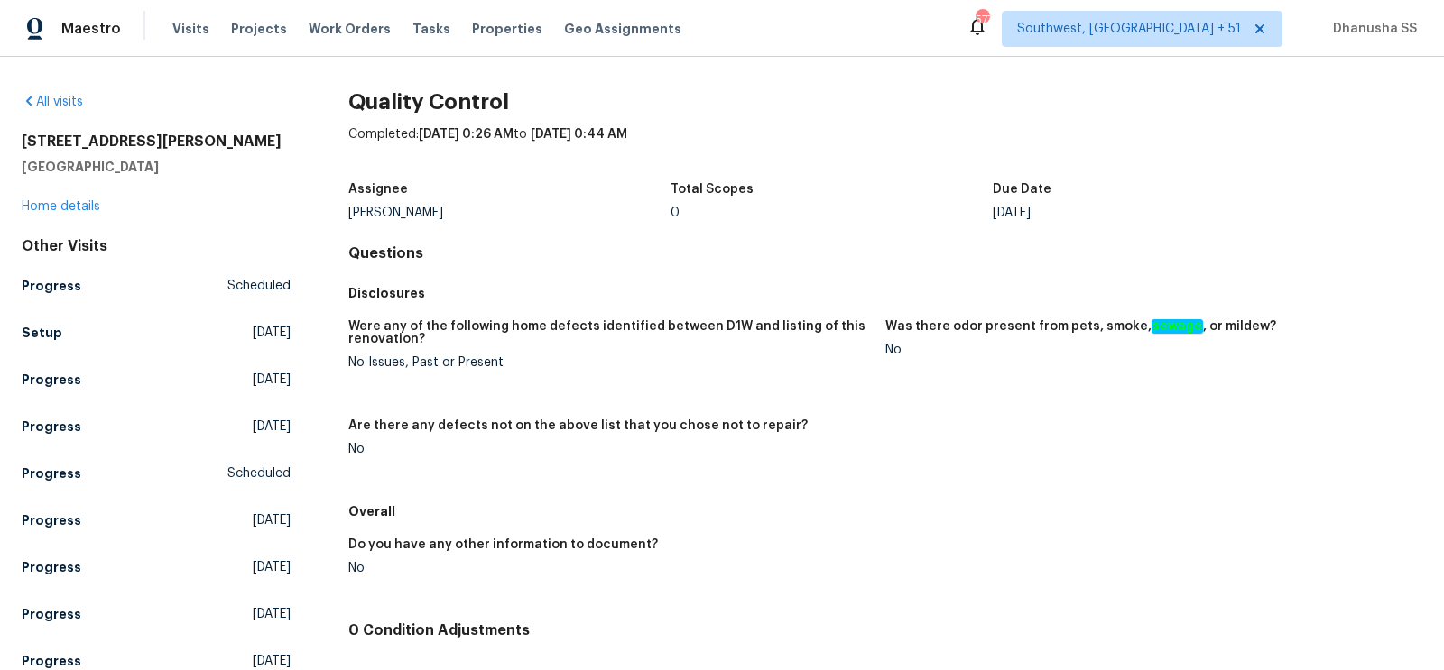
scroll to position [208, 0]
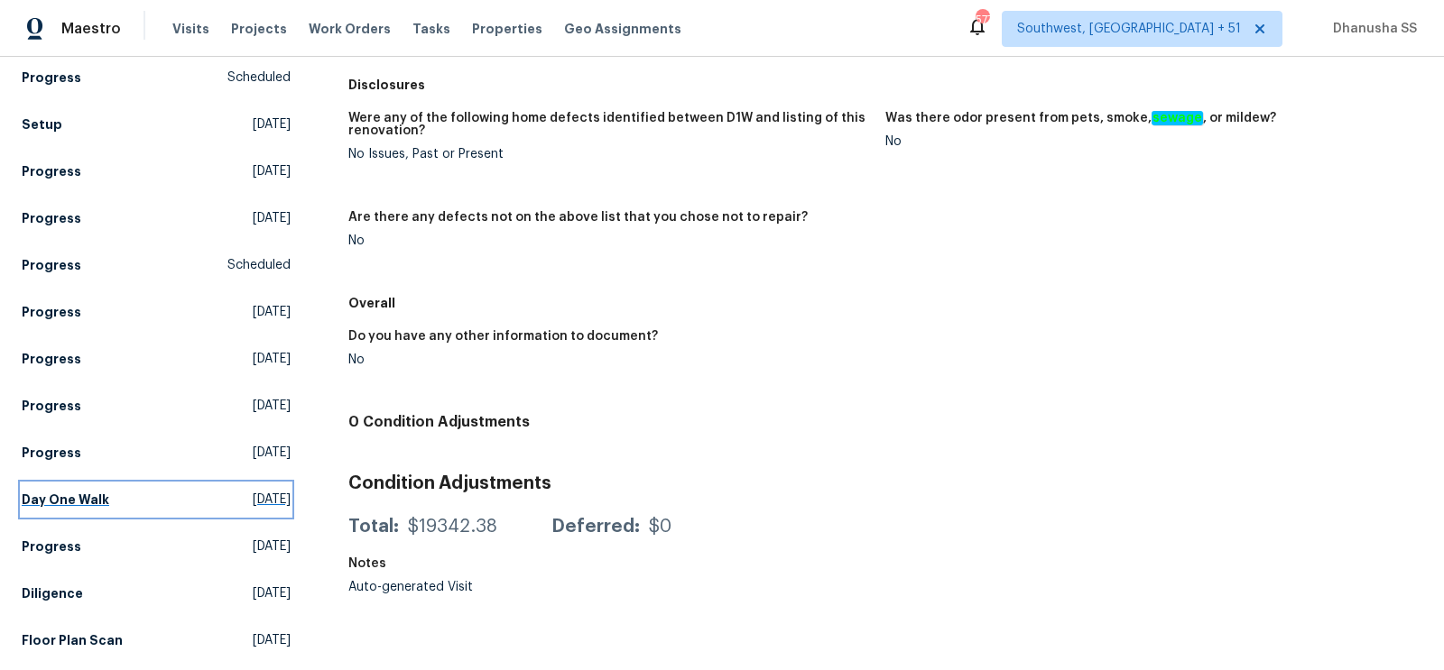
click at [217, 485] on link "Day One Walk [DATE]" at bounding box center [156, 500] width 269 height 32
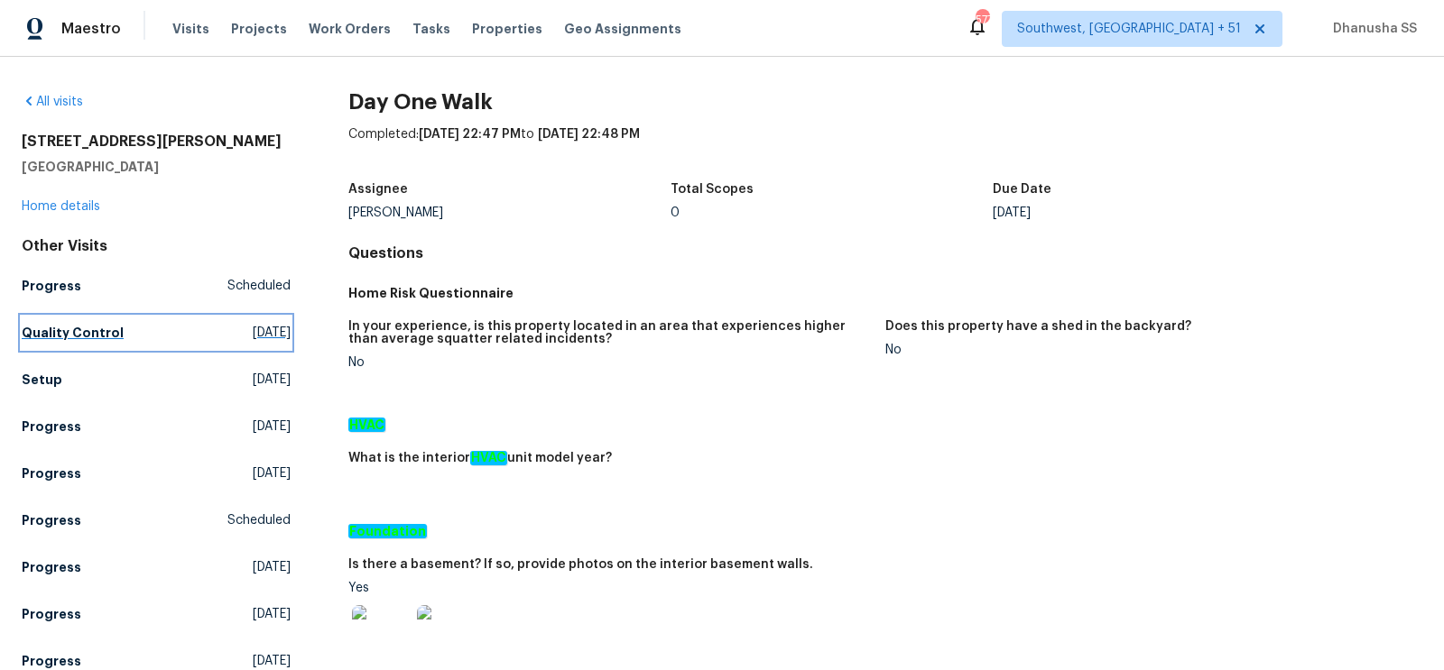
click at [132, 335] on link "Quality Control [DATE]" at bounding box center [156, 333] width 269 height 32
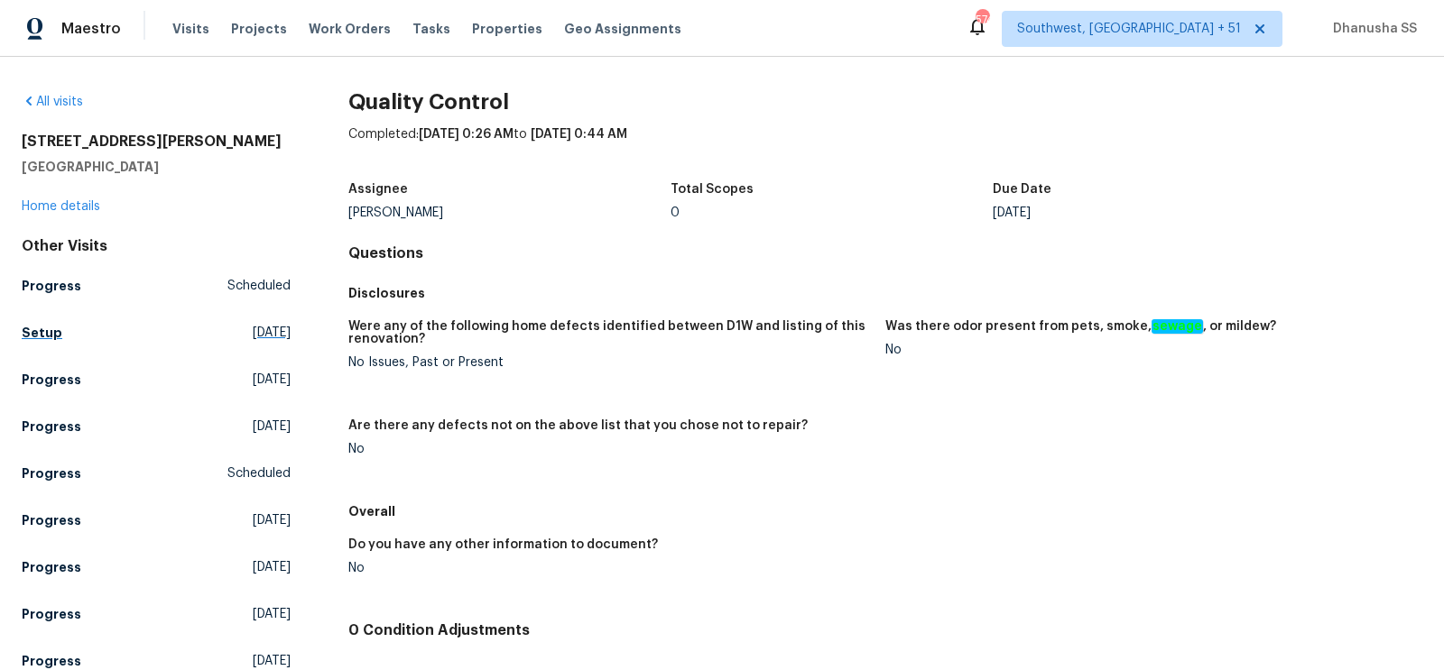
scroll to position [208, 0]
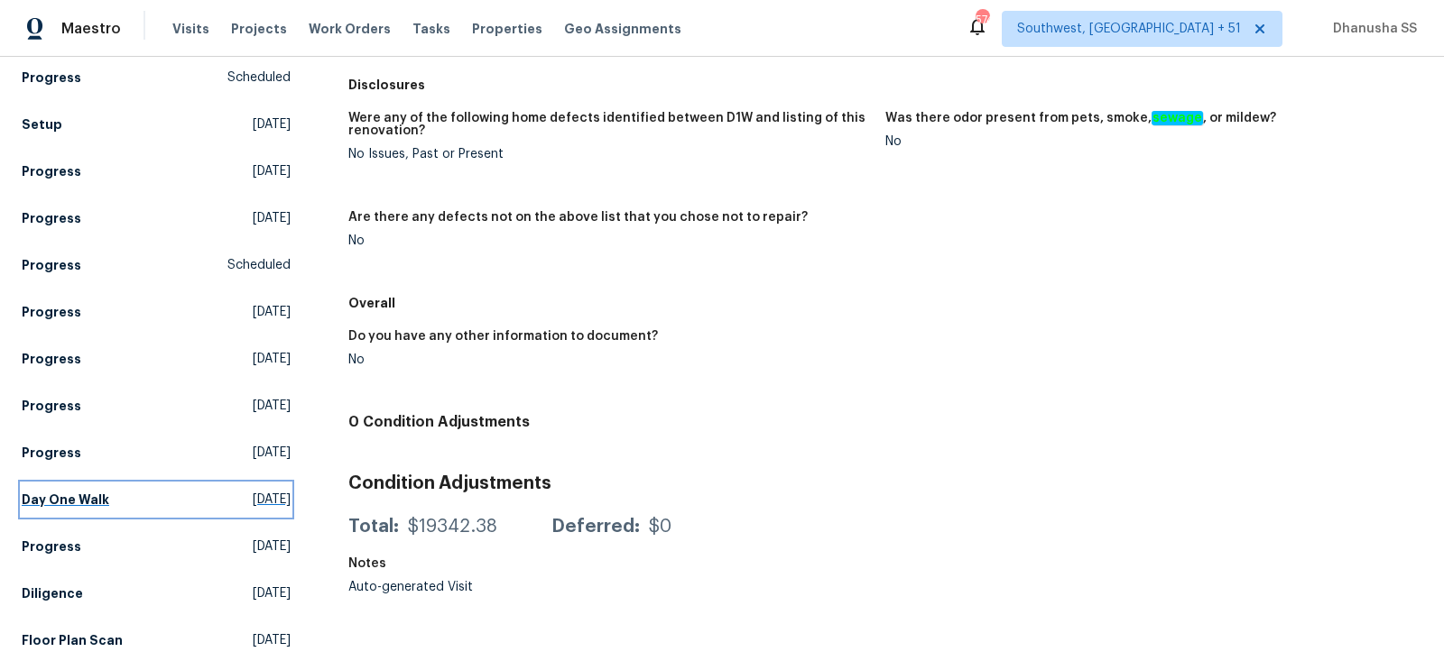
click at [254, 499] on span "[DATE]" at bounding box center [272, 500] width 38 height 18
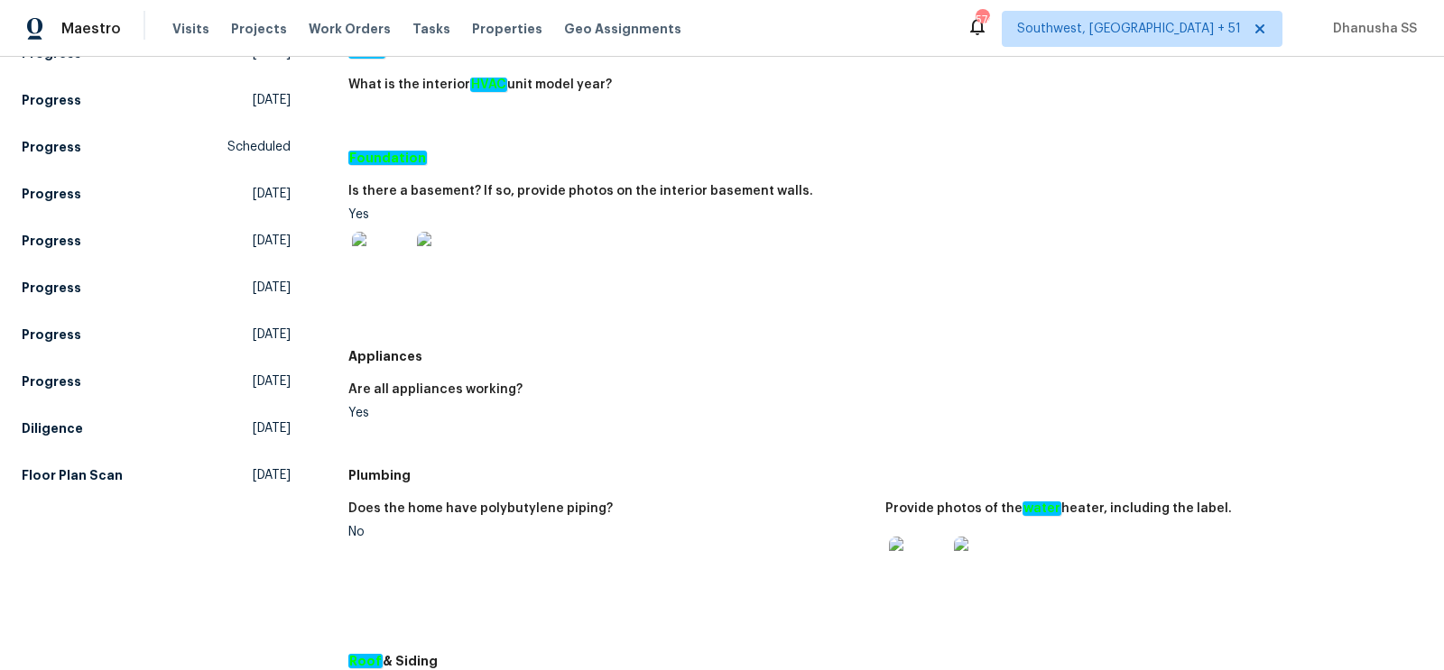
scroll to position [552, 0]
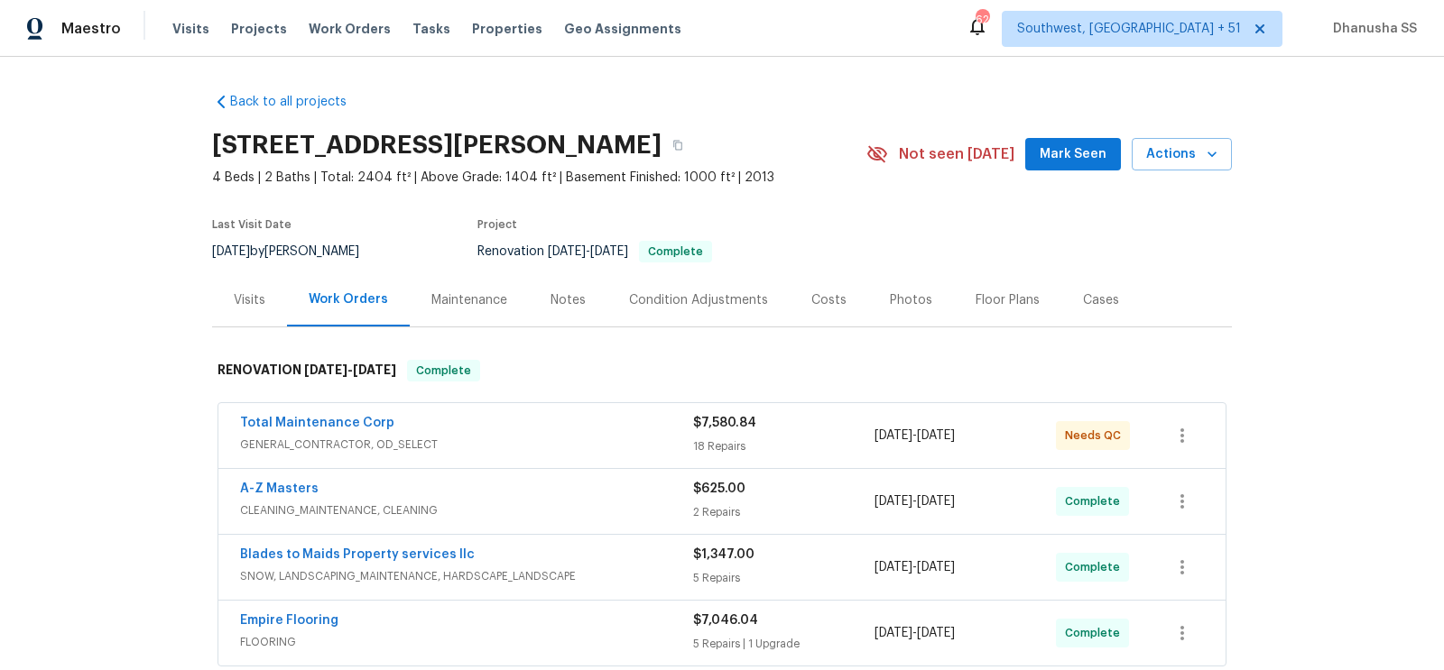
scroll to position [272, 0]
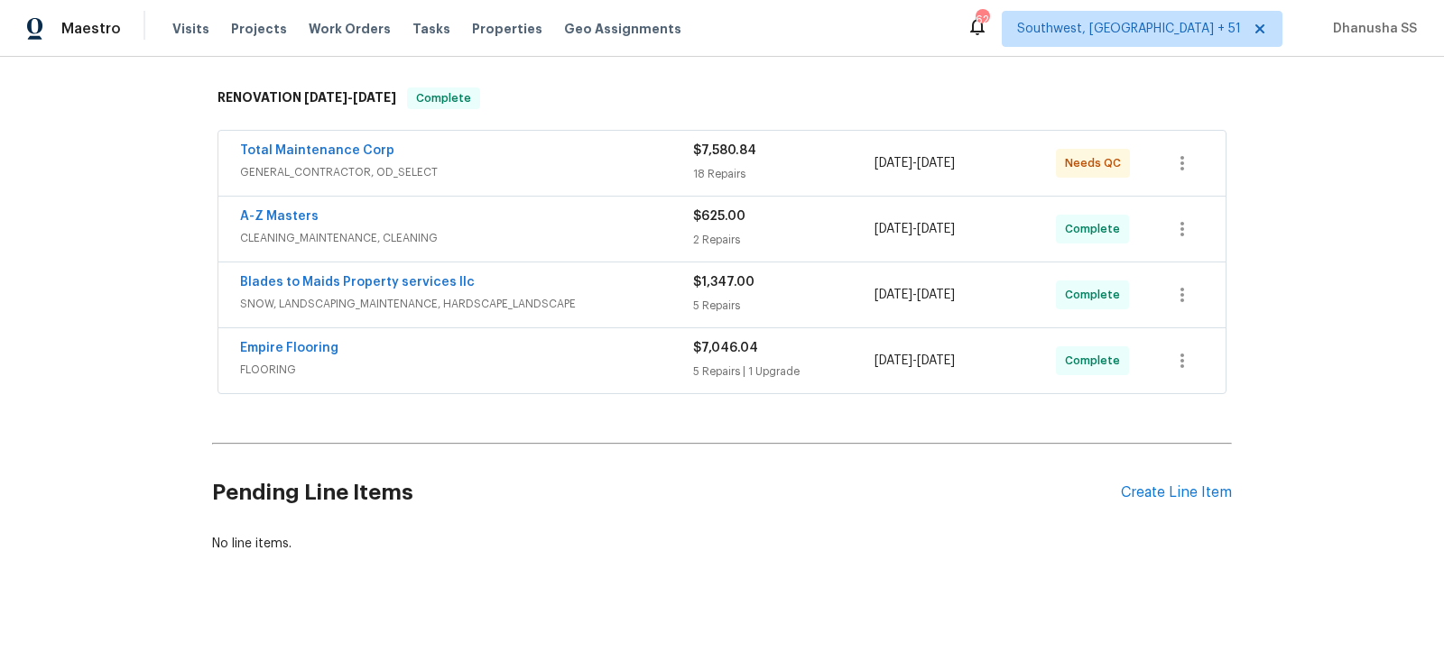
click at [657, 345] on div "Empire Flooring" at bounding box center [466, 350] width 453 height 22
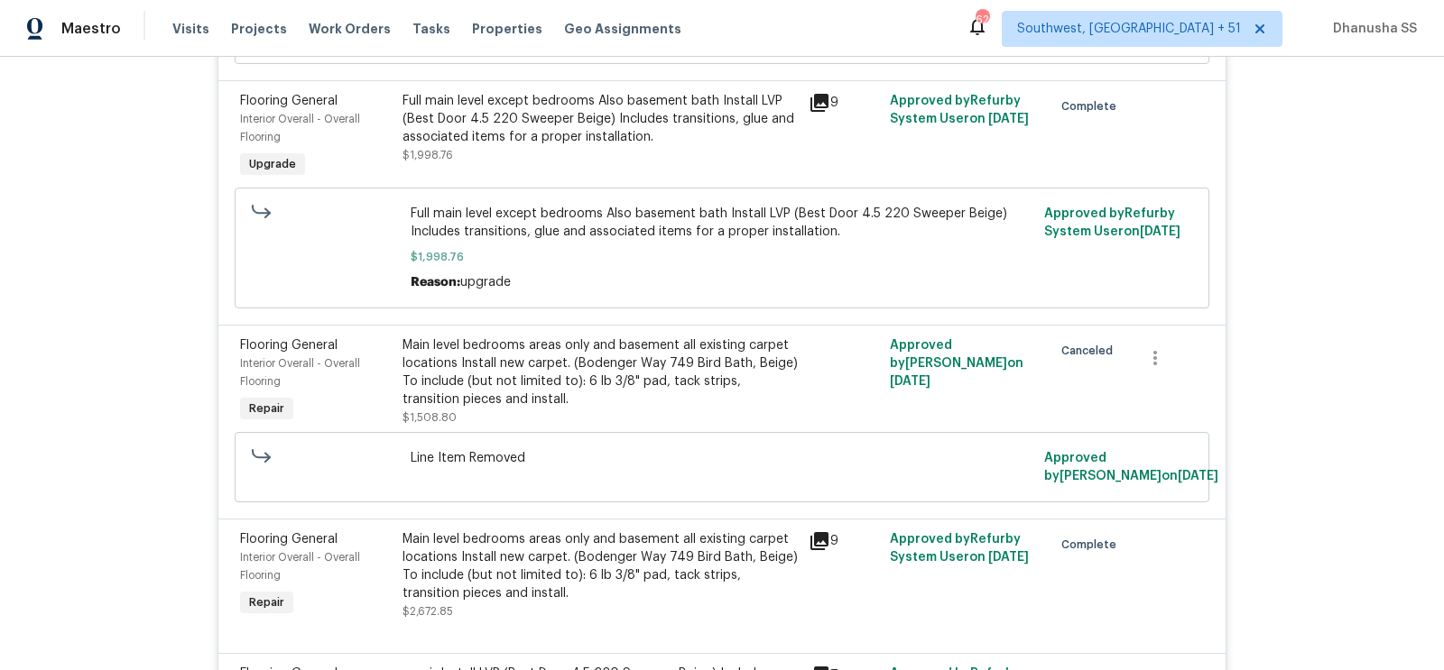
scroll to position [1217, 0]
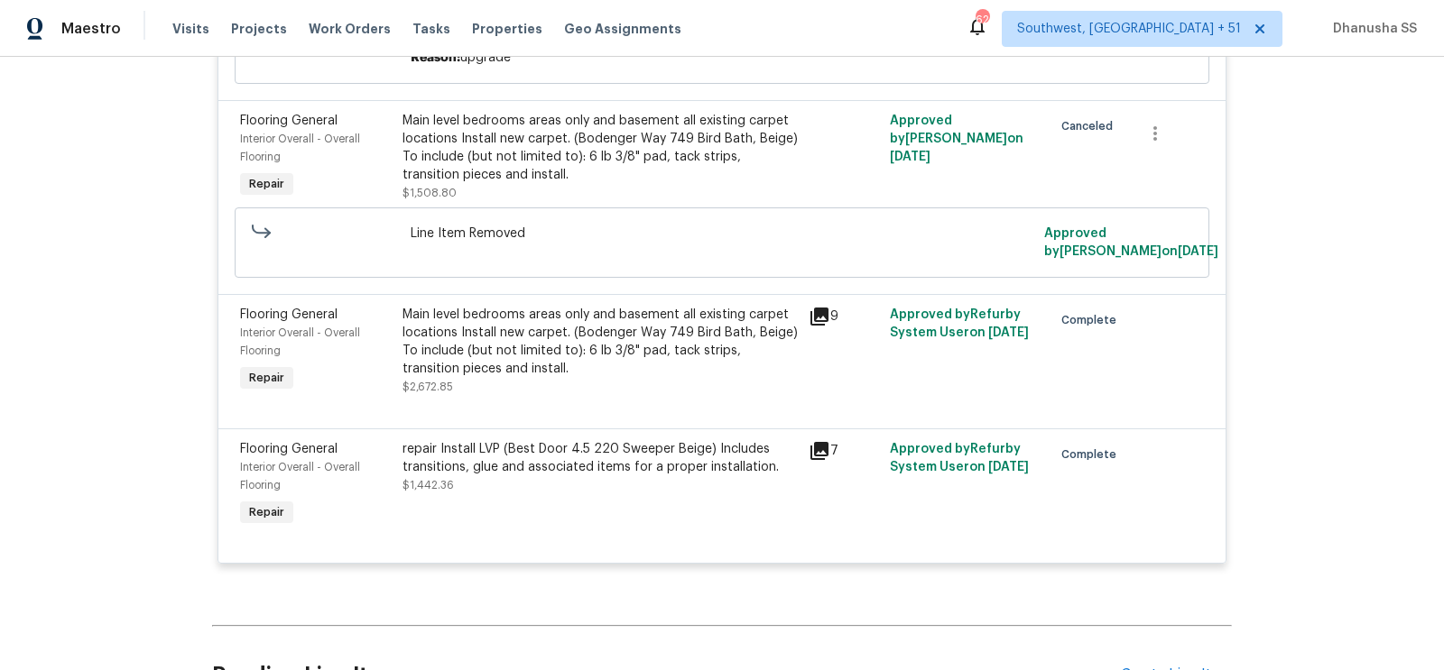
click at [492, 371] on div "Main level bedrooms areas only and basement all existing carpet locations Insta…" at bounding box center [599, 342] width 395 height 72
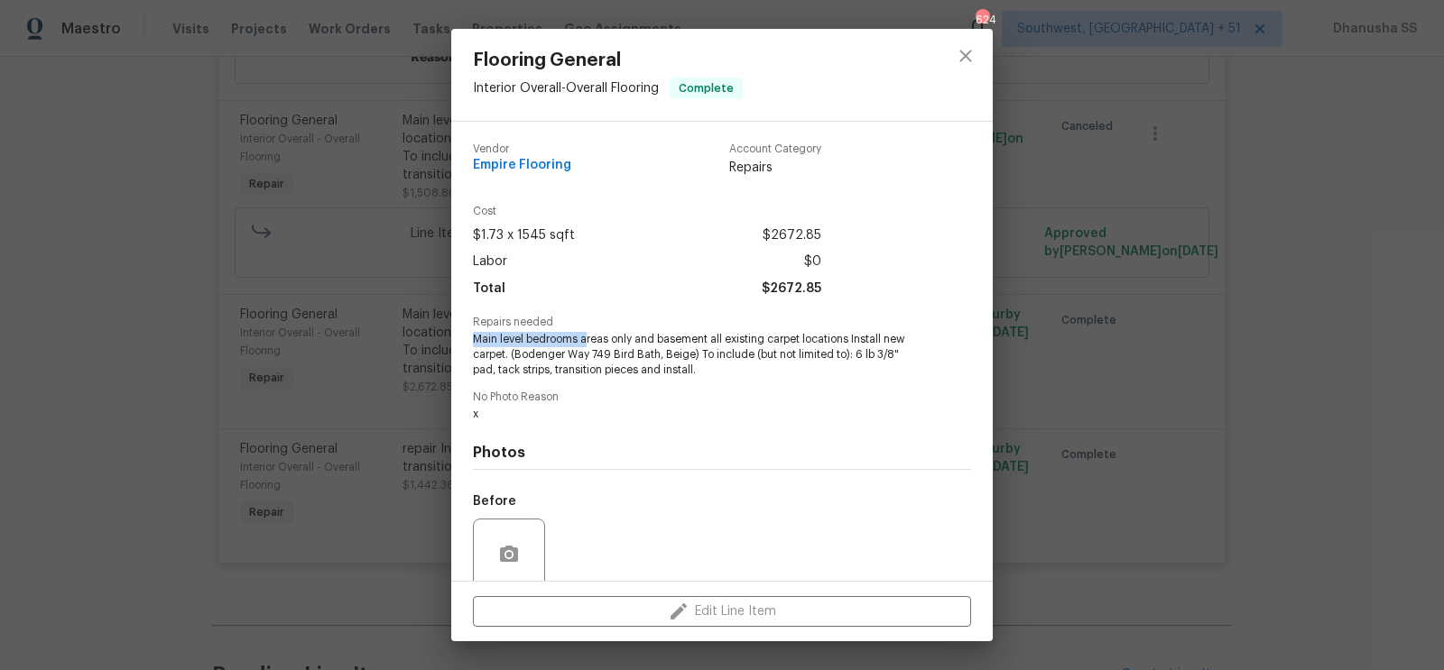
drag, startPoint x: 471, startPoint y: 336, endPoint x: 587, endPoint y: 333, distance: 116.4
click at [587, 334] on div "Vendor Empire Flooring Account Category Repairs Cost $1.73 x 1545 sqft $2672.85…" at bounding box center [721, 351] width 541 height 459
click at [959, 71] on button "close" at bounding box center [965, 55] width 43 height 43
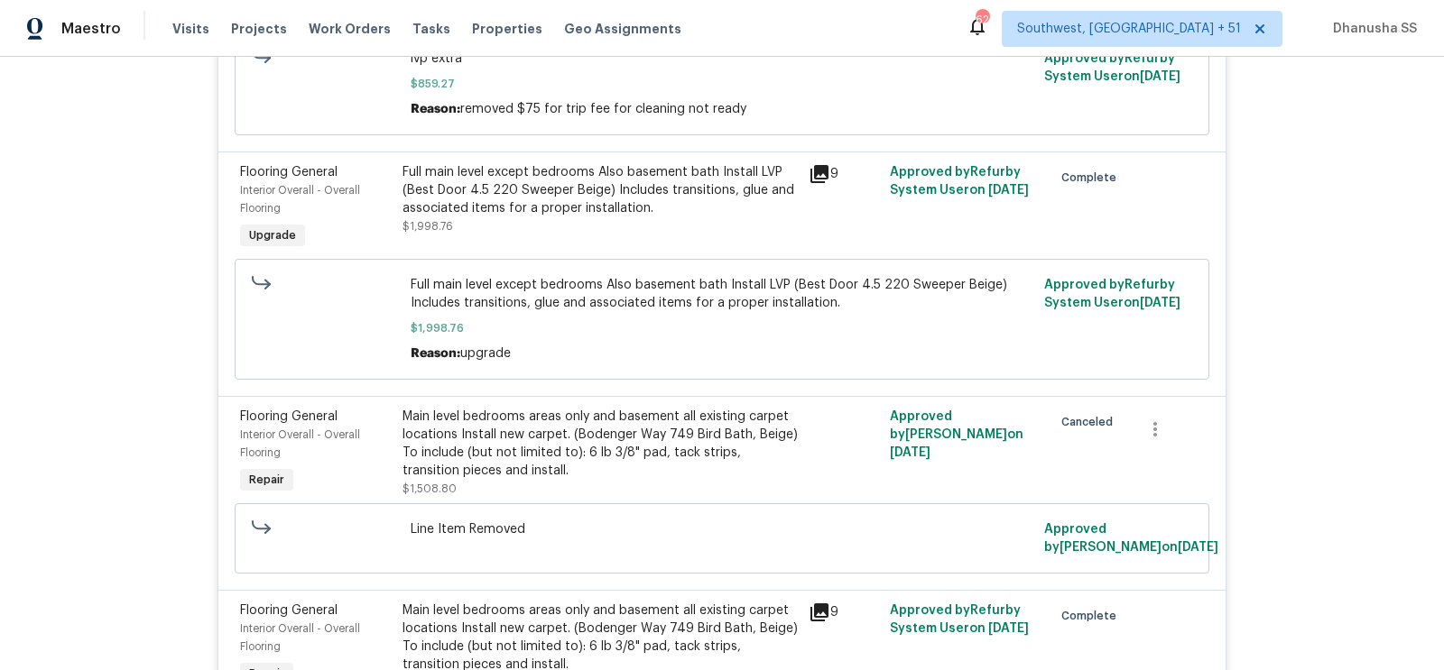
scroll to position [912, 0]
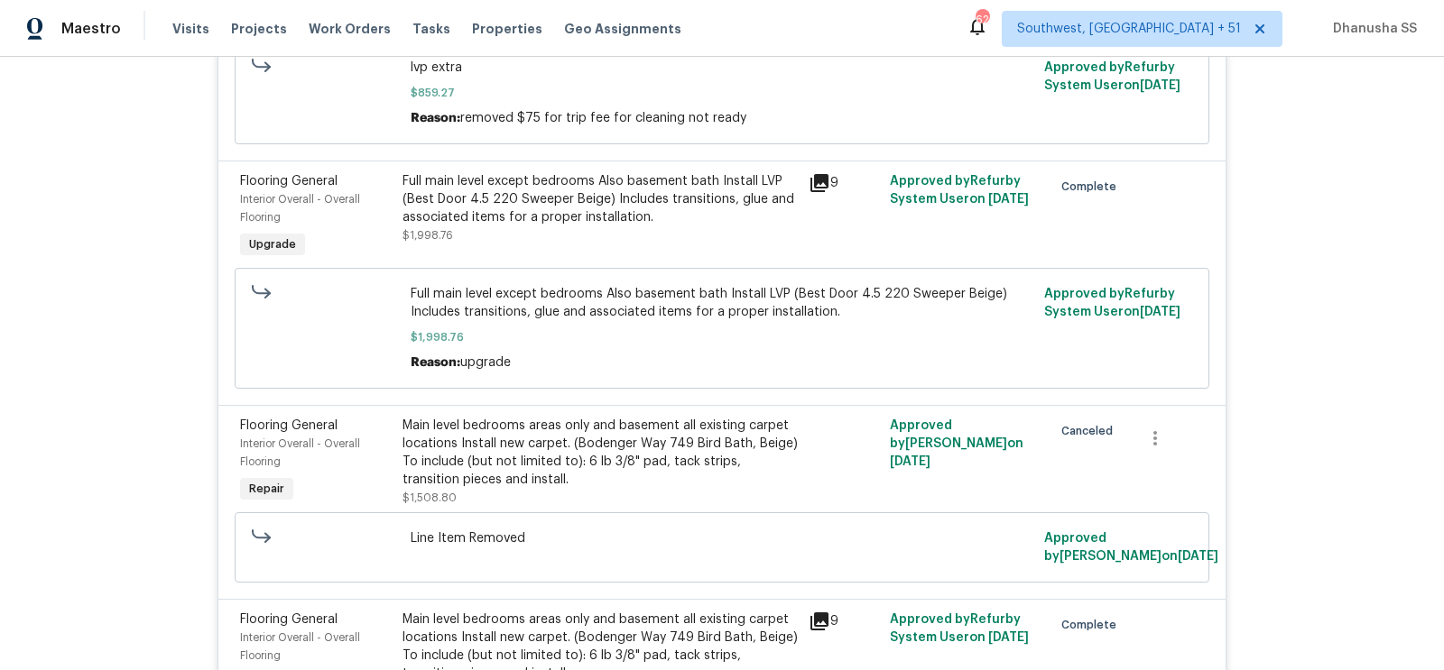
click at [531, 217] on div "Full main level except bedrooms Also basement bath Install LVP (Best Door 4.5 2…" at bounding box center [599, 199] width 395 height 54
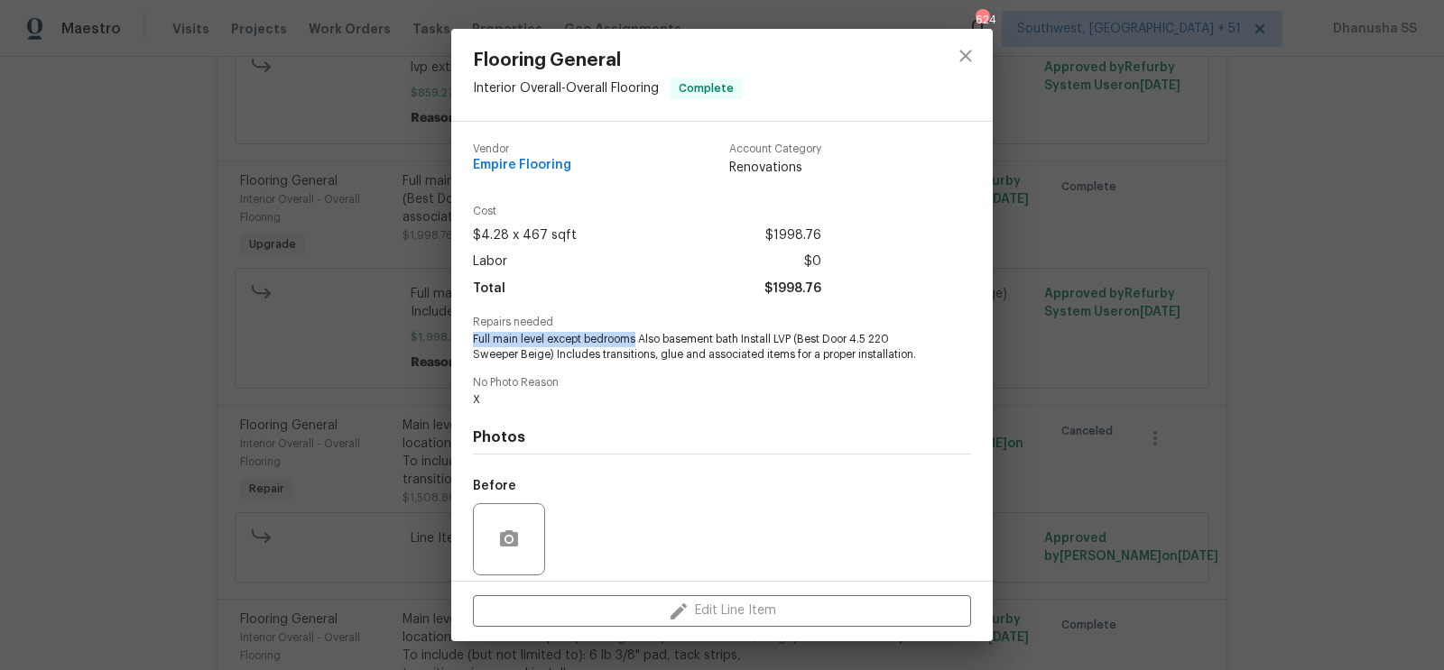
drag, startPoint x: 471, startPoint y: 340, endPoint x: 636, endPoint y: 335, distance: 165.2
click at [636, 335] on div "Vendor Empire Flooring Account Category Renovations Cost $4.28 x 467 sqft $1998…" at bounding box center [721, 351] width 541 height 459
copy span "Full main level except bedrooms"
click at [970, 71] on button "close" at bounding box center [965, 55] width 43 height 43
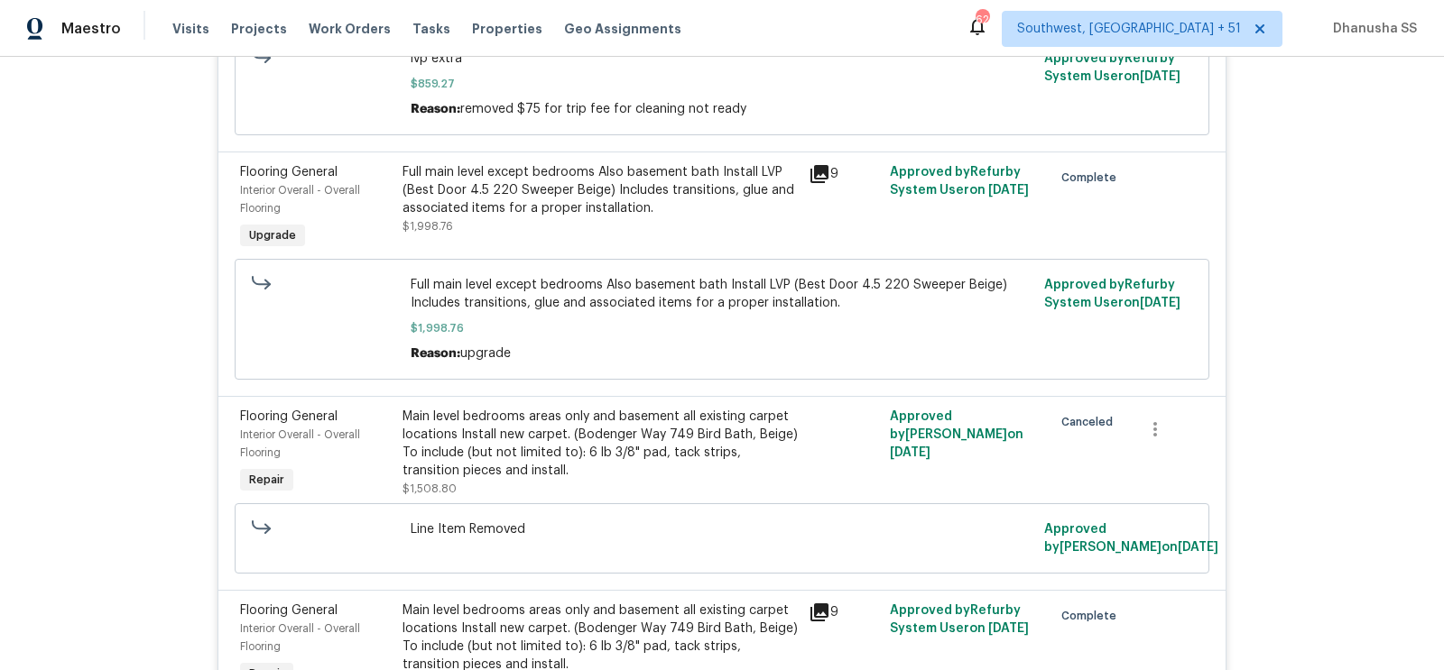
scroll to position [1202, 0]
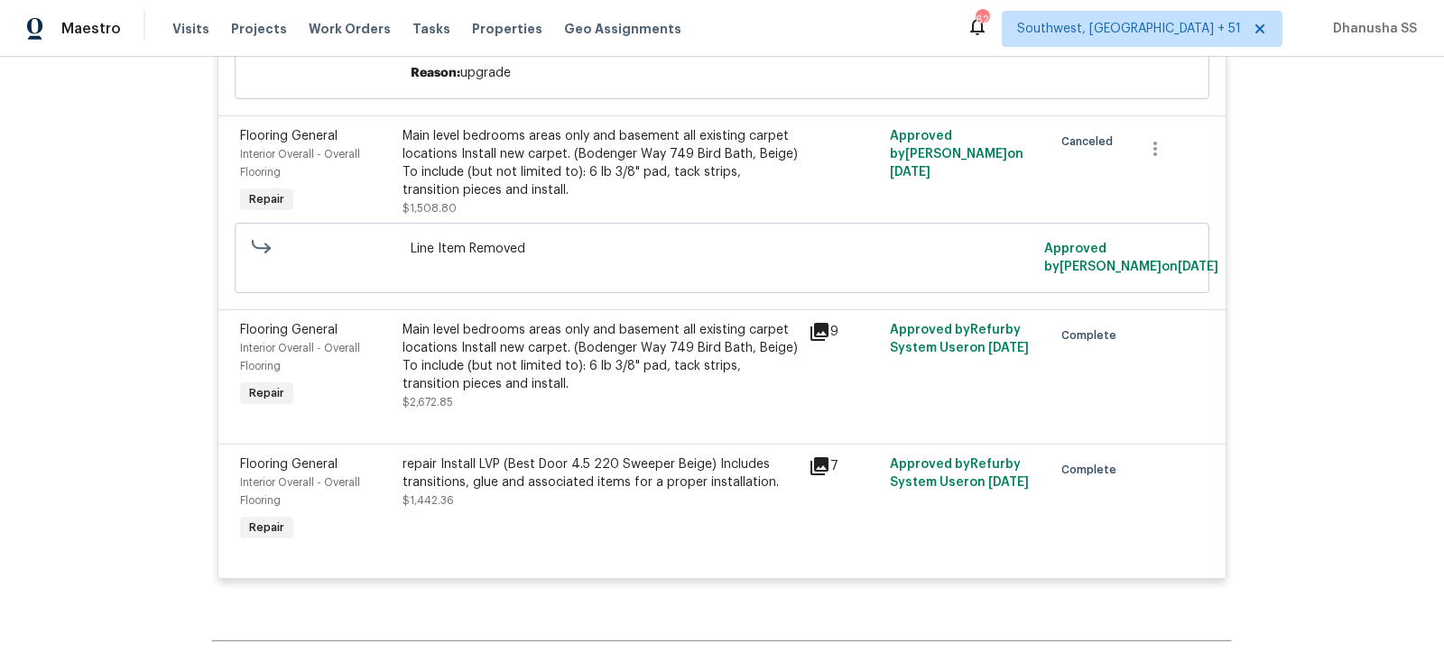
click at [446, 325] on div "Main level bedrooms areas only and basement all existing carpet locations Insta…" at bounding box center [599, 357] width 395 height 72
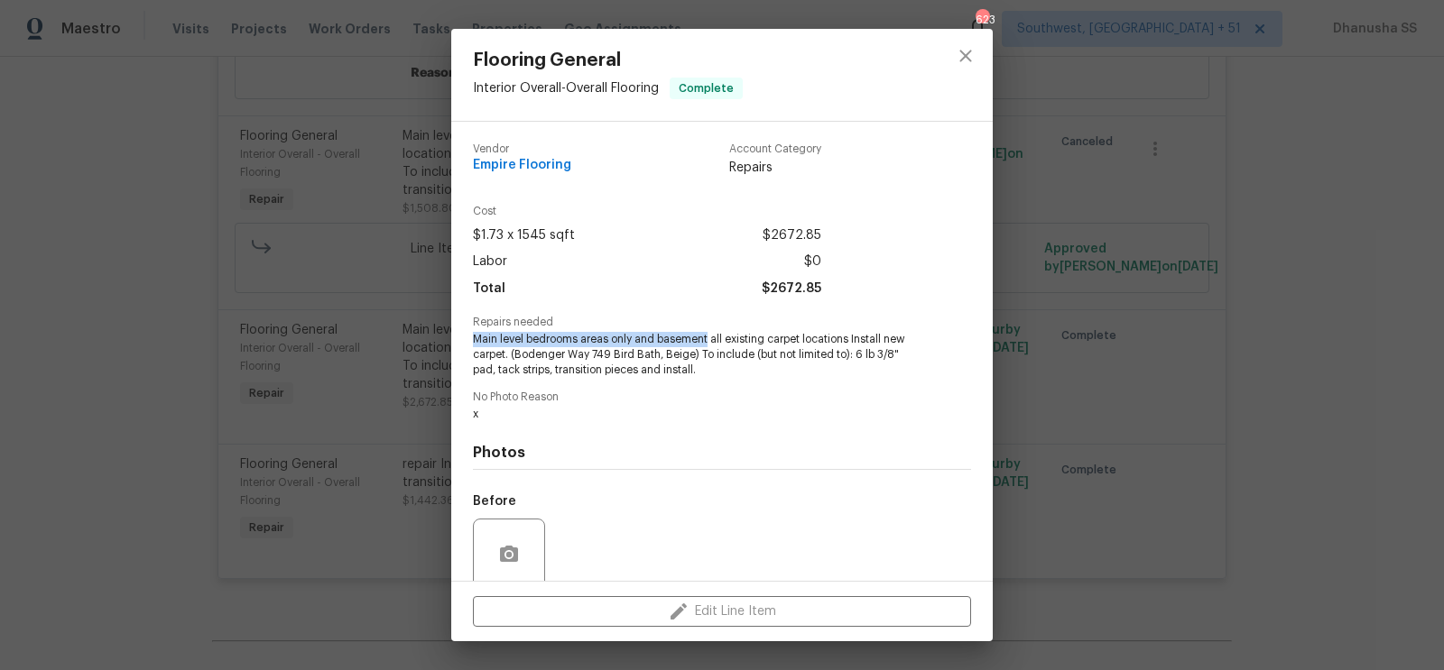
drag, startPoint x: 470, startPoint y: 338, endPoint x: 706, endPoint y: 340, distance: 236.4
click at [706, 340] on div "Vendor Empire Flooring Account Category Repairs Cost $1.73 x 1545 sqft $2672.85…" at bounding box center [721, 351] width 541 height 459
copy span "Main level bedrooms areas only and basement"
click at [713, 340] on span "Main level bedrooms areas only and basement all existing carpet locations Insta…" at bounding box center [697, 354] width 448 height 45
drag, startPoint x: 711, startPoint y: 340, endPoint x: 761, endPoint y: 342, distance: 49.7
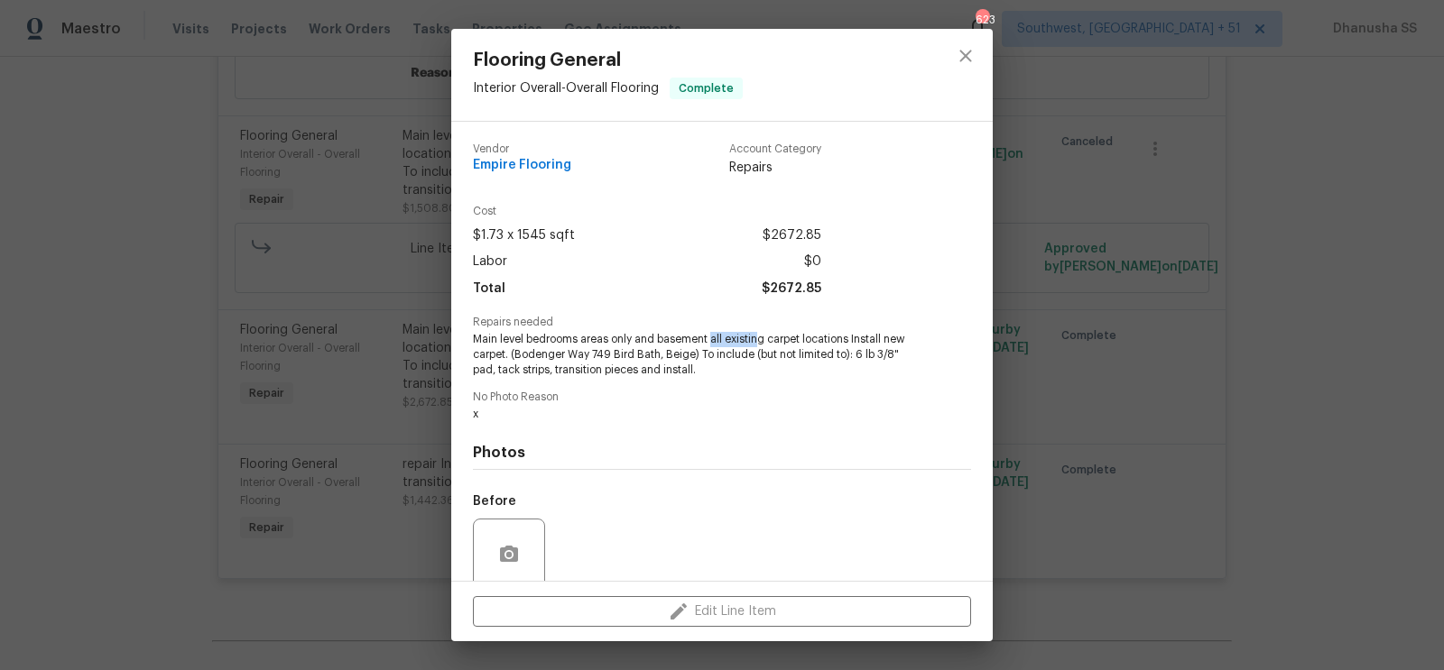
click at [761, 342] on span "Main level bedrooms areas only and basement all existing carpet locations Insta…" at bounding box center [697, 354] width 448 height 45
drag, startPoint x: 655, startPoint y: 339, endPoint x: 762, endPoint y: 339, distance: 107.4
click at [762, 339] on span "Main level bedrooms areas only and basement all existing carpet locations Insta…" at bounding box center [697, 354] width 448 height 45
copy span "basement all existing"
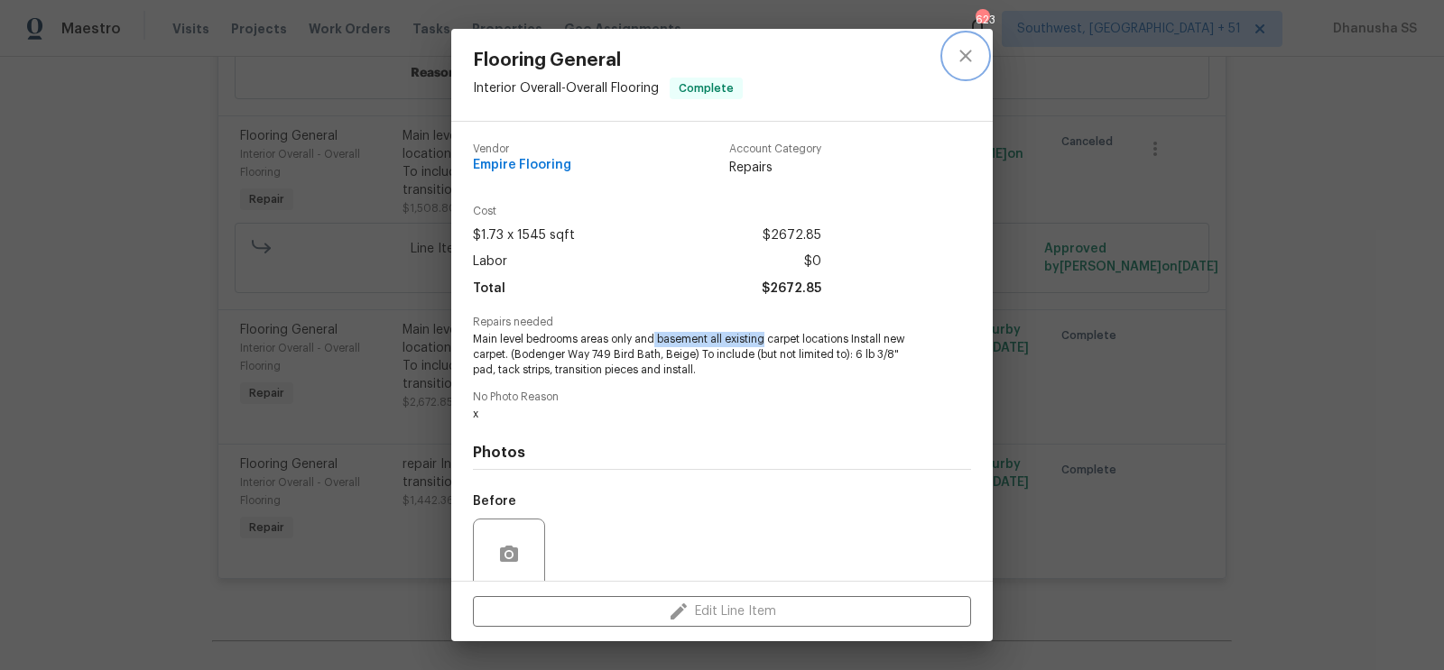
click at [969, 47] on icon "close" at bounding box center [966, 56] width 22 height 22
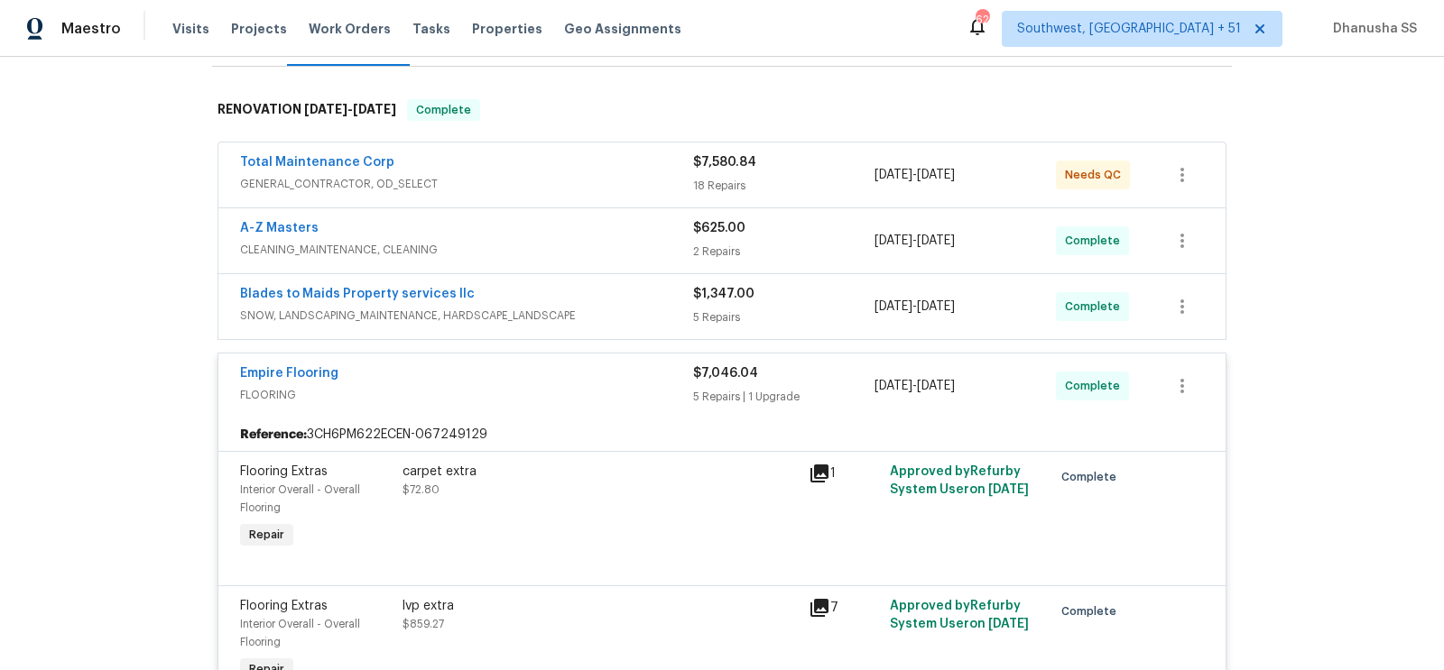
scroll to position [263, 0]
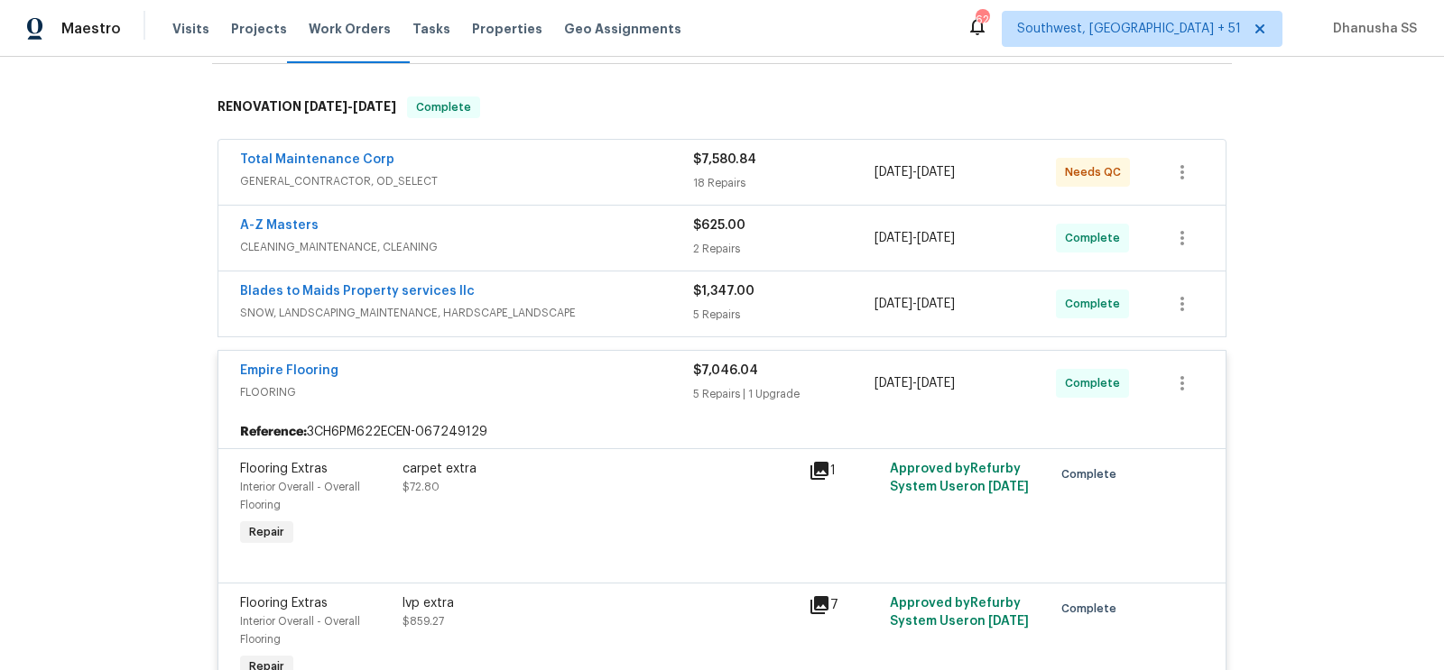
click at [628, 287] on div "Blades to Maids Property services llc" at bounding box center [466, 293] width 453 height 22
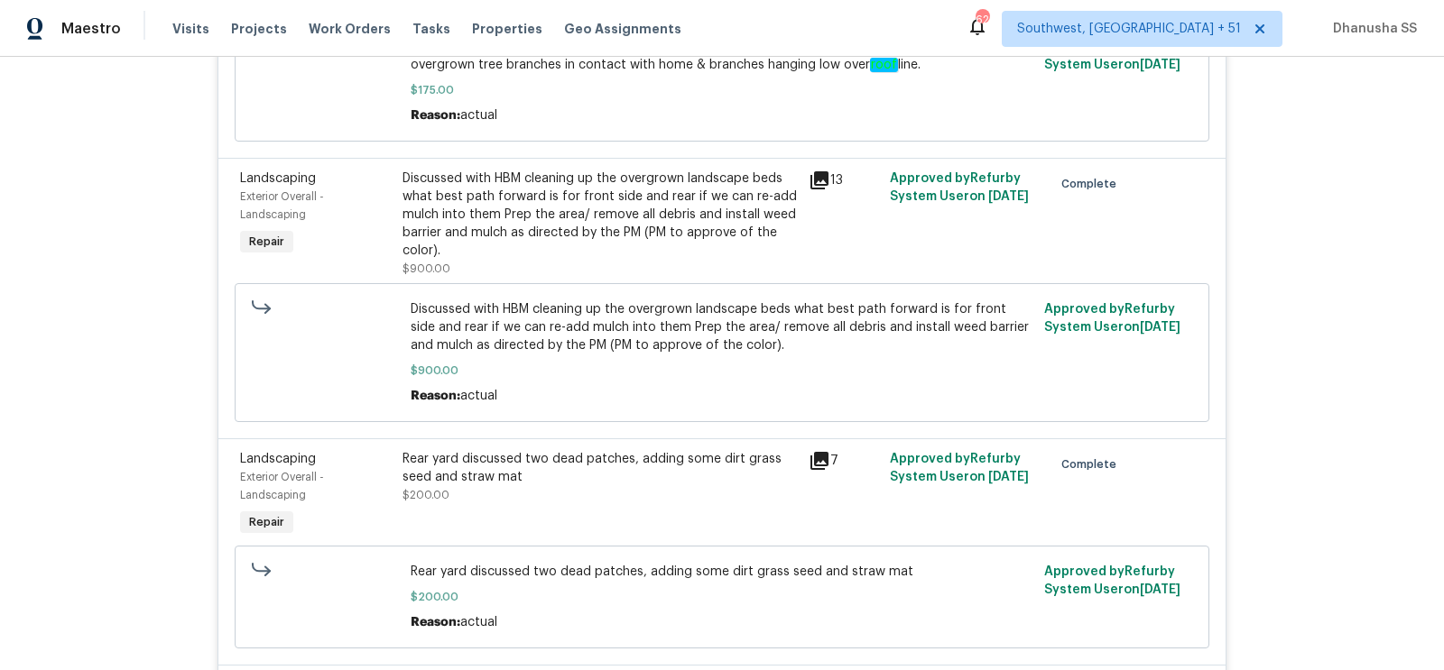
scroll to position [186, 0]
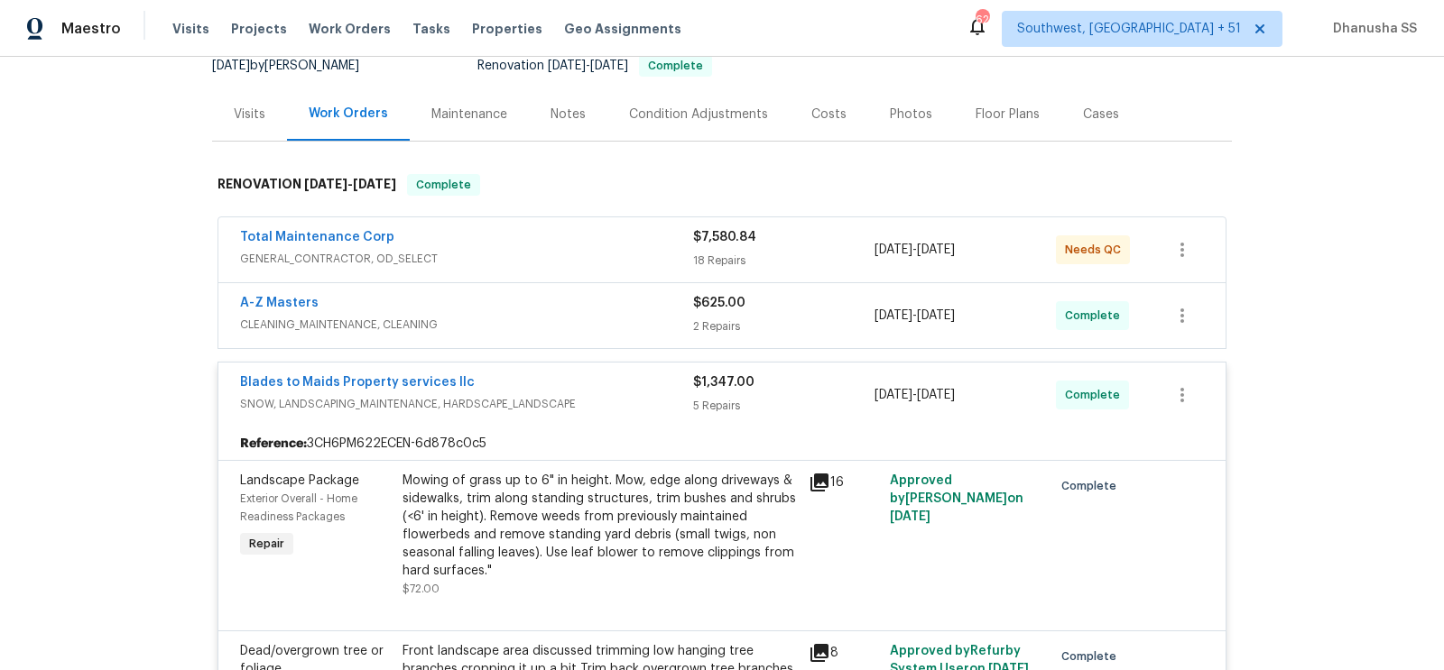
click at [651, 325] on span "CLEANING_MAINTENANCE, CLEANING" at bounding box center [466, 325] width 453 height 18
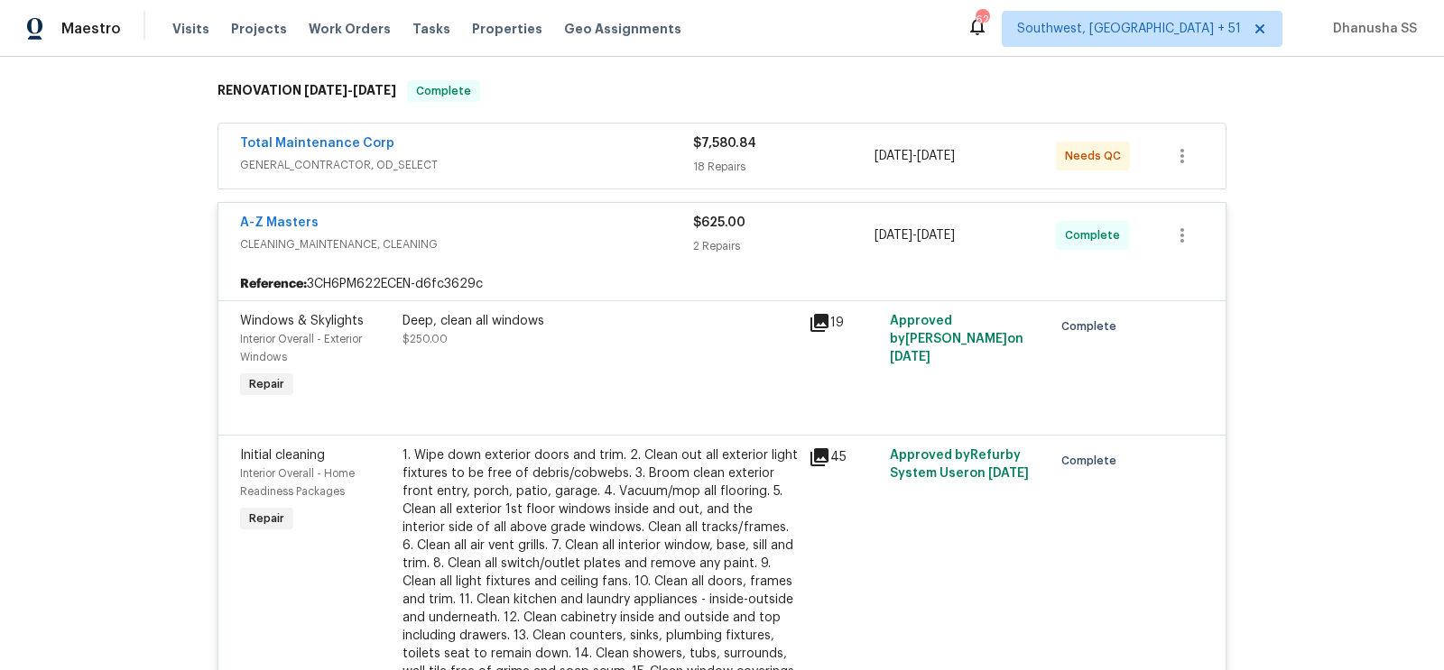
scroll to position [223, 0]
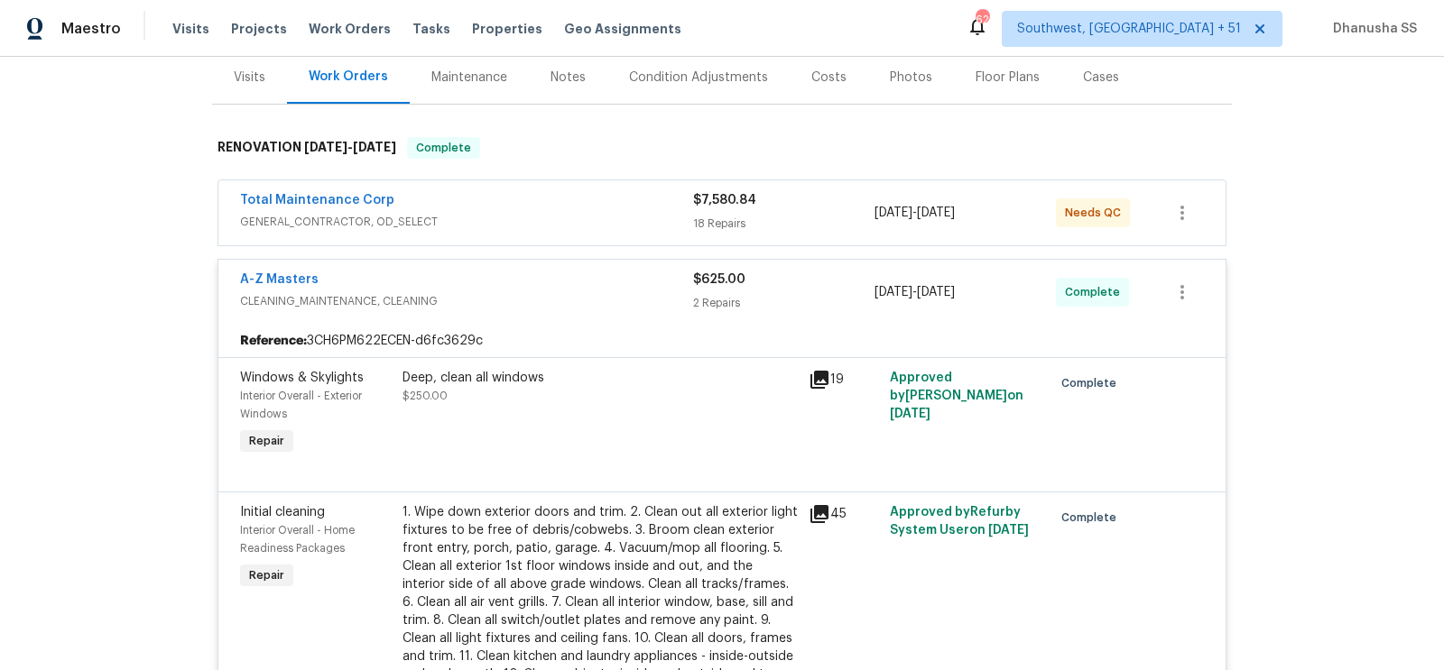
click at [652, 221] on span "GENERAL_CONTRACTOR, OD_SELECT" at bounding box center [466, 222] width 453 height 18
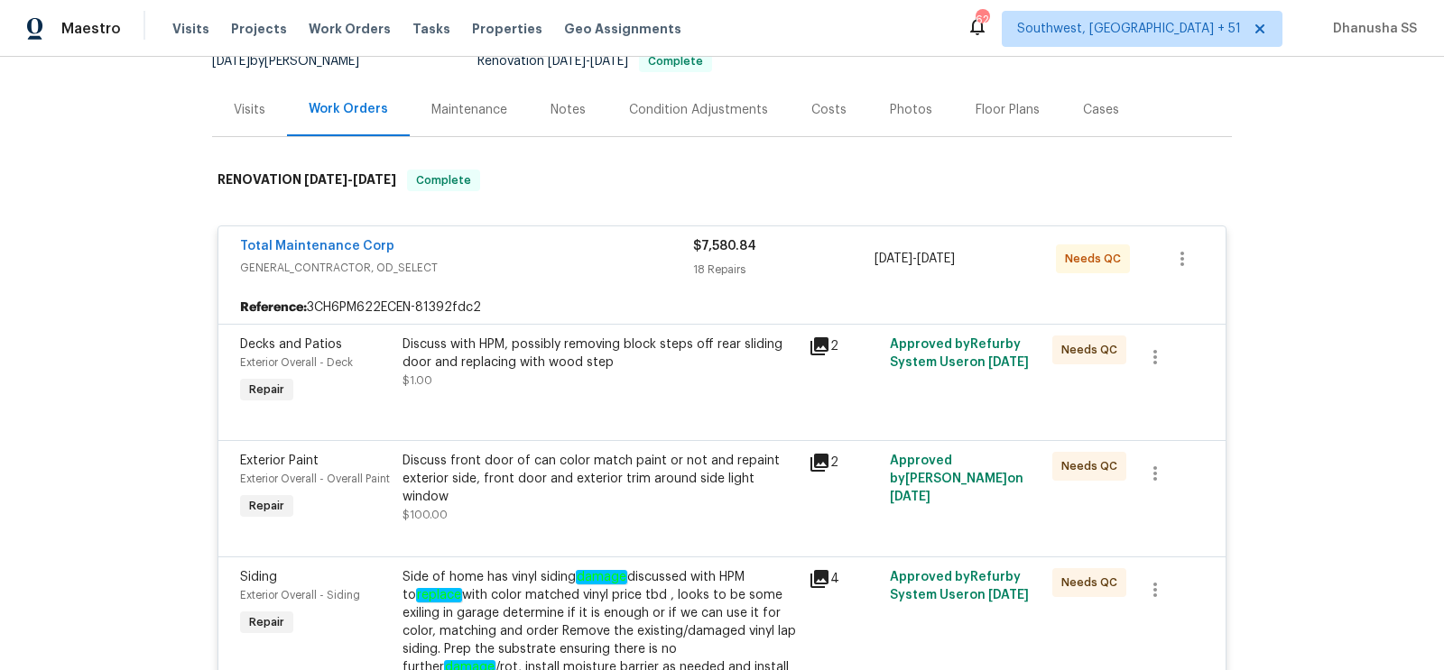
scroll to position [189, 0]
